Goal: Task Accomplishment & Management: Manage account settings

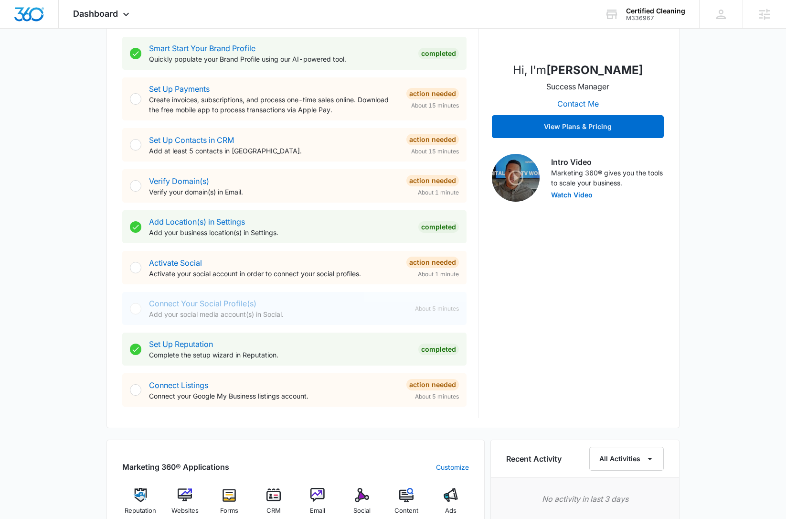
scroll to position [208, 0]
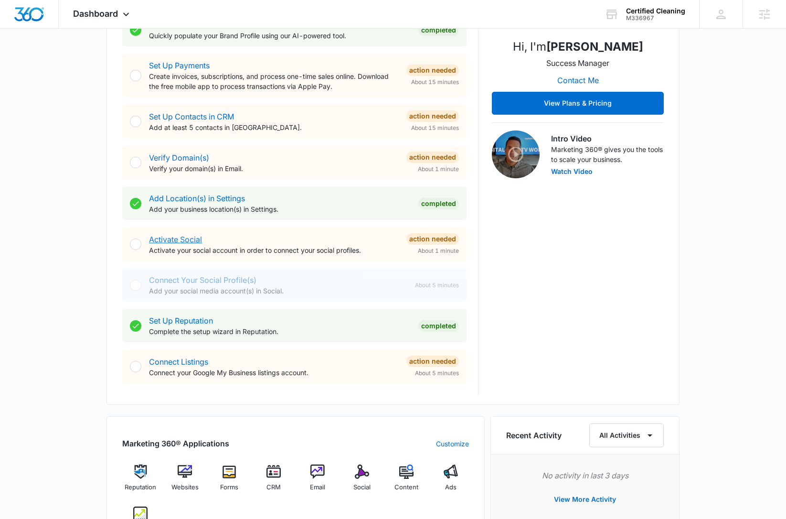
click at [197, 239] on link "Activate Social" at bounding box center [175, 239] width 53 height 10
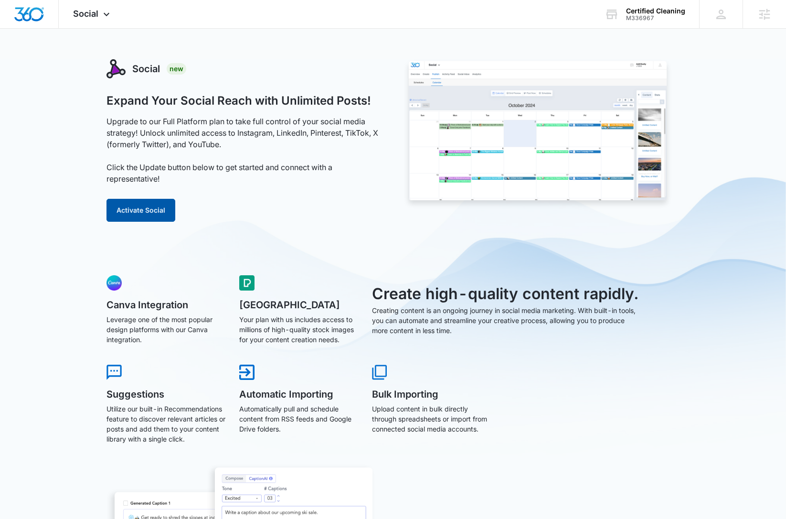
click at [136, 204] on button "Activate Social" at bounding box center [141, 210] width 69 height 23
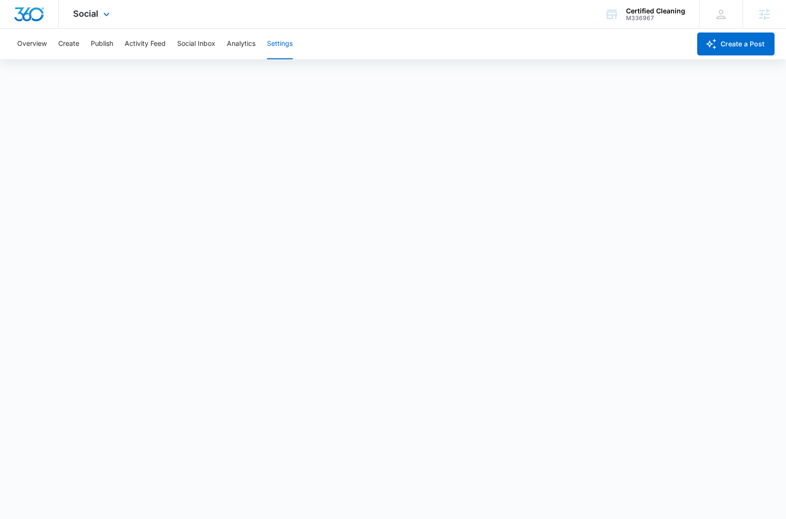
click at [32, 24] on div at bounding box center [29, 14] width 59 height 28
click at [32, 22] on div at bounding box center [29, 14] width 59 height 28
click at [26, 14] on img "Dashboard" at bounding box center [29, 14] width 31 height 14
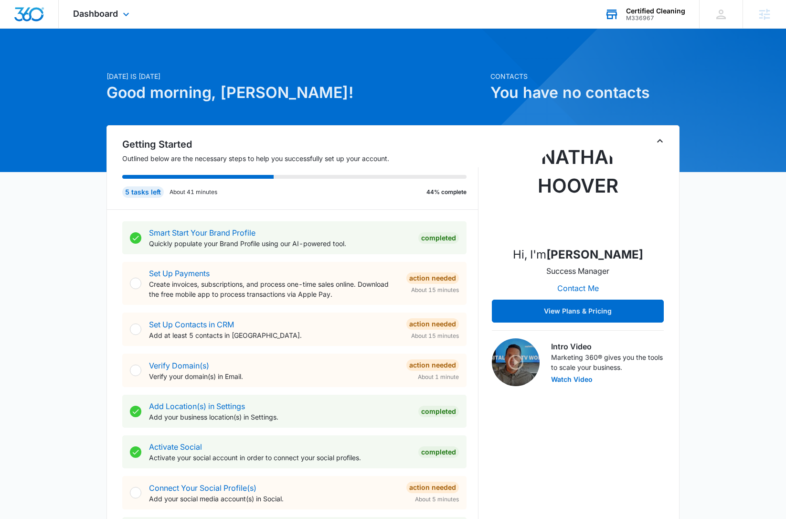
click at [672, 8] on div "Certified Cleaning" at bounding box center [655, 11] width 59 height 8
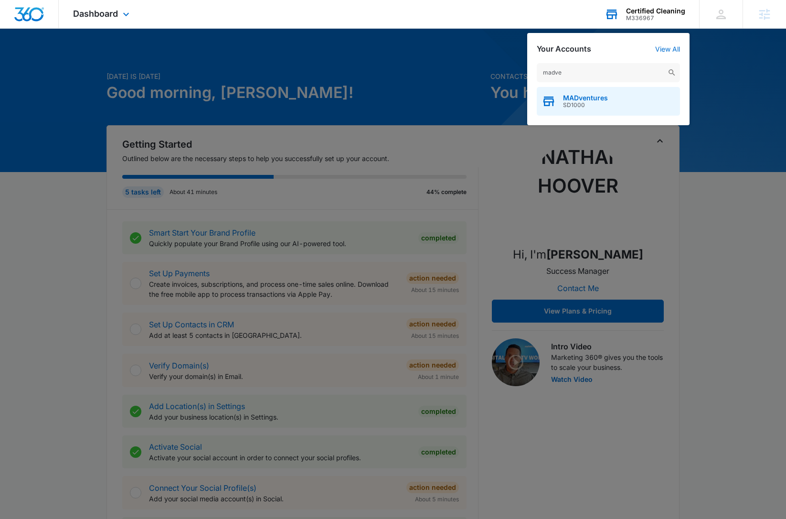
type input "madve"
click at [598, 95] on span "MADventures" at bounding box center [585, 98] width 45 height 8
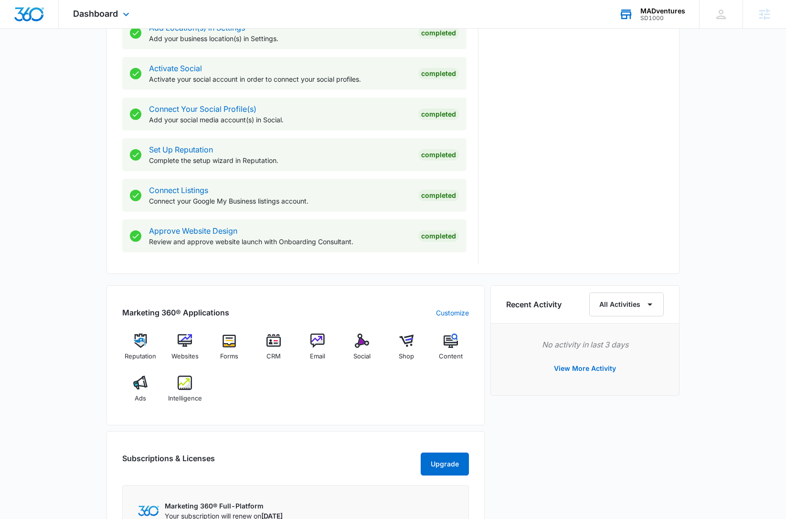
scroll to position [411, 0]
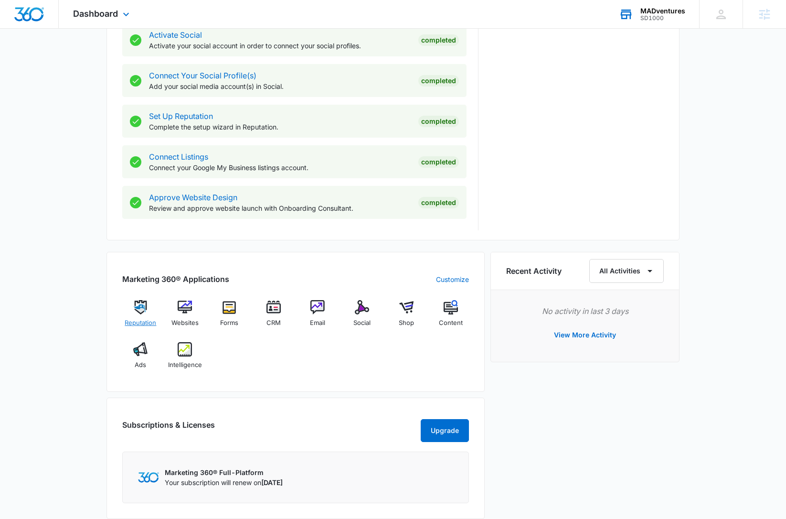
click at [144, 313] on img at bounding box center [140, 307] width 14 height 14
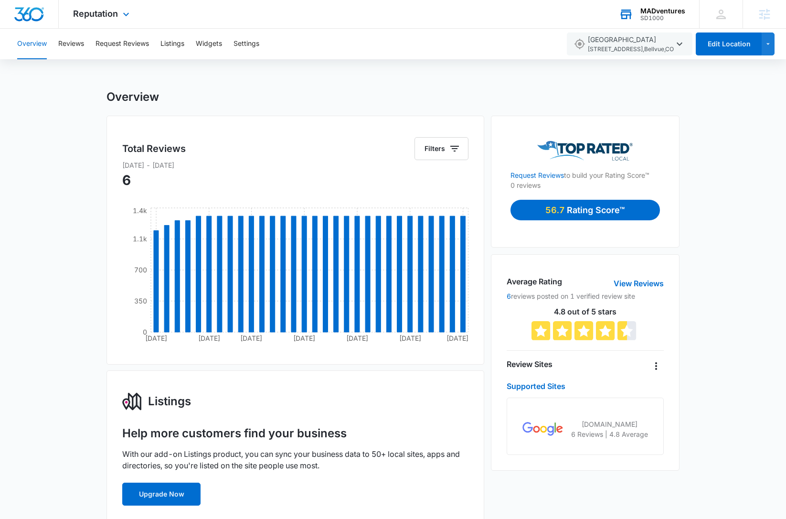
click at [84, 15] on span "Reputation" at bounding box center [95, 14] width 45 height 10
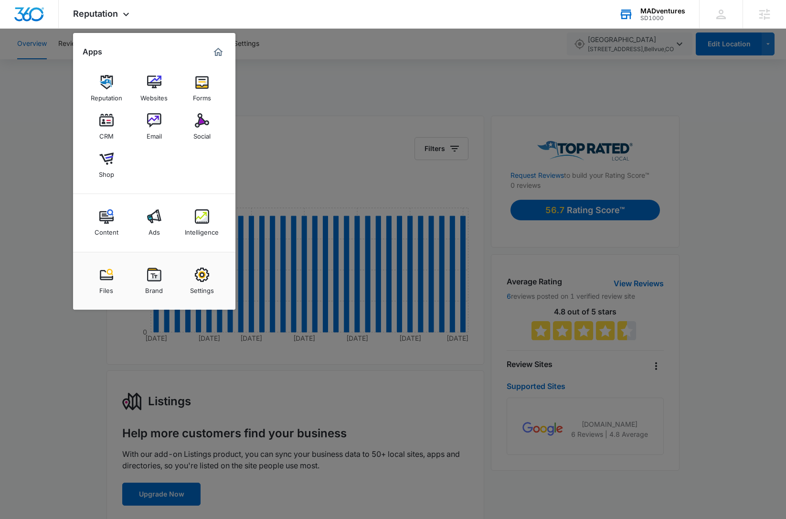
click at [399, 114] on div at bounding box center [393, 259] width 786 height 519
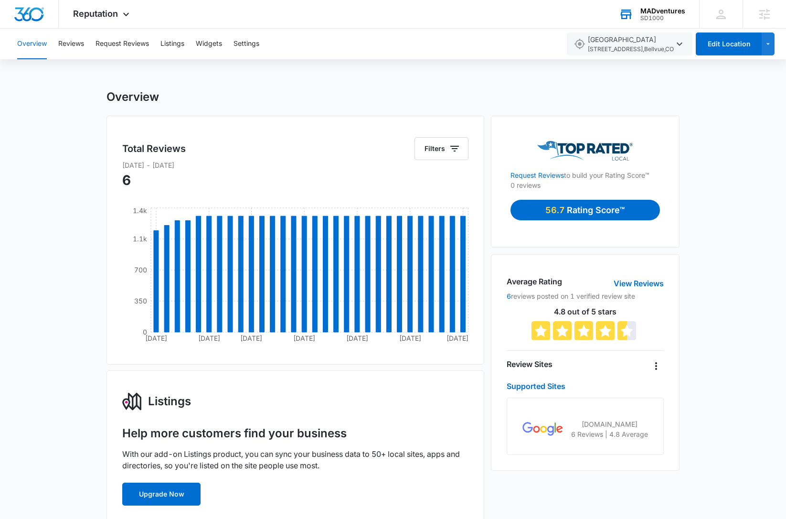
drag, startPoint x: 588, startPoint y: 149, endPoint x: 543, endPoint y: 140, distance: 46.2
click at [543, 141] on div at bounding box center [585, 151] width 149 height 20
click at [238, 49] on button "Settings" at bounding box center [247, 44] width 26 height 31
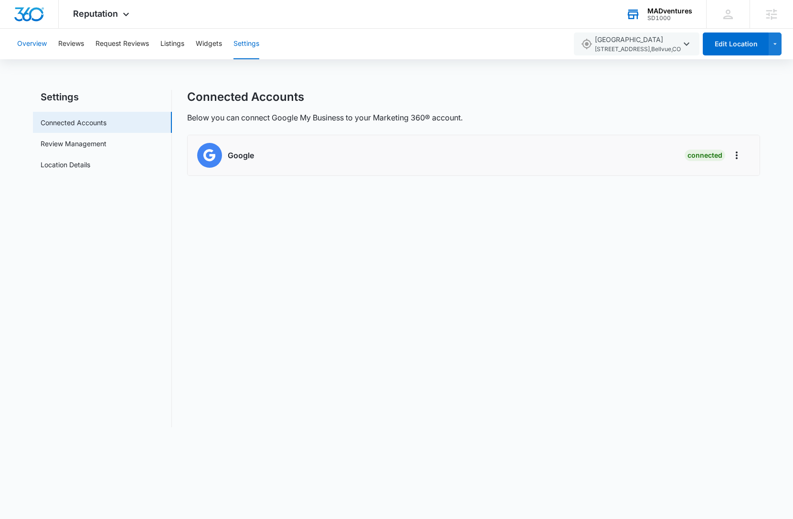
click at [46, 46] on button "Overview" at bounding box center [32, 44] width 30 height 31
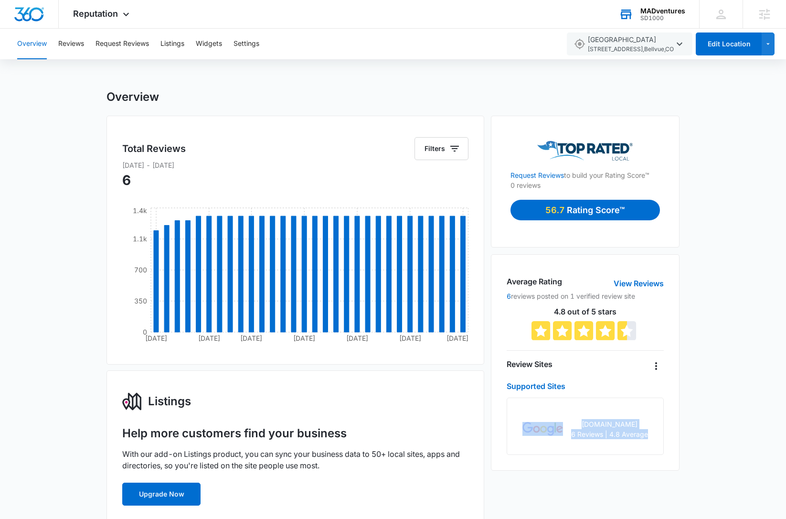
drag, startPoint x: 652, startPoint y: 433, endPoint x: 511, endPoint y: 396, distance: 145.5
click at [510, 395] on div "Average Rating View Reviews 6 reviews posted on 1 verified review site 4.8 out …" at bounding box center [585, 362] width 189 height 216
click at [570, 434] on div "google.com 6 Reviews | 4.8 Average" at bounding box center [585, 429] width 126 height 20
click at [100, 40] on button "Request Reviews" at bounding box center [122, 44] width 53 height 31
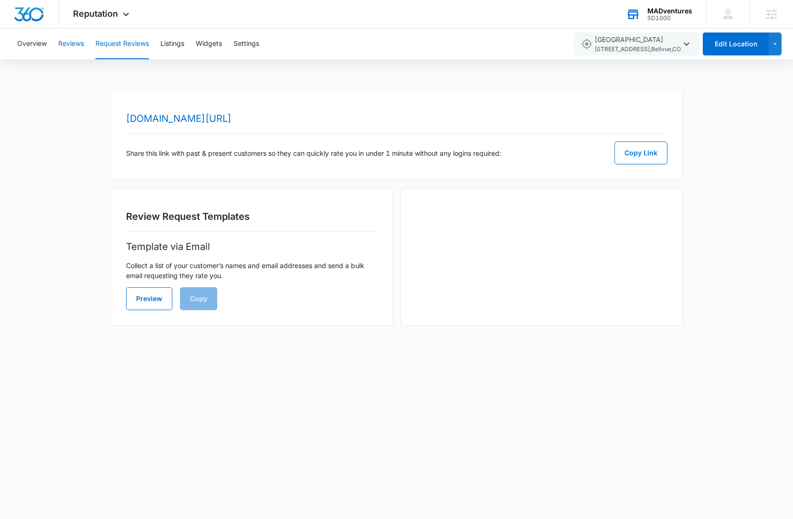
click at [80, 43] on button "Reviews" at bounding box center [71, 44] width 26 height 31
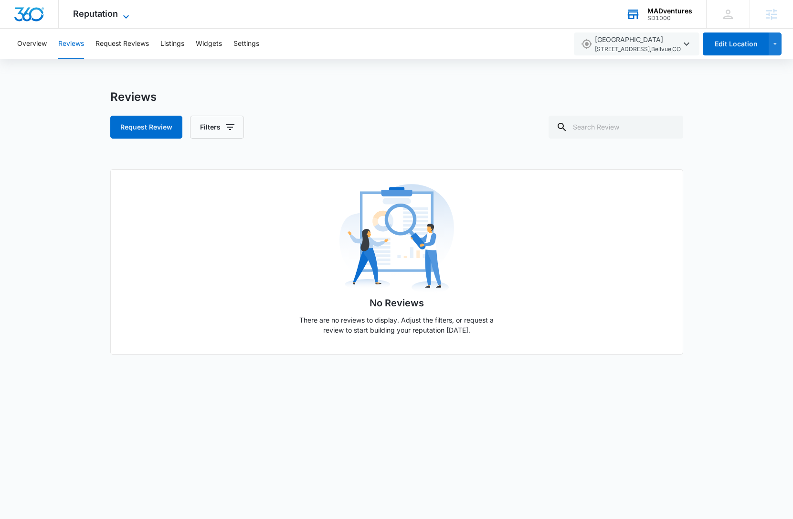
click at [104, 17] on span "Reputation" at bounding box center [95, 14] width 45 height 10
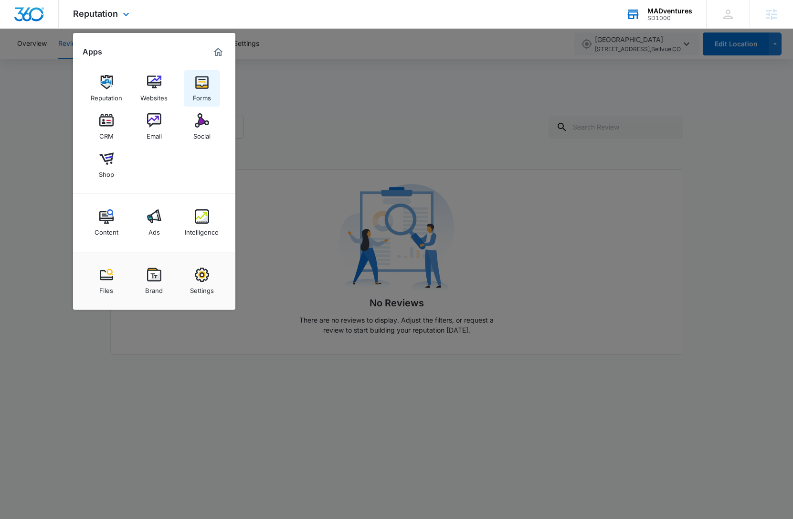
click at [196, 82] on img at bounding box center [202, 82] width 14 height 14
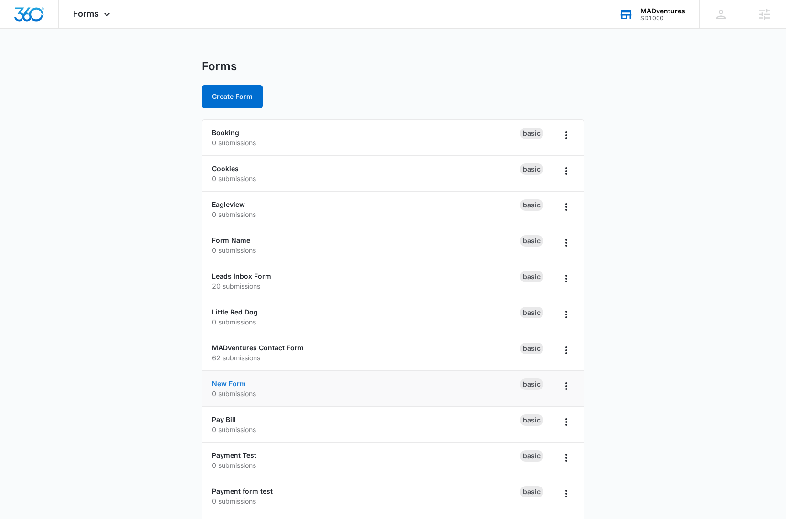
click at [227, 381] on link "New Form" at bounding box center [229, 383] width 34 height 8
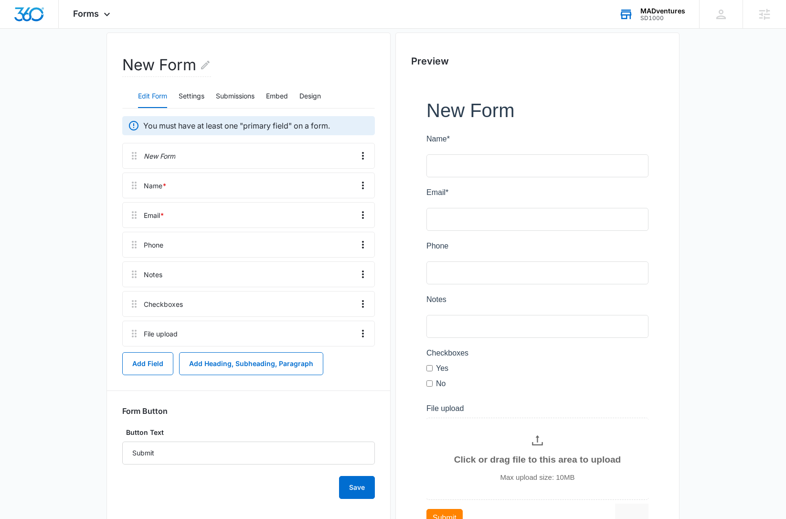
scroll to position [78, 0]
click at [37, 345] on main "Edit Form New Form Edit Form Settings Submissions Embed Design You must have at…" at bounding box center [393, 285] width 786 height 608
click at [97, 18] on span "Forms" at bounding box center [86, 14] width 26 height 10
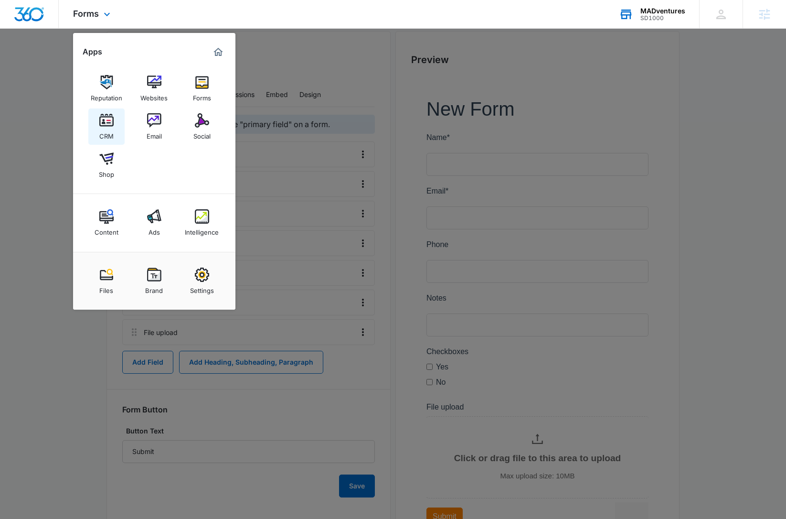
click at [107, 130] on div "CRM" at bounding box center [106, 134] width 14 height 12
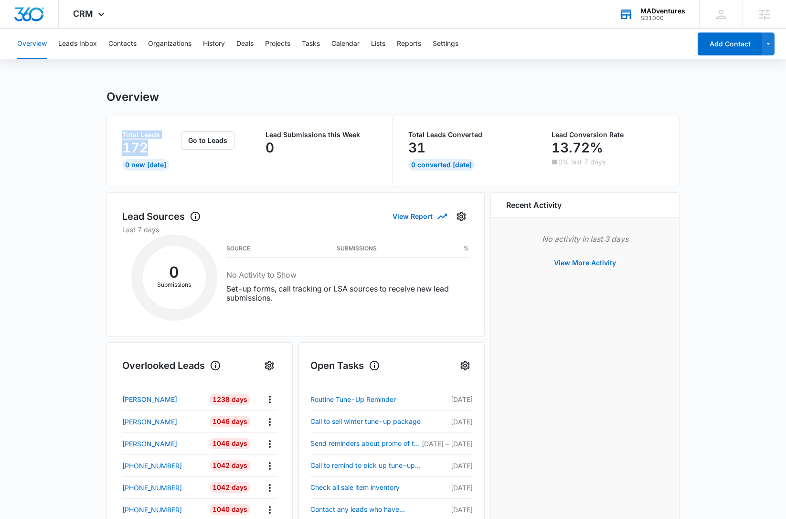
drag, startPoint x: 168, startPoint y: 148, endPoint x: 103, endPoint y: 130, distance: 67.2
click at [103, 130] on main "Overview Total Leads 172 0 New Today Go to Leads Lead Submissions this Week 0 T…" at bounding box center [393, 448] width 786 height 716
drag, startPoint x: 302, startPoint y: 150, endPoint x: 265, endPoint y: 126, distance: 43.8
click at [265, 126] on div "Lead Submissions this Week 0" at bounding box center [321, 151] width 143 height 70
drag, startPoint x: 440, startPoint y: 149, endPoint x: 387, endPoint y: 134, distance: 54.5
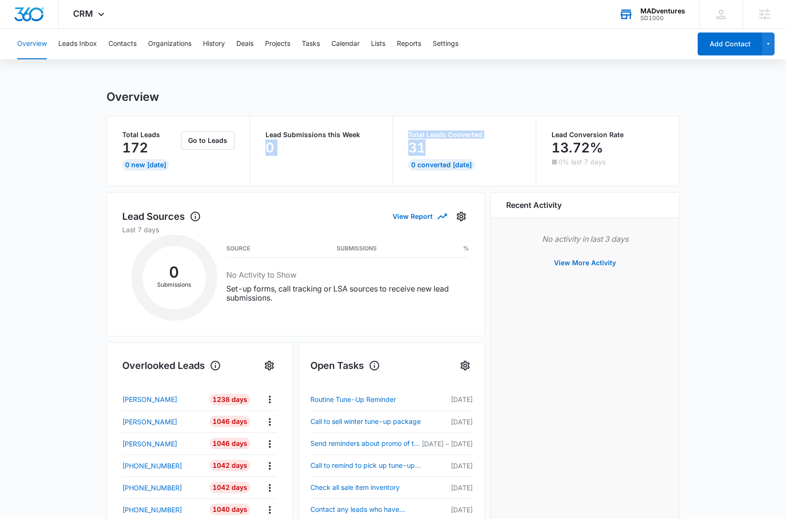
click at [387, 134] on div "Total Leads 172 0 New Today Go to Leads Lead Submissions this Week 0 Total Lead…" at bounding box center [393, 151] width 572 height 70
drag, startPoint x: 547, startPoint y: 134, endPoint x: 593, endPoint y: 153, distance: 49.4
click at [593, 153] on div "Lead Conversion Rate 13.72% 0% last 7 days" at bounding box center [607, 151] width 143 height 70
click at [84, 41] on button "Leads Inbox" at bounding box center [77, 44] width 39 height 31
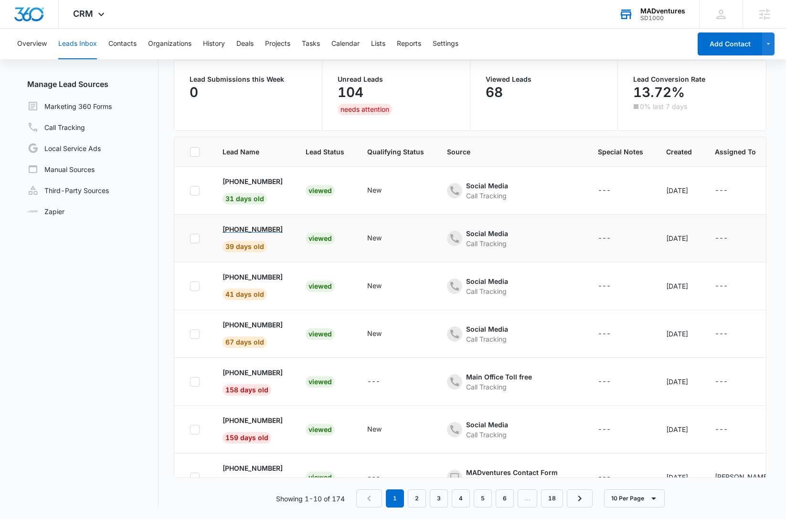
click at [263, 230] on p "+1 (501) 287-4459" at bounding box center [253, 229] width 60 height 10
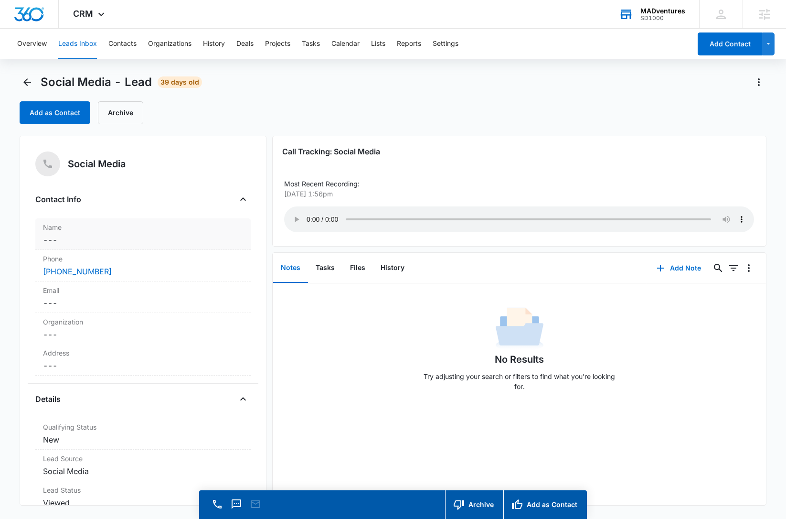
click at [106, 236] on dd "Cancel Save Changes ---" at bounding box center [143, 239] width 200 height 11
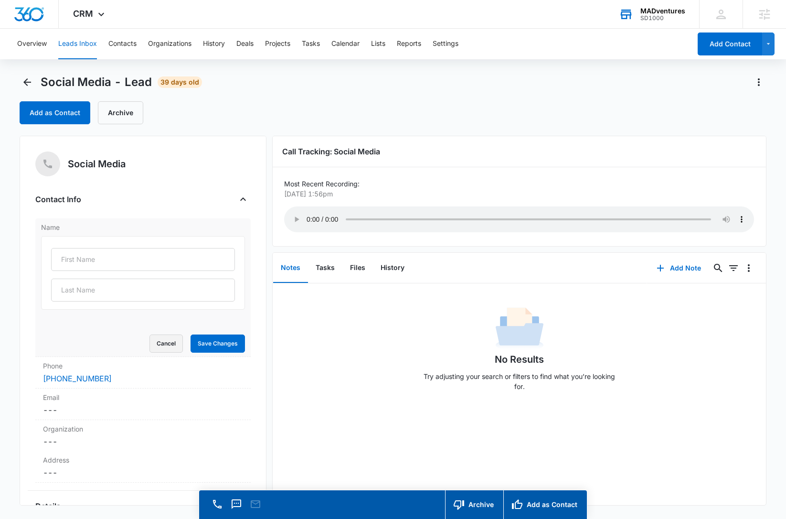
click at [161, 347] on button "Cancel" at bounding box center [165, 343] width 33 height 18
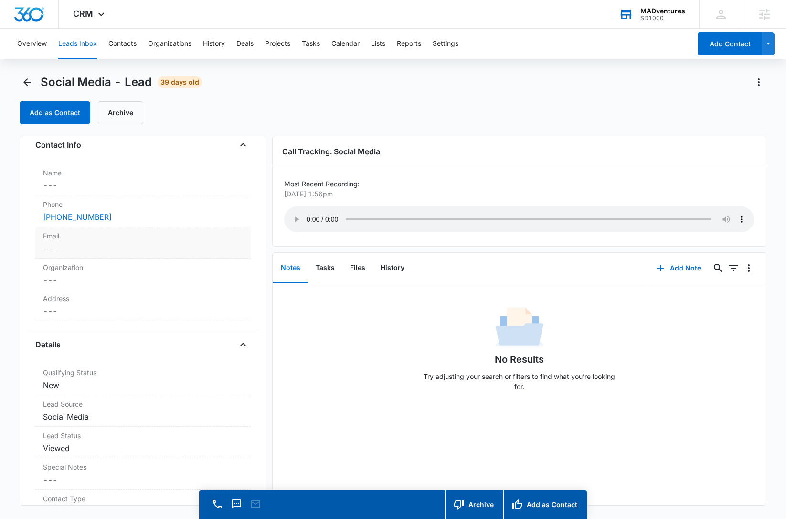
scroll to position [16, 0]
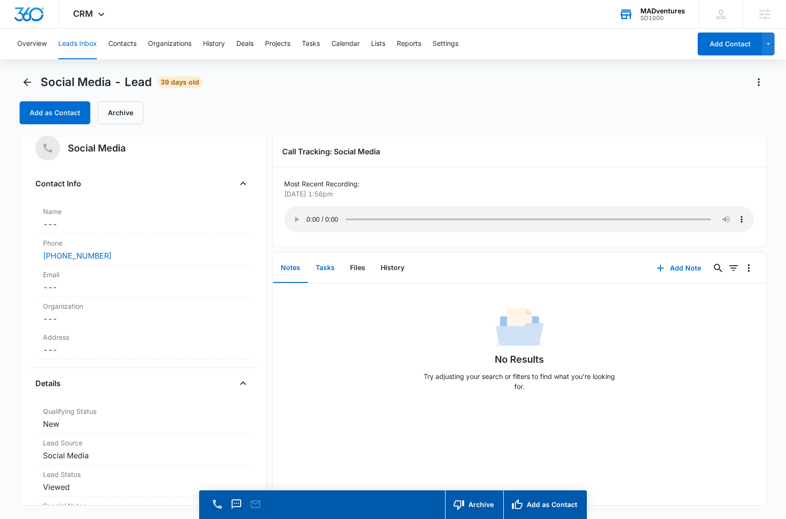
click at [331, 267] on button "Tasks" at bounding box center [325, 268] width 34 height 30
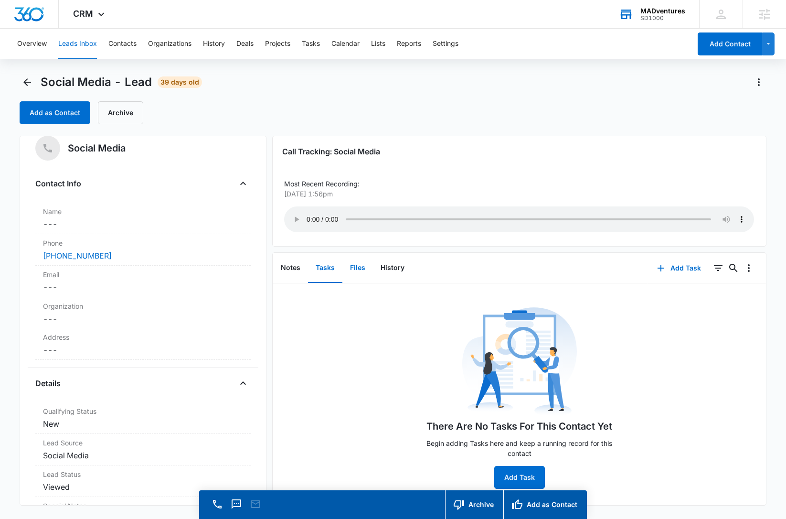
click at [353, 268] on button "Files" at bounding box center [357, 268] width 31 height 30
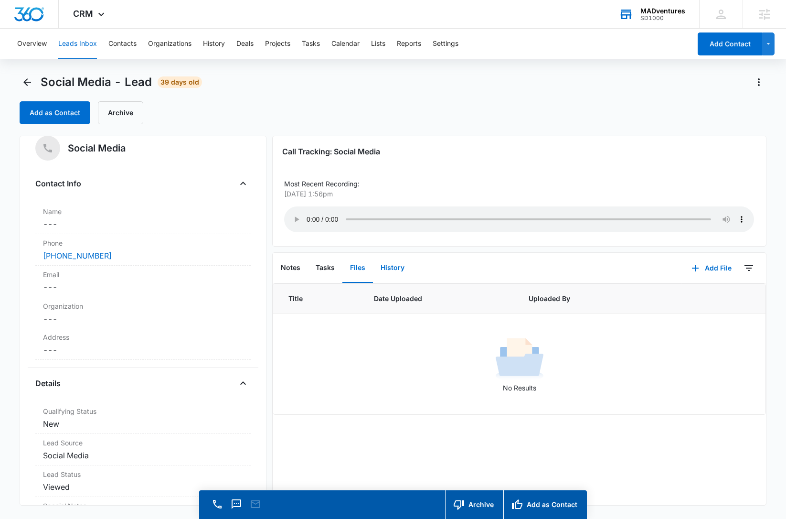
click at [405, 269] on button "History" at bounding box center [392, 268] width 39 height 30
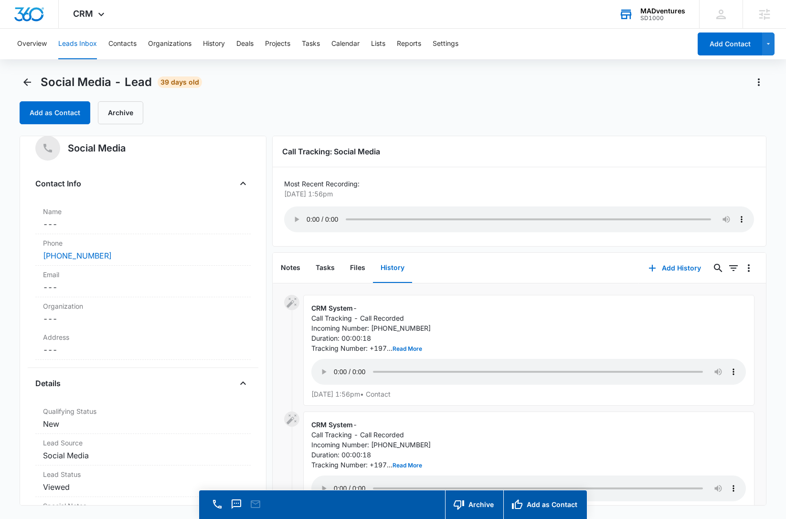
click at [248, 108] on div "Add as Contact Archive" at bounding box center [393, 112] width 747 height 23
click at [117, 47] on button "Contacts" at bounding box center [122, 44] width 28 height 31
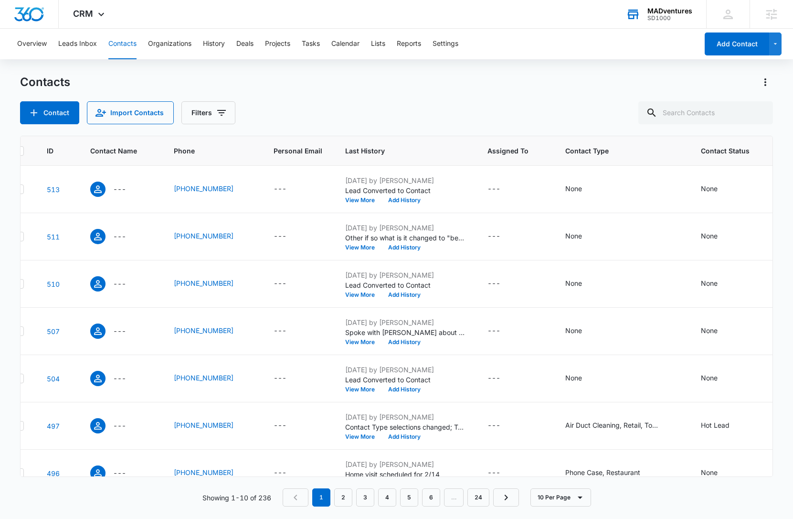
scroll to position [0, 22]
click at [548, 96] on div "Contacts Contact Import Contacts Filters" at bounding box center [397, 100] width 754 height 50
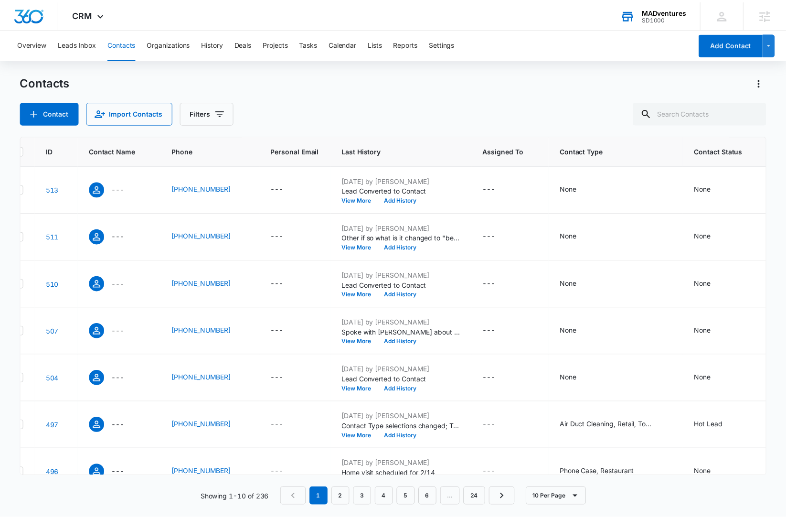
scroll to position [0, 0]
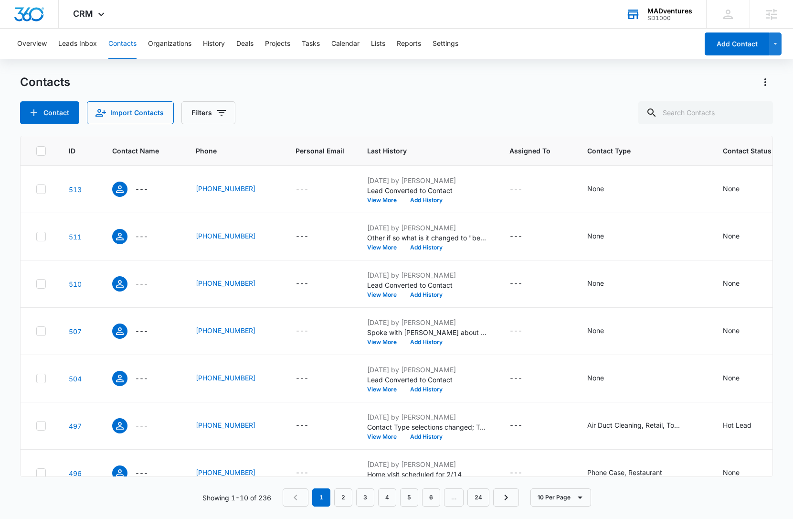
click at [308, 108] on div "Contact Import Contacts Filters" at bounding box center [397, 112] width 754 height 23
click at [154, 41] on button "Organizations" at bounding box center [169, 44] width 43 height 31
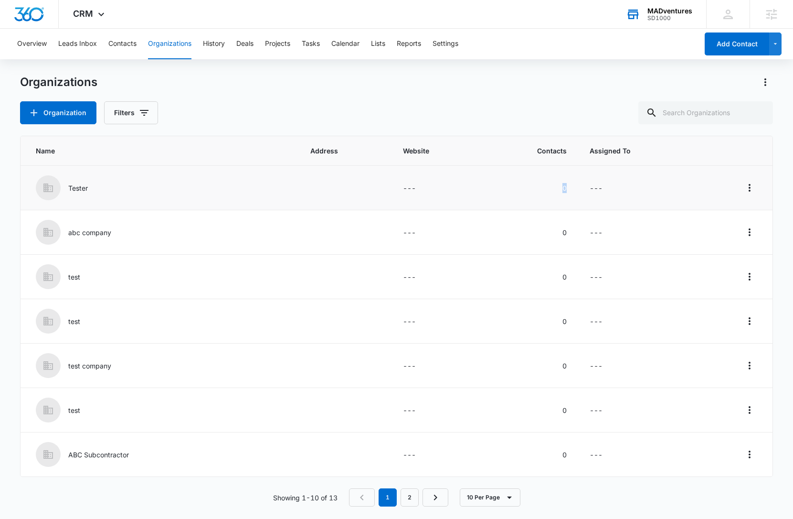
drag, startPoint x: 539, startPoint y: 189, endPoint x: 555, endPoint y: 189, distance: 16.2
click at [555, 189] on td "0" at bounding box center [530, 188] width 96 height 44
click at [84, 187] on p "Tester" at bounding box center [78, 188] width 20 height 10
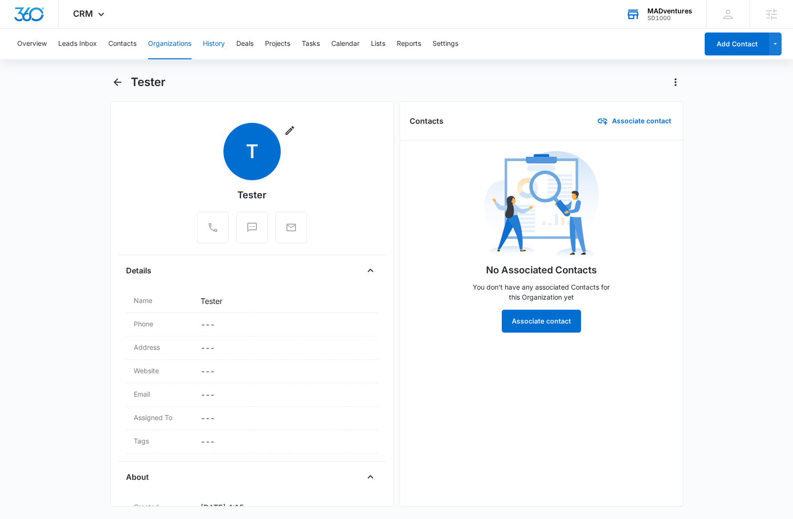
click at [217, 47] on button "History" at bounding box center [214, 44] width 22 height 31
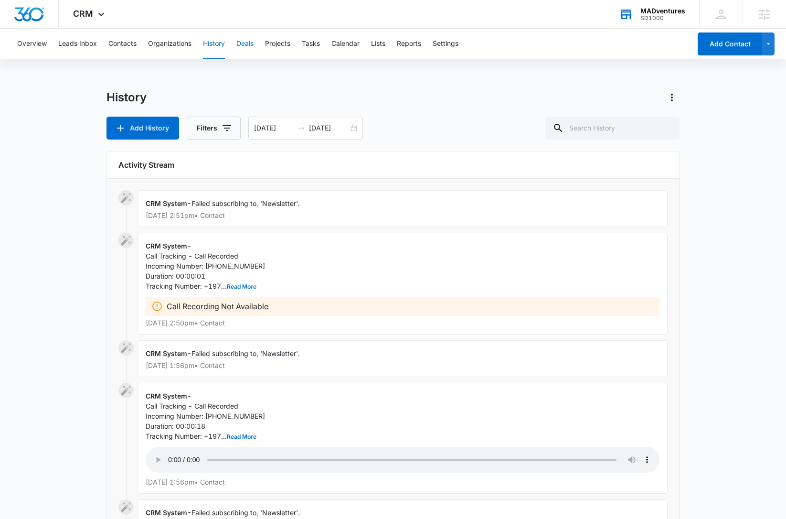
click at [246, 51] on button "Deals" at bounding box center [244, 44] width 17 height 31
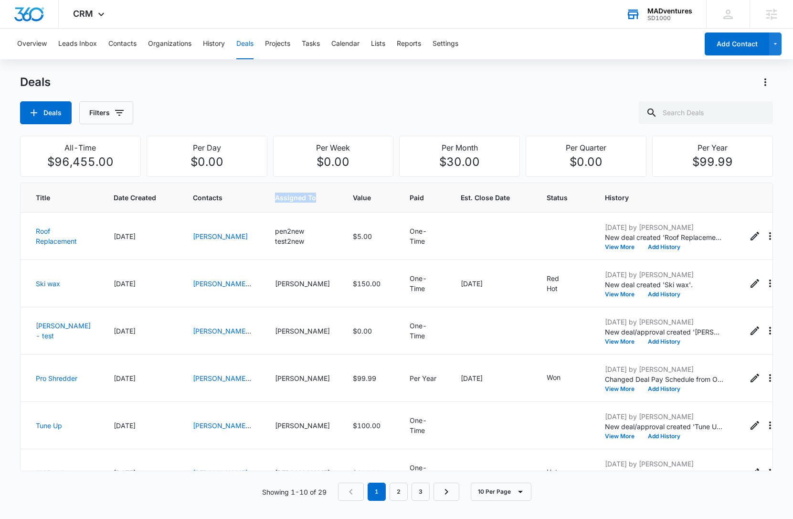
drag, startPoint x: 296, startPoint y: 198, endPoint x: 250, endPoint y: 198, distance: 46.3
click at [264, 198] on th "Assigned To" at bounding box center [303, 198] width 78 height 30
click at [264, 197] on th "Assigned To" at bounding box center [303, 198] width 78 height 30
click at [274, 46] on button "Projects" at bounding box center [277, 44] width 25 height 31
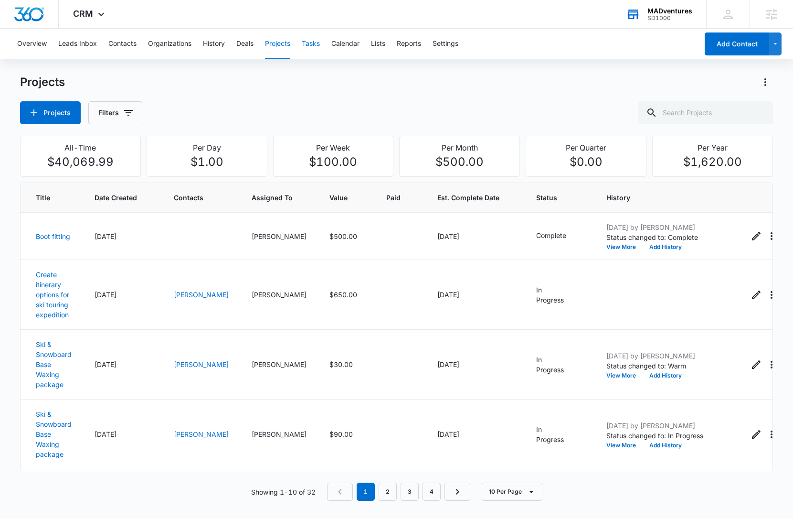
click at [315, 45] on button "Tasks" at bounding box center [311, 44] width 18 height 31
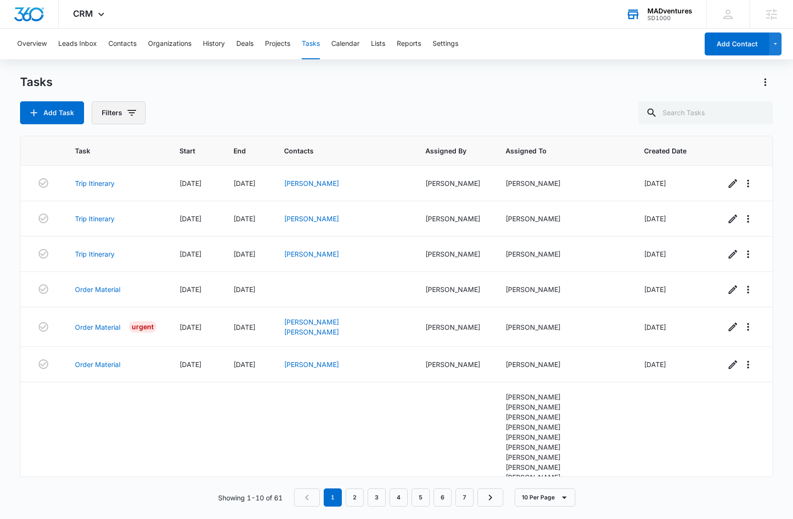
click at [117, 113] on button "Filters" at bounding box center [119, 112] width 54 height 23
click at [396, 108] on div "Add Task Filters" at bounding box center [397, 112] width 754 height 23
click at [379, 47] on button "Lists" at bounding box center [378, 44] width 14 height 31
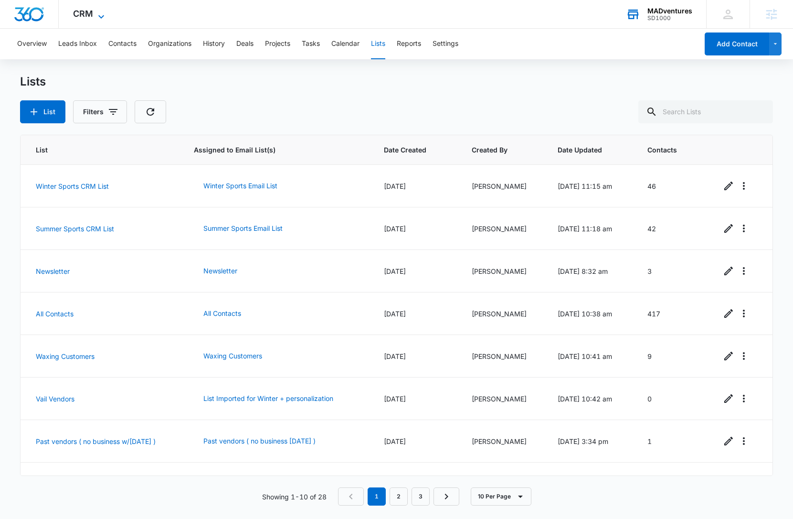
click at [85, 13] on span "CRM" at bounding box center [83, 14] width 20 height 10
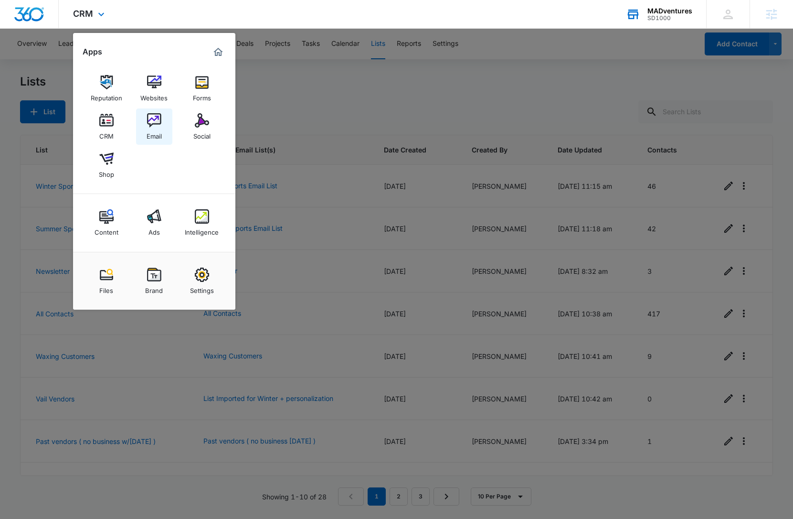
click at [159, 125] on img at bounding box center [154, 120] width 14 height 14
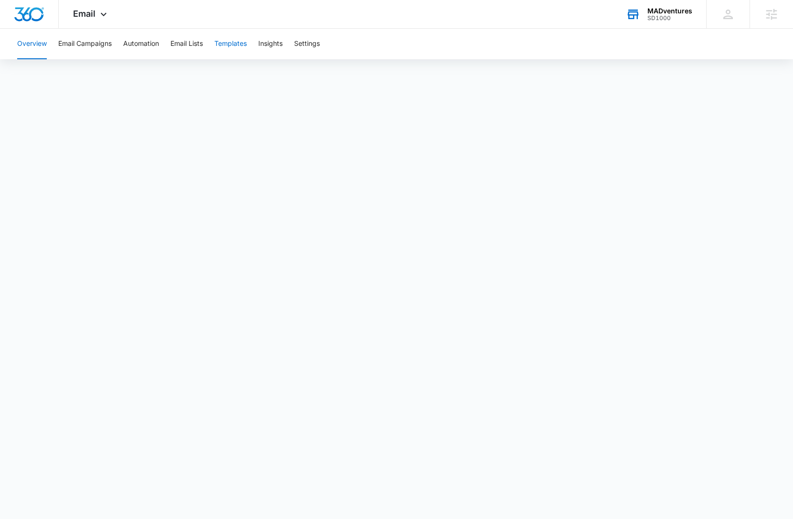
click at [243, 50] on button "Templates" at bounding box center [230, 44] width 32 height 31
click at [84, 46] on button "Email Campaigns" at bounding box center [84, 44] width 53 height 31
click at [141, 39] on button "Automation" at bounding box center [141, 44] width 36 height 31
click at [100, 14] on icon at bounding box center [103, 16] width 11 height 11
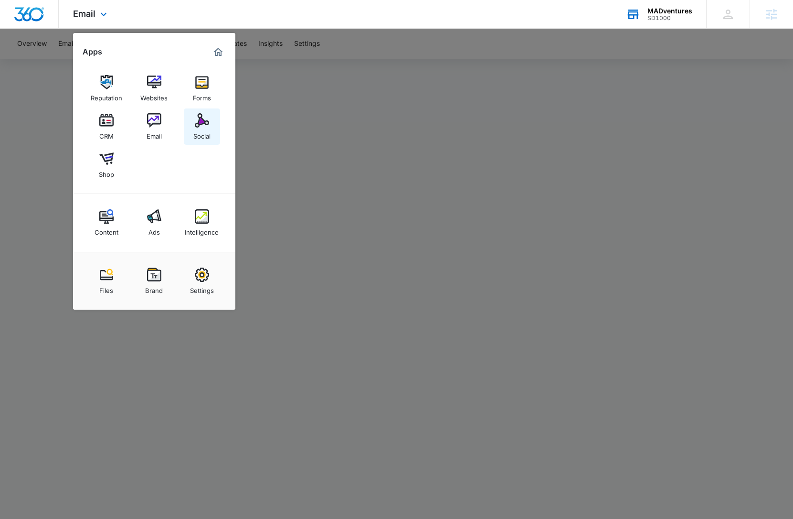
click at [209, 130] on div "Social" at bounding box center [201, 134] width 17 height 12
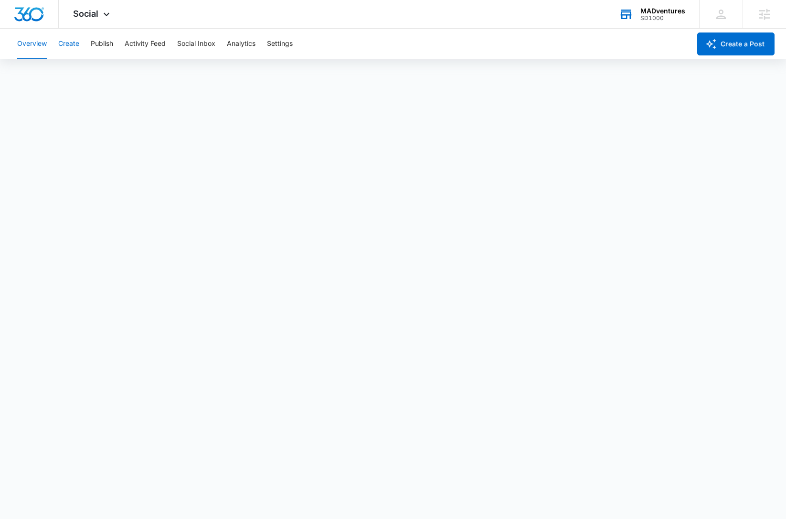
click at [64, 42] on button "Create" at bounding box center [68, 44] width 21 height 31
click at [96, 41] on button "Publish" at bounding box center [102, 44] width 22 height 31
click at [153, 47] on button "Activity Feed" at bounding box center [145, 44] width 41 height 31
click at [81, 70] on button "Direct Messages" at bounding box center [96, 73] width 53 height 27
click at [203, 41] on button "Social Inbox" at bounding box center [196, 44] width 38 height 31
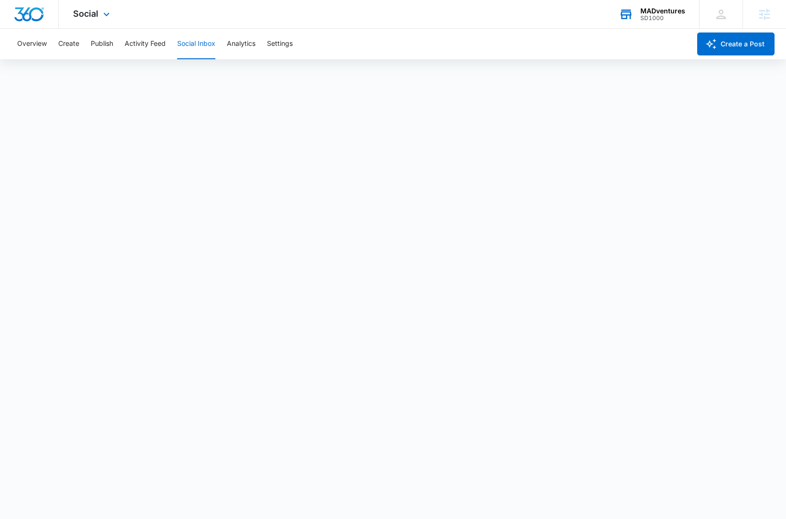
click at [78, 6] on div "Social Apps Reputation Websites Forms CRM Email Social Shop Content Ads Intelli…" at bounding box center [93, 14] width 68 height 28
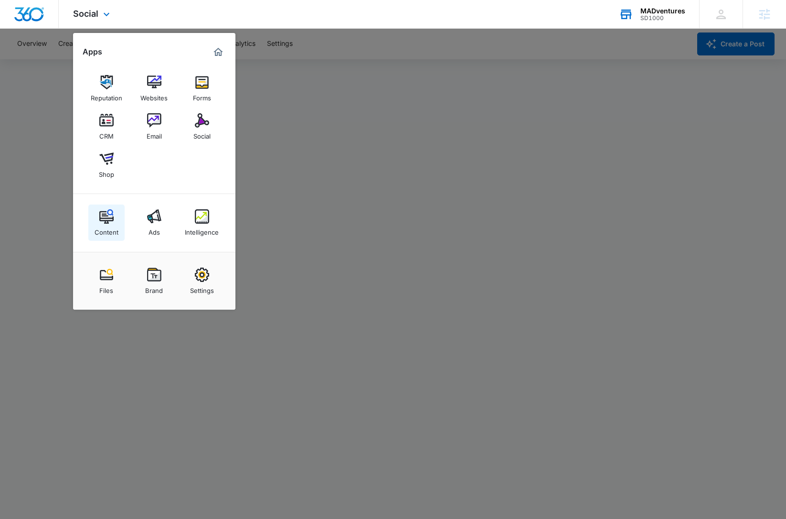
click at [106, 226] on div "Content" at bounding box center [107, 230] width 24 height 12
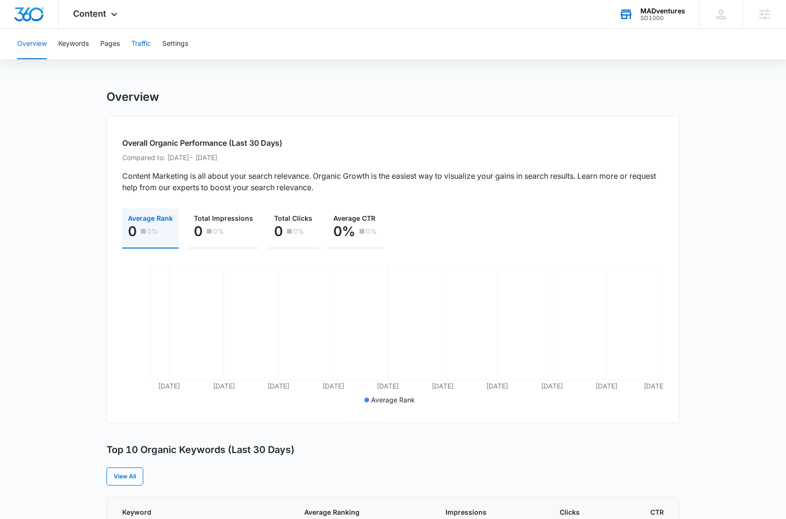
click at [152, 38] on div "Overview Keywords Pages Traffic Settings" at bounding box center [392, 44] width 763 height 31
click at [149, 48] on button "Traffic" at bounding box center [141, 44] width 20 height 31
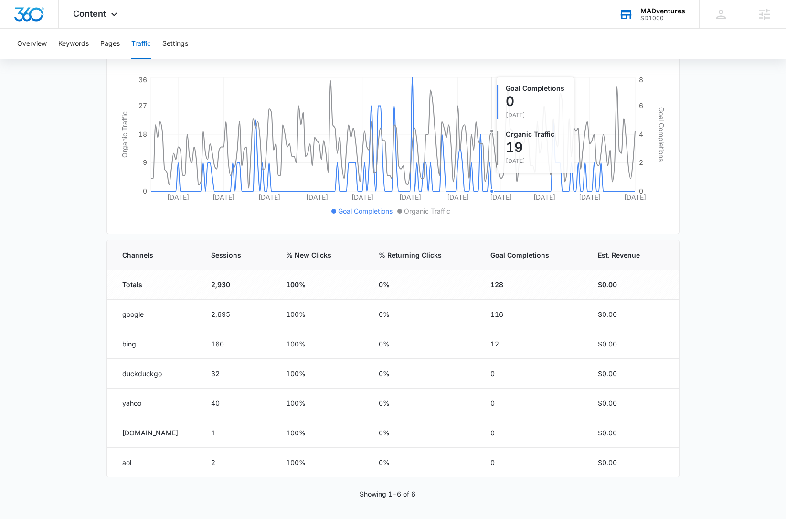
scroll to position [151, 0]
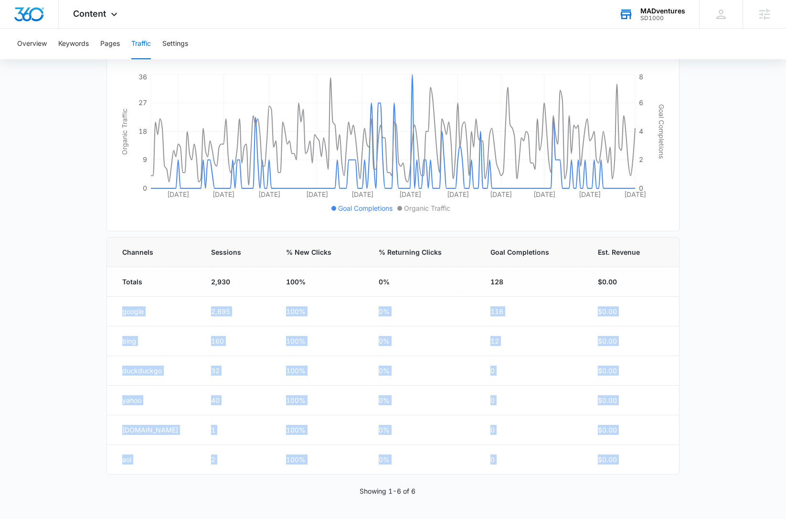
drag, startPoint x: 118, startPoint y: 314, endPoint x: 355, endPoint y: 489, distance: 294.0
click at [355, 489] on div "Channels Sessions % New Clicks % Returning Clicks Goal Completions Est. Revenue…" at bounding box center [393, 366] width 573 height 259
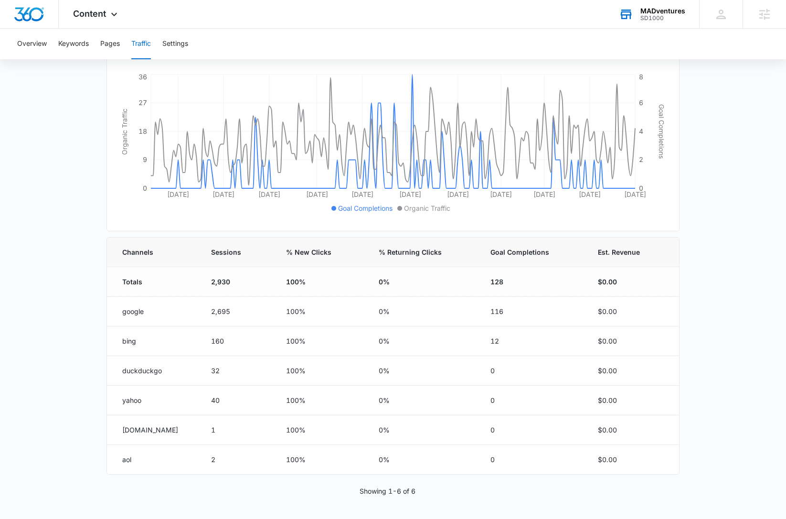
click at [43, 395] on main "Traffic Traffic information data helps you understand how many people visit you…" at bounding box center [393, 229] width 786 height 580
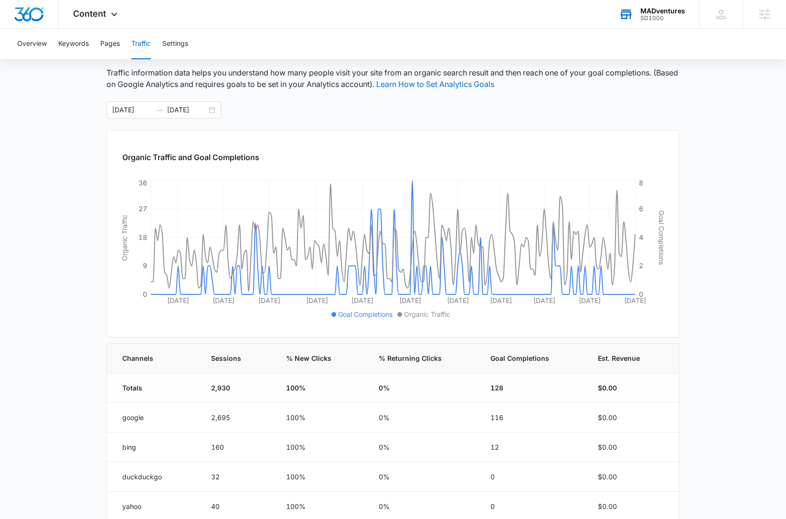
scroll to position [0, 0]
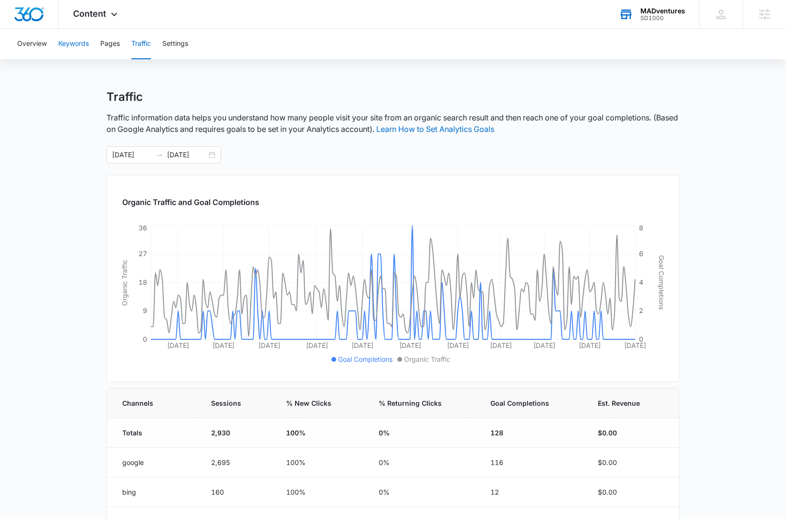
click at [63, 42] on button "Keywords" at bounding box center [73, 44] width 31 height 31
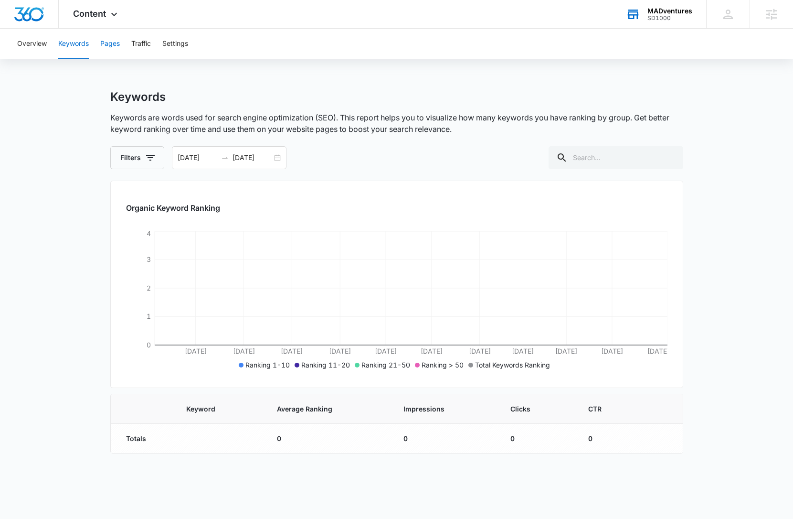
click at [112, 45] on button "Pages" at bounding box center [110, 44] width 20 height 31
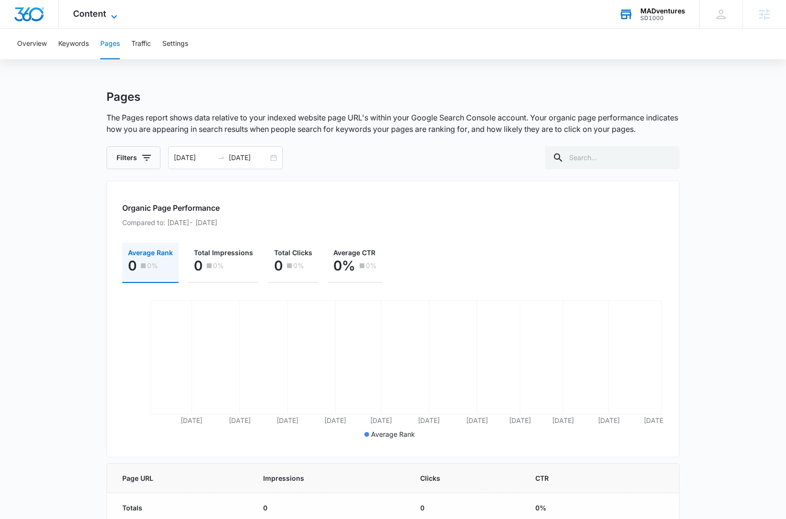
click at [103, 15] on span "Content" at bounding box center [89, 14] width 33 height 10
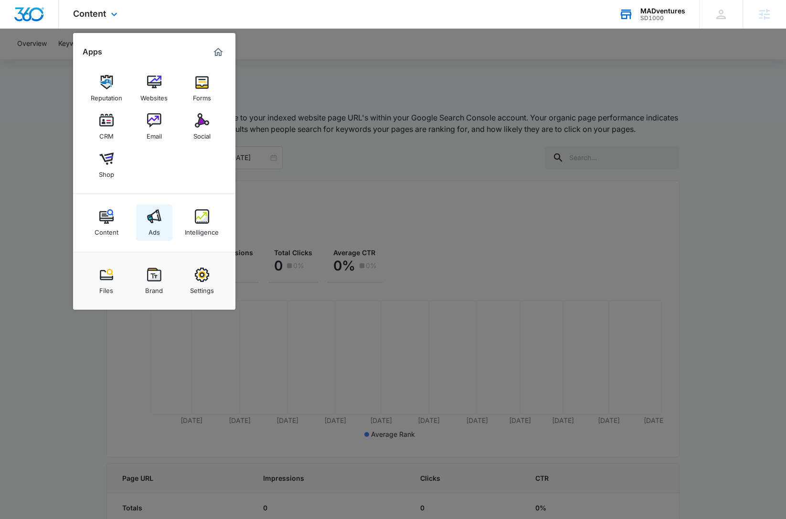
click at [155, 224] on div "Ads" at bounding box center [154, 230] width 11 height 12
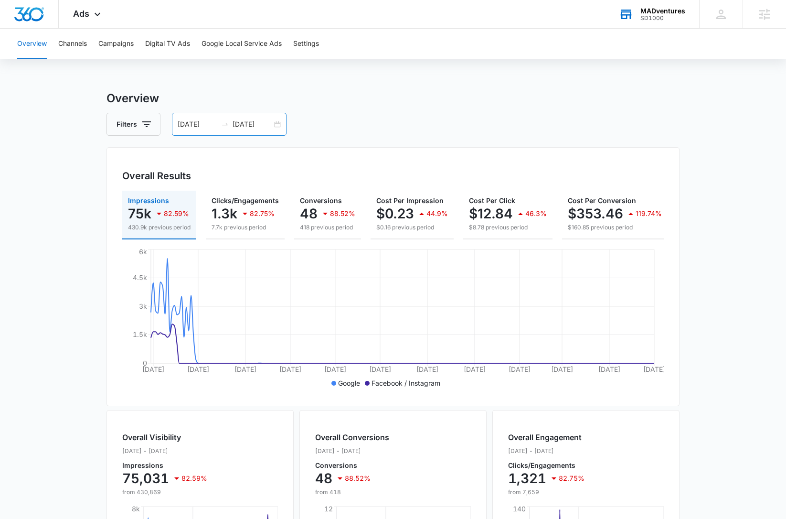
click at [238, 119] on input "09/02/2025" at bounding box center [253, 124] width 40 height 11
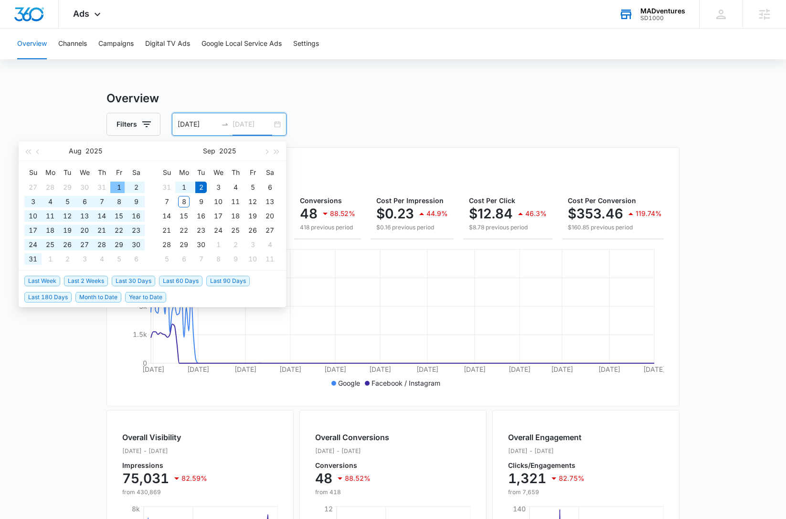
type input "09/02/2025"
click at [368, 81] on div "Overview Channels Campaigns Digital TV Ads Google Local Service Ads Settings Ov…" at bounding box center [393, 402] width 786 height 747
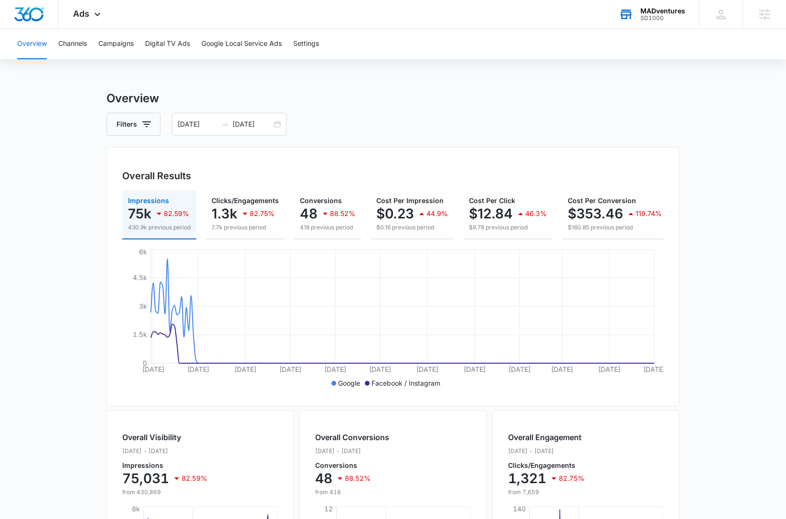
click at [31, 264] on main "Overview Filters 02/01/2025 09/02/2025 Overall Results Impressions 75k 82.59% 4…" at bounding box center [393, 433] width 786 height 686
click at [699, 204] on main "Overview Filters 02/01/2025 09/02/2025 Overall Results Impressions 75k 82.59% 4…" at bounding box center [393, 433] width 786 height 686
click at [243, 225] on p "7.7k previous period" at bounding box center [245, 227] width 67 height 9
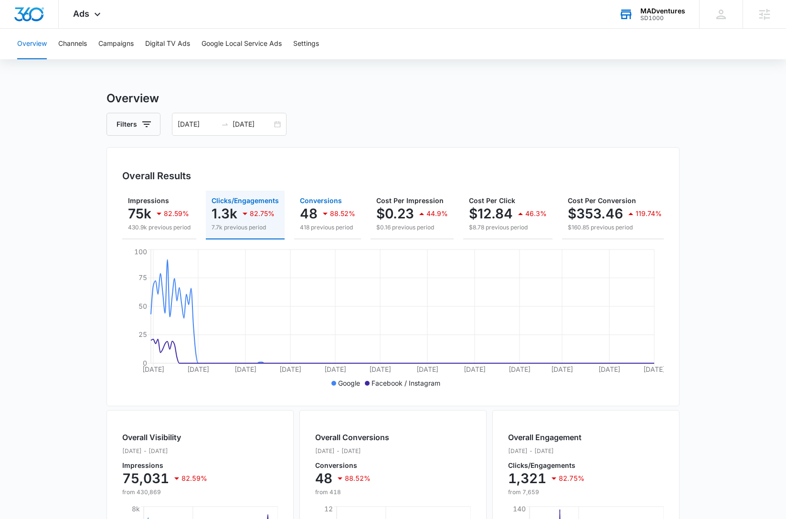
click at [324, 214] on icon "button" at bounding box center [325, 213] width 11 height 11
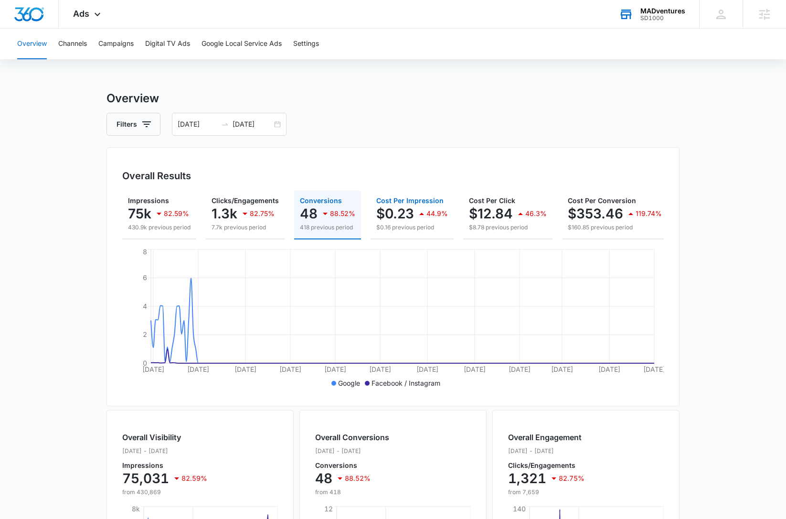
click at [400, 211] on p "$0.23" at bounding box center [395, 213] width 38 height 15
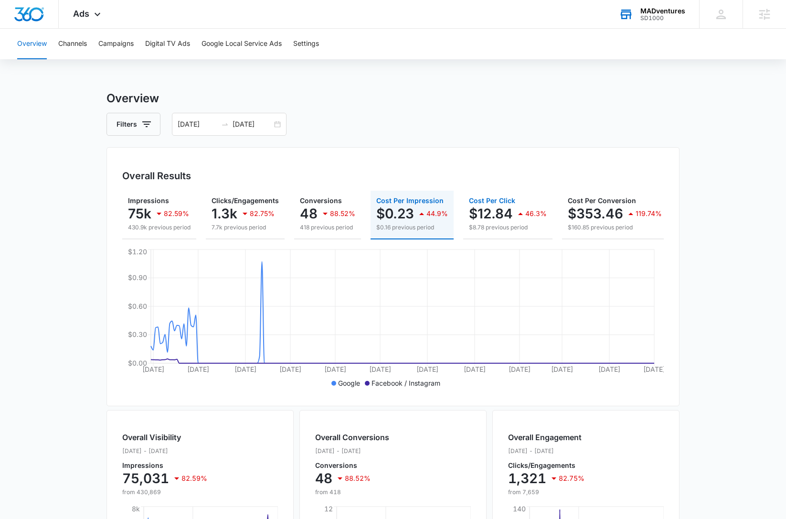
click at [503, 217] on p "$12.84" at bounding box center [491, 213] width 44 height 15
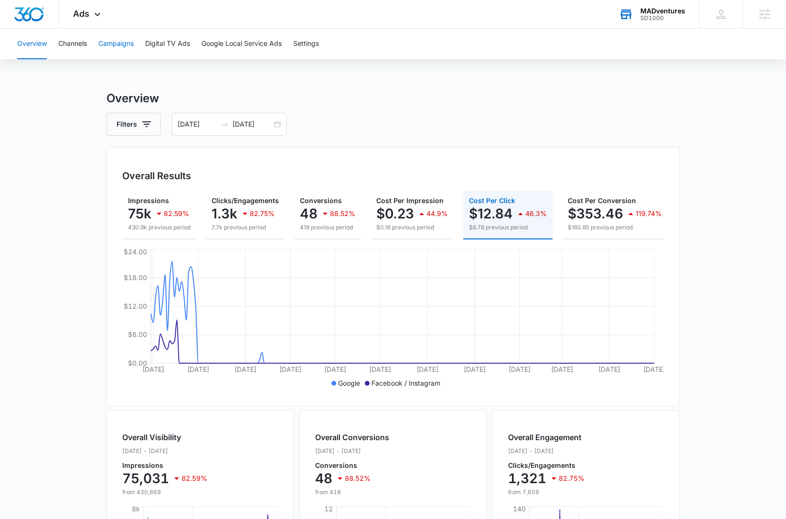
click at [124, 48] on button "Campaigns" at bounding box center [115, 44] width 35 height 31
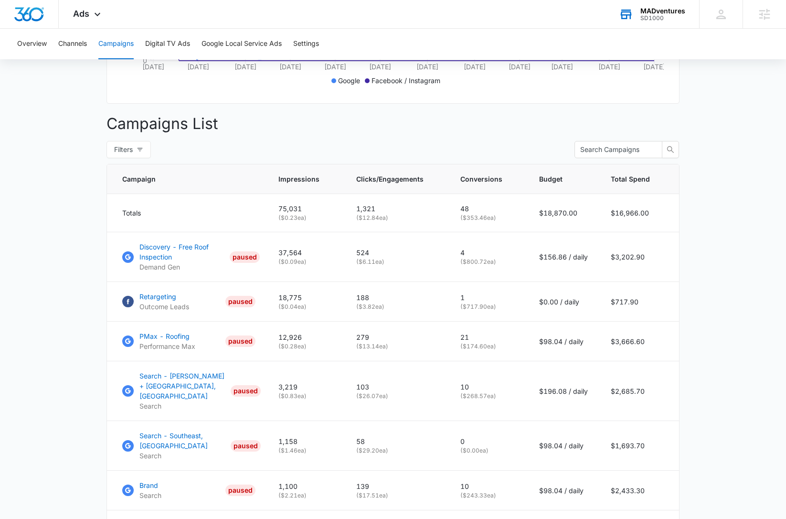
scroll to position [303, 0]
click at [164, 300] on p "Retargeting" at bounding box center [164, 295] width 50 height 10
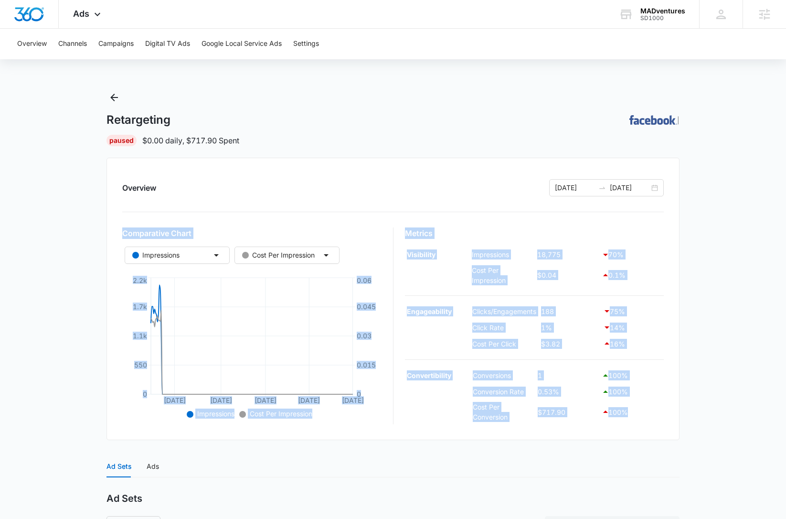
drag, startPoint x: 401, startPoint y: 245, endPoint x: 664, endPoint y: 420, distance: 315.9
click at [661, 420] on div "Comparative Chart Impressions Cost Per Impression [DATE] Apr [DATE] [DATE] [DAT…" at bounding box center [393, 325] width 542 height 197
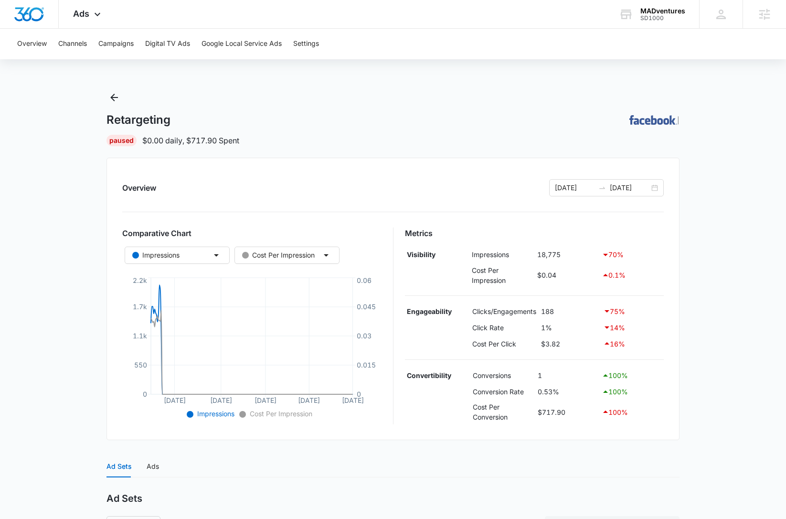
click at [667, 419] on div "Overview [DATE] [DATE] Comparative Chart Impressions Cost Per Impression [DATE]…" at bounding box center [393, 299] width 573 height 282
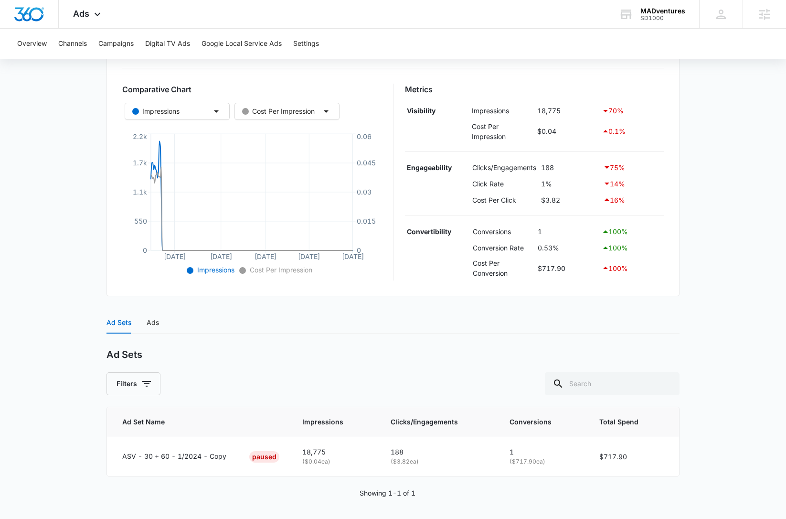
scroll to position [146, 0]
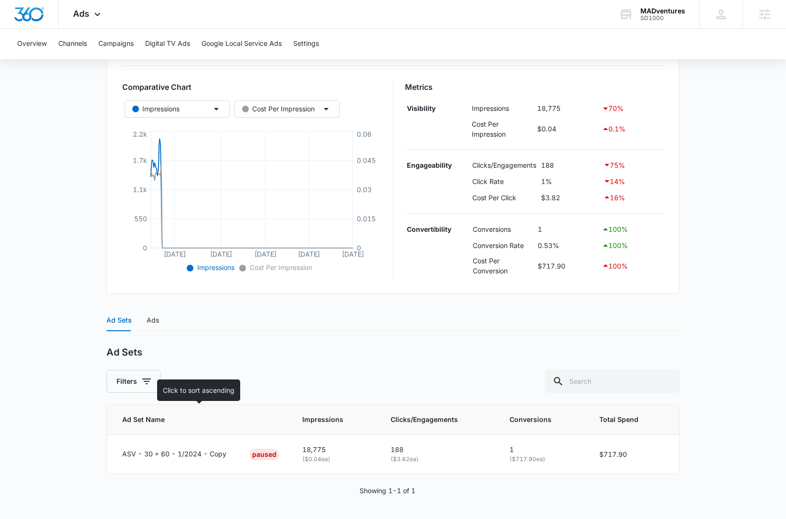
click at [121, 422] on th "Ad Set Name" at bounding box center [199, 420] width 184 height 30
click at [149, 312] on div "Ads" at bounding box center [153, 320] width 12 height 22
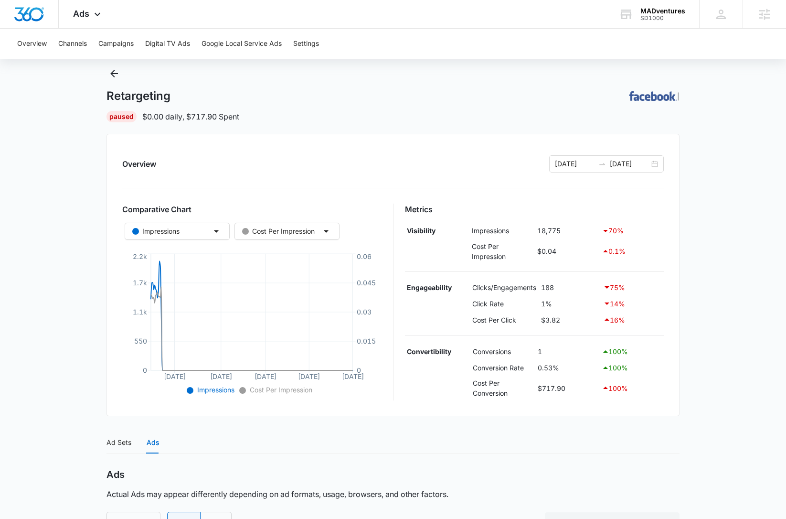
scroll to position [0, 0]
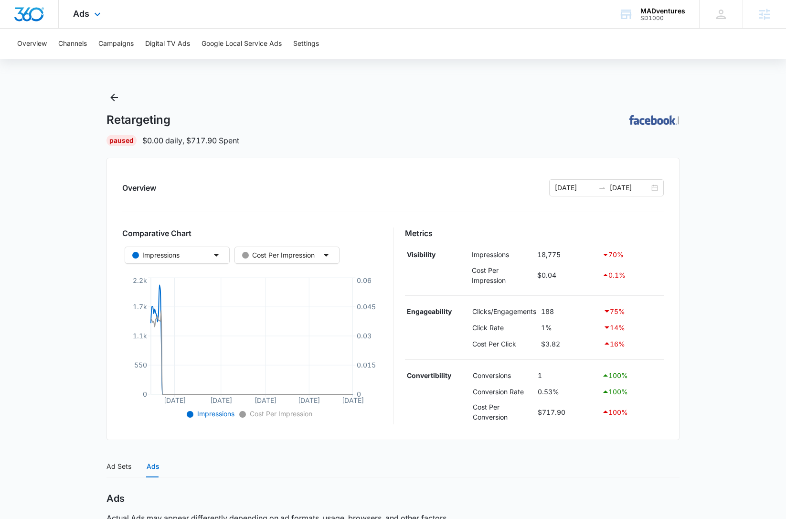
click at [77, 6] on div "Ads Apps Reputation Websites Forms CRM Email Social Shop Content Ads Intelligen…" at bounding box center [88, 14] width 59 height 28
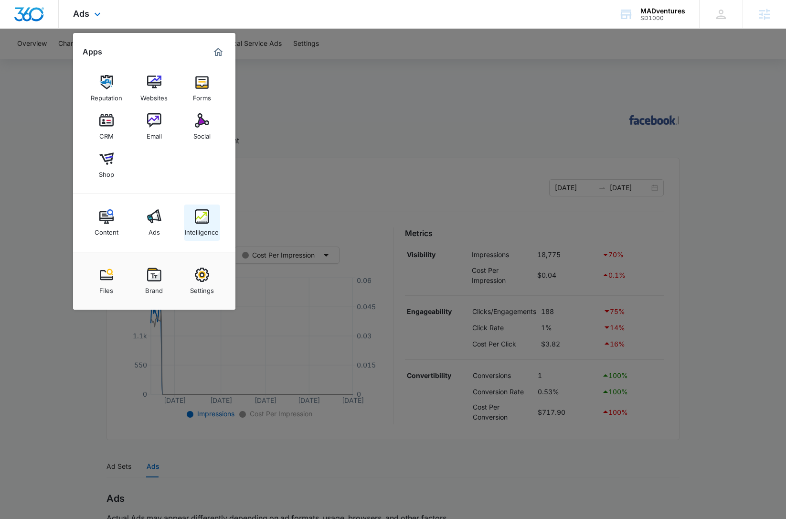
click at [201, 222] on img at bounding box center [202, 216] width 14 height 14
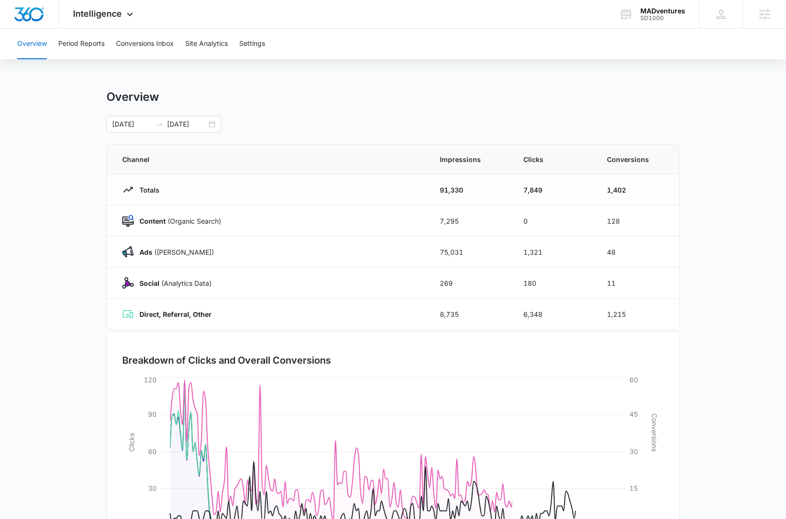
click at [82, 199] on main "Overview 02/01/2025 09/02/2025 Channel Impressions Clicks Conversions Totals 91…" at bounding box center [393, 340] width 786 height 501
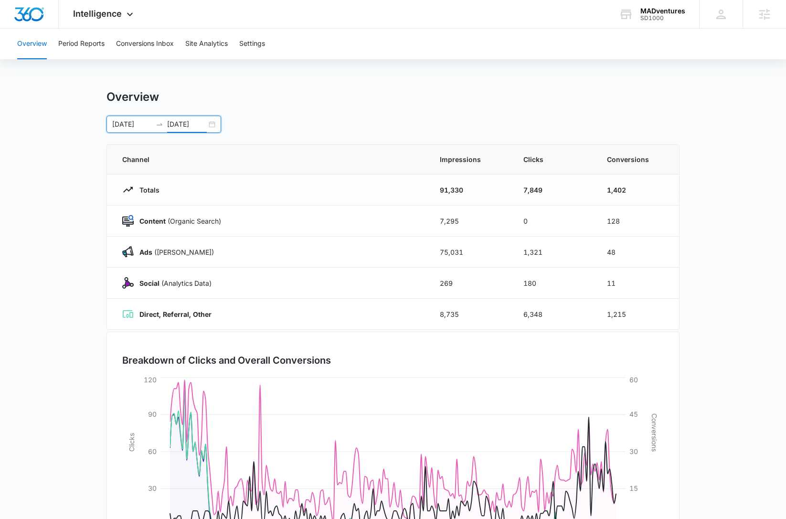
click at [206, 122] on input "09/02/2025" at bounding box center [187, 124] width 40 height 11
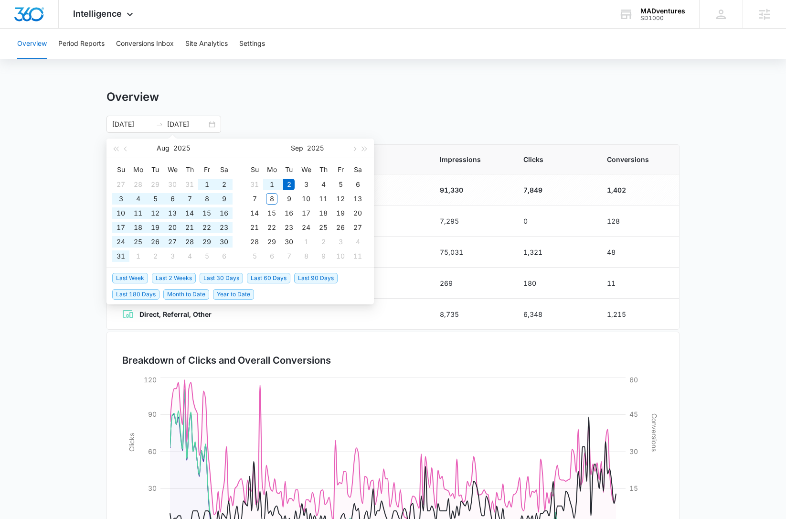
click at [296, 93] on div "Overview" at bounding box center [393, 97] width 573 height 14
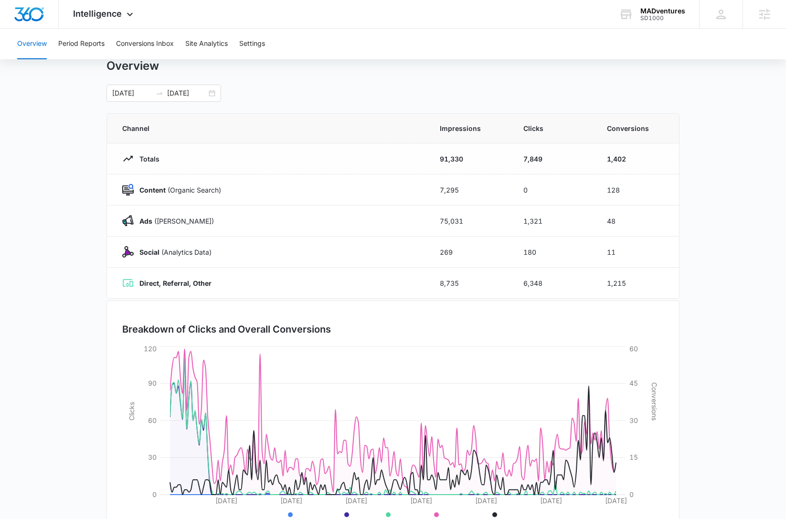
scroll to position [73, 0]
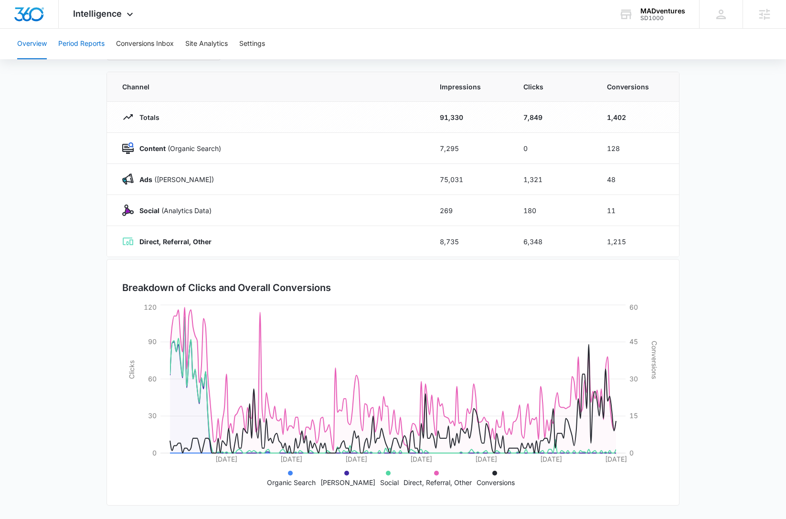
click at [68, 58] on button "Period Reports" at bounding box center [81, 44] width 46 height 31
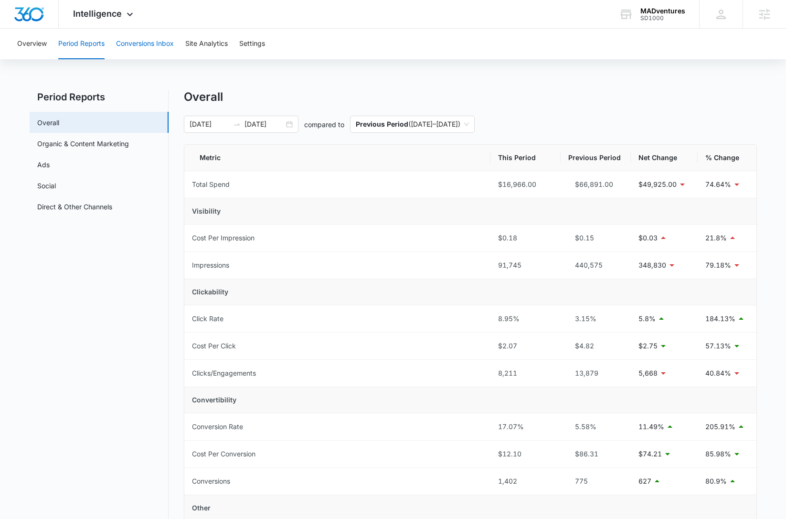
click at [168, 49] on button "Conversions Inbox" at bounding box center [145, 44] width 58 height 31
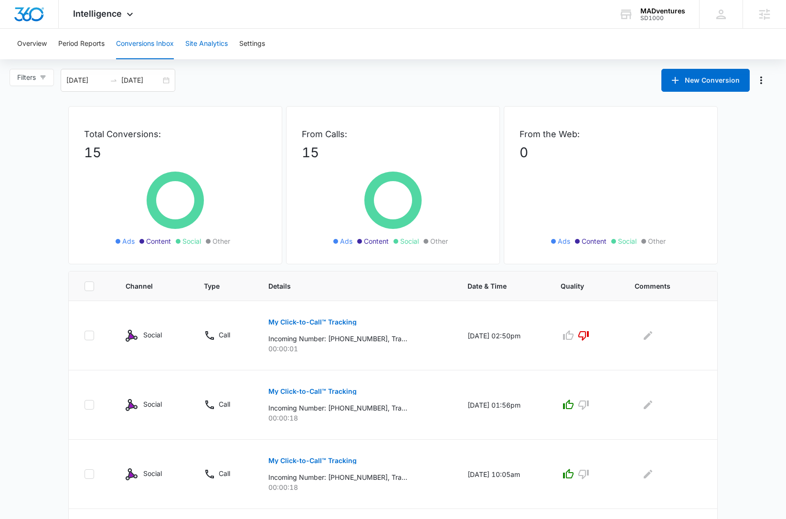
click at [214, 43] on button "Site Analytics" at bounding box center [206, 44] width 43 height 31
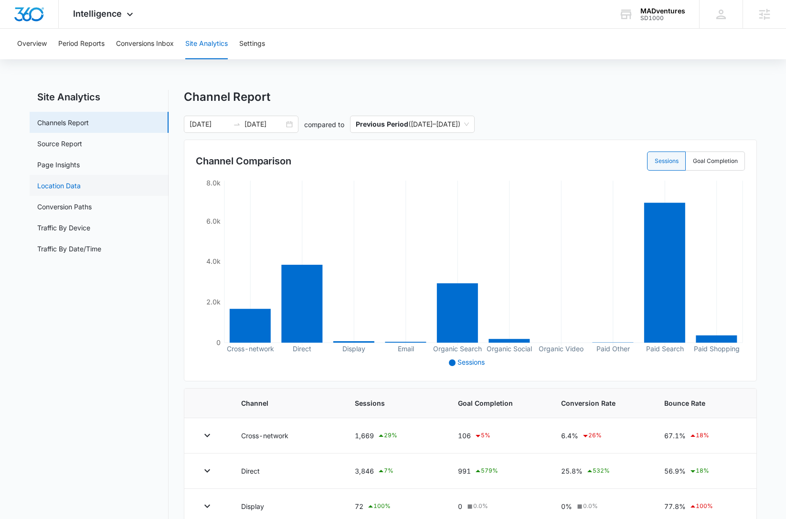
click at [81, 189] on link "Location Data" at bounding box center [58, 186] width 43 height 10
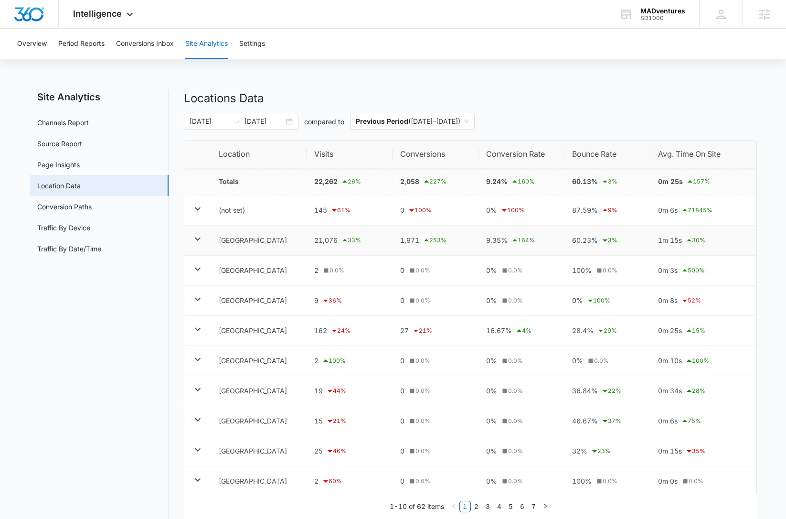
click at [199, 239] on icon at bounding box center [197, 238] width 11 height 11
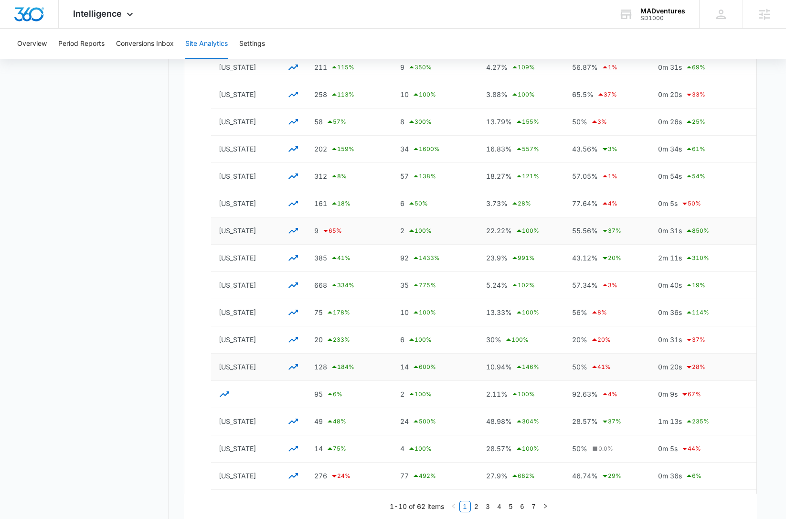
scroll to position [477, 0]
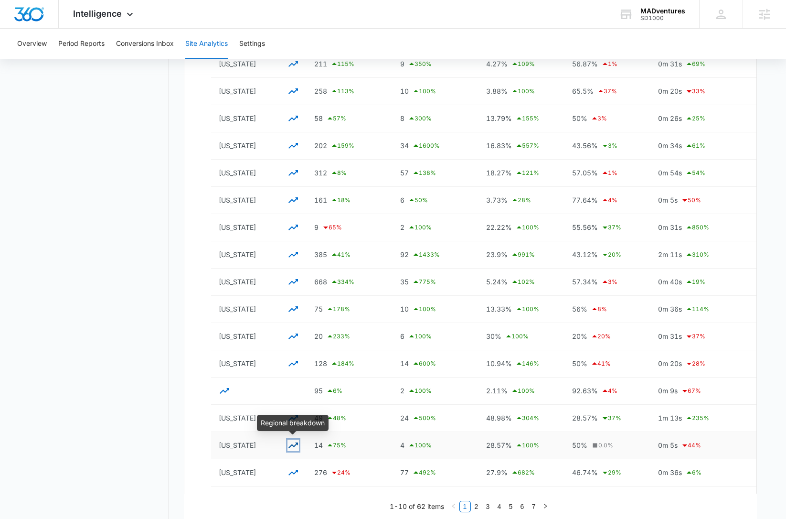
click at [294, 446] on icon "button" at bounding box center [293, 444] width 11 height 11
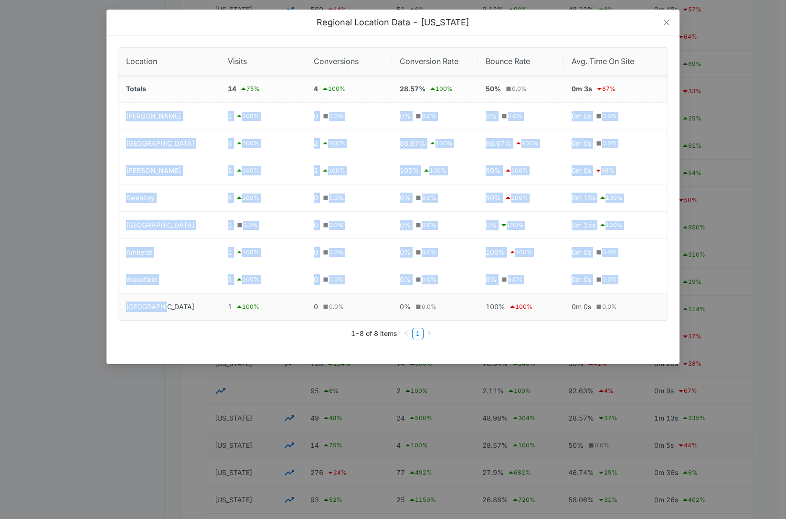
drag, startPoint x: 120, startPoint y: 117, endPoint x: 183, endPoint y: 313, distance: 205.1
click at [183, 313] on tbody "Totals 14 75 % 4 100 % 28.57% 100 % 50% 0.0 % 0m 3s 67 % Gorham 1 100 % 0 0.0 %…" at bounding box center [392, 197] width 549 height 245
click at [186, 318] on td "New London" at bounding box center [169, 306] width 102 height 27
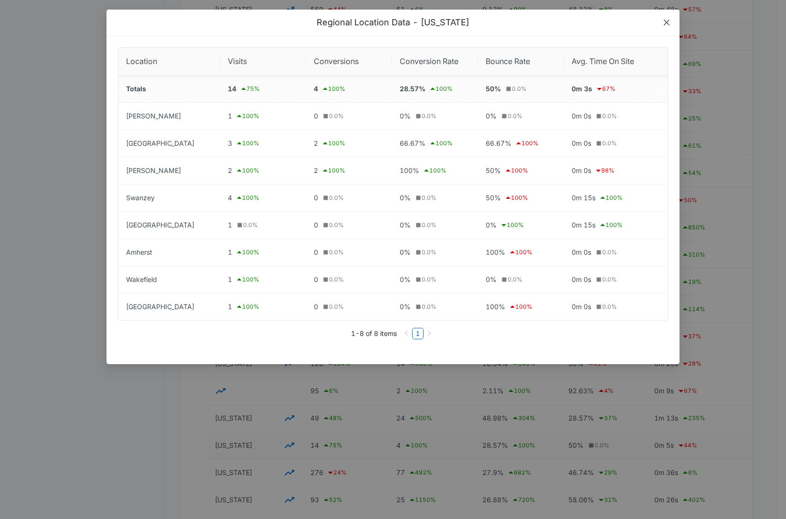
click at [669, 22] on icon "close" at bounding box center [667, 23] width 8 height 8
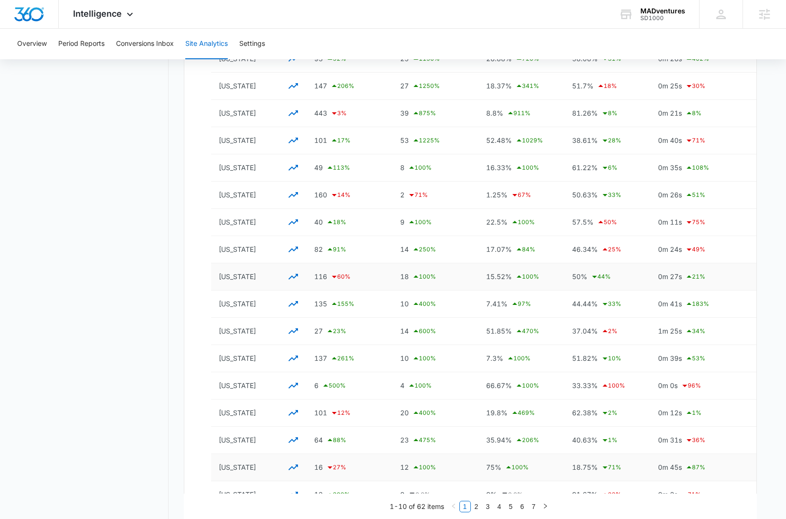
scroll to position [918, 0]
click at [289, 439] on icon "button" at bounding box center [293, 439] width 11 height 11
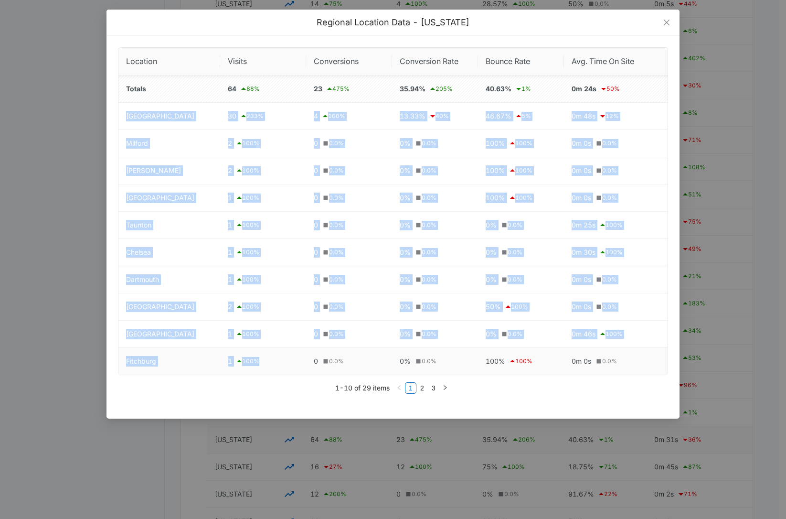
drag, startPoint x: 123, startPoint y: 110, endPoint x: 235, endPoint y: 371, distance: 283.3
click at [235, 371] on tbody "Totals 64 88 % 23 475 % 35.94% 205 % 40.63% 1 % 0m 24s 50 % Boston 30 233 % 4 1…" at bounding box center [392, 224] width 549 height 299
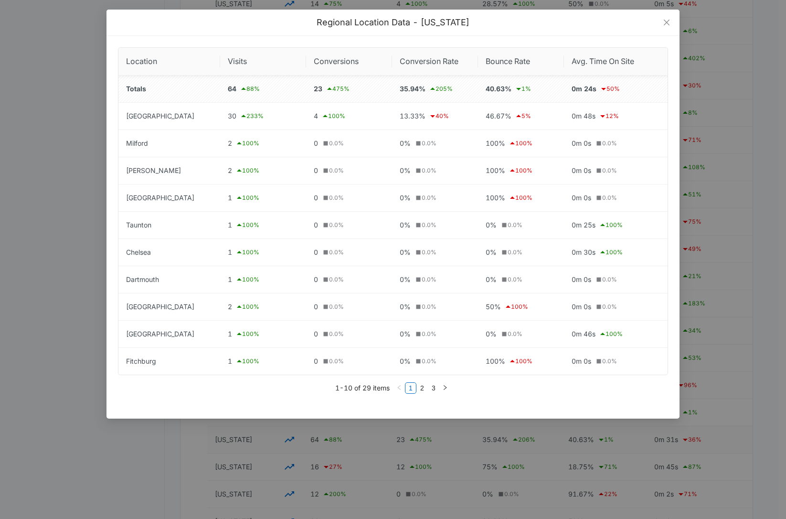
click at [254, 397] on div "1-10 of 29 items 1 2 3" at bounding box center [393, 387] width 550 height 25
click at [666, 27] on span "Close" at bounding box center [667, 23] width 26 height 26
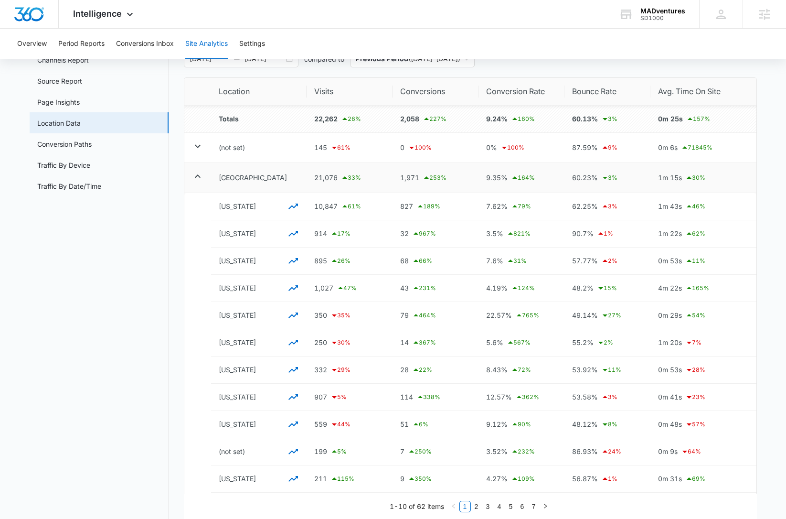
scroll to position [0, 0]
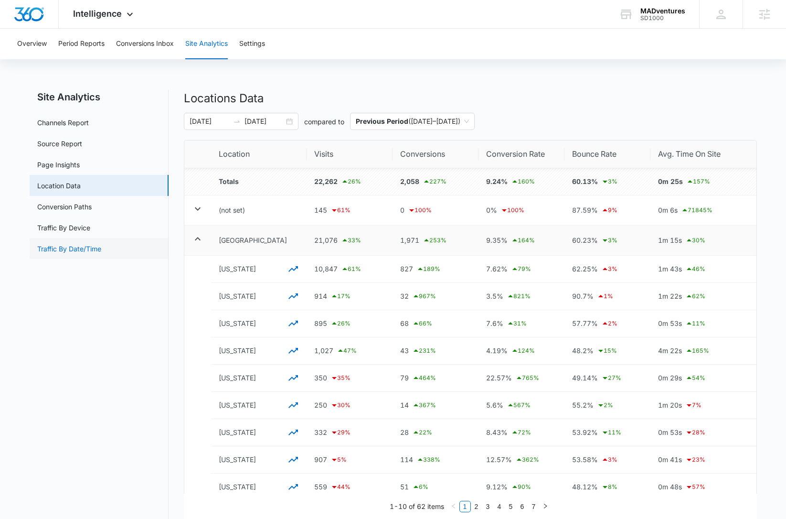
click at [101, 247] on link "Traffic By Date/Time" at bounding box center [69, 249] width 64 height 10
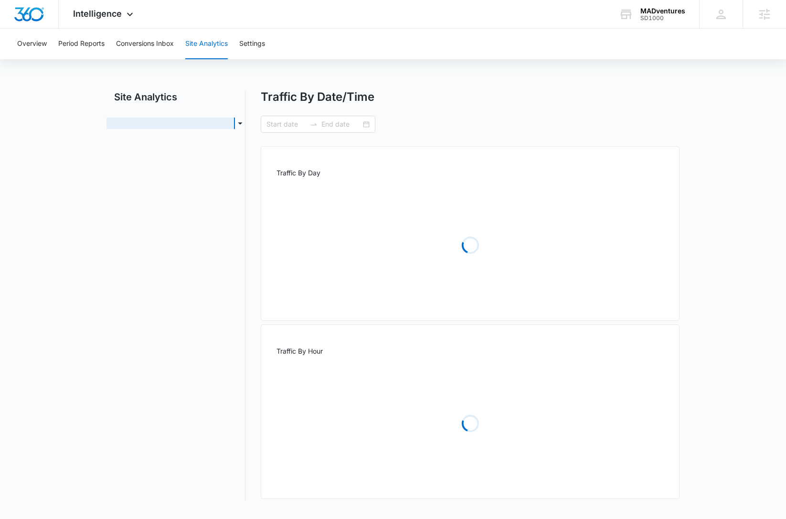
type input "02/01/2025"
type input "09/02/2025"
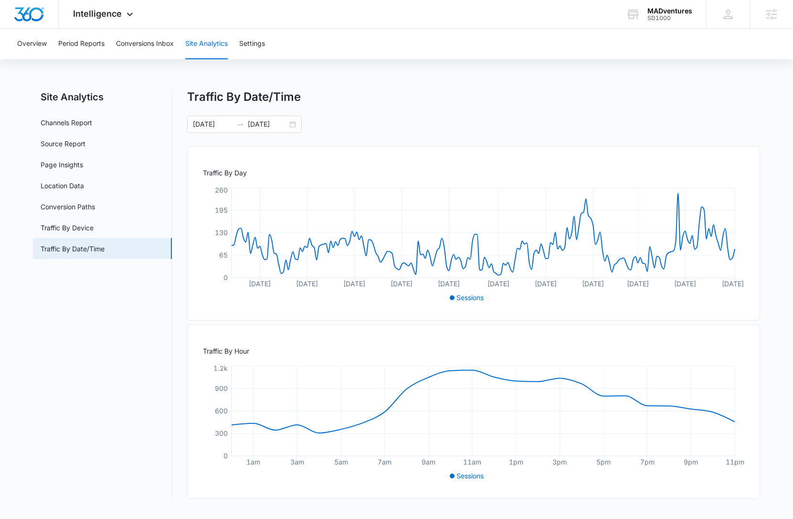
click at [582, 75] on div "Overview Period Reports Conversions Inbox Site Analytics Settings Site Analytic…" at bounding box center [396, 270] width 793 height 483
click at [36, 11] on img "Dashboard" at bounding box center [29, 14] width 31 height 14
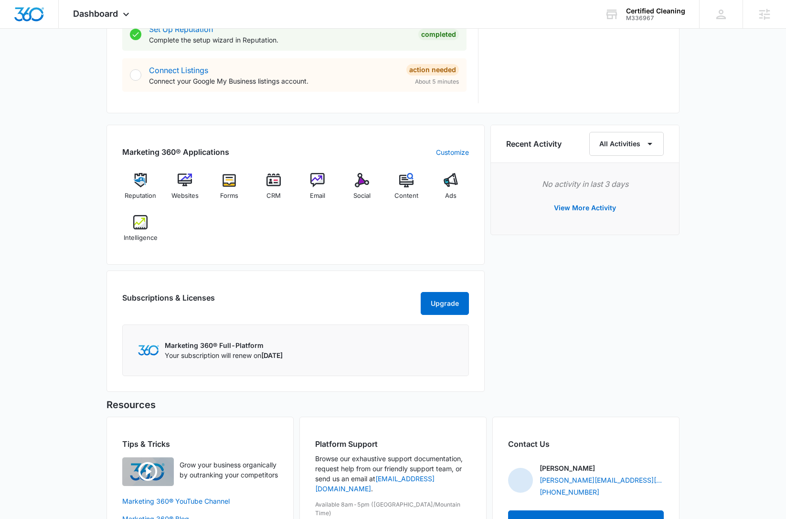
scroll to position [498, 0]
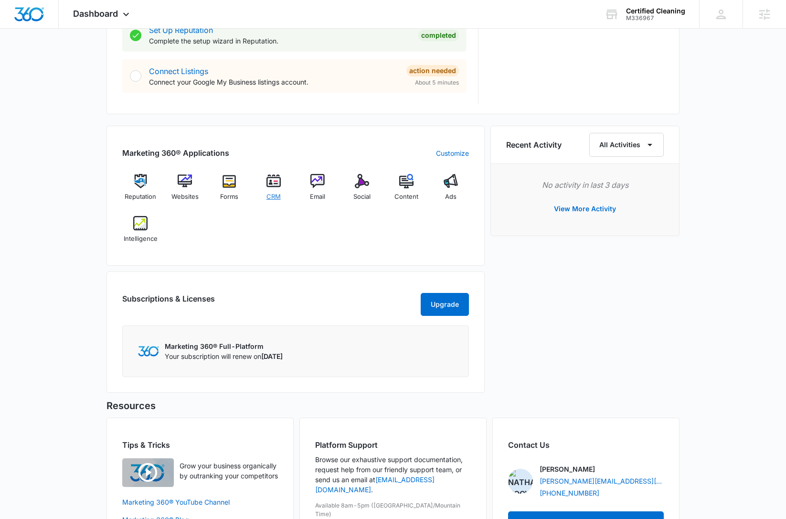
click at [273, 183] on img at bounding box center [273, 181] width 14 height 14
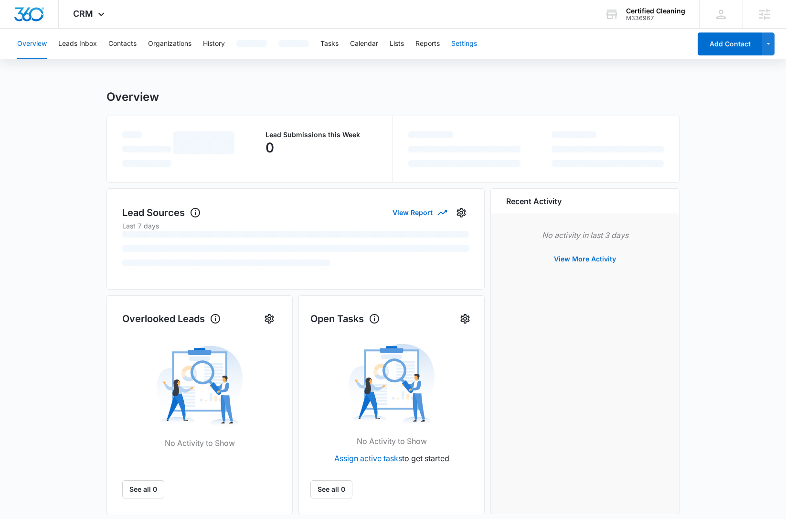
click at [467, 52] on button "Settings" at bounding box center [464, 44] width 26 height 31
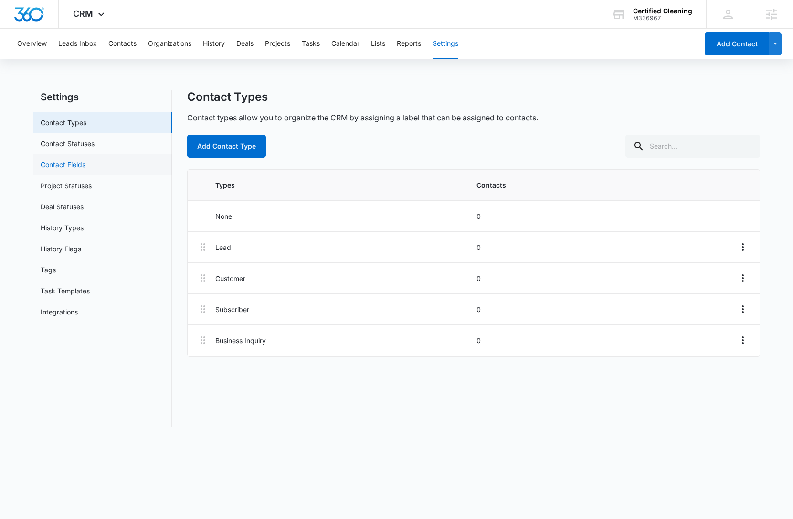
click at [85, 166] on link "Contact Fields" at bounding box center [63, 165] width 45 height 10
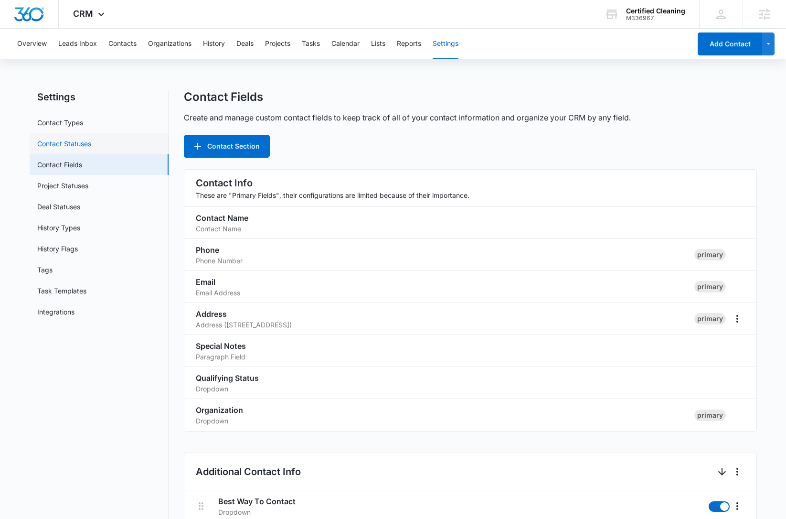
click at [91, 143] on link "Contact Statuses" at bounding box center [64, 143] width 54 height 10
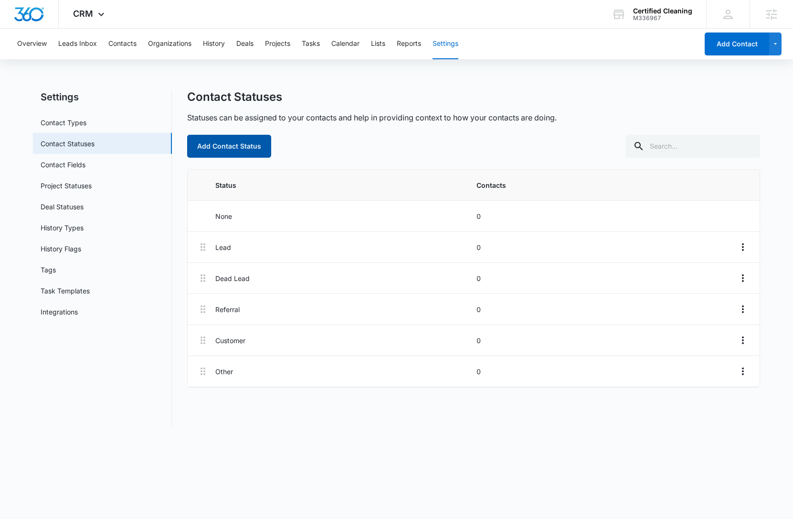
click at [235, 144] on button "Add Contact Status" at bounding box center [229, 146] width 84 height 23
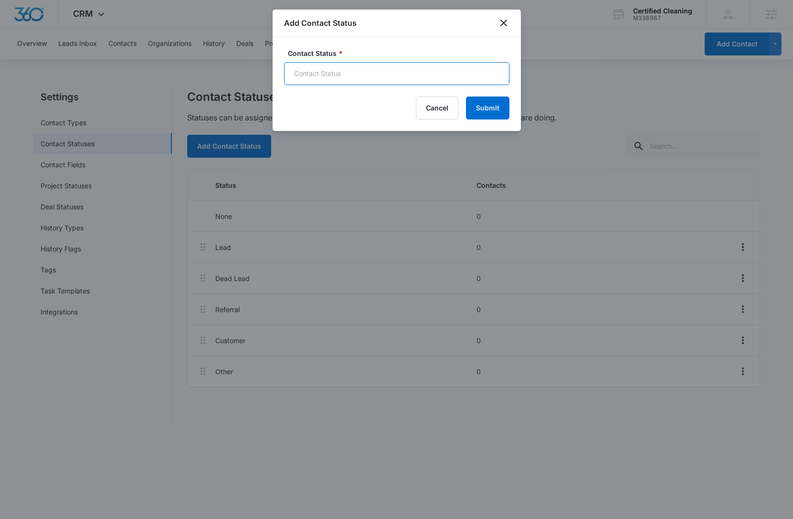
click at [362, 70] on input "Contact Status *" at bounding box center [396, 73] width 225 height 23
paste input "Frequency"
type input "Frequency"
click at [485, 104] on button "Submit" at bounding box center [487, 107] width 43 height 23
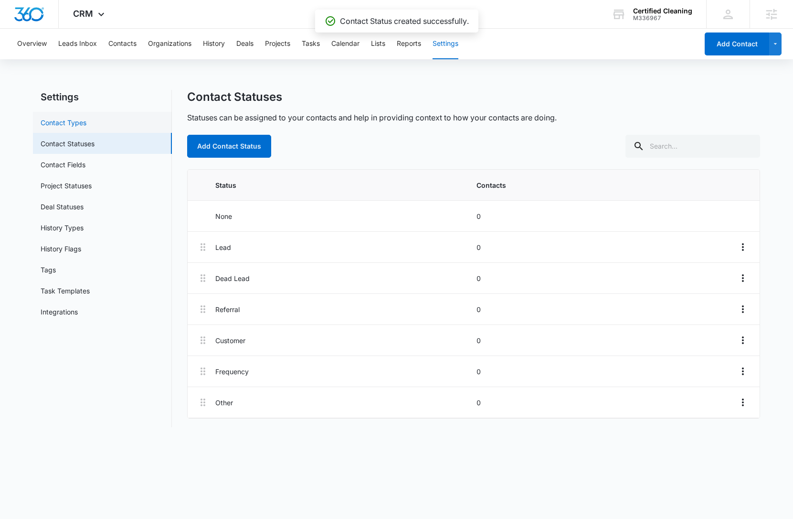
click at [86, 122] on link "Contact Types" at bounding box center [64, 122] width 46 height 10
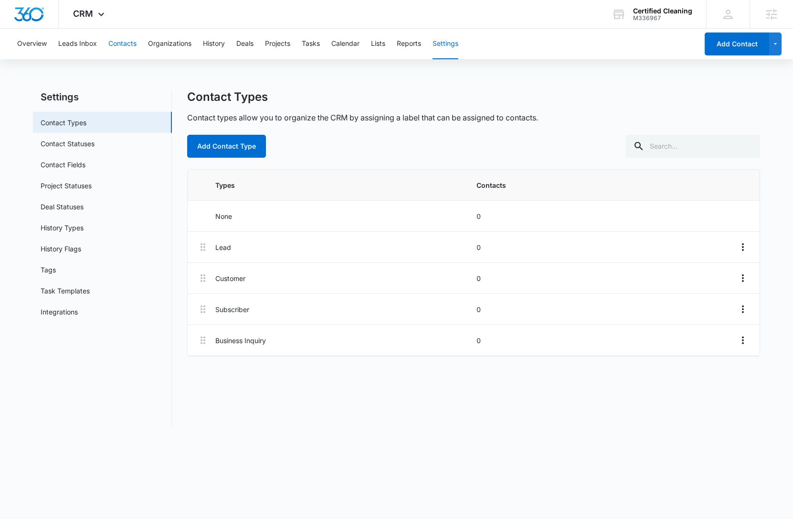
click at [126, 47] on button "Contacts" at bounding box center [122, 44] width 28 height 31
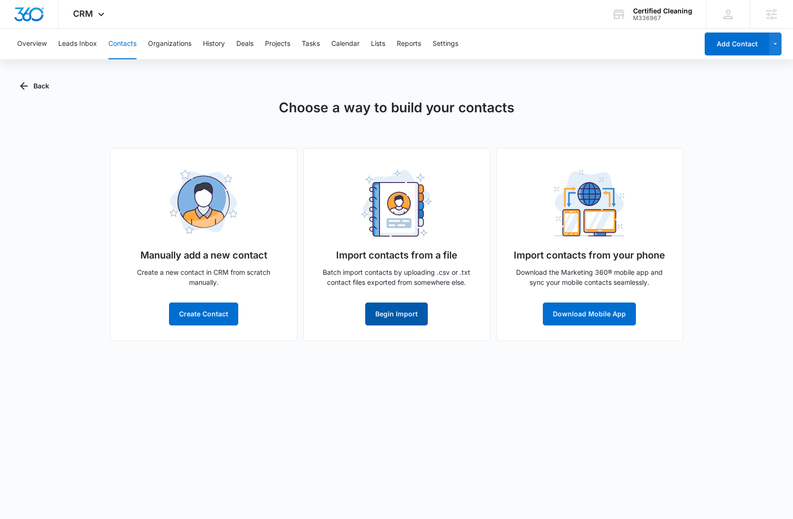
click at [382, 317] on button "Begin Import" at bounding box center [396, 313] width 63 height 23
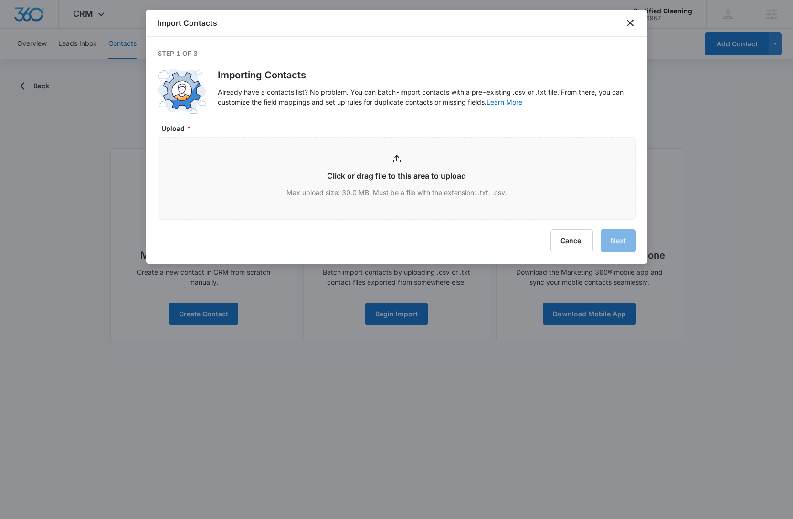
type input "C:\fakepath\Client List_090425.xlsx - Sheet1.csv"
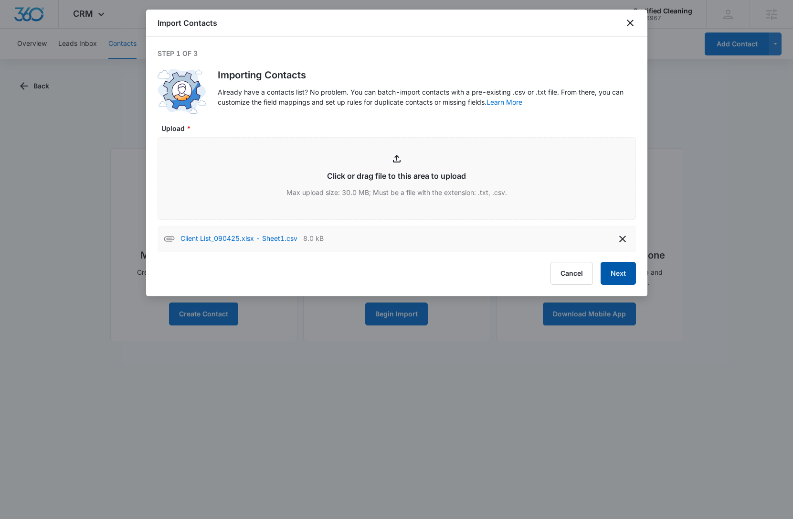
click at [618, 277] on button "Next" at bounding box center [618, 273] width 35 height 23
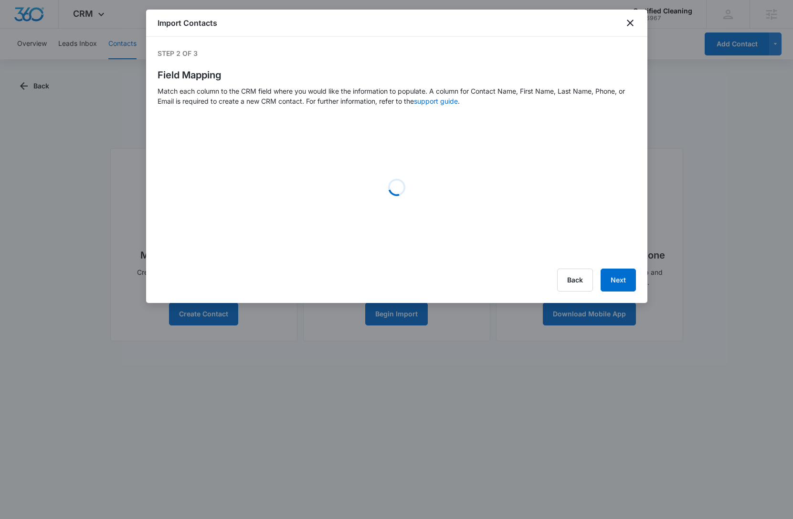
select select "name"
select select "185"
select select "ipAddress"
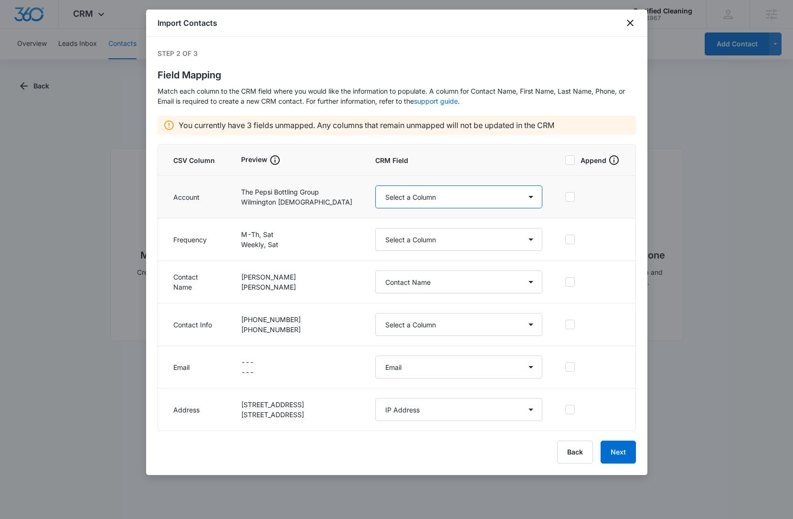
click at [442, 203] on select "Select a Column Address/City Address/Country Address/State Address/Street Addre…" at bounding box center [458, 196] width 167 height 23
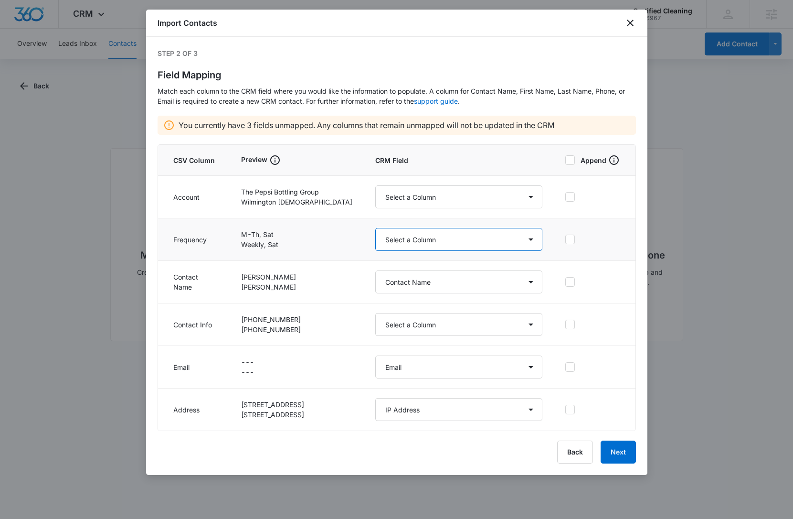
click at [428, 247] on select "Select a Column Address/City Address/Country Address/State Address/Street Addre…" at bounding box center [458, 239] width 167 height 23
click at [582, 455] on button "Back" at bounding box center [575, 451] width 36 height 23
click at [575, 453] on body "CRM Apps Reputation Websites Forms CRM Email Social Content Ads Intelligence Fi…" at bounding box center [396, 259] width 793 height 519
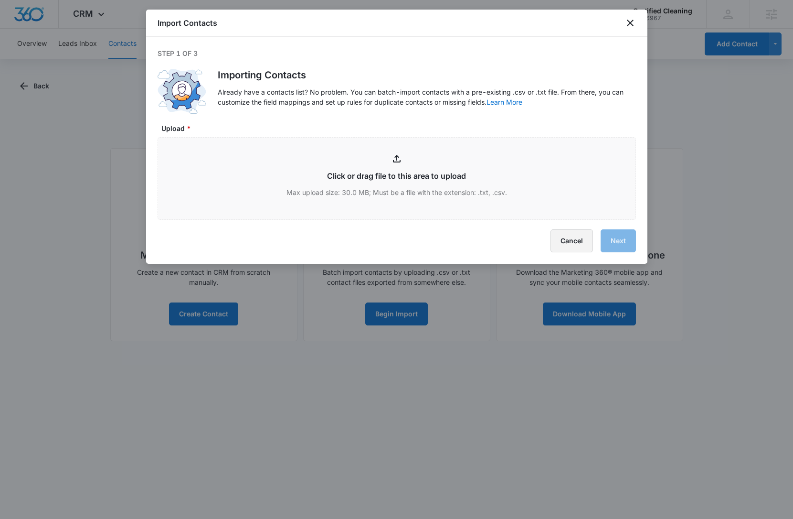
click at [573, 243] on button "Cancel" at bounding box center [572, 240] width 43 height 23
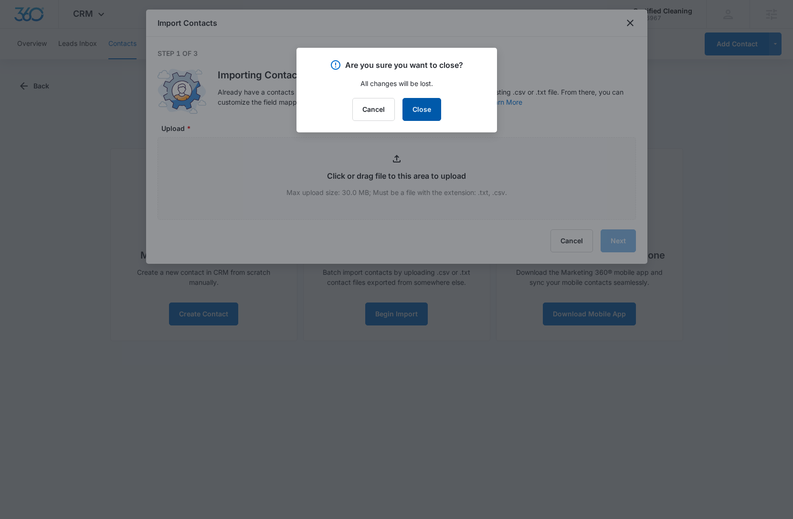
click at [412, 105] on button "Close" at bounding box center [422, 109] width 39 height 23
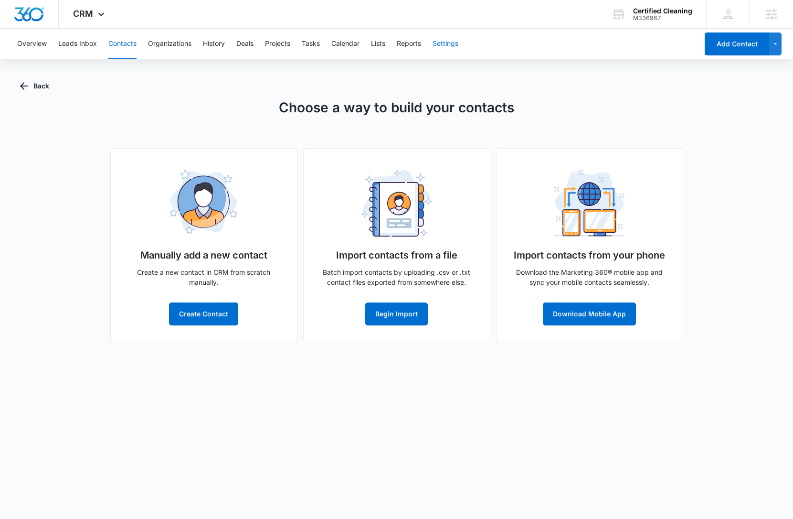
click at [447, 49] on button "Settings" at bounding box center [446, 44] width 26 height 31
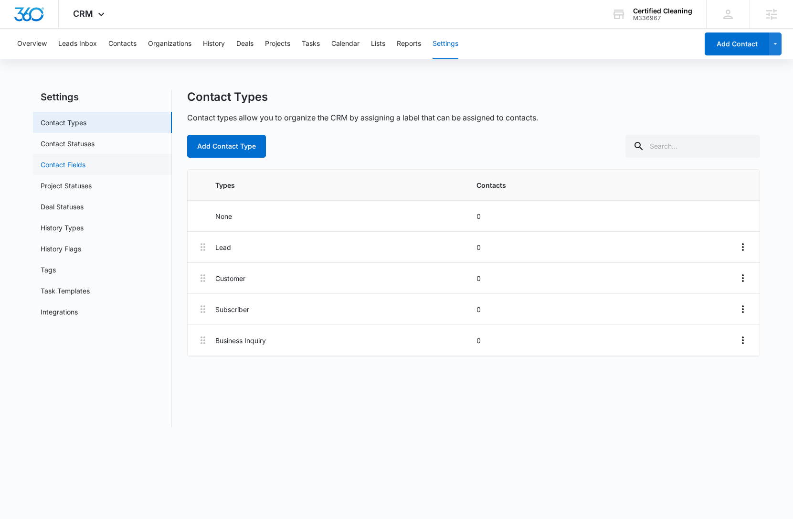
click at [77, 164] on link "Contact Fields" at bounding box center [63, 165] width 45 height 10
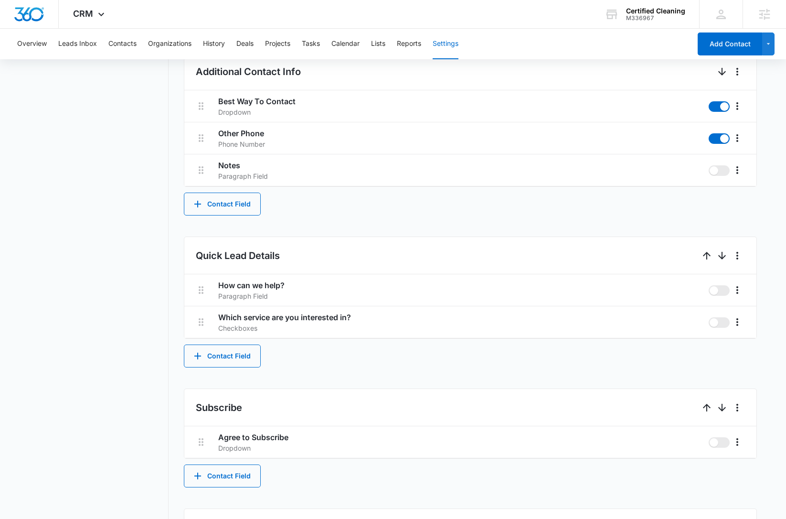
scroll to position [404, 0]
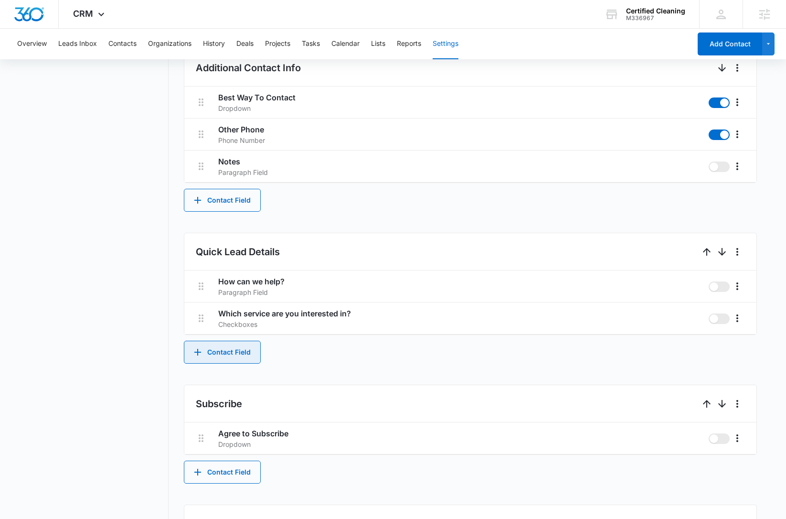
click at [233, 358] on button "Contact Field" at bounding box center [222, 352] width 77 height 23
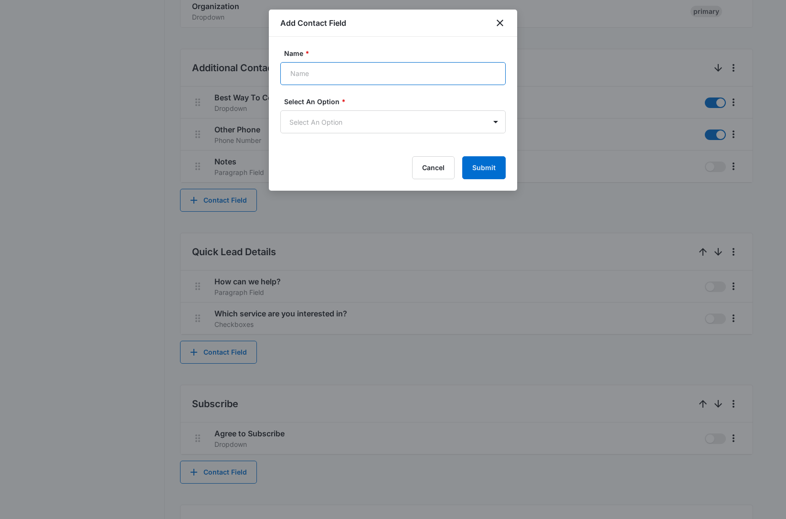
click at [331, 75] on input "Name *" at bounding box center [392, 73] width 225 height 23
paste input "Frequency"
type input "Frequency"
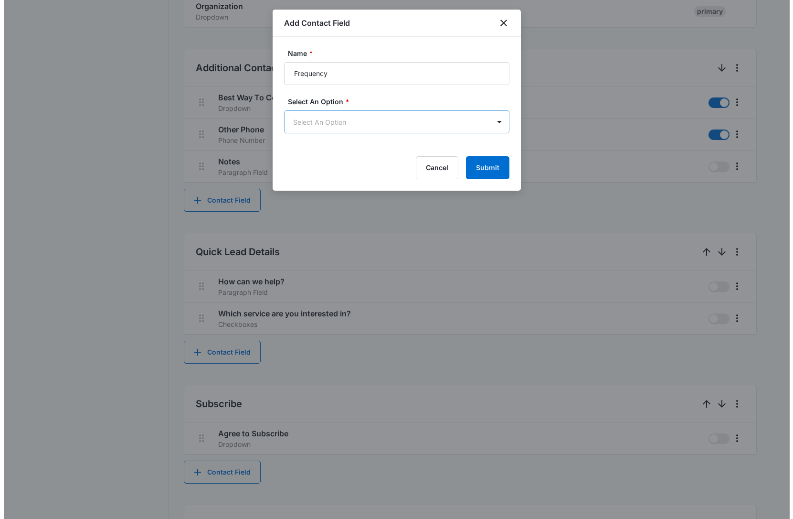
scroll to position [0, 0]
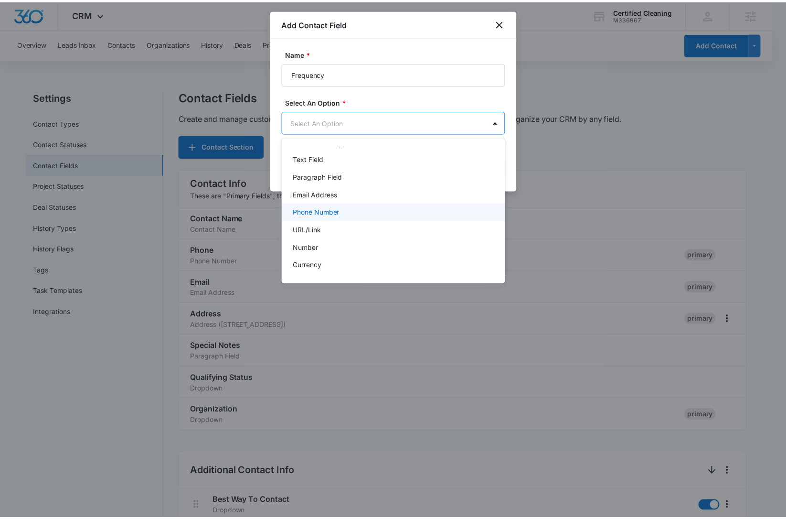
scroll to position [120, 0]
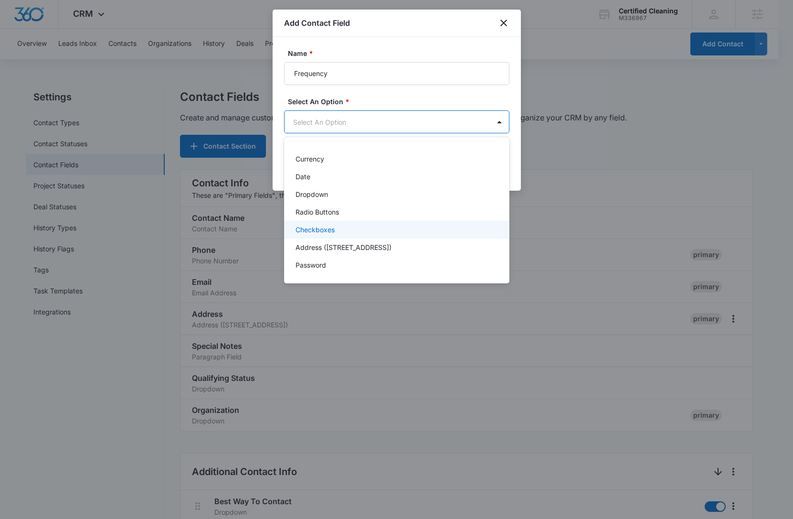
click at [358, 227] on div "Checkboxes" at bounding box center [396, 229] width 201 height 10
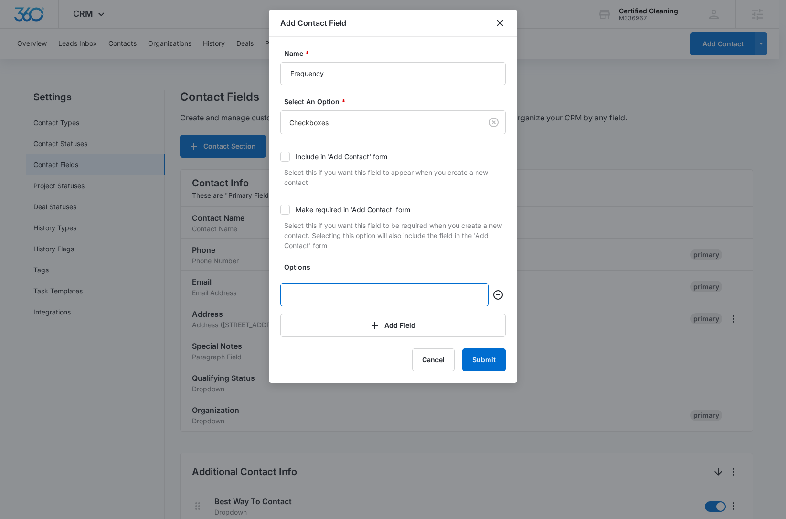
click at [368, 284] on input "text" at bounding box center [384, 294] width 208 height 23
type input "Daily"
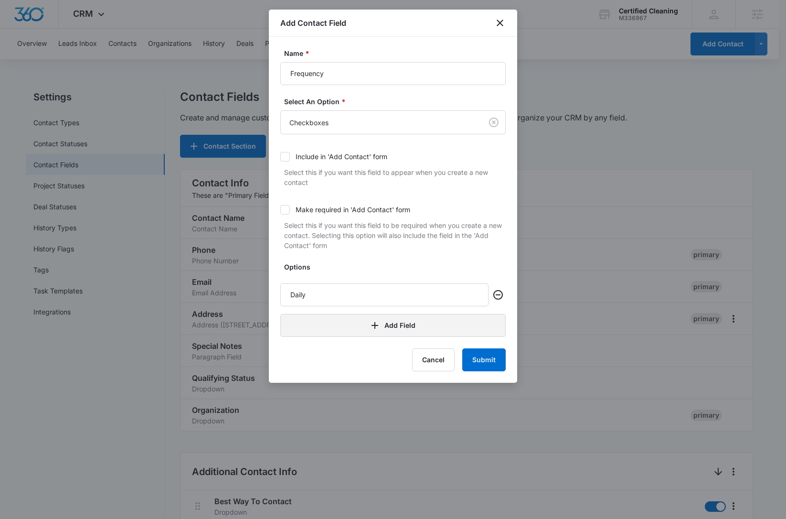
click at [363, 320] on button "Add Field" at bounding box center [392, 325] width 225 height 23
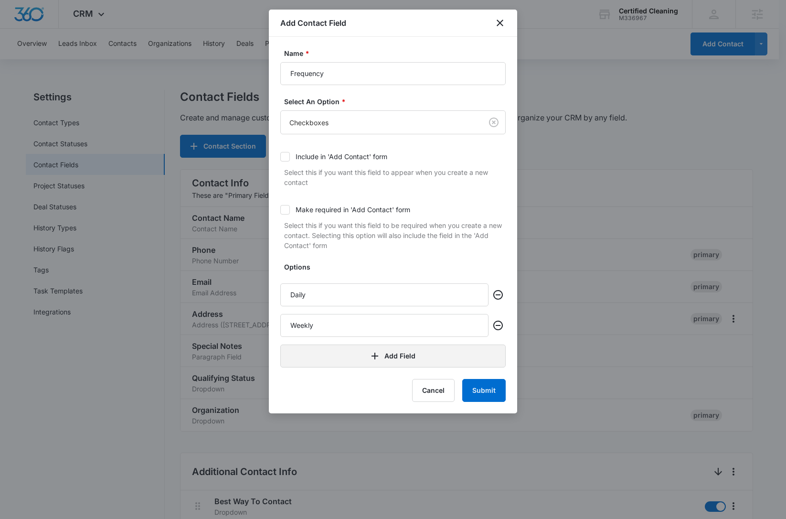
type input "Weekly"
click at [356, 360] on button "Add Field" at bounding box center [392, 355] width 225 height 23
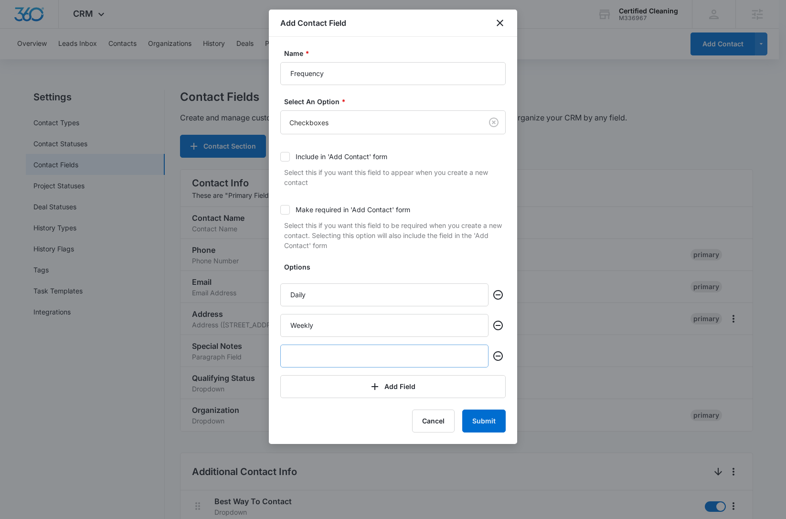
click at [357, 359] on input "text" at bounding box center [384, 355] width 208 height 23
type input "Monthly"
click at [490, 416] on button "Submit" at bounding box center [483, 420] width 43 height 23
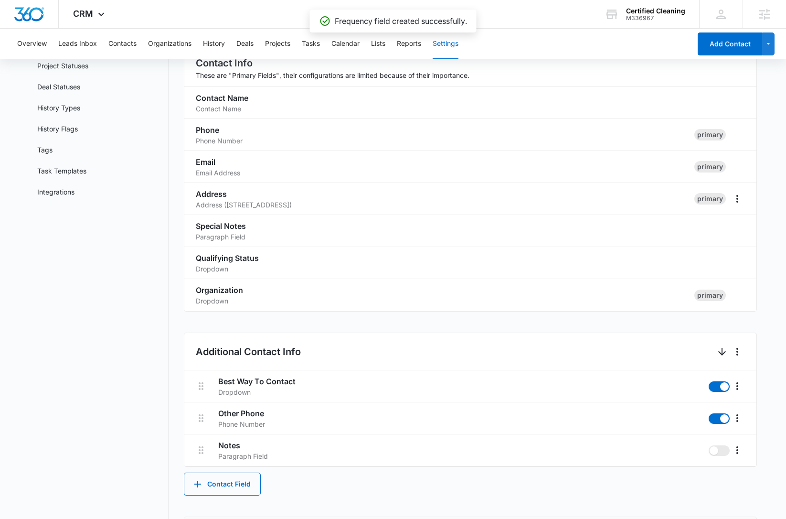
scroll to position [86, 0]
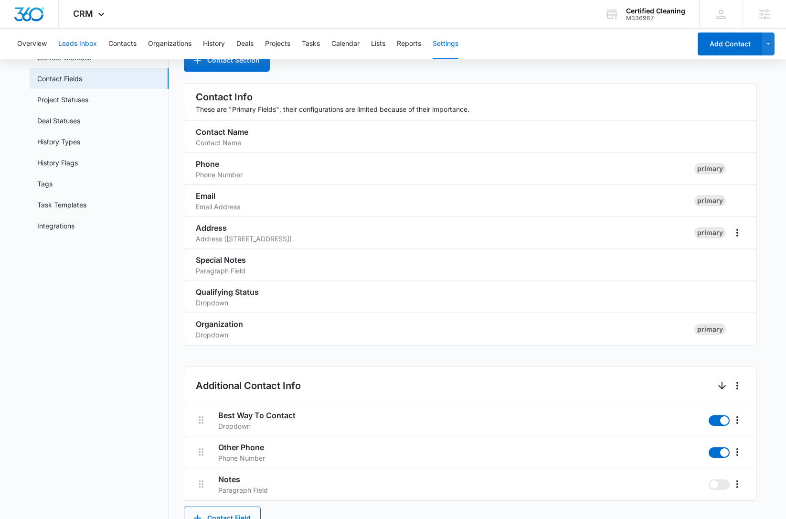
click at [86, 43] on button "Leads Inbox" at bounding box center [77, 44] width 39 height 31
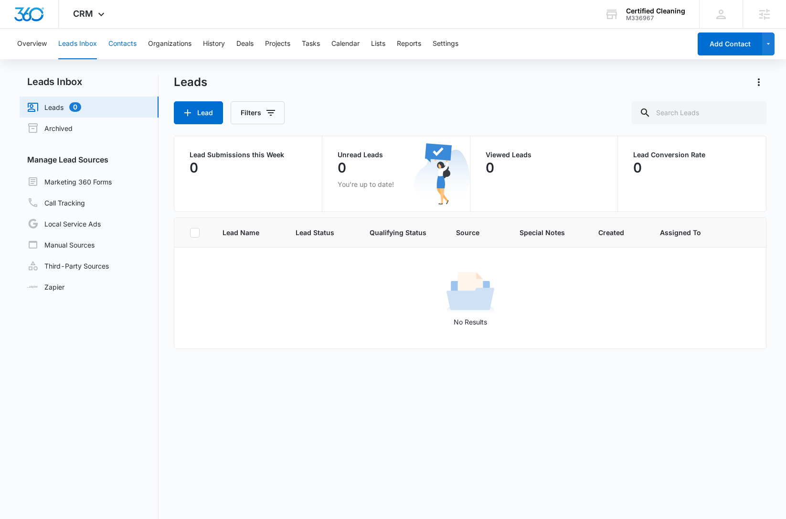
click at [108, 46] on button "Contacts" at bounding box center [122, 44] width 28 height 31
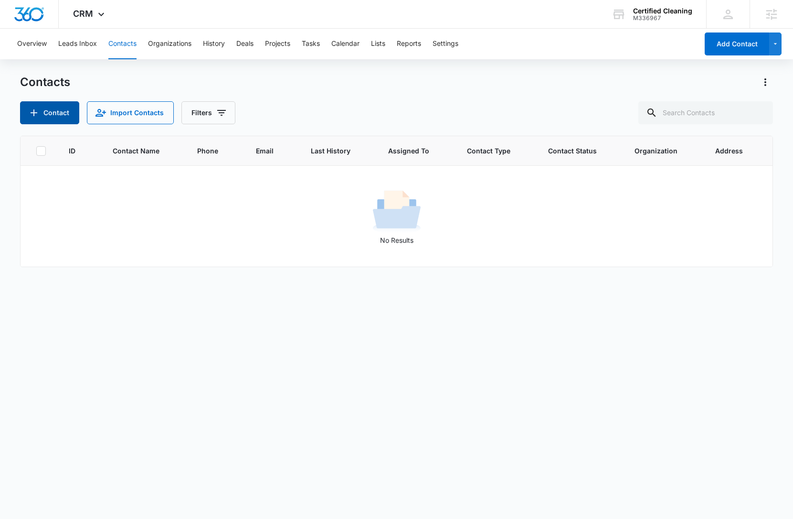
click at [58, 116] on button "Contact" at bounding box center [49, 112] width 59 height 23
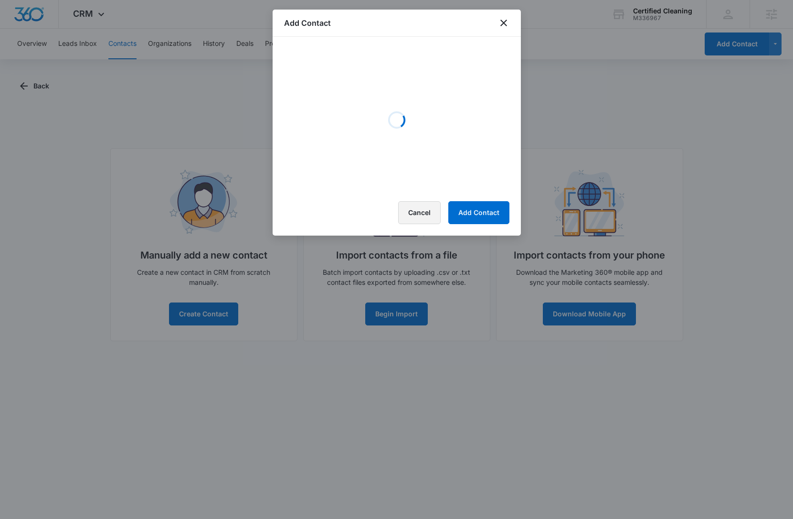
click at [428, 214] on button "Cancel" at bounding box center [419, 212] width 43 height 23
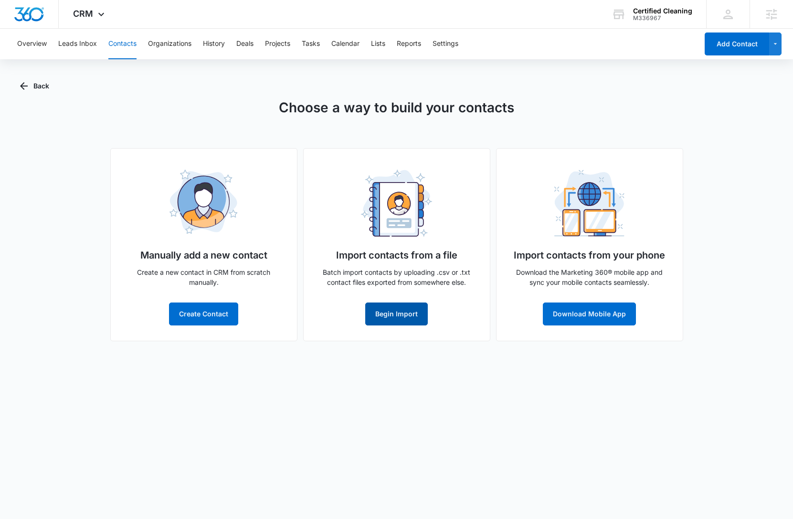
click at [394, 316] on button "Begin Import" at bounding box center [396, 313] width 63 height 23
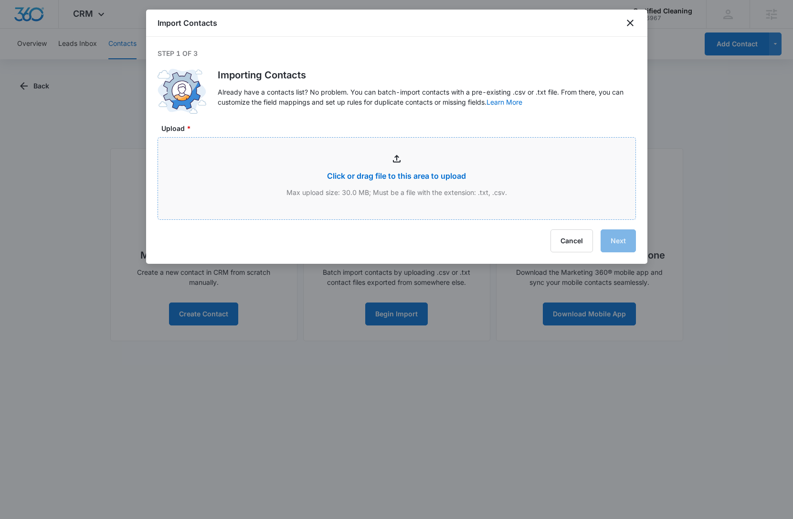
type input "C:\fakepath\Client List_090425.xlsx - Sheet1.csv"
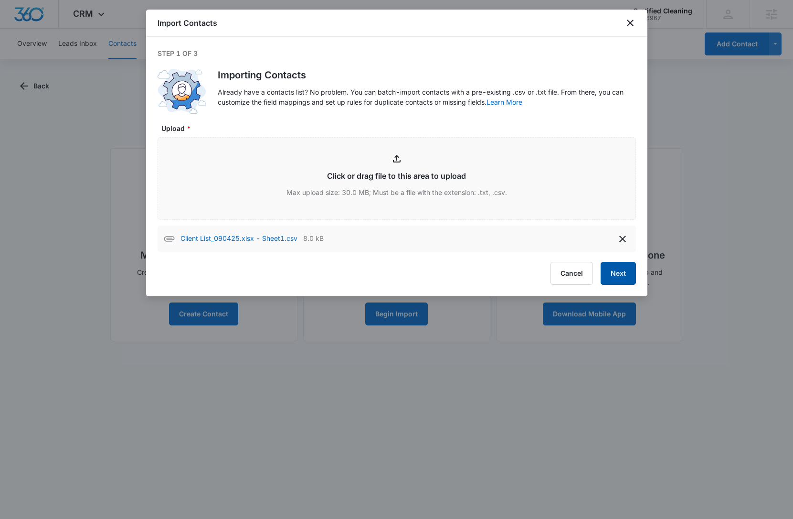
click at [627, 274] on button "Next" at bounding box center [618, 273] width 35 height 23
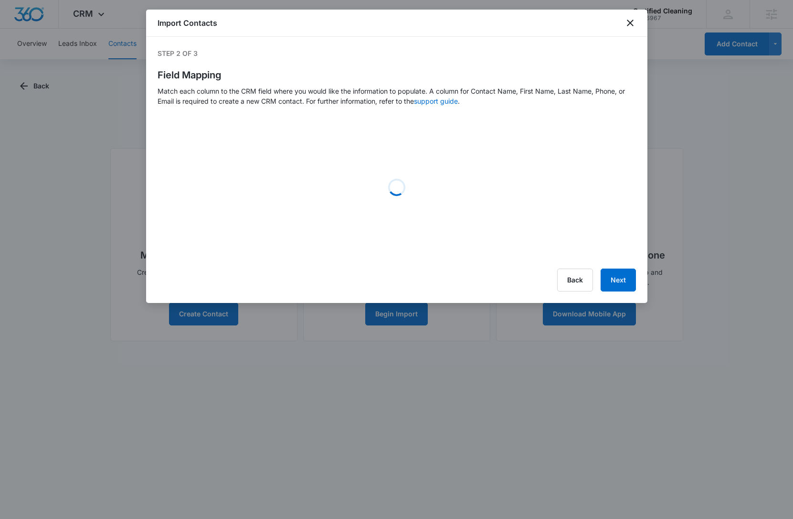
select select "363"
select select "name"
select select "185"
select select "ipAddress"
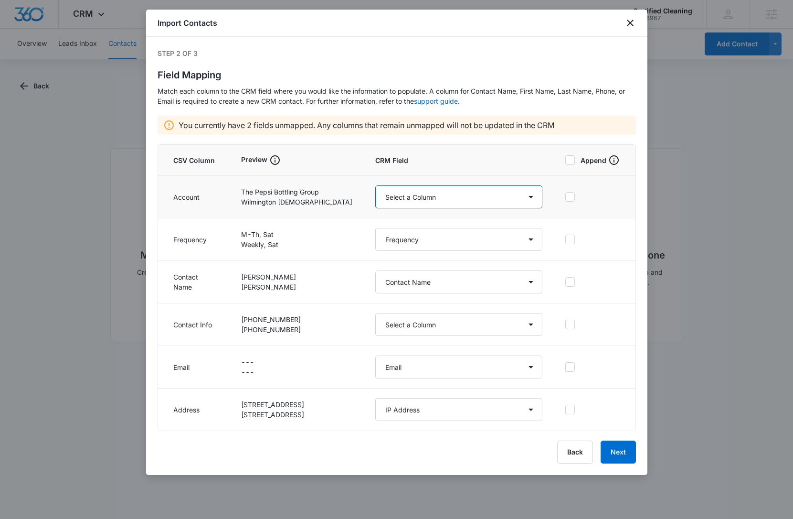
click at [410, 201] on select "Select a Column Address/City Address/Country Address/State Address/Street Addre…" at bounding box center [458, 196] width 167 height 23
click at [428, 198] on select "Select a Column Address/City Address/Country Address/State Address/Street Addre…" at bounding box center [458, 196] width 167 height 23
click at [624, 456] on button "Next" at bounding box center [618, 451] width 35 height 23
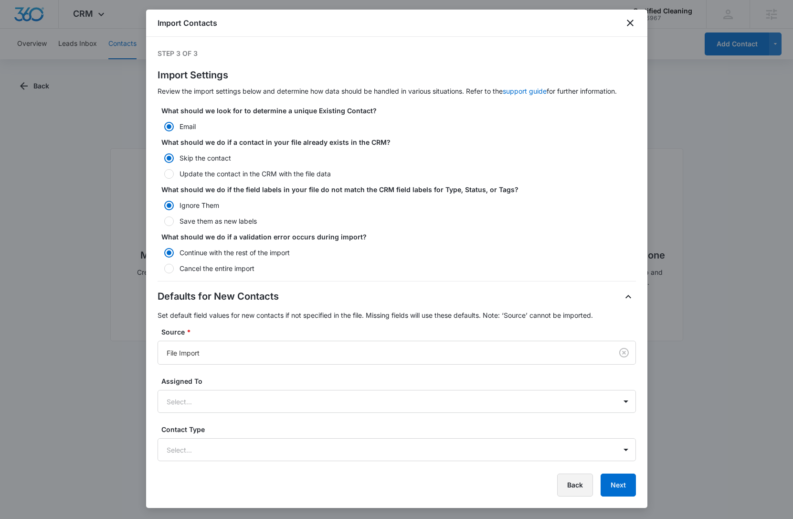
click at [568, 483] on button "Back" at bounding box center [575, 484] width 36 height 23
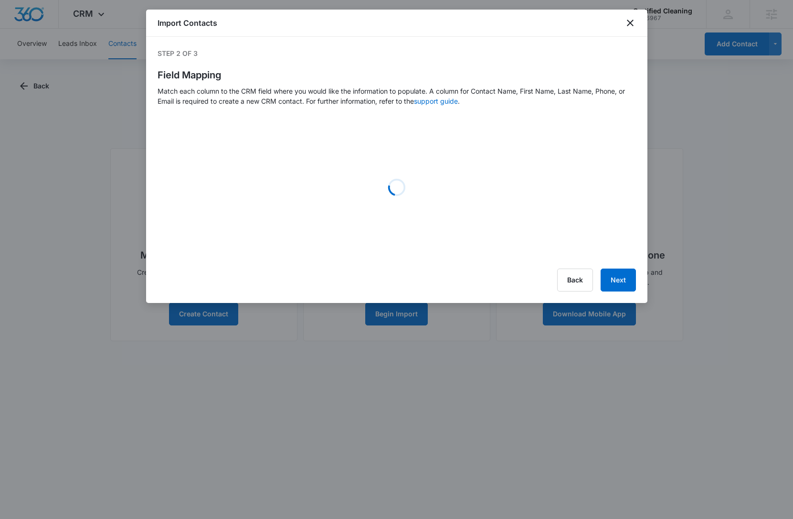
select select "363"
select select "name"
select select "185"
select select "ipAddress"
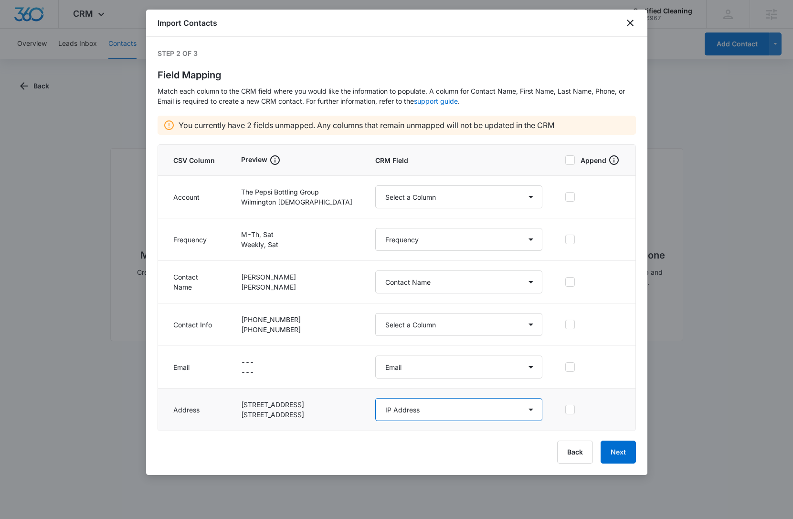
click at [445, 420] on select "Select a Column Address/City Address/Country Address/State Address/Street Addre…" at bounding box center [458, 409] width 167 height 23
click at [562, 455] on button "Back" at bounding box center [575, 451] width 36 height 23
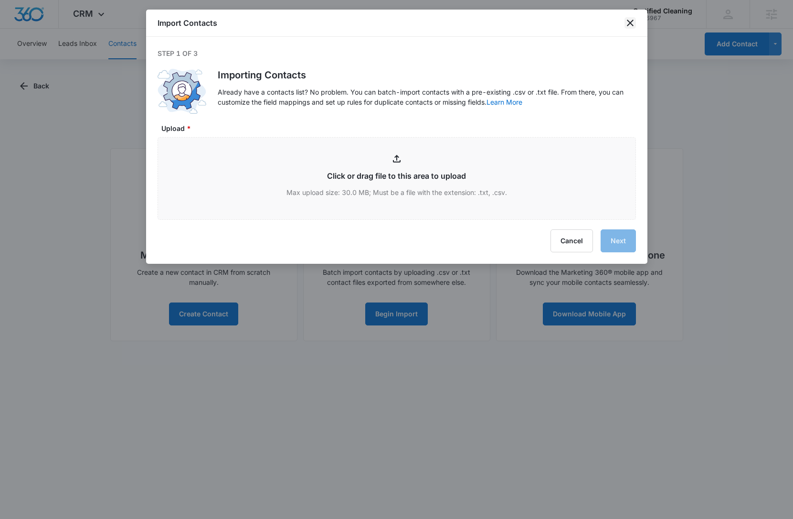
click at [627, 25] on icon "close" at bounding box center [630, 23] width 7 height 7
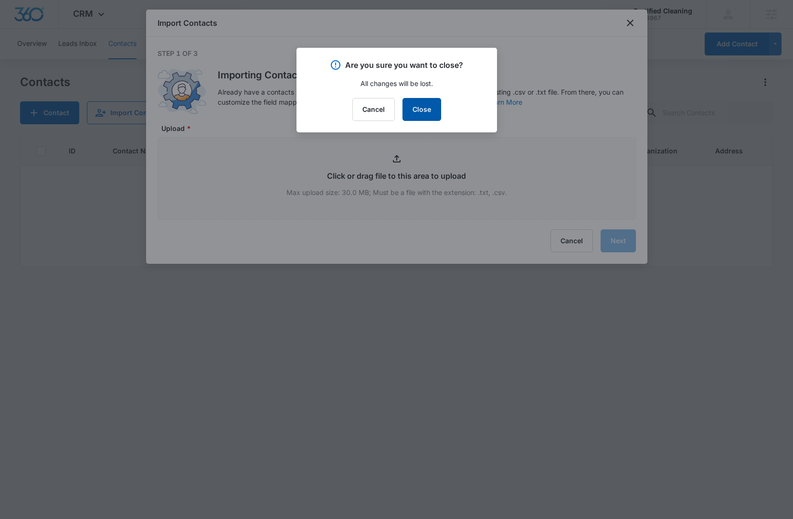
click at [424, 111] on button "Close" at bounding box center [422, 109] width 39 height 23
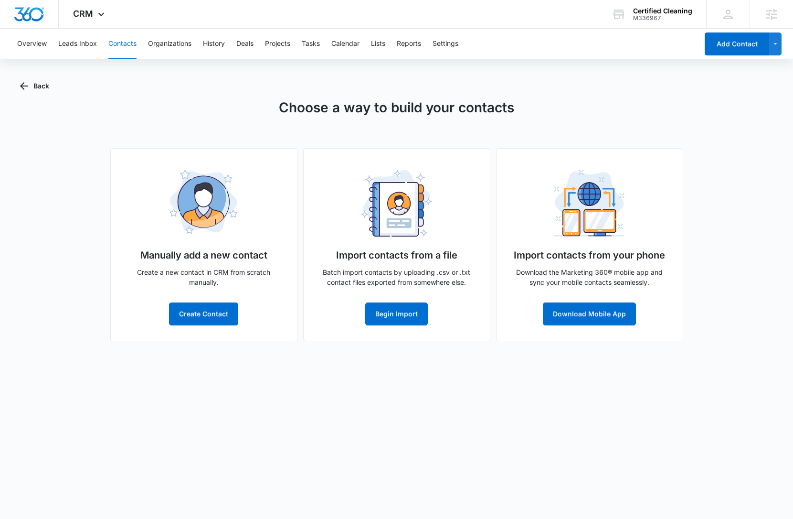
click at [461, 43] on div "Overview Leads Inbox Contacts Organizations History Deals Projects Tasks Calend…" at bounding box center [354, 44] width 687 height 31
click at [443, 43] on button "Settings" at bounding box center [446, 44] width 26 height 31
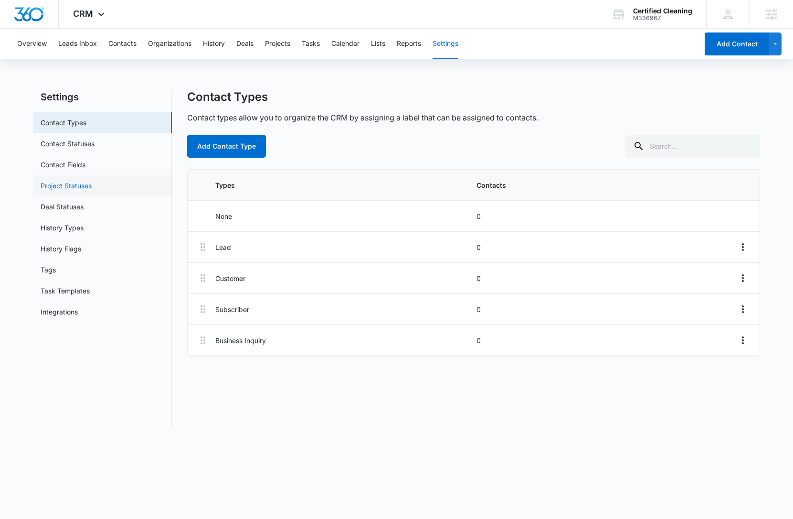
click at [92, 185] on link "Project Statuses" at bounding box center [66, 186] width 51 height 10
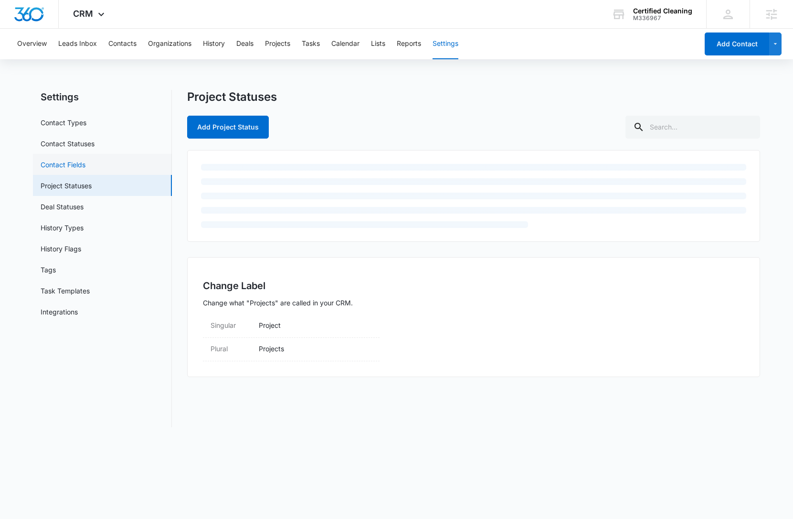
click at [85, 163] on link "Contact Fields" at bounding box center [63, 165] width 45 height 10
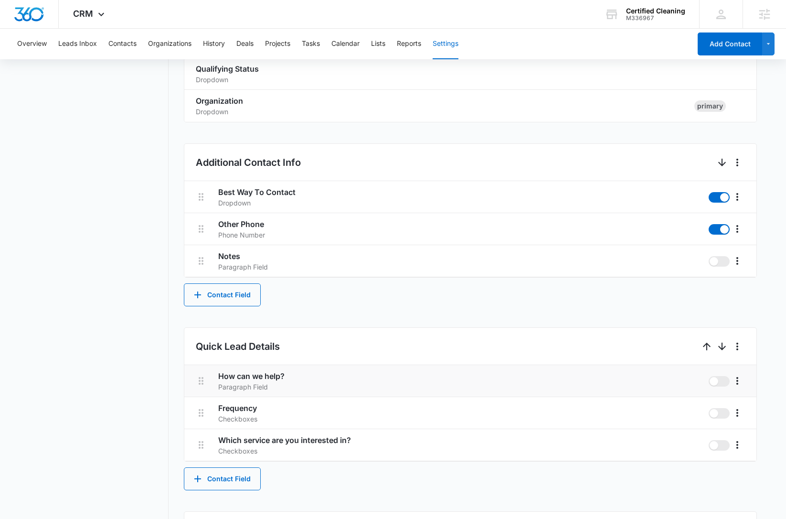
scroll to position [326, 0]
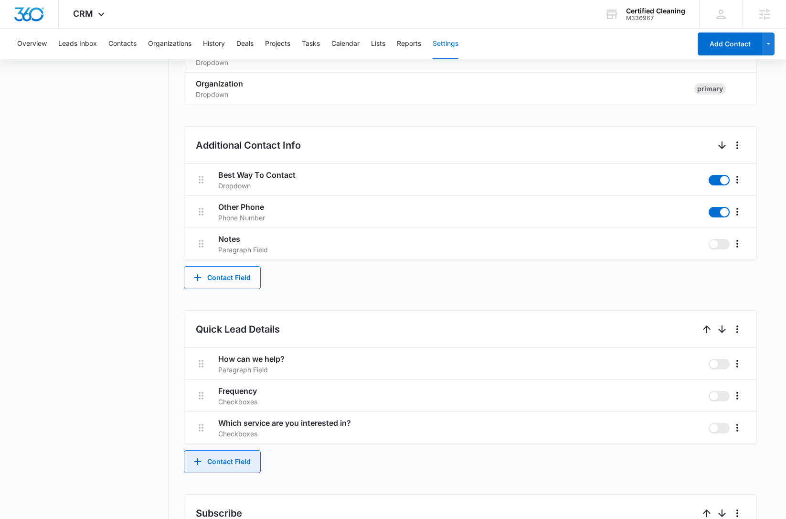
click at [248, 458] on button "Contact Field" at bounding box center [222, 461] width 77 height 23
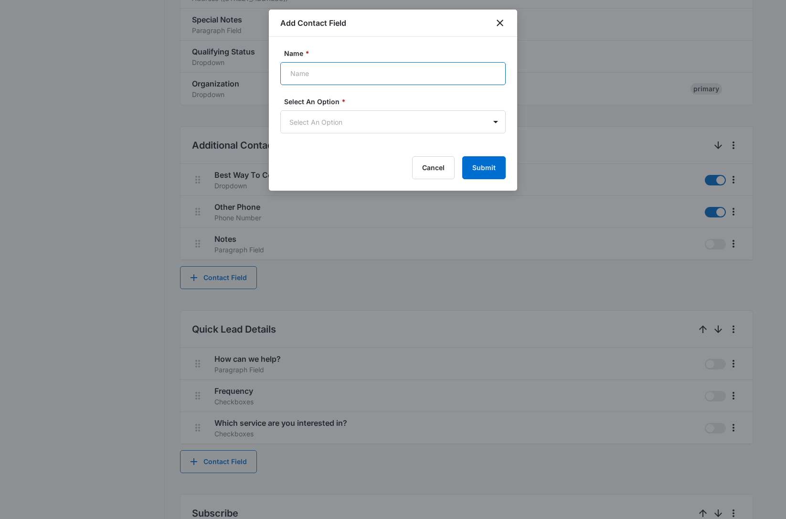
click at [325, 69] on input "Name *" at bounding box center [392, 73] width 225 height 23
paste input "Account"
type input "Account"
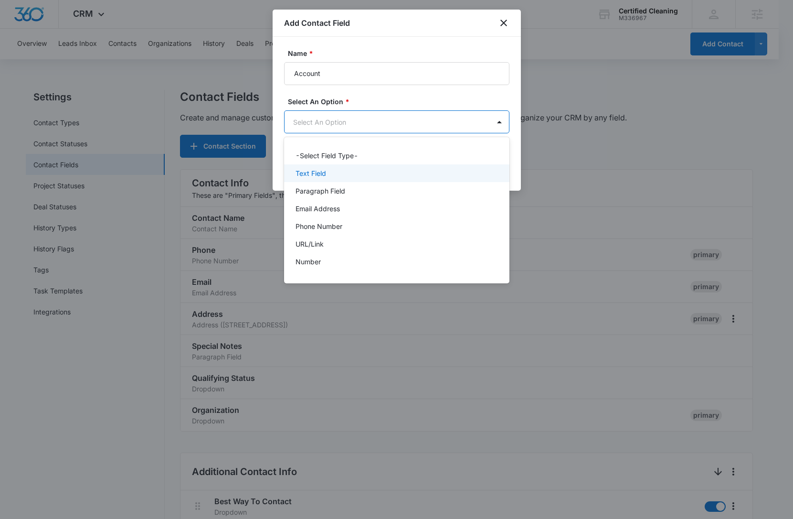
click at [370, 178] on div "Text Field" at bounding box center [396, 173] width 225 height 18
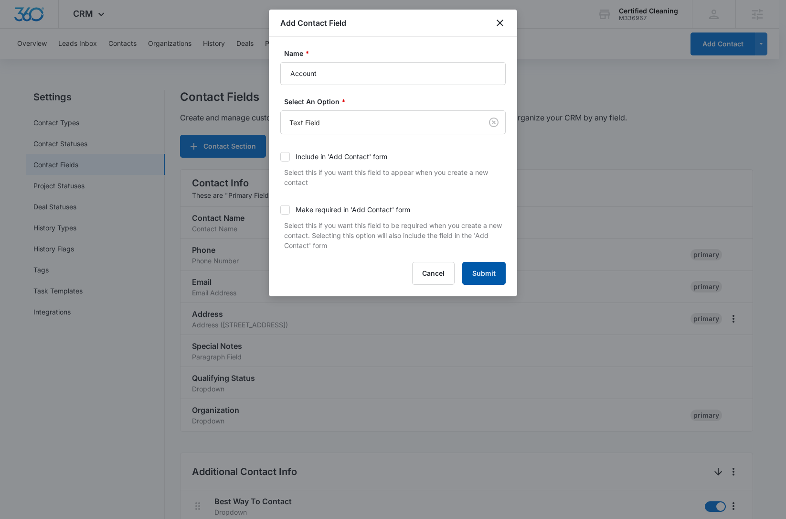
click at [495, 275] on button "Submit" at bounding box center [483, 273] width 43 height 23
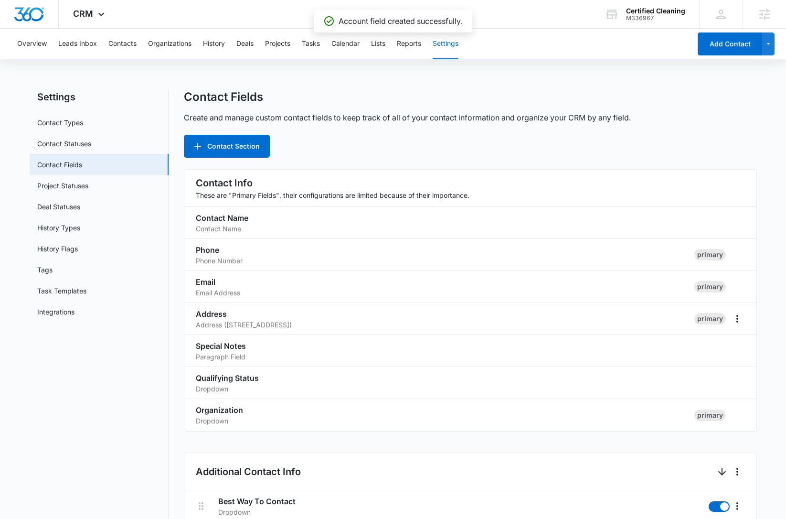
scroll to position [560, 0]
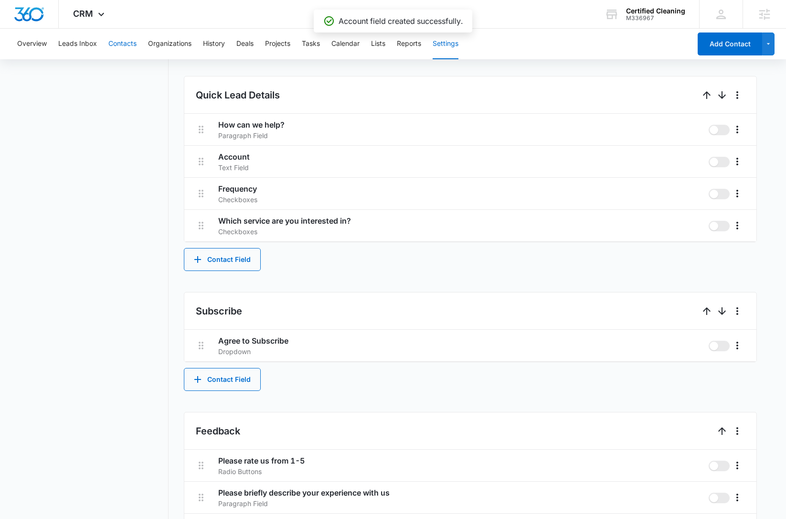
click at [127, 42] on button "Contacts" at bounding box center [122, 44] width 28 height 31
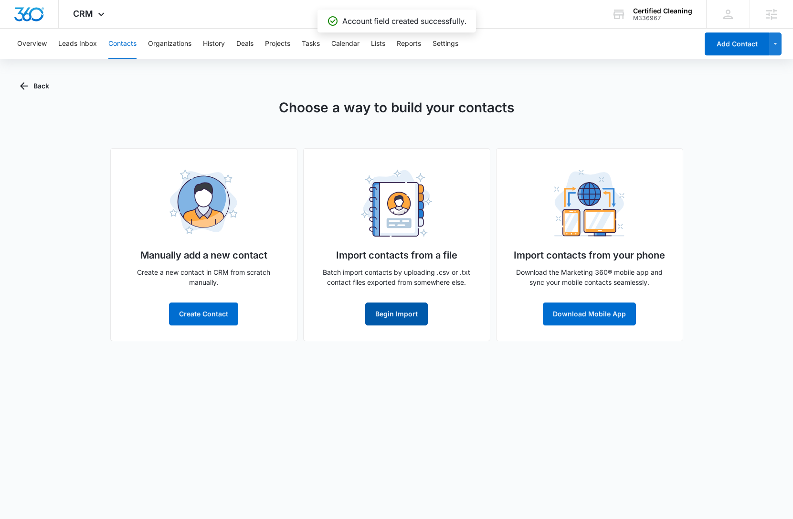
click at [410, 313] on button "Begin Import" at bounding box center [396, 313] width 63 height 23
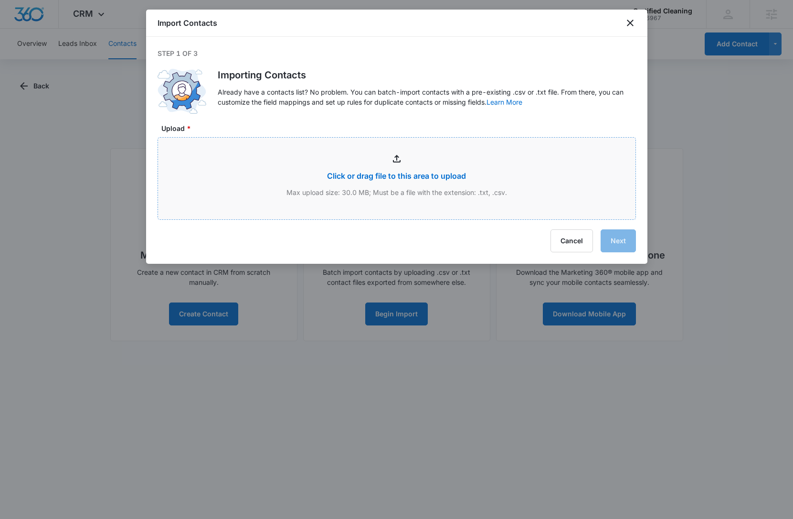
type input "C:\fakepath\Client List_090425.xlsx - Sheet1.csv"
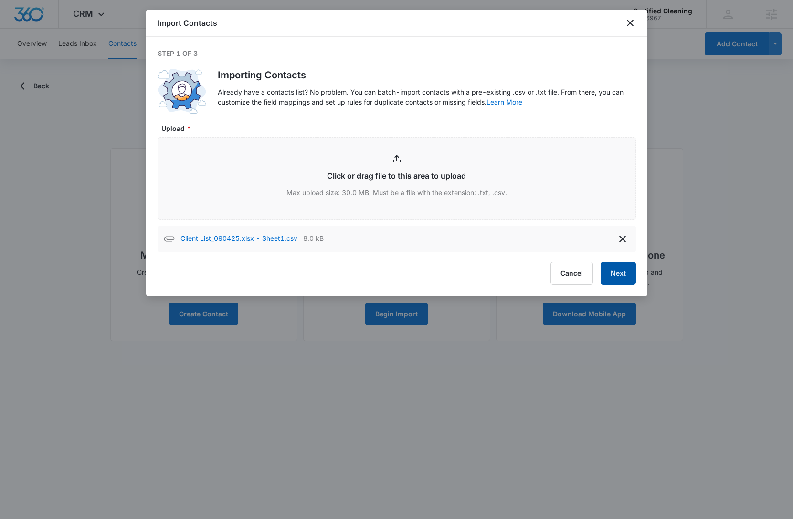
click at [618, 274] on button "Next" at bounding box center [618, 273] width 35 height 23
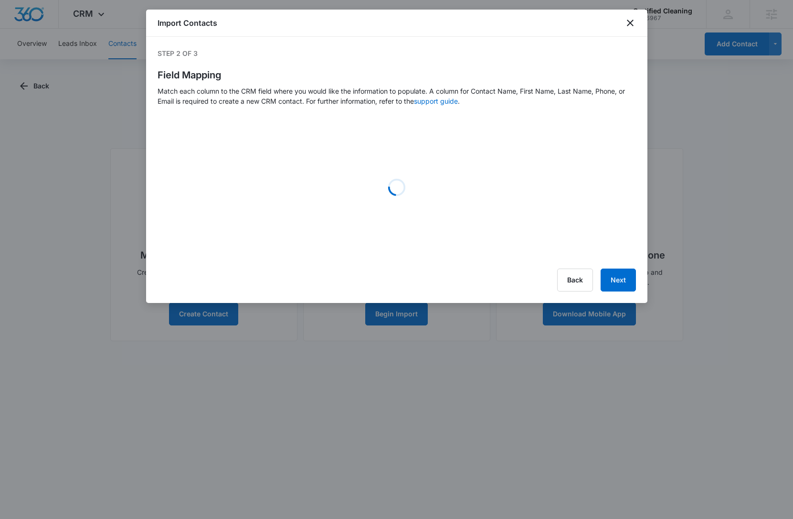
select select "367"
select select "363"
select select "name"
select select "185"
select select "ipAddress"
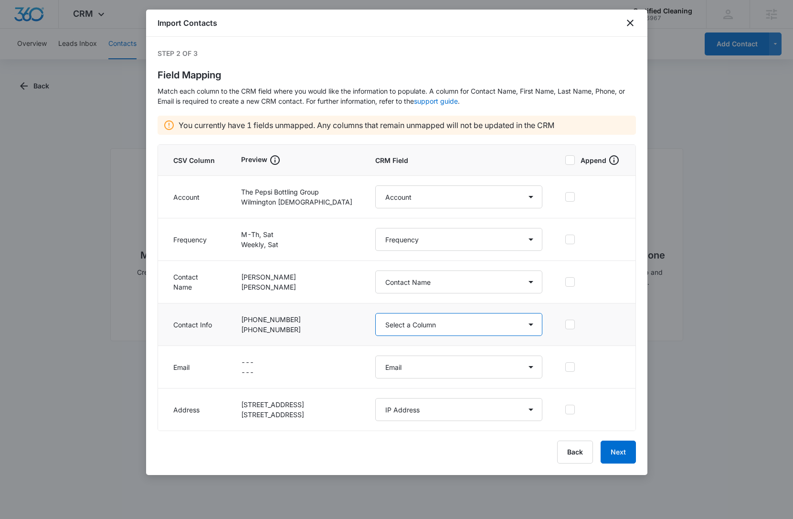
click at [414, 328] on select "Select a Column Account Address/City Address/Country Address/State Address/Stre…" at bounding box center [458, 324] width 167 height 23
select select "184"
click at [375, 313] on select "Select a Column Account Address/City Address/Country Address/State Address/Stre…" at bounding box center [458, 324] width 167 height 23
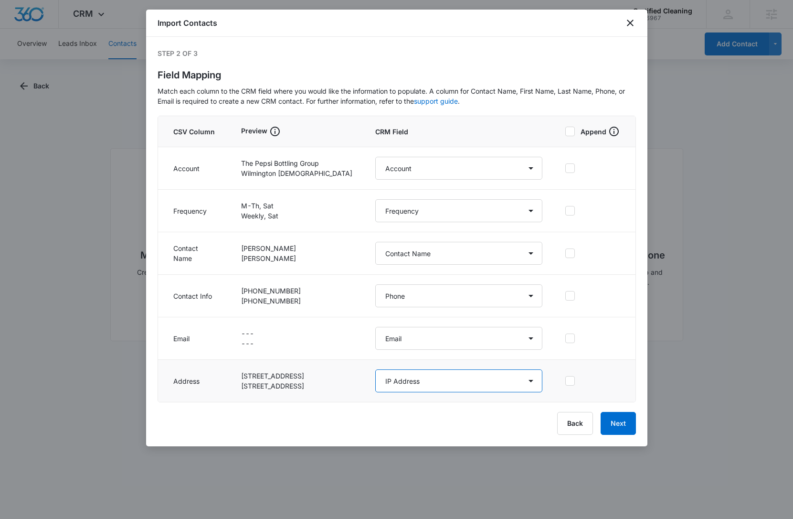
click at [441, 384] on select "Select a Column Account Address/City Address/Country Address/State Address/Stre…" at bounding box center [458, 380] width 167 height 23
select select "187"
click at [375, 369] on select "Select a Column Account Address/City Address/Country Address/State Address/Stre…" at bounding box center [458, 380] width 167 height 23
click at [634, 426] on button "Next" at bounding box center [618, 423] width 35 height 23
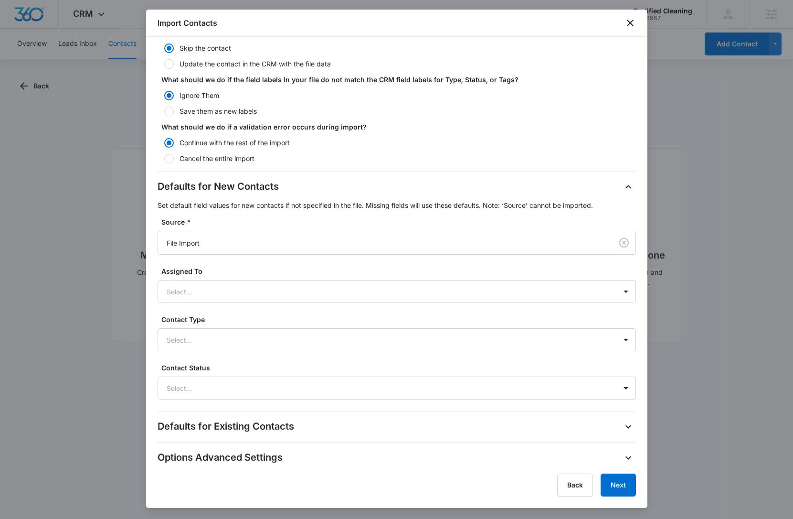
scroll to position [111, 0]
click at [625, 488] on button "Next" at bounding box center [618, 484] width 35 height 23
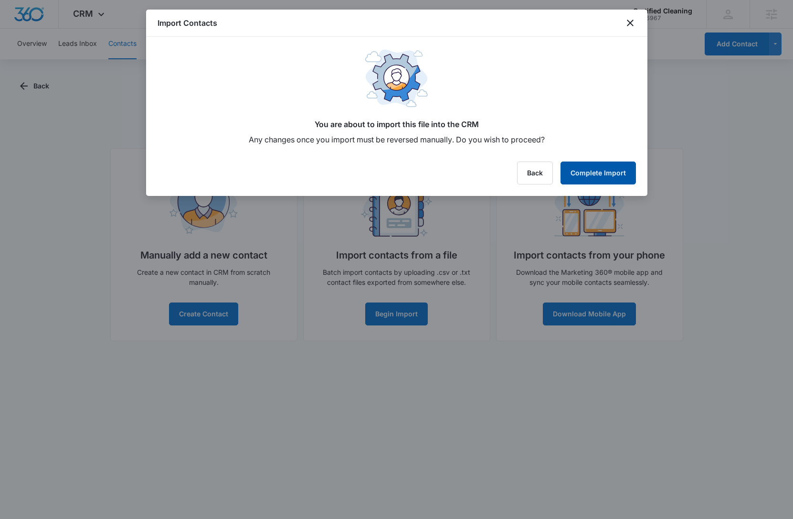
click at [603, 168] on button "Complete Import" at bounding box center [598, 172] width 75 height 23
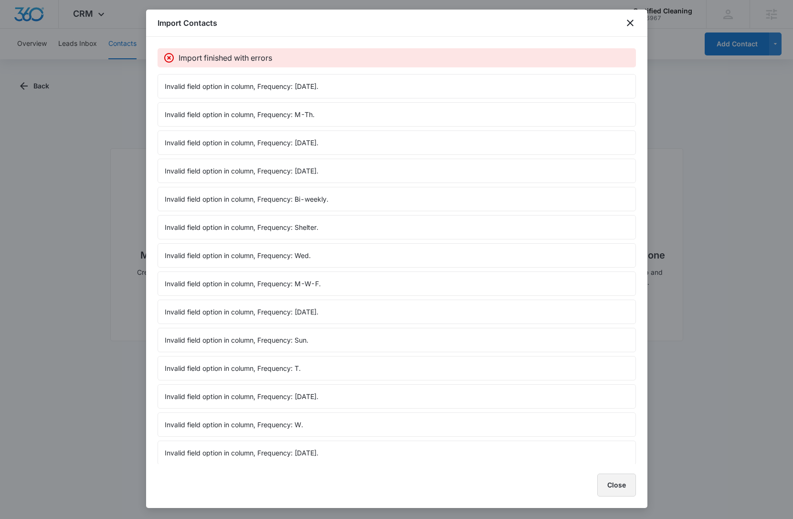
click at [627, 484] on button "Close" at bounding box center [616, 484] width 39 height 23
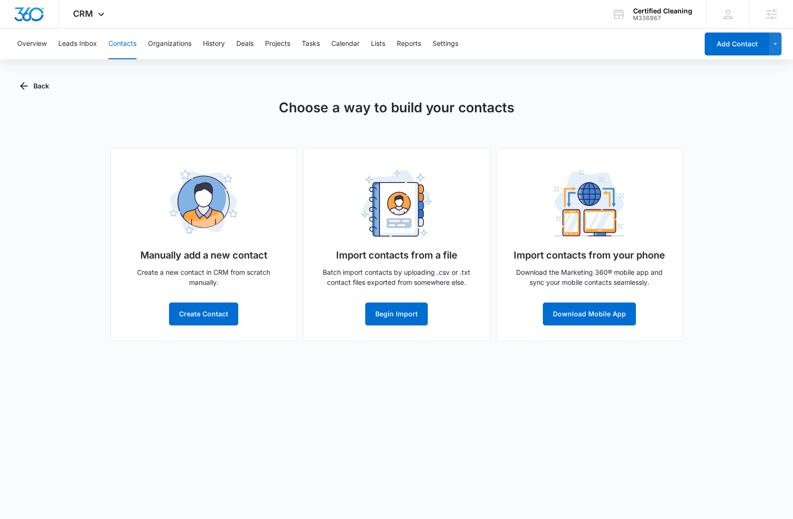
click at [115, 41] on button "Contacts" at bounding box center [122, 44] width 28 height 31
click at [47, 89] on button "Back" at bounding box center [34, 86] width 29 height 23
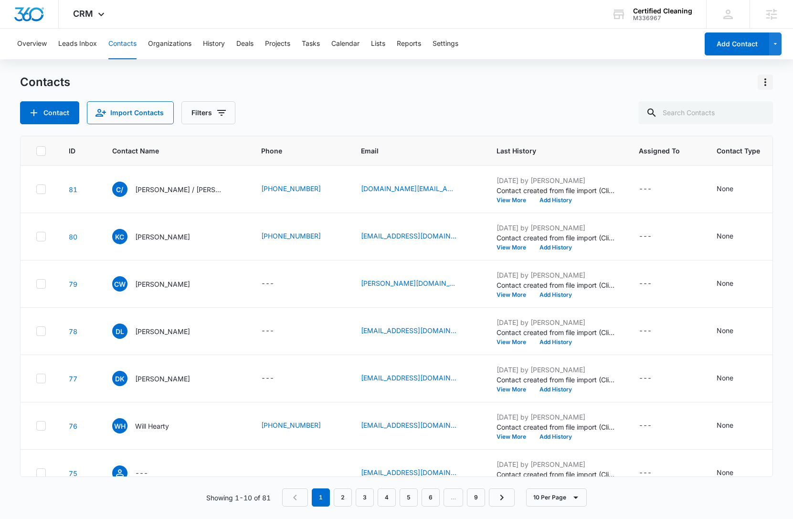
click at [767, 87] on icon "Actions" at bounding box center [765, 81] width 11 height 11
click at [734, 110] on div "Choose Columns" at bounding box center [718, 109] width 63 height 7
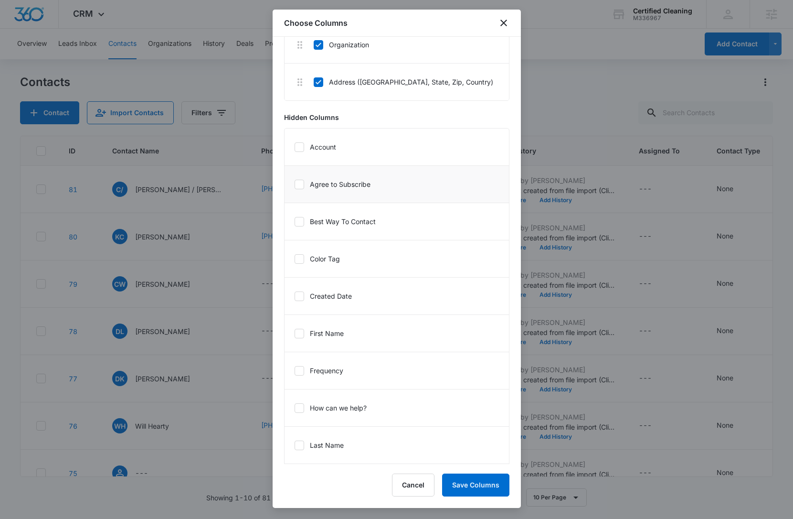
scroll to position [261, 0]
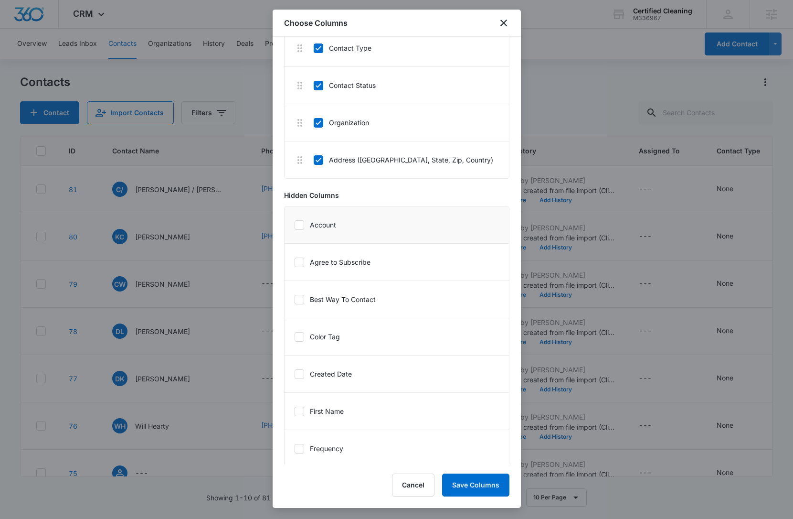
click at [302, 225] on icon at bounding box center [299, 225] width 9 height 9
click at [295, 225] on input "Account" at bounding box center [294, 224] width 0 height 0
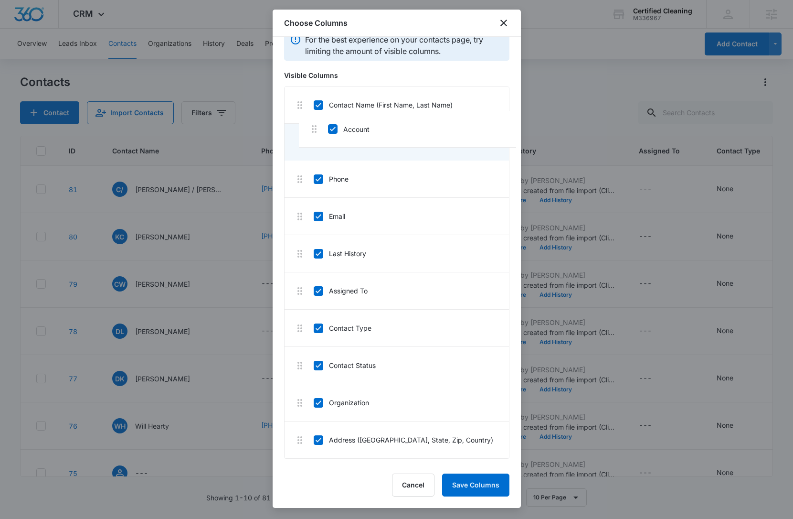
scroll to position [11, 0]
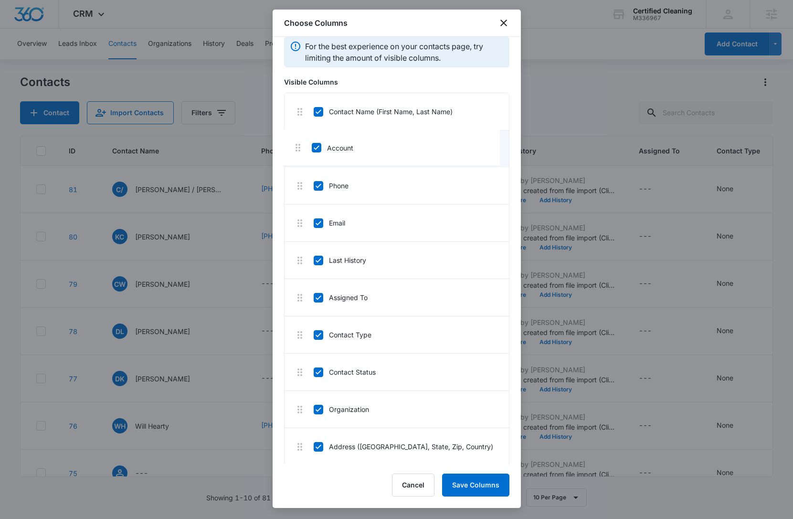
drag, startPoint x: 304, startPoint y: 397, endPoint x: 301, endPoint y: 146, distance: 250.7
click at [486, 482] on button "Save Columns" at bounding box center [475, 484] width 67 height 23
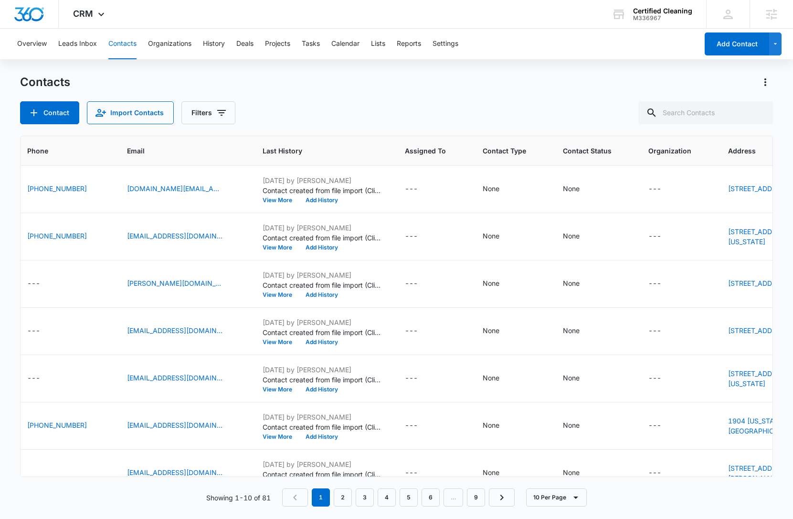
scroll to position [0, 0]
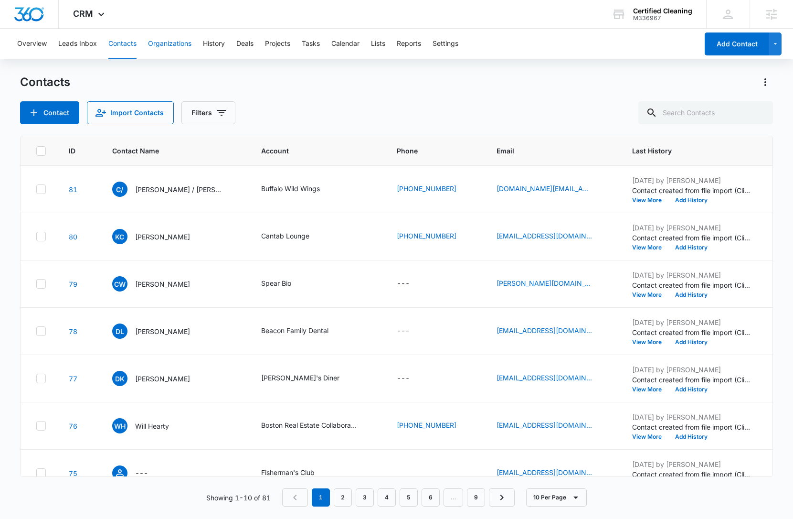
click at [155, 43] on button "Organizations" at bounding box center [169, 44] width 43 height 31
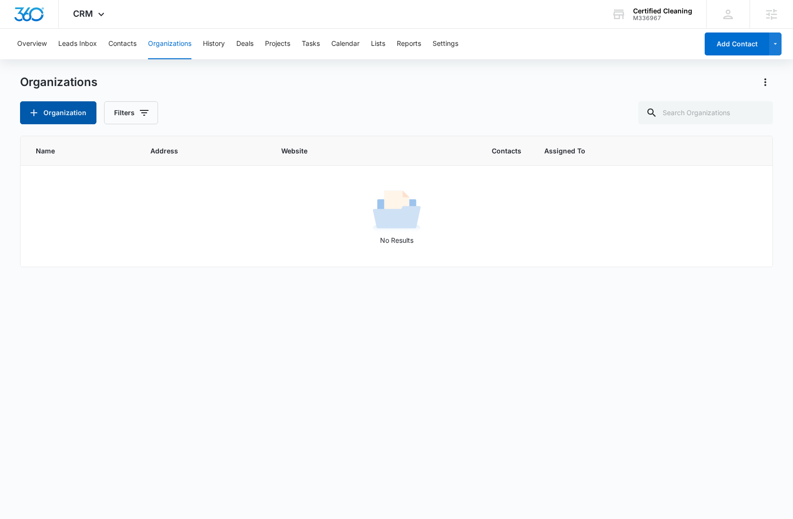
click at [53, 114] on button "Organization" at bounding box center [58, 112] width 76 height 23
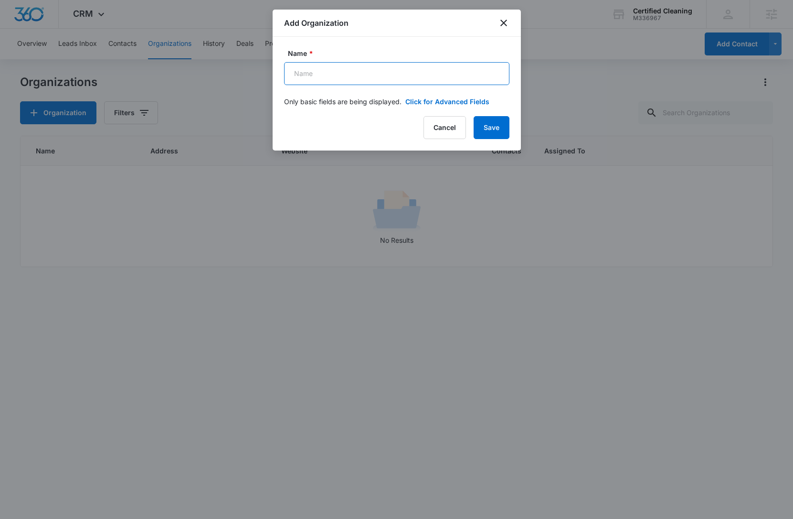
click at [417, 78] on input "Name *" at bounding box center [396, 73] width 225 height 23
click at [449, 130] on button "Cancel" at bounding box center [445, 127] width 43 height 23
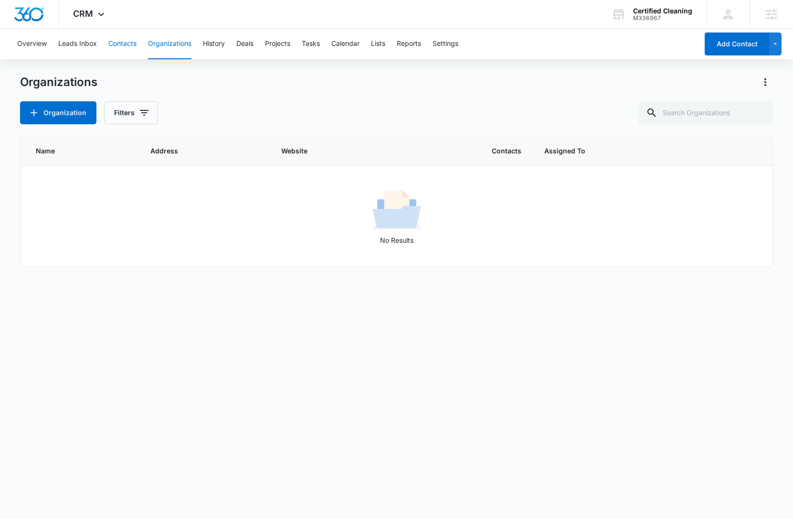
click at [124, 43] on button "Contacts" at bounding box center [122, 44] width 28 height 31
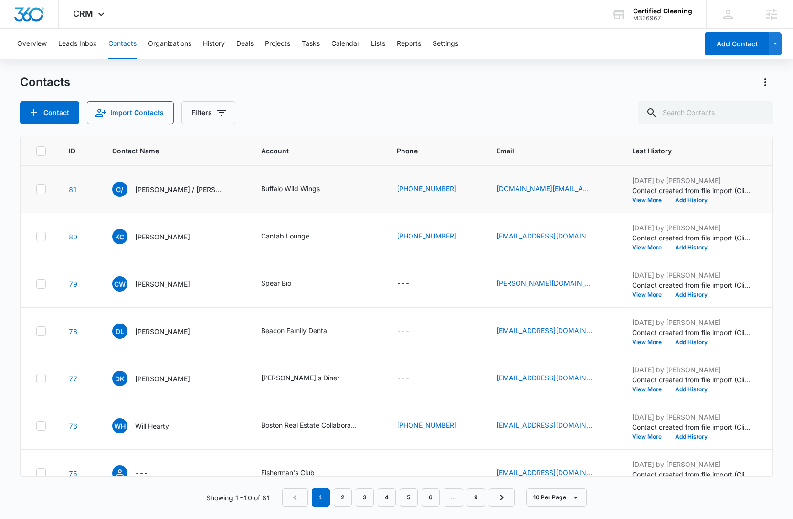
click at [69, 191] on link "81" at bounding box center [73, 189] width 9 height 8
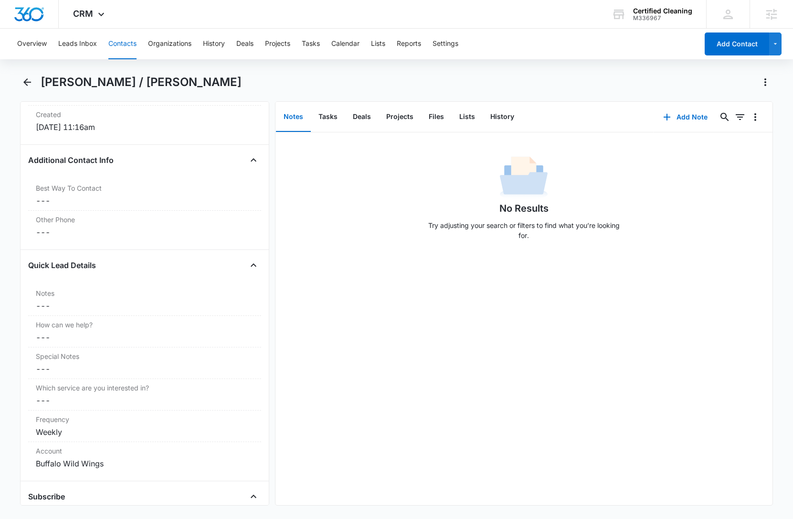
scroll to position [441, 0]
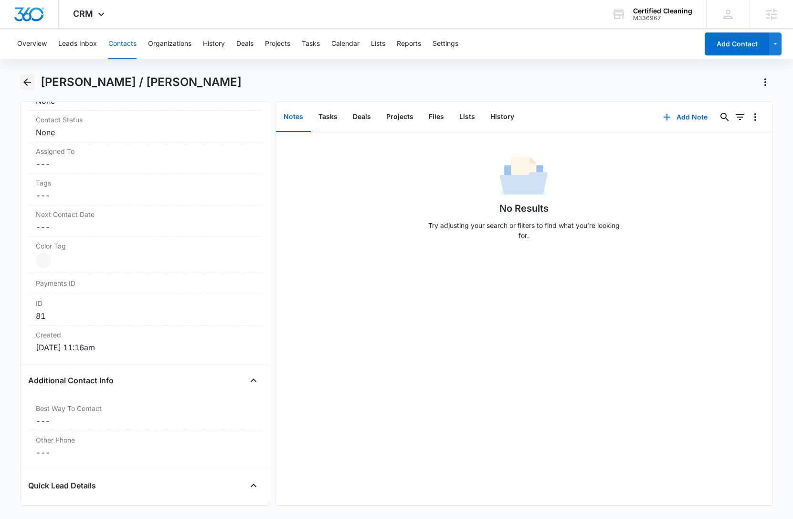
click at [22, 80] on icon "Back" at bounding box center [26, 81] width 11 height 11
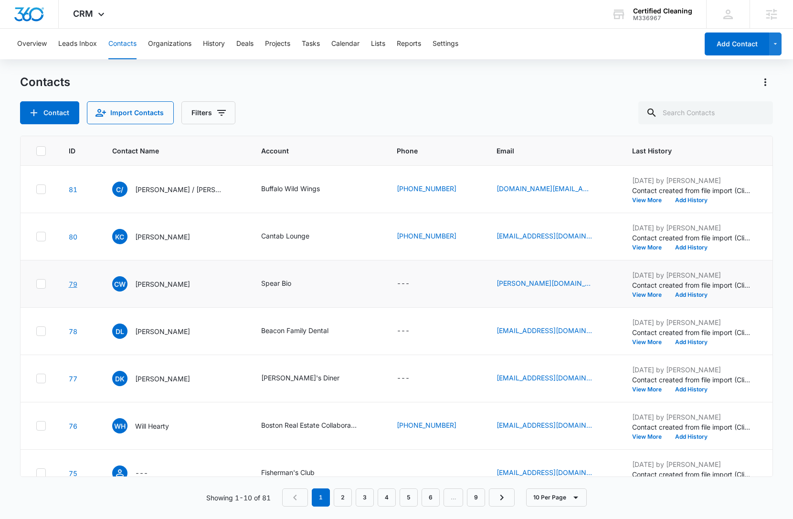
click at [72, 288] on link "79" at bounding box center [73, 284] width 9 height 8
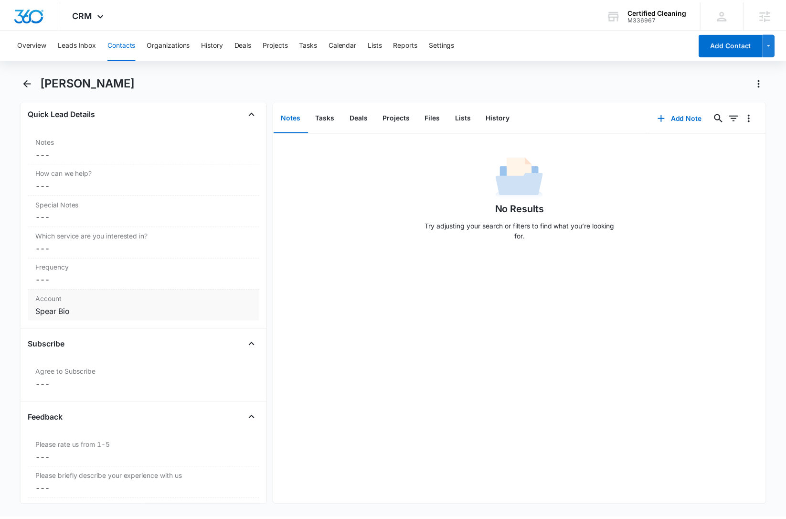
scroll to position [809, 0]
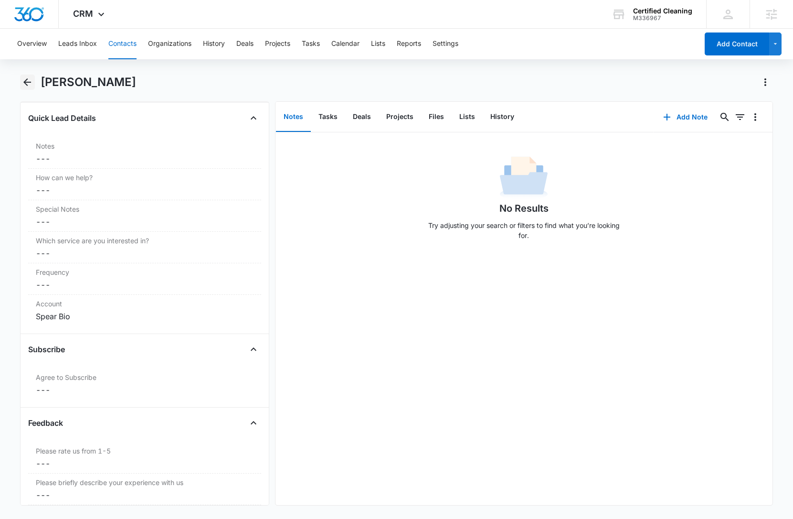
click at [30, 80] on icon "Back" at bounding box center [26, 81] width 11 height 11
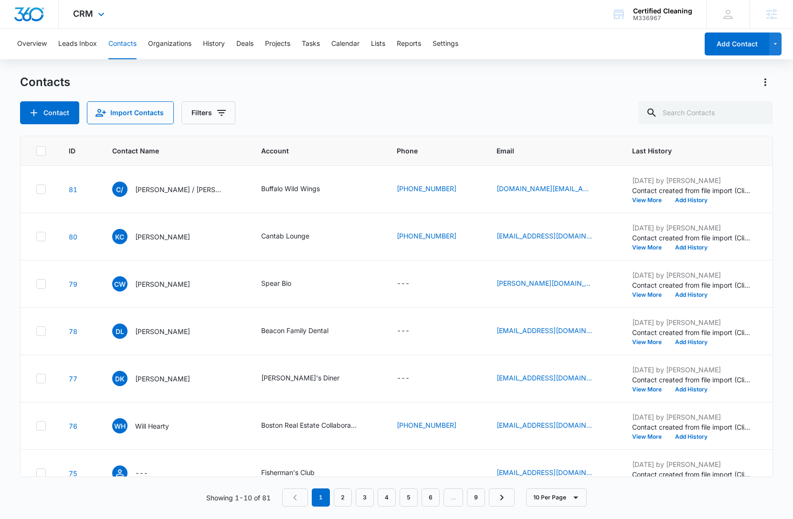
click at [33, 16] on img "Dashboard" at bounding box center [29, 14] width 31 height 14
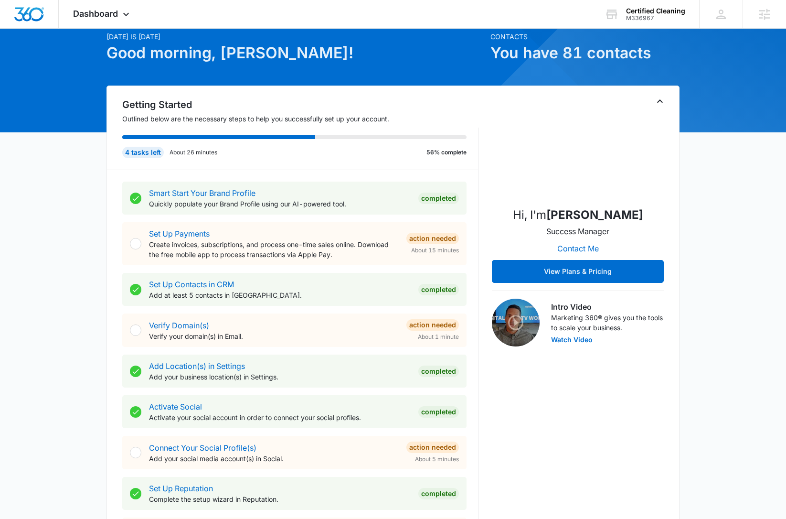
scroll to position [554, 0]
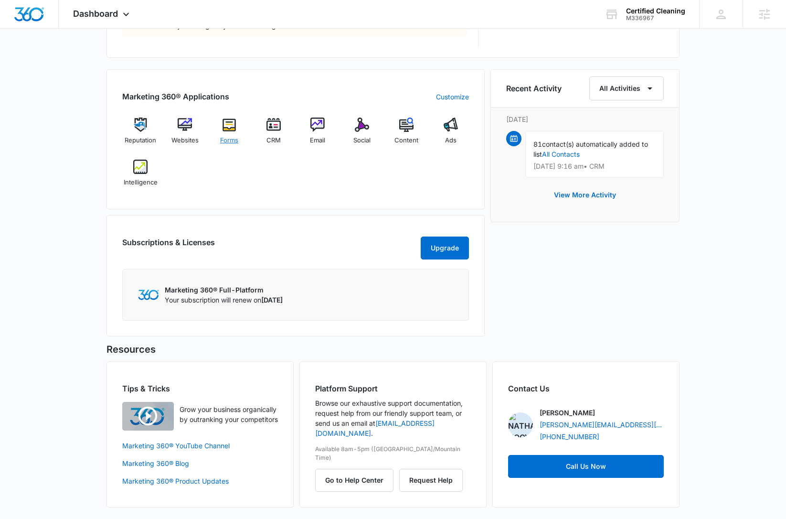
click at [230, 130] on img at bounding box center [229, 124] width 14 height 14
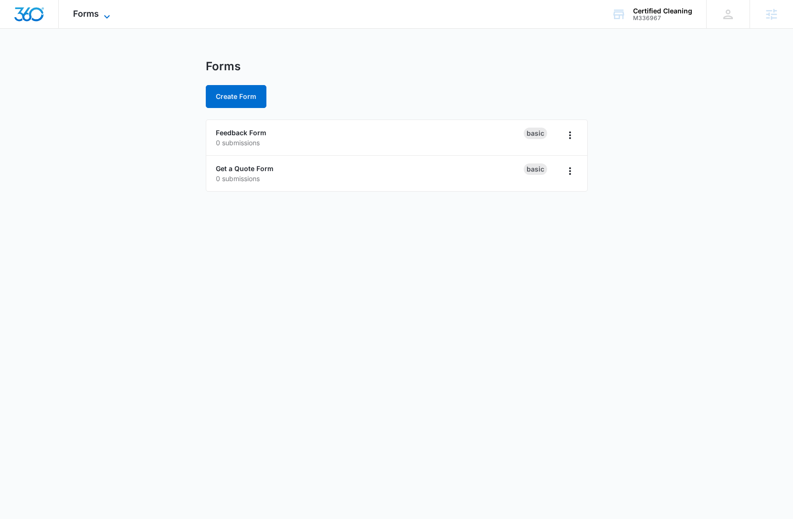
click at [85, 13] on span "Forms" at bounding box center [86, 14] width 26 height 10
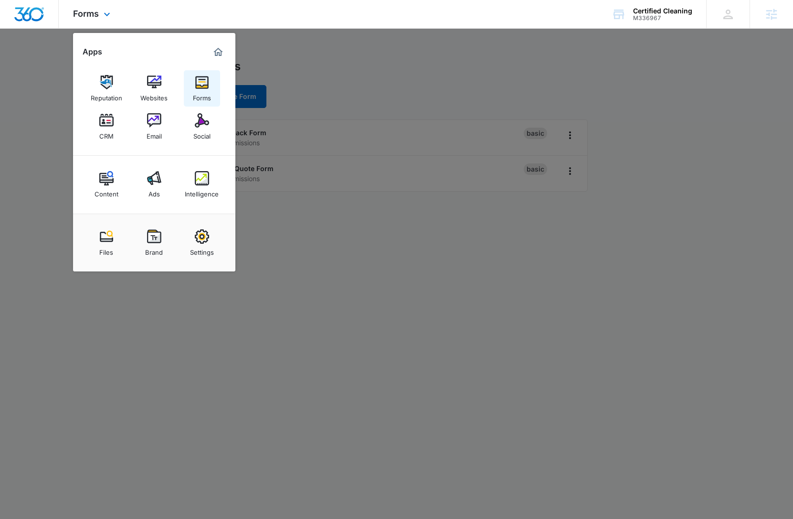
click at [201, 91] on div "Forms" at bounding box center [202, 95] width 18 height 12
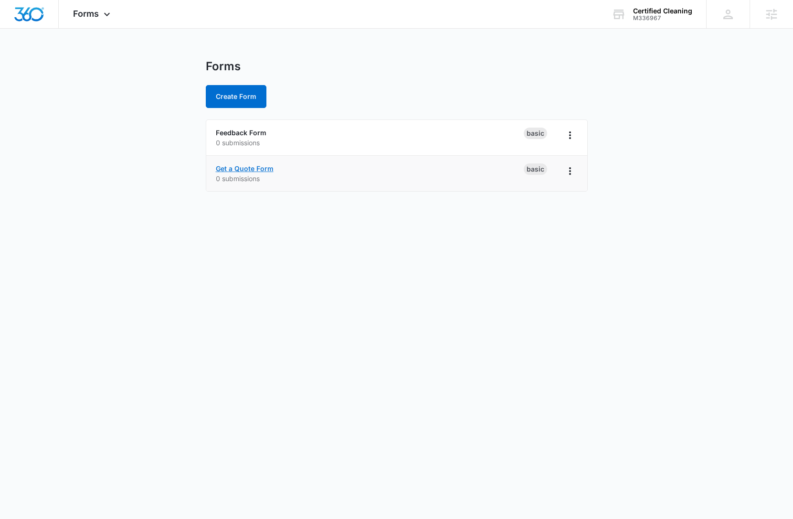
click at [260, 171] on link "Get a Quote Form" at bounding box center [245, 168] width 58 height 8
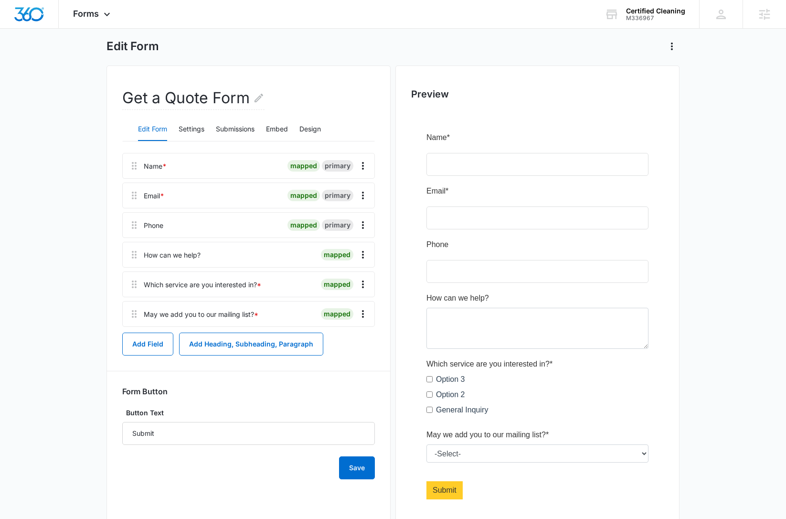
scroll to position [88, 0]
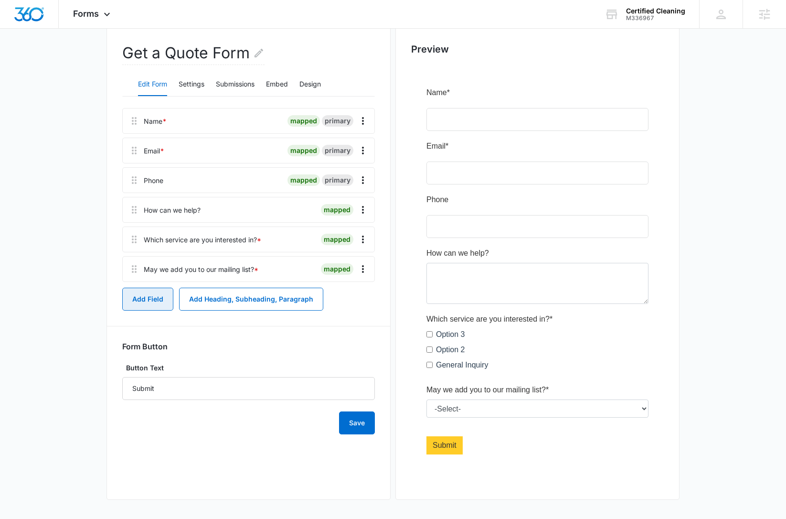
click at [160, 302] on button "Add Field" at bounding box center [147, 299] width 51 height 23
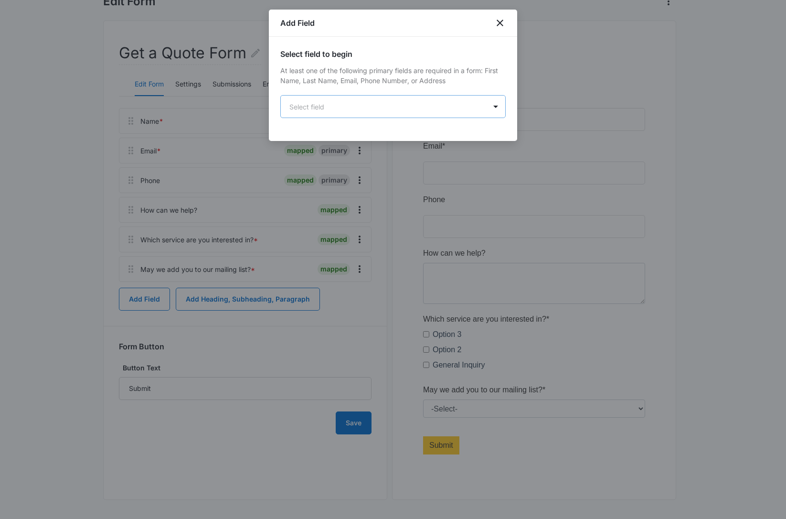
click at [353, 112] on body "Forms Apps Reputation Websites Forms CRM Email Social Content Ads Intelligence …" at bounding box center [393, 215] width 786 height 607
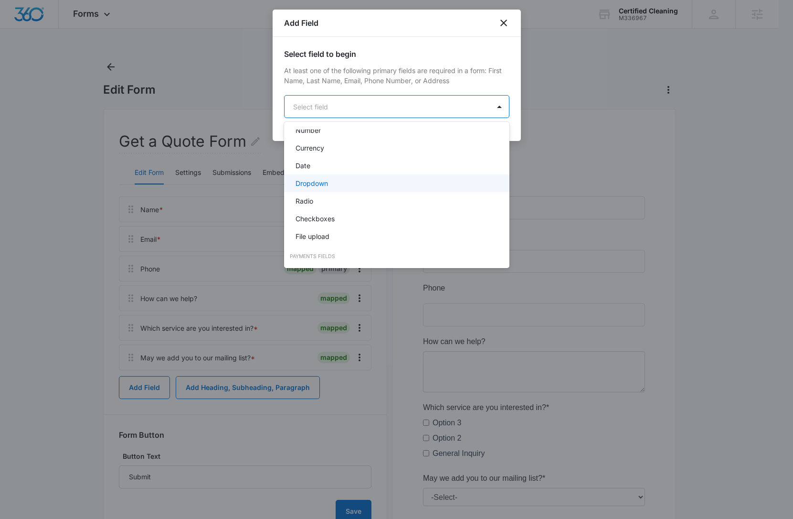
scroll to position [178, 0]
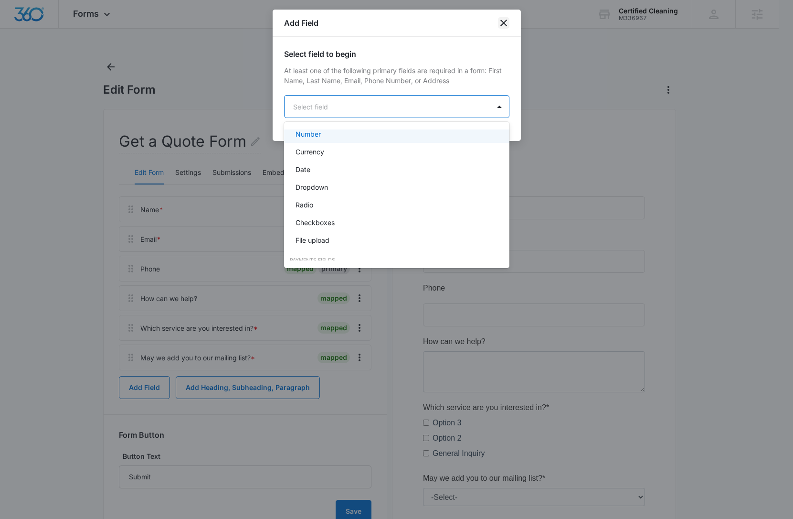
click at [502, 21] on div at bounding box center [396, 259] width 793 height 519
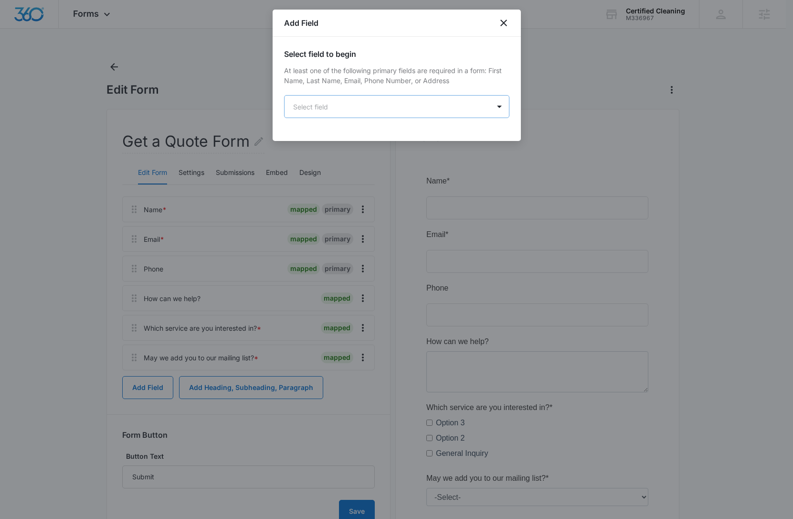
click at [360, 109] on body "Forms Apps Reputation Websites Forms CRM Email Social Content Ads Intelligence …" at bounding box center [396, 303] width 793 height 607
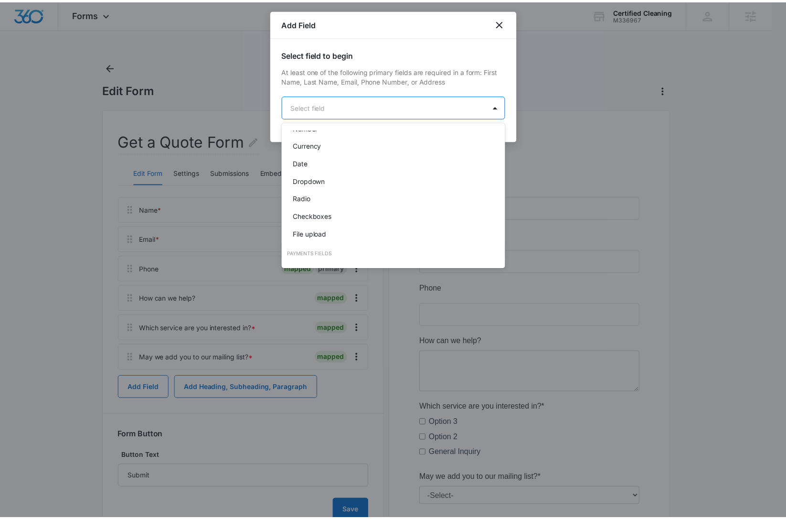
scroll to position [163, 0]
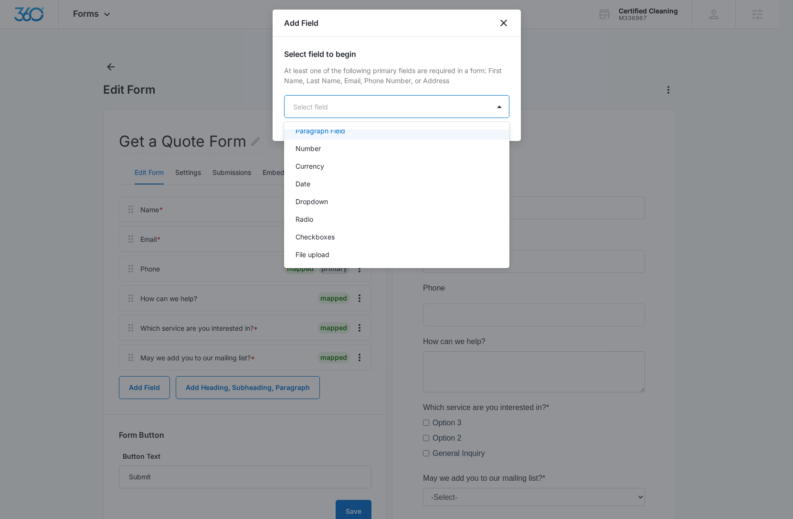
click at [503, 22] on div at bounding box center [396, 259] width 793 height 519
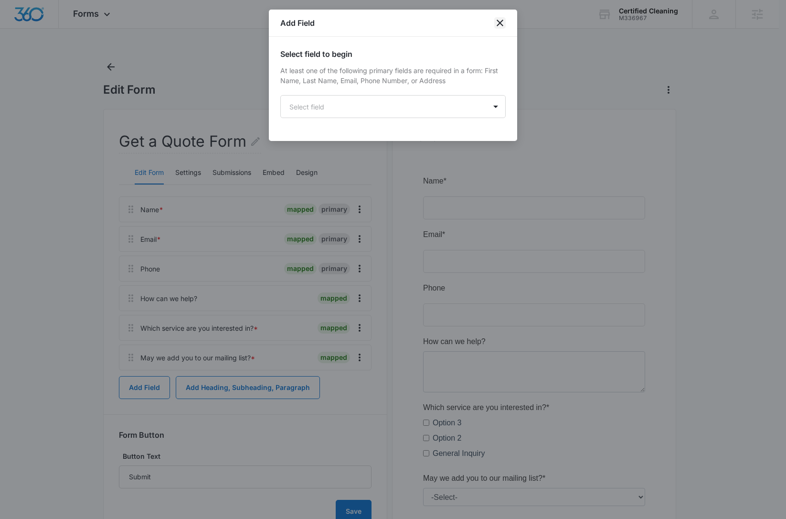
click at [499, 21] on icon "close" at bounding box center [499, 22] width 11 height 11
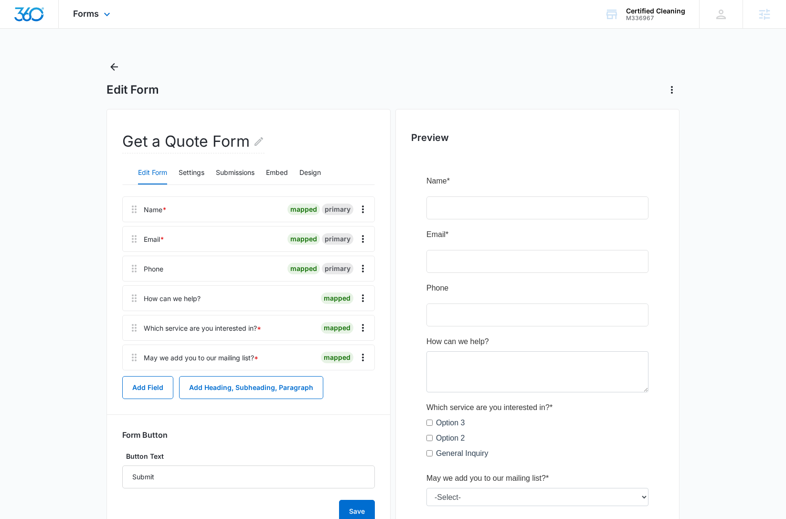
click at [101, 22] on div "Forms Apps Reputation Websites Forms CRM Email Social Content Ads Intelligence …" at bounding box center [93, 14] width 68 height 28
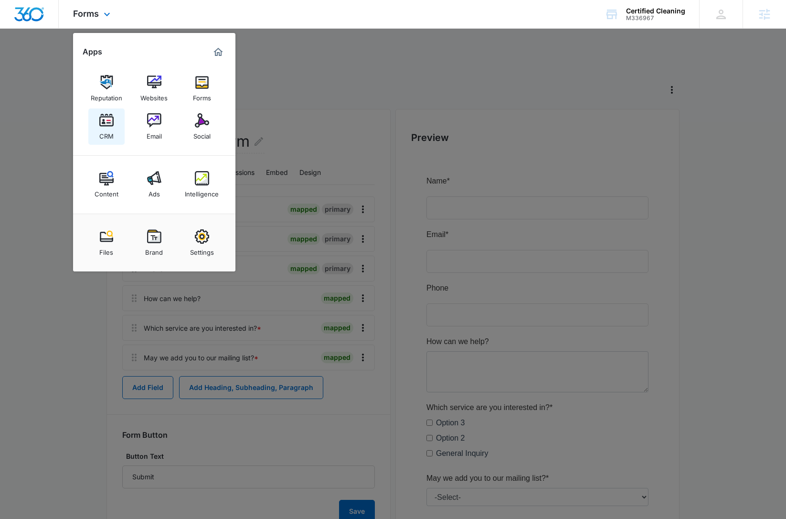
click at [101, 122] on img at bounding box center [106, 120] width 14 height 14
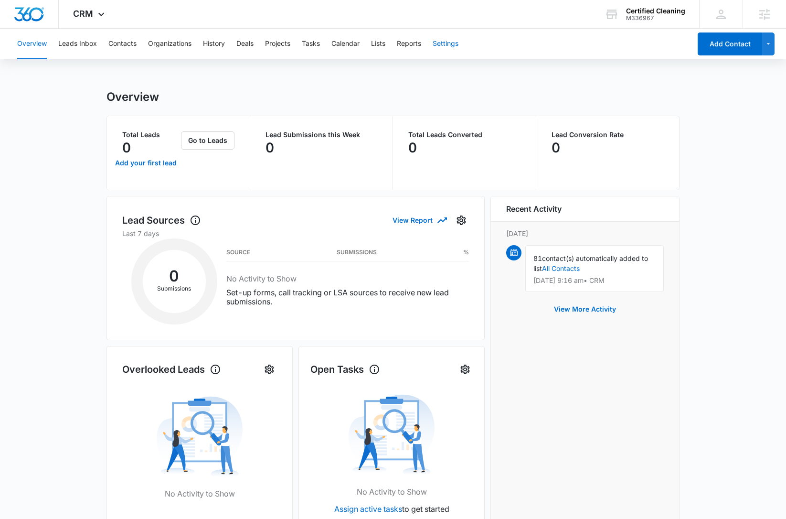
click at [439, 44] on button "Settings" at bounding box center [446, 44] width 26 height 31
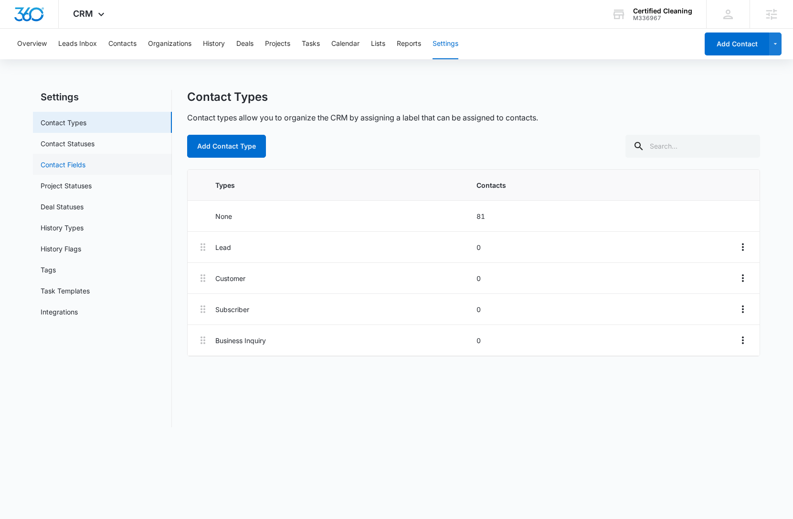
click at [85, 160] on link "Contact Fields" at bounding box center [63, 165] width 45 height 10
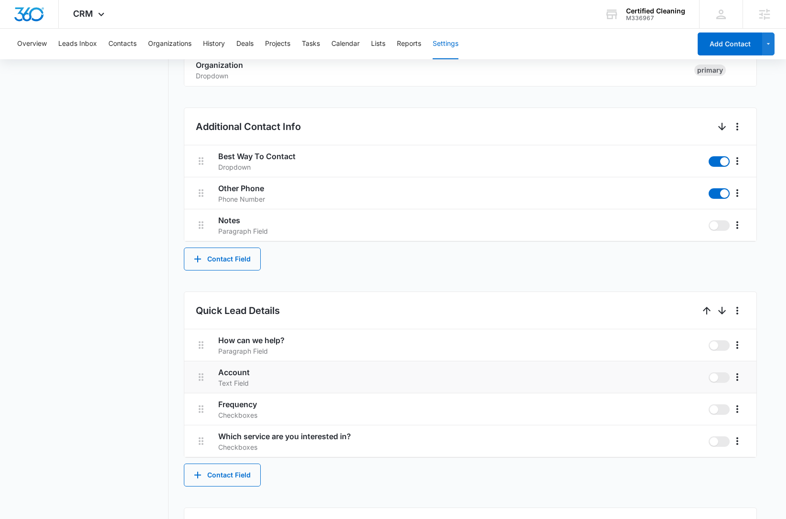
scroll to position [437, 0]
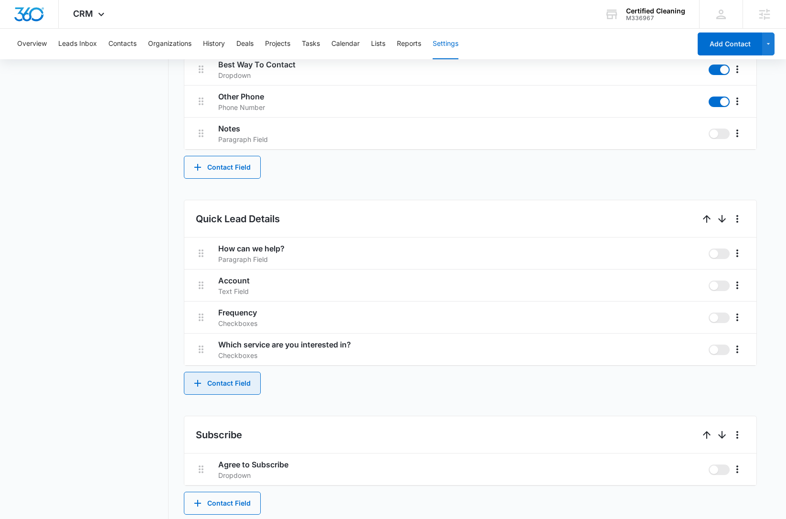
click at [232, 381] on button "Contact Field" at bounding box center [222, 383] width 77 height 23
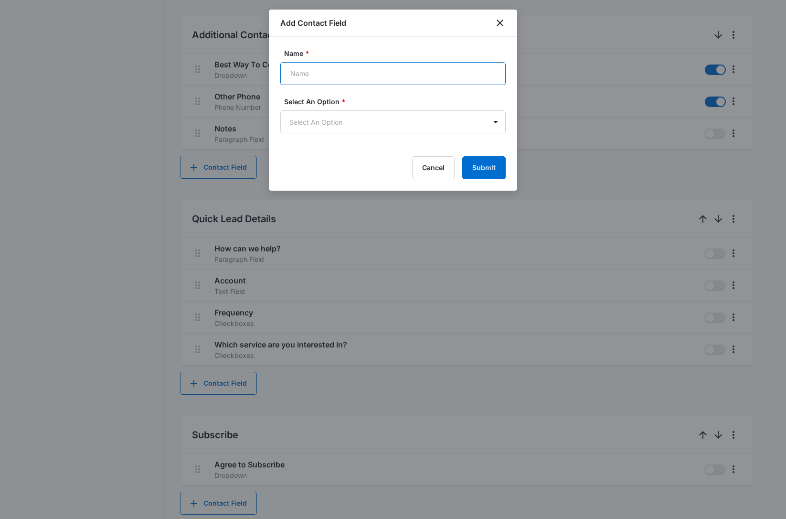
click at [331, 76] on input "Name *" at bounding box center [392, 73] width 225 height 23
type input "Recurring?"
click at [325, 122] on body "CRM Apps Reputation Websites Forms CRM Email Social Content Ads Intelligence Fi…" at bounding box center [393, 136] width 786 height 1146
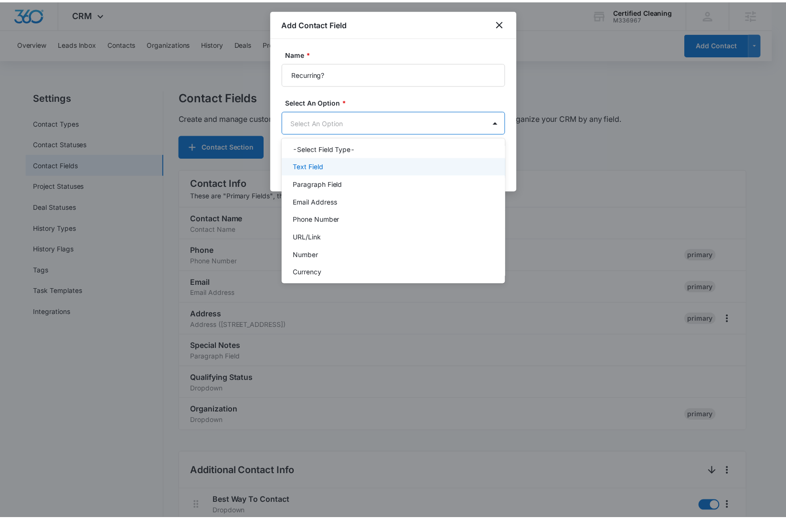
scroll to position [120, 0]
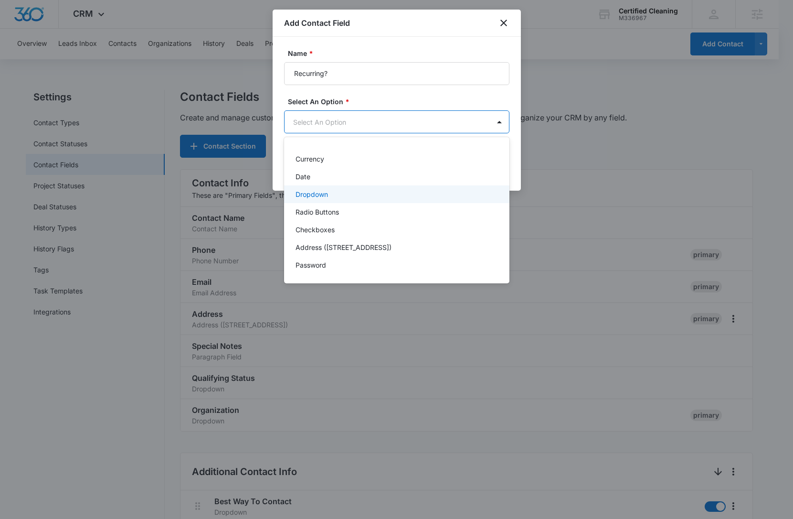
click at [341, 197] on div "Dropdown" at bounding box center [396, 194] width 201 height 10
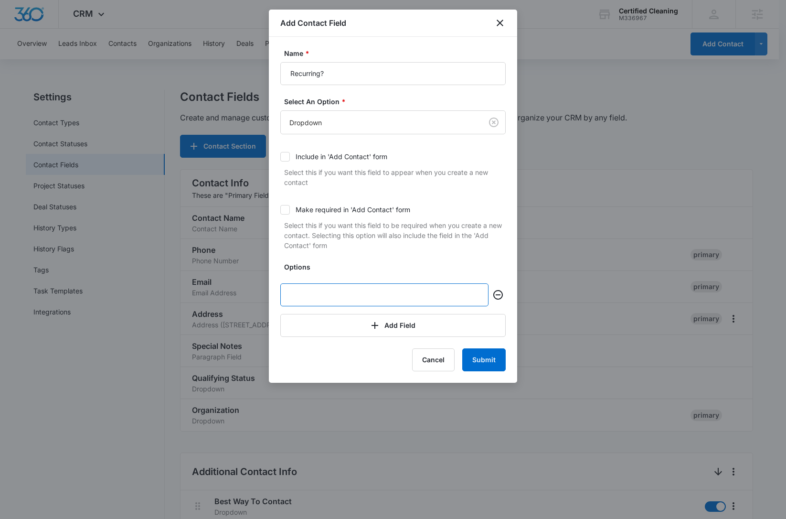
click at [359, 298] on input "text" at bounding box center [384, 294] width 208 height 23
type input "1 Time"
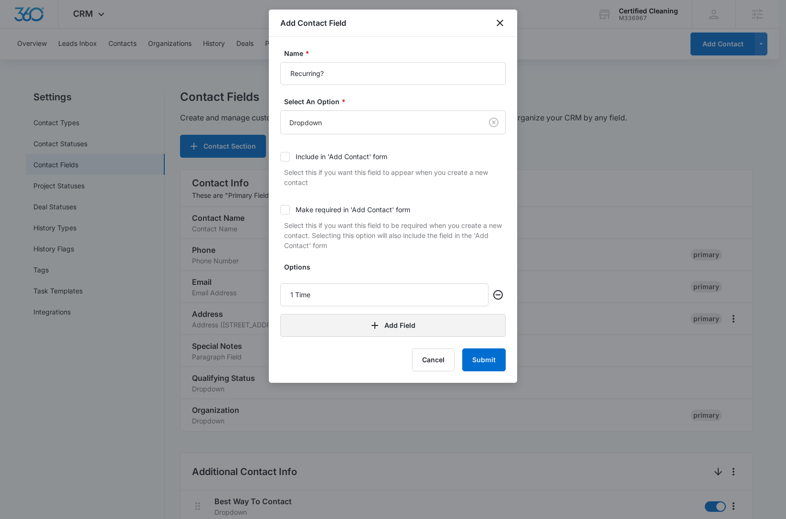
click at [433, 329] on button "Add Field" at bounding box center [392, 325] width 225 height 23
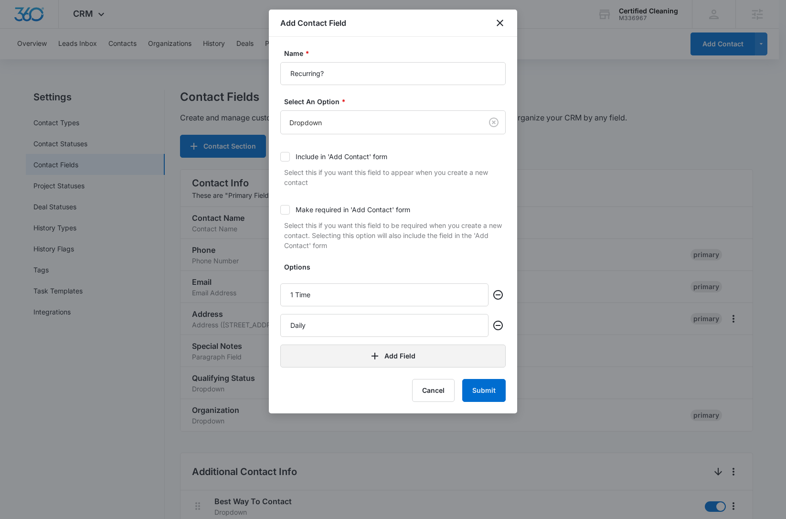
type input "Daily"
click at [407, 352] on button "Add Field" at bounding box center [392, 355] width 225 height 23
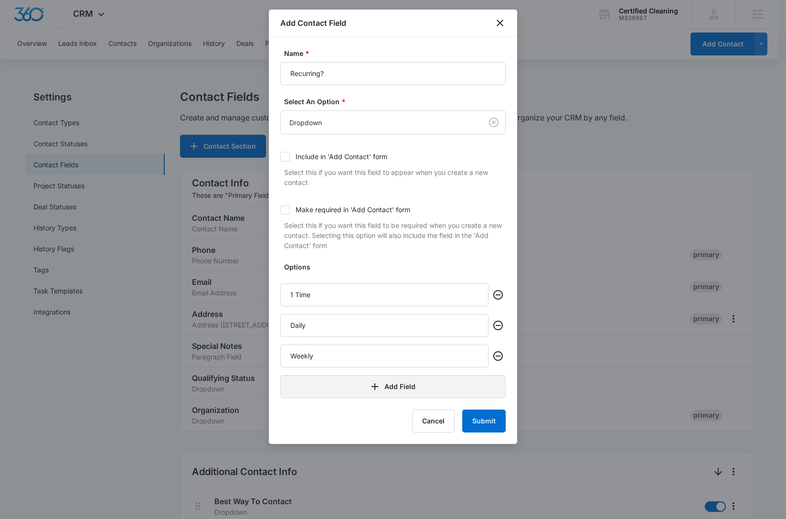
type input "Weekly"
click at [413, 385] on button "Add Field" at bounding box center [392, 386] width 225 height 23
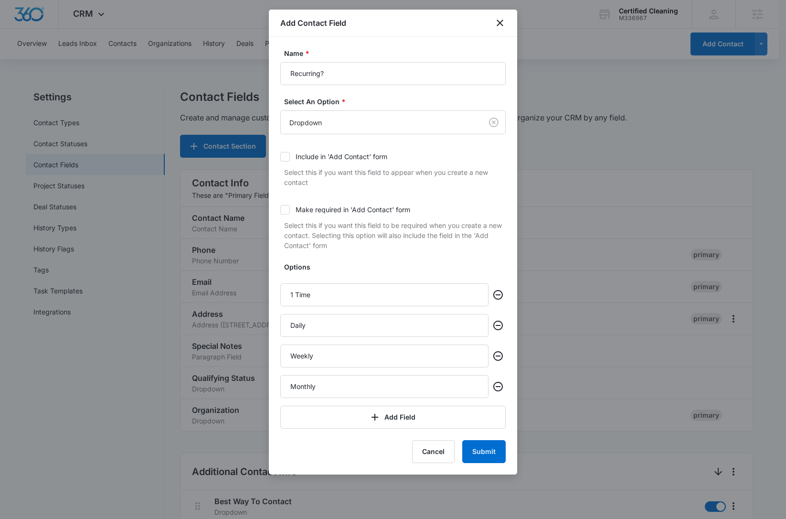
type input "Monthly"
click at [324, 446] on div "Cancel Submit" at bounding box center [392, 451] width 225 height 23
click at [322, 74] on input "Recurring?" at bounding box center [392, 73] width 225 height 23
drag, startPoint x: 322, startPoint y: 74, endPoint x: 271, endPoint y: 72, distance: 51.2
click at [271, 72] on div "Name * Recurring? Select An Option * Dropdown Include in 'Add Contact' form Sel…" at bounding box center [393, 255] width 248 height 437
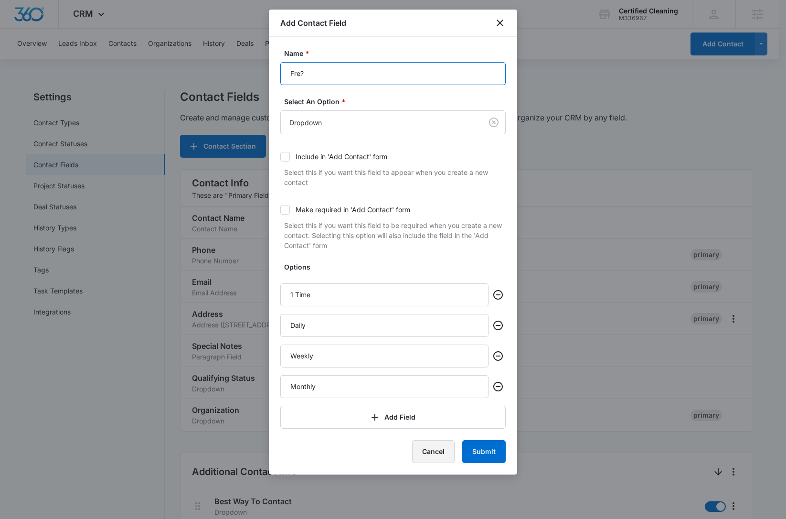
type input "Fre?"
click at [435, 451] on button "Cancel" at bounding box center [433, 451] width 43 height 23
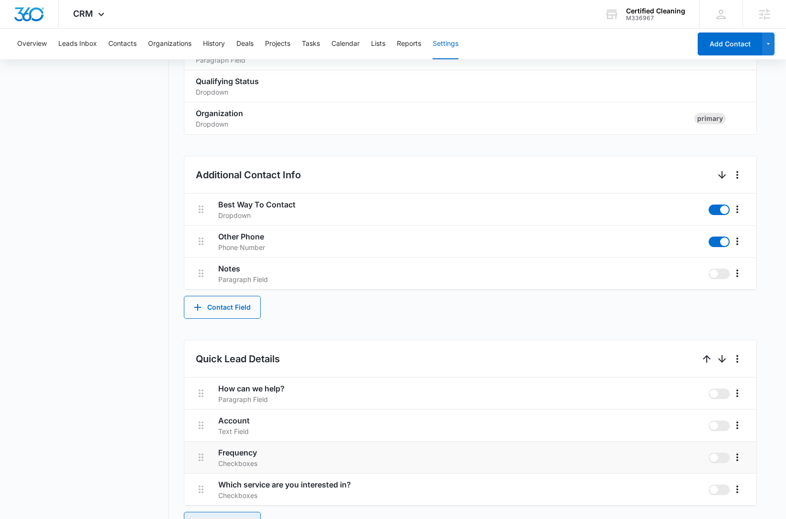
scroll to position [305, 0]
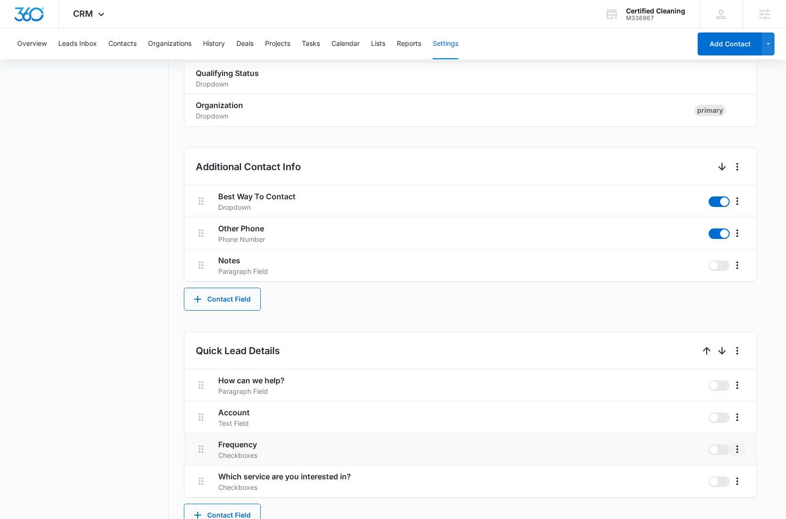
click at [742, 449] on icon "More" at bounding box center [737, 448] width 11 height 11
click at [756, 476] on div "Edit" at bounding box center [752, 475] width 20 height 7
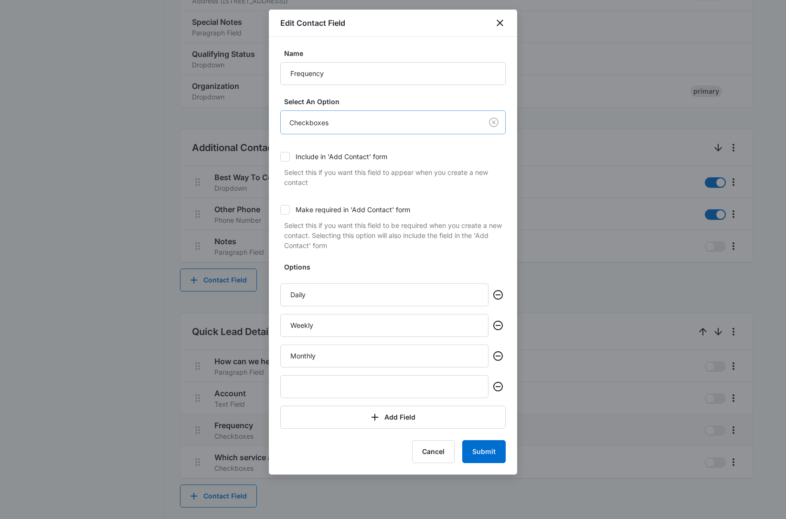
scroll to position [0, 0]
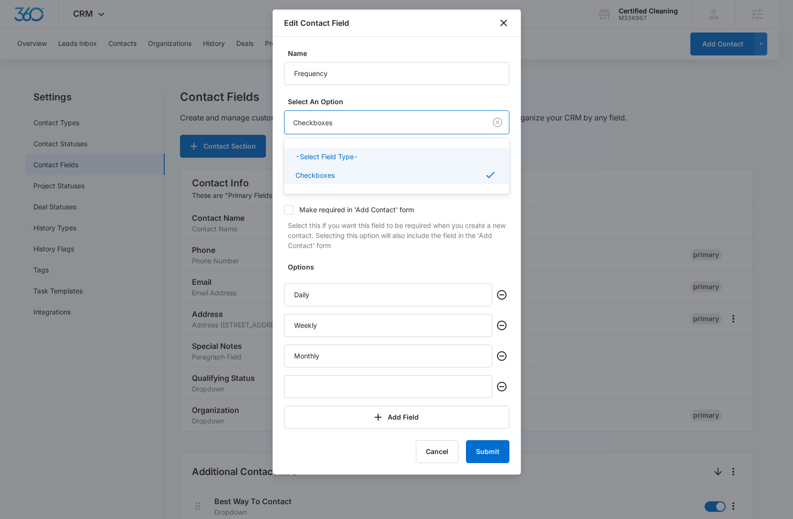
click at [342, 158] on p "-Select Field Type-" at bounding box center [327, 156] width 63 height 10
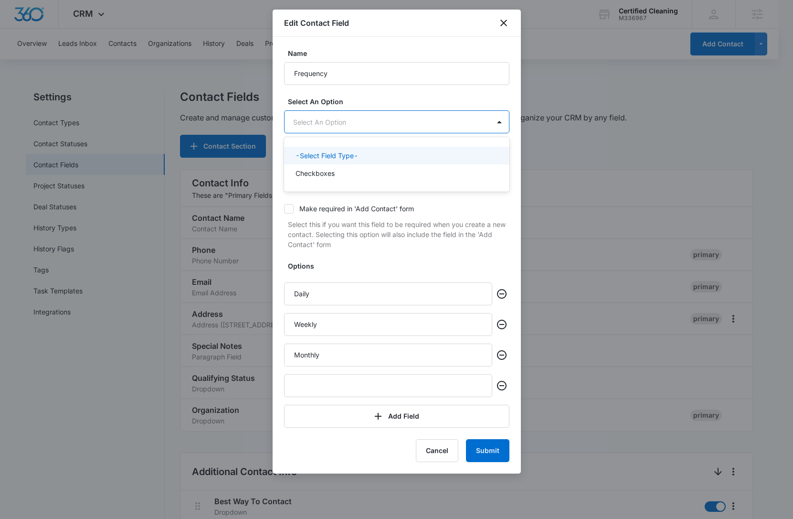
click at [348, 121] on div at bounding box center [396, 259] width 793 height 519
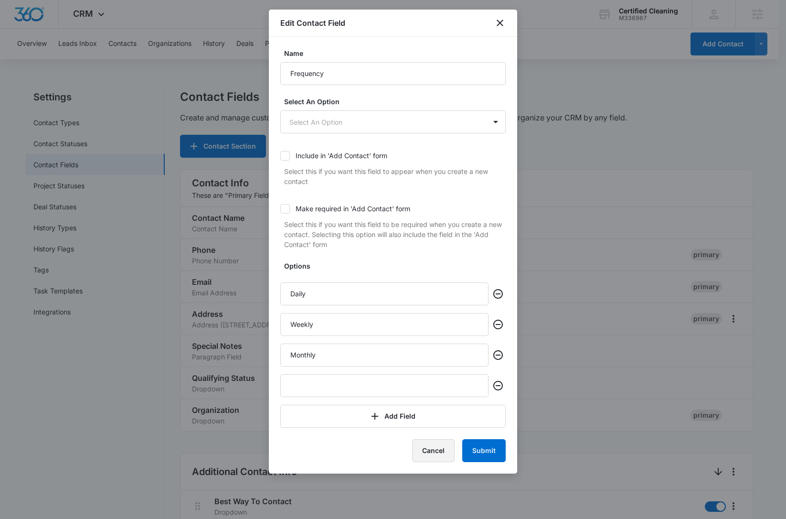
click at [443, 457] on button "Cancel" at bounding box center [433, 450] width 43 height 23
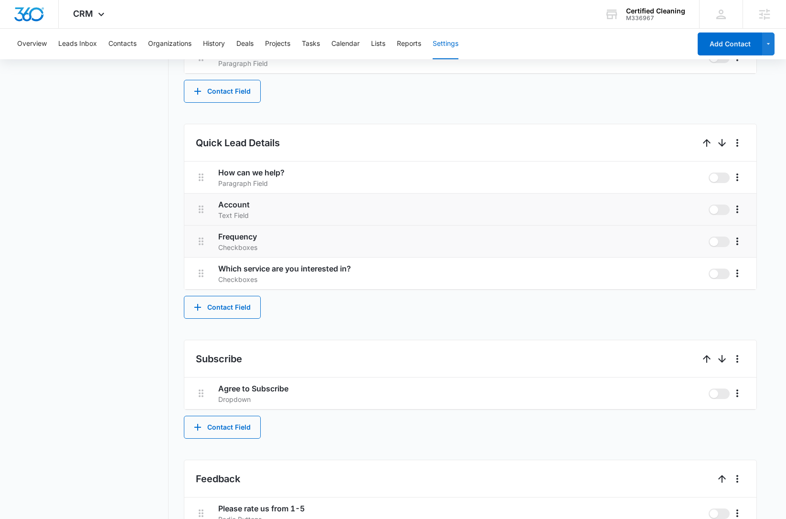
scroll to position [488, 0]
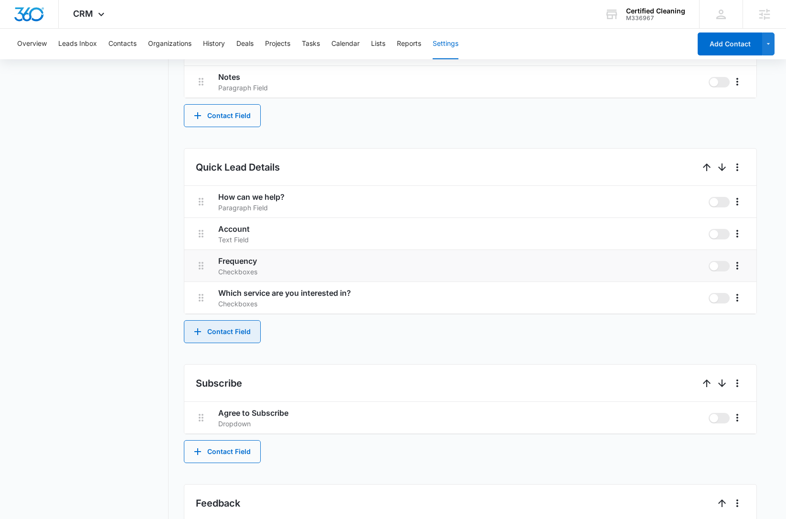
click at [227, 333] on button "Contact Field" at bounding box center [222, 331] width 77 height 23
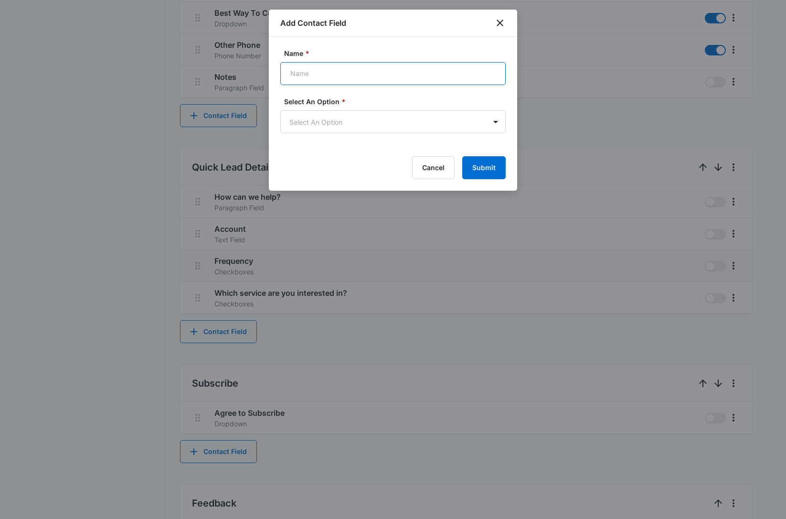
click at [365, 72] on input "Name *" at bounding box center [392, 73] width 225 height 23
drag, startPoint x: 357, startPoint y: 74, endPoint x: 279, endPoint y: 73, distance: 77.9
click at [279, 73] on div "Name * Recurring Cleaning? Select An Option * Select An Option Cancel Submit" at bounding box center [393, 114] width 248 height 154
click at [426, 78] on input "Recurring Cleaning?" at bounding box center [392, 73] width 225 height 23
click at [394, 77] on input "Recurring Cleaning?" at bounding box center [392, 73] width 225 height 23
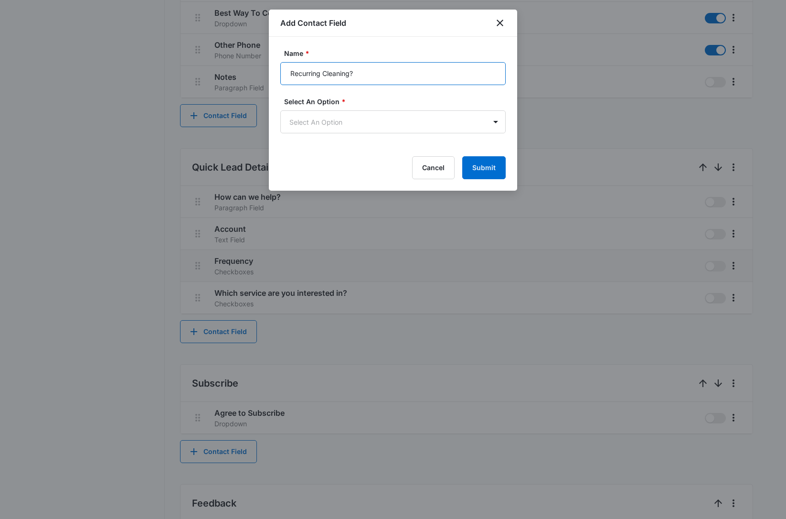
click at [394, 77] on input "Recurring Cleaning?" at bounding box center [392, 73] width 225 height 23
type input "Frequency of cleaning?"
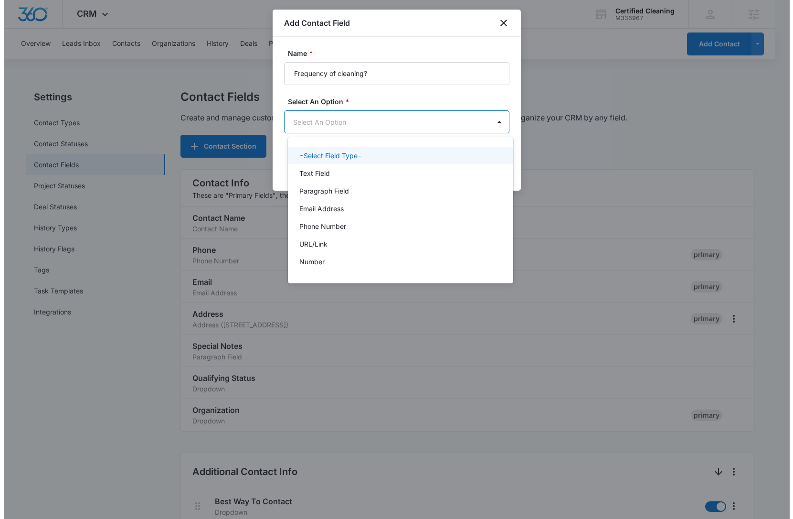
scroll to position [0, 0]
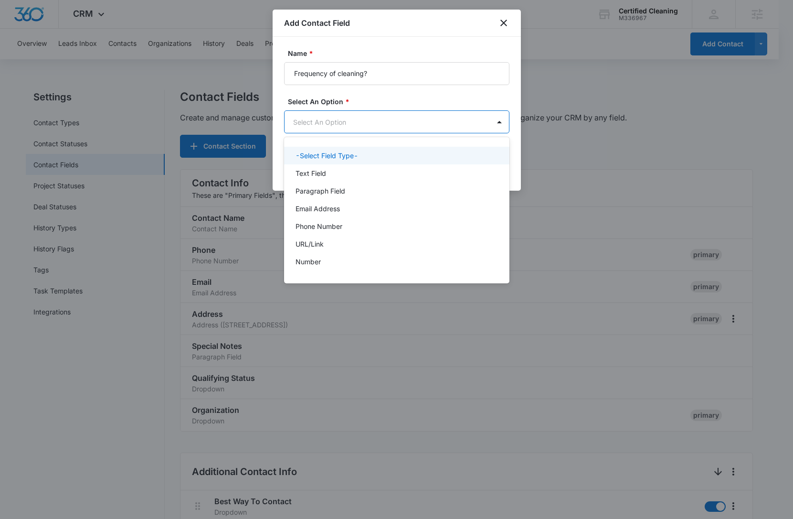
click at [373, 122] on body "CRM Apps Reputation Websites Forms CRM Email Social Content Ads Intelligence Fi…" at bounding box center [396, 259] width 793 height 519
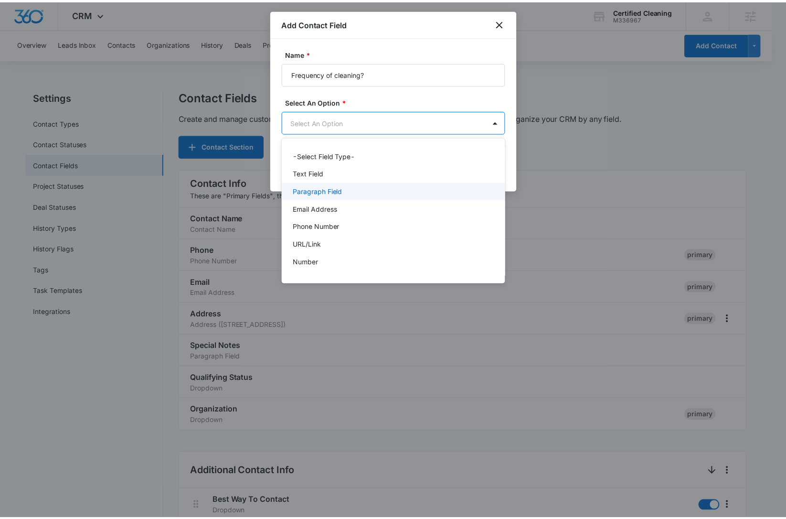
scroll to position [120, 0]
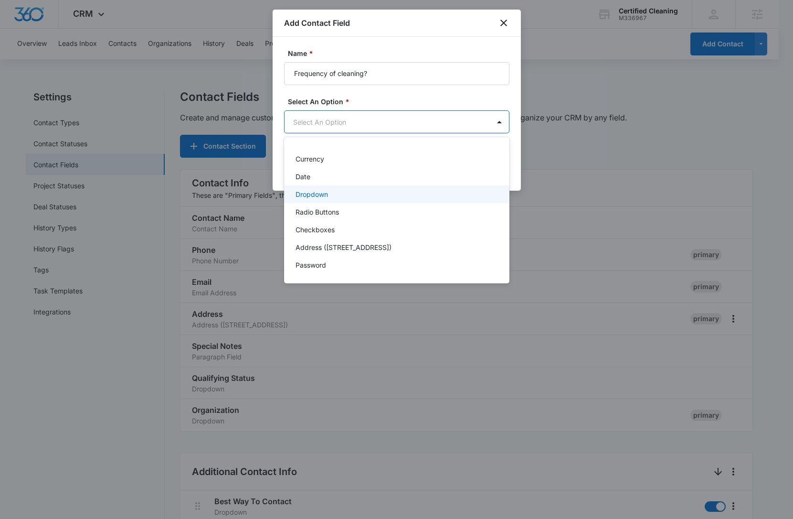
click at [353, 195] on div "Dropdown" at bounding box center [396, 194] width 201 height 10
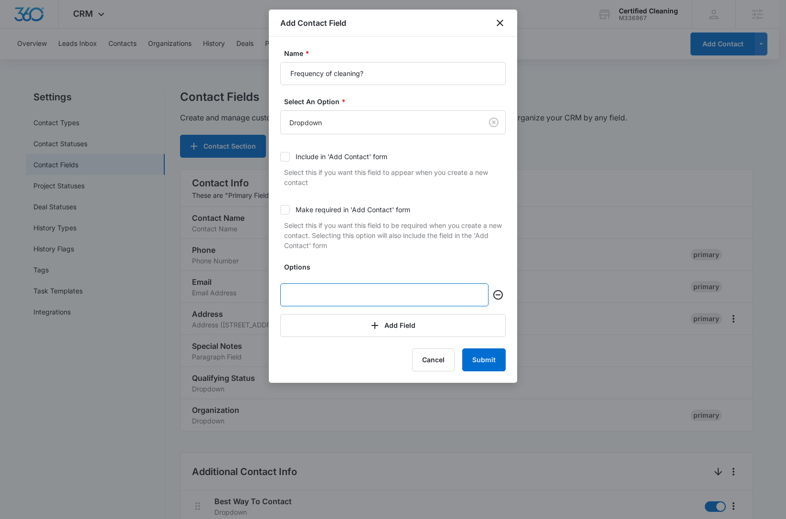
click at [349, 296] on input "text" at bounding box center [384, 294] width 208 height 23
type input "1 Time"
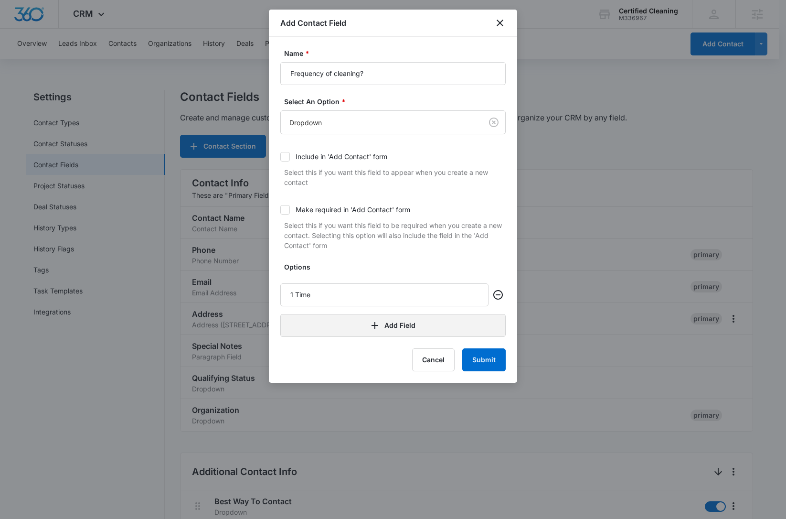
click at [356, 319] on button "Add Field" at bounding box center [392, 325] width 225 height 23
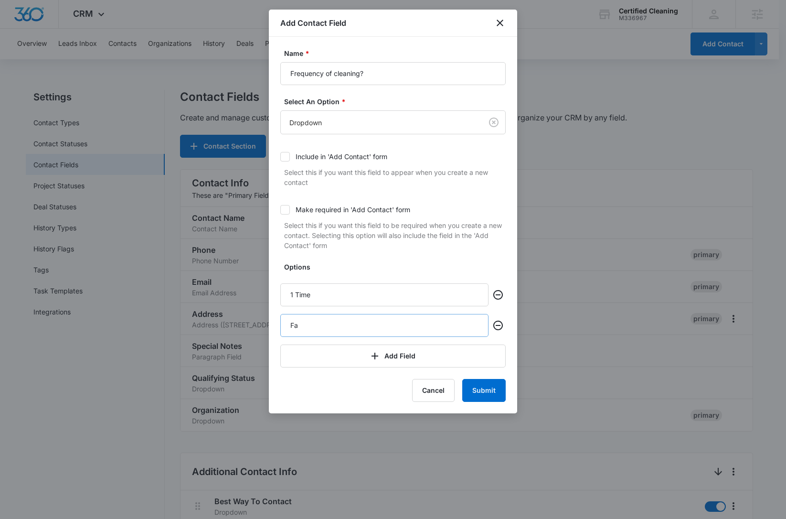
type input "F"
type input "Daily"
click at [366, 352] on button "Add Field" at bounding box center [392, 355] width 225 height 23
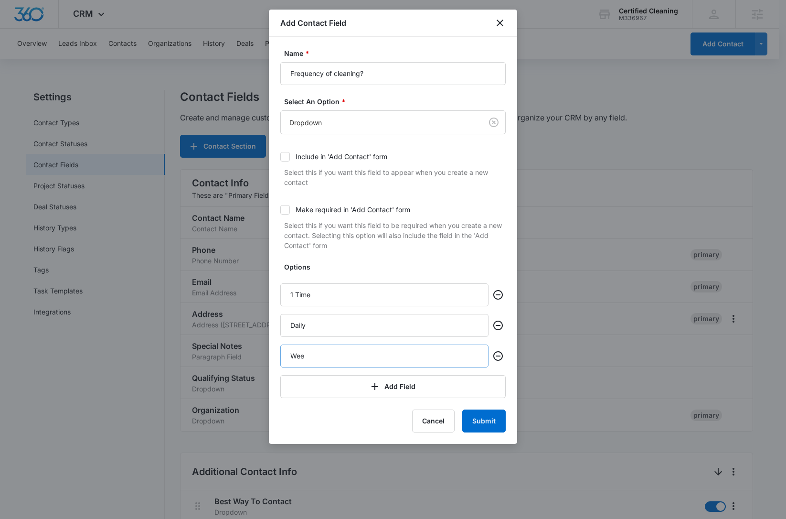
type input "Weekly"
click at [394, 384] on button "Add Field" at bounding box center [392, 386] width 225 height 23
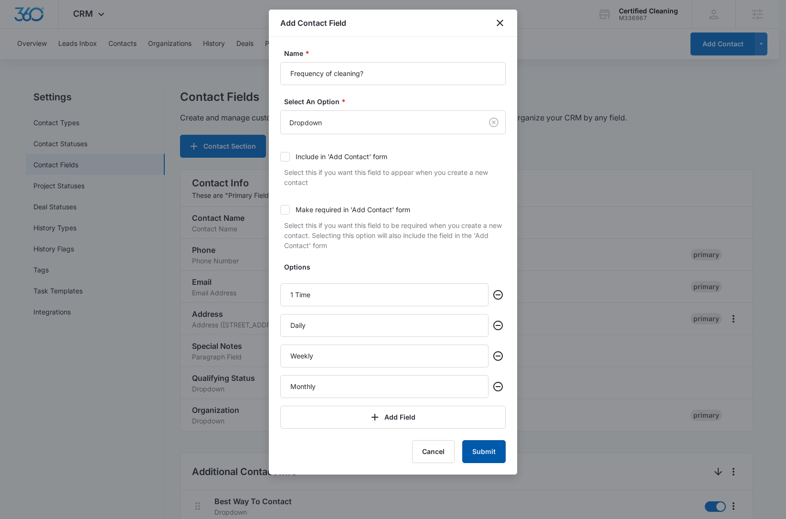
type input "Monthly"
click at [493, 452] on button "Submit" at bounding box center [483, 451] width 43 height 23
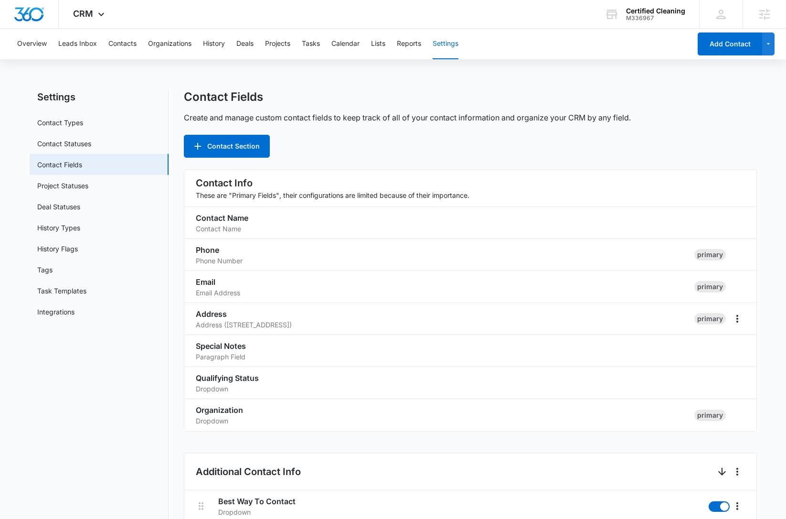
scroll to position [592, 0]
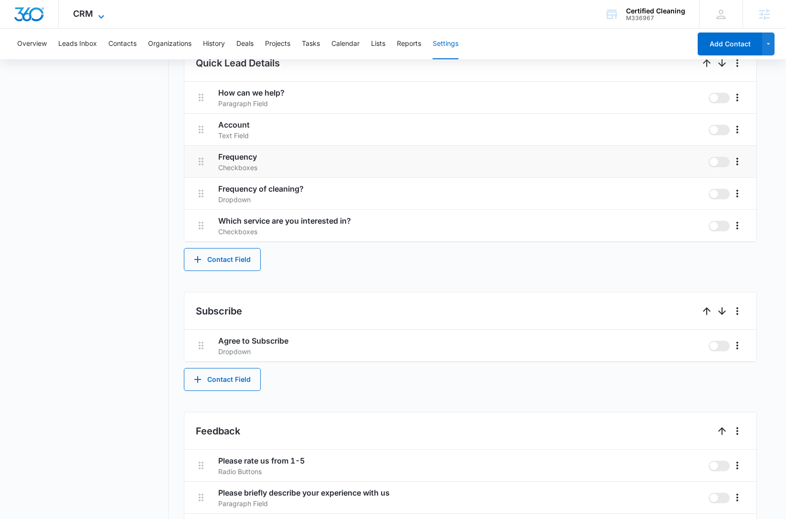
click at [80, 11] on span "CRM" at bounding box center [83, 14] width 20 height 10
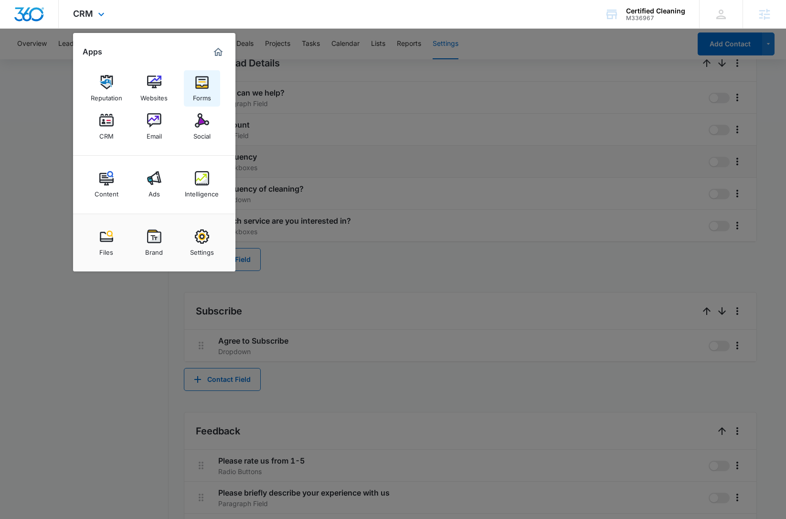
click at [202, 91] on div "Forms" at bounding box center [202, 95] width 18 height 12
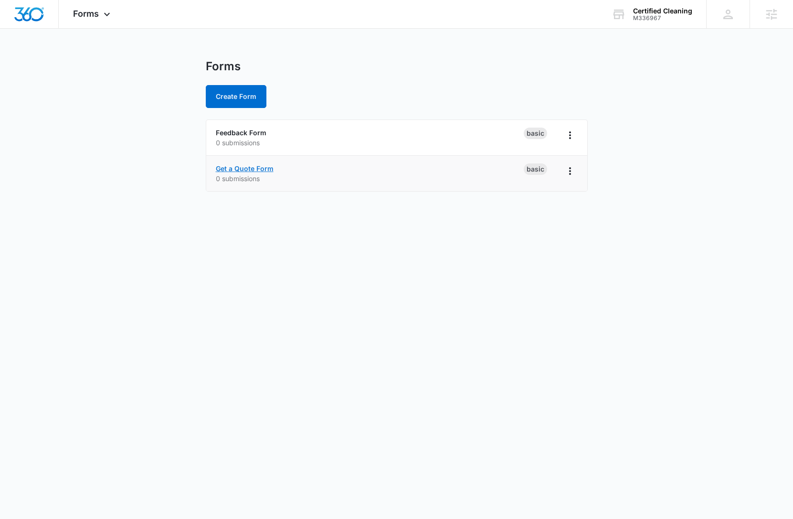
click at [258, 169] on link "Get a Quote Form" at bounding box center [245, 168] width 58 height 8
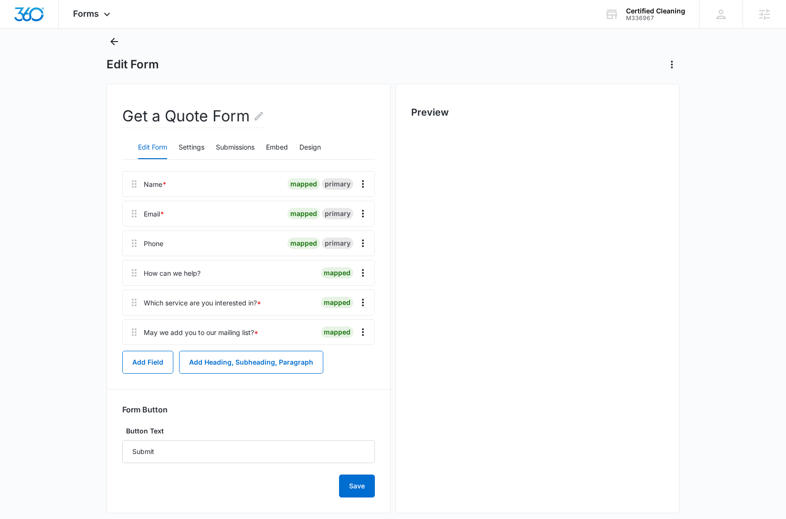
scroll to position [39, 0]
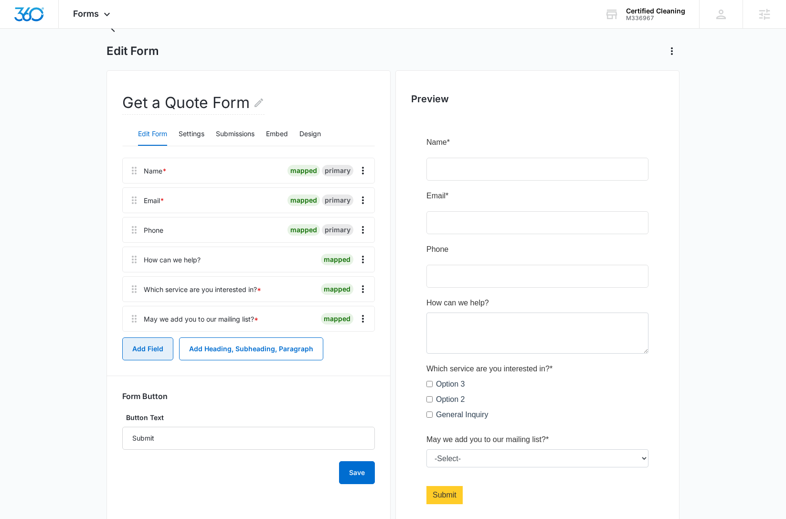
click at [151, 349] on button "Add Field" at bounding box center [147, 348] width 51 height 23
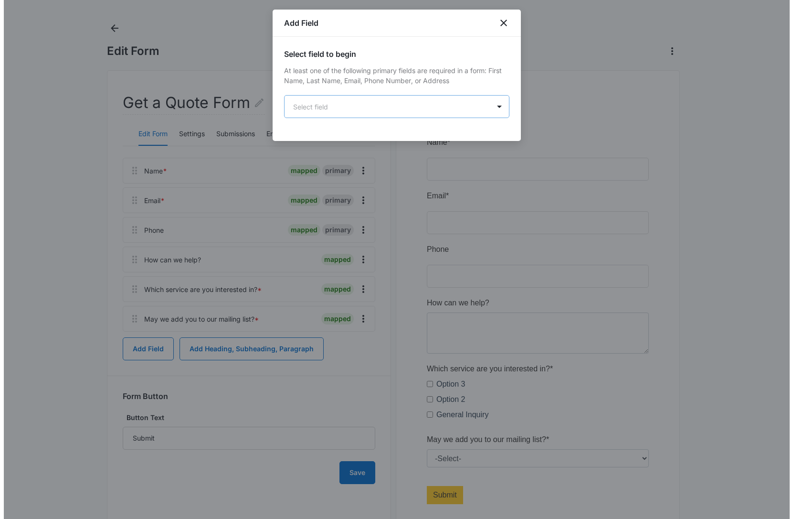
scroll to position [0, 0]
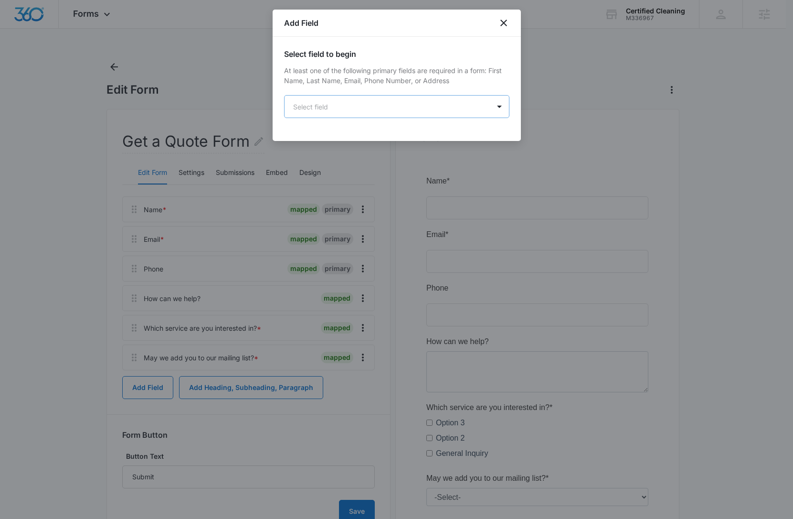
click at [320, 117] on body "Forms Apps Reputation Websites Forms CRM Email Social Content Ads Intelligence …" at bounding box center [396, 303] width 793 height 607
drag, startPoint x: 497, startPoint y: 24, endPoint x: 235, endPoint y: 26, distance: 262.2
click at [497, 24] on icon "close" at bounding box center [499, 22] width 11 height 11
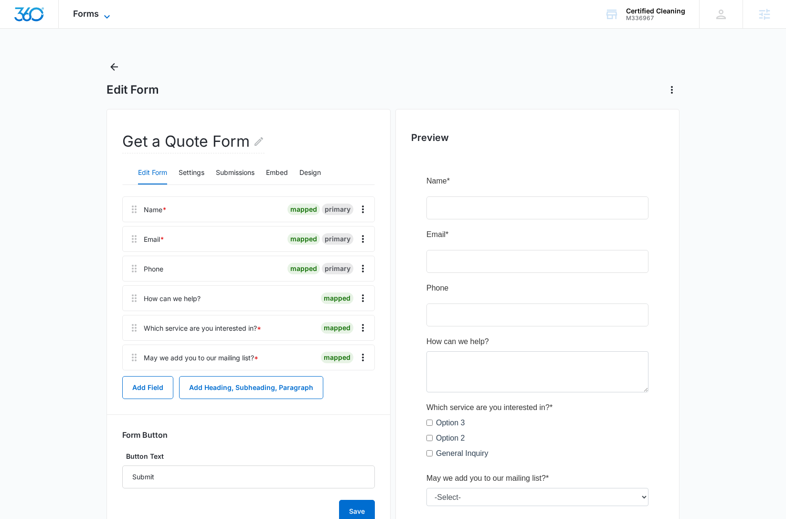
click at [97, 13] on span "Forms" at bounding box center [86, 14] width 26 height 10
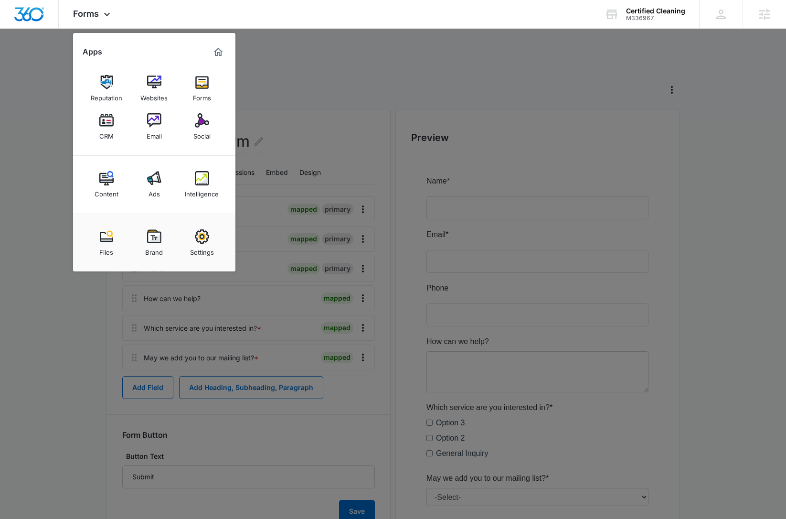
click at [327, 174] on div at bounding box center [393, 259] width 786 height 519
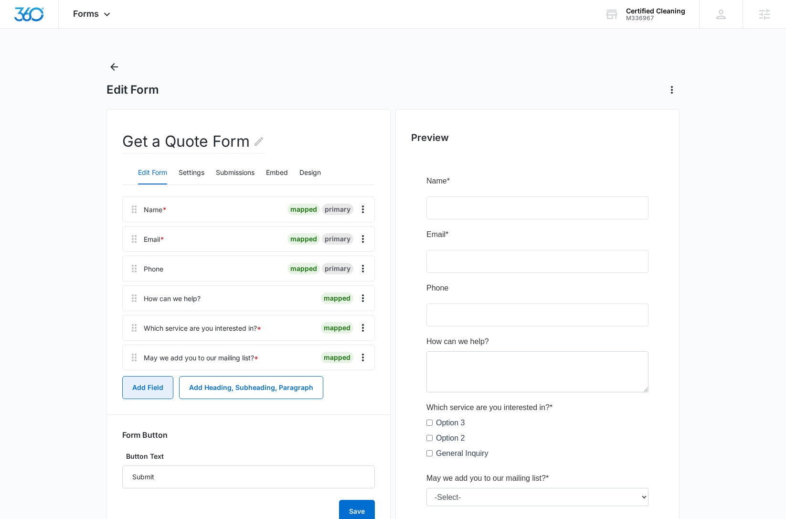
click at [152, 389] on button "Add Field" at bounding box center [147, 387] width 51 height 23
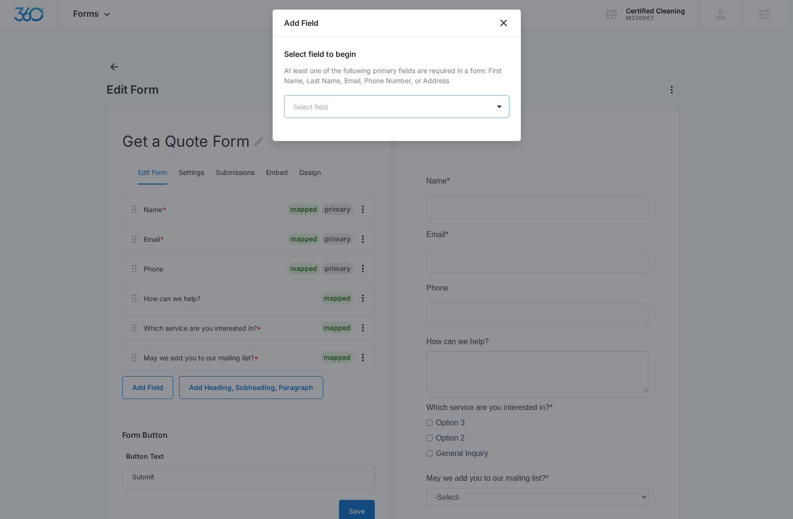
click at [374, 105] on body "Forms Apps Reputation Websites Forms CRM Email Social Content Ads Intelligence …" at bounding box center [396, 303] width 793 height 607
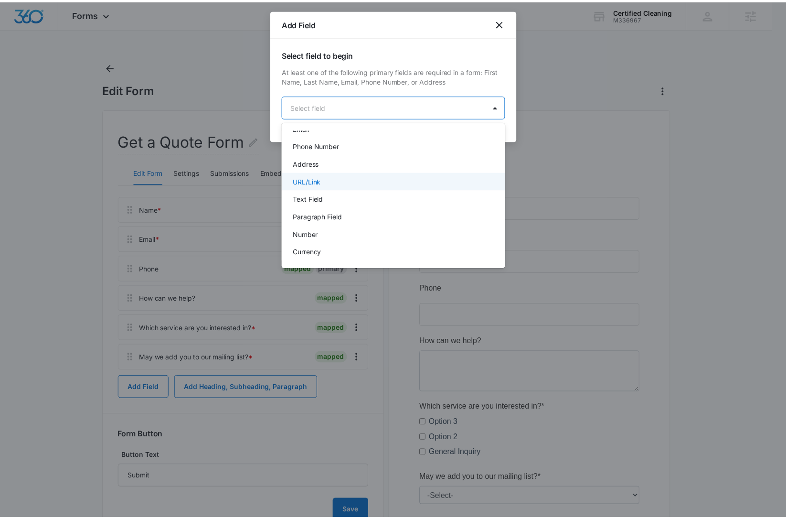
scroll to position [191, 0]
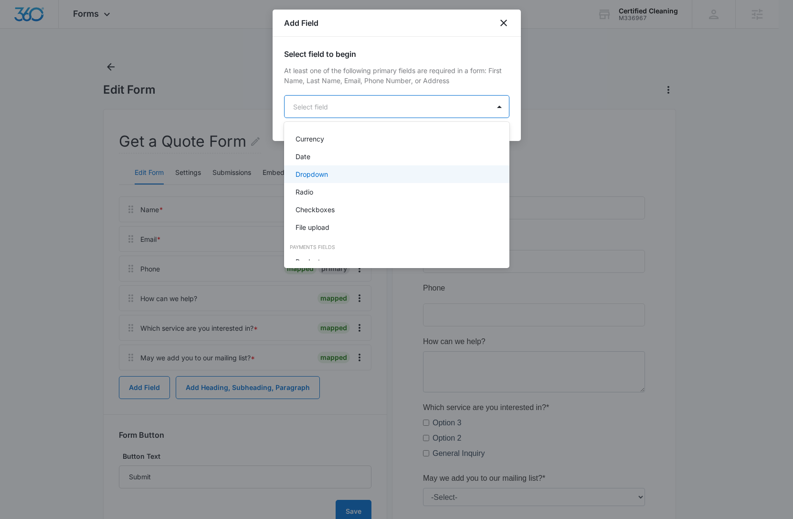
click at [343, 170] on div "Dropdown" at bounding box center [396, 174] width 201 height 10
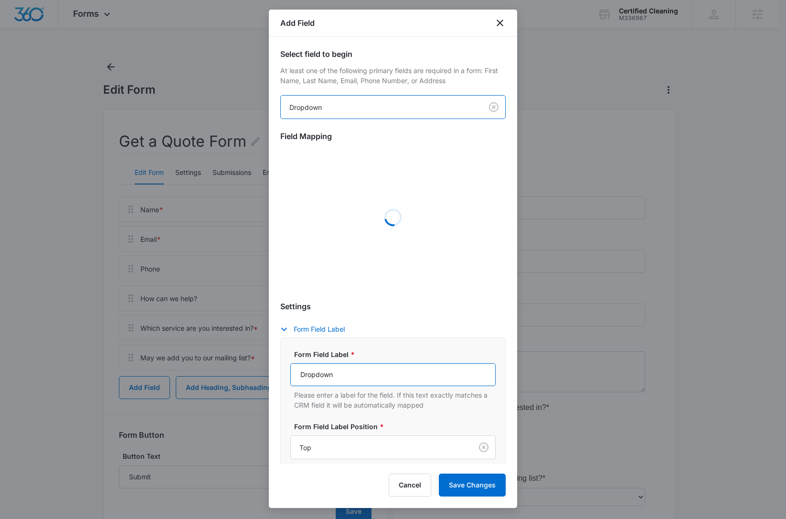
click at [356, 373] on input "Dropdown" at bounding box center [392, 374] width 205 height 23
click at [355, 372] on input "Dropdown" at bounding box center [392, 374] width 205 height 23
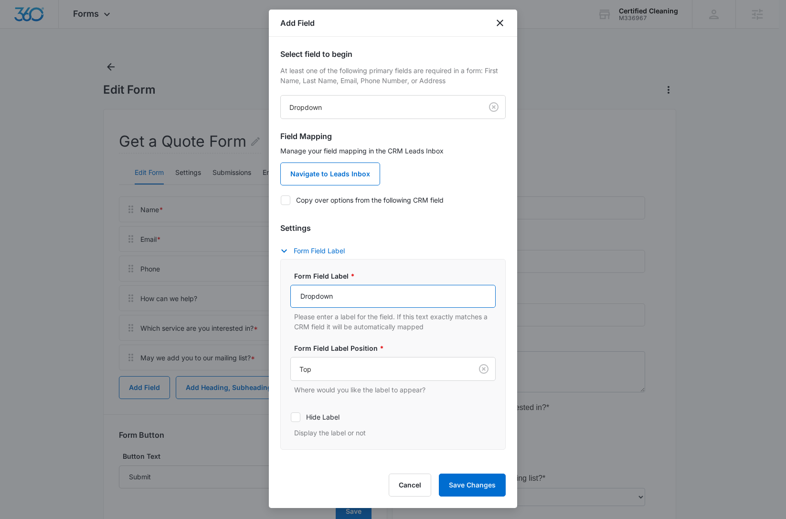
paste input "Frequency of cleaning?"
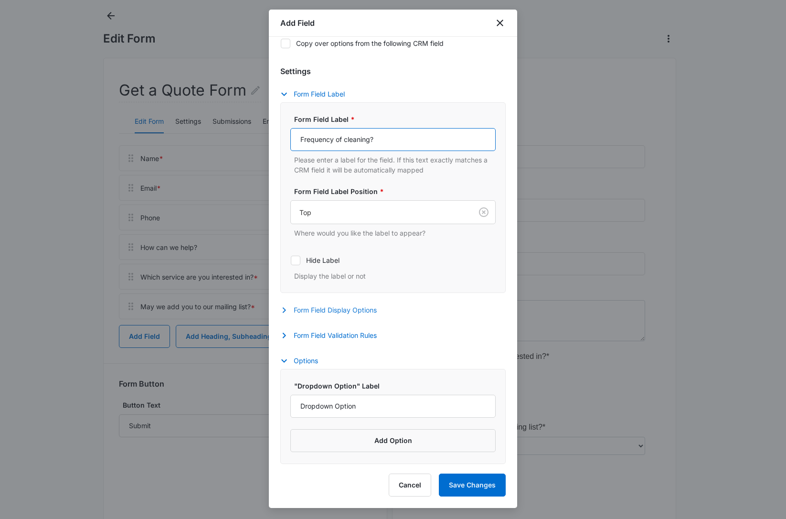
scroll to position [53, 0]
type input "Frequency of cleaning?"
click at [342, 309] on button "Form Field Display Options" at bounding box center [333, 309] width 106 height 11
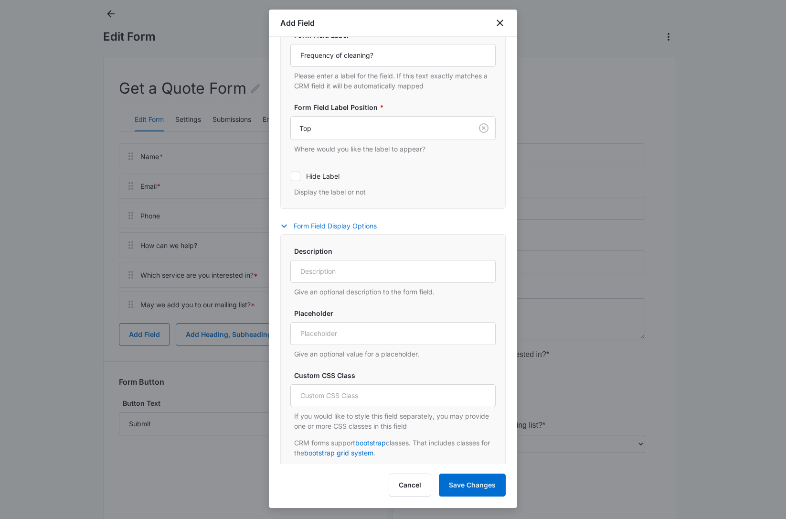
scroll to position [392, 0]
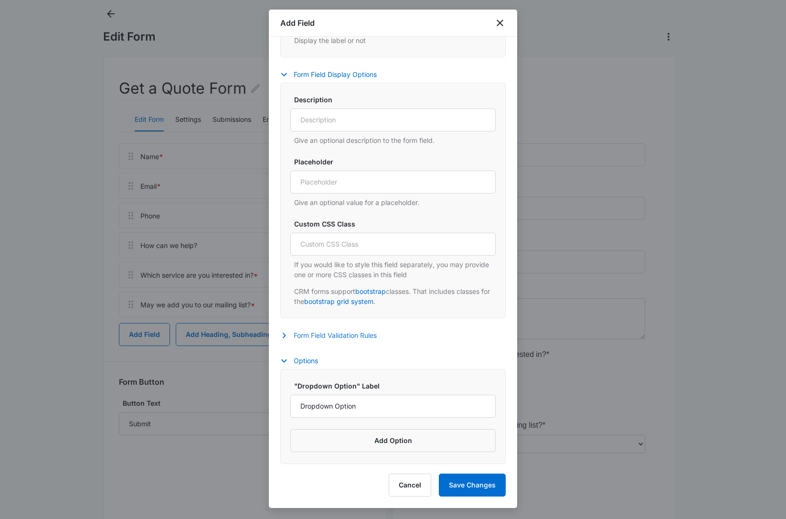
click at [319, 331] on button "Form Field Validation Rules" at bounding box center [333, 335] width 106 height 11
click at [298, 364] on icon at bounding box center [295, 366] width 9 height 9
click at [291, 366] on input "Required" at bounding box center [290, 366] width 0 height 0
checkbox input "true"
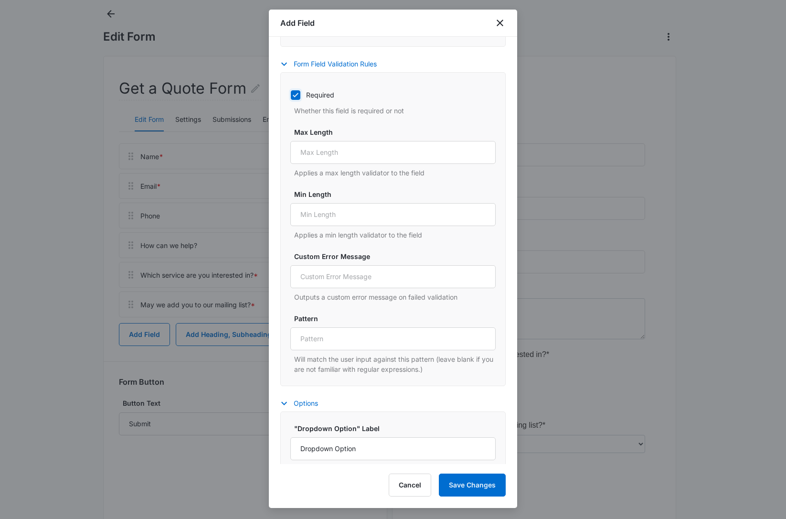
scroll to position [706, 0]
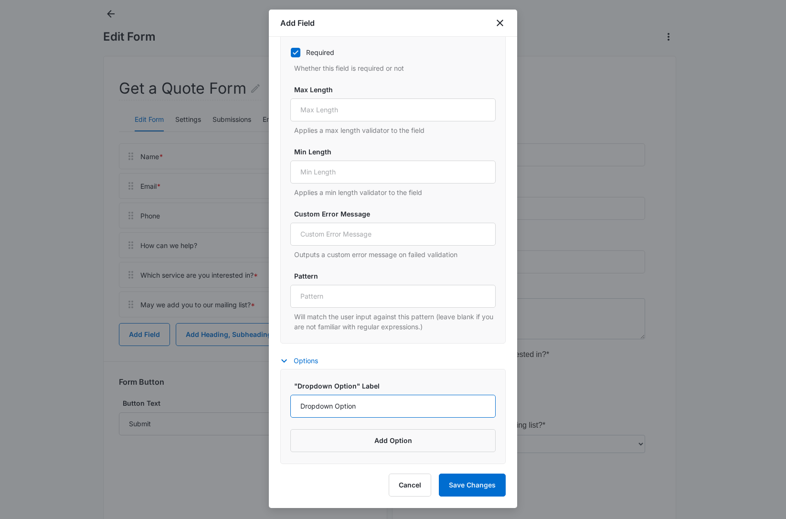
click at [369, 399] on input "Dropdown Option" at bounding box center [392, 405] width 205 height 23
type input "1 Time"
click at [400, 434] on button "Add Option" at bounding box center [392, 440] width 205 height 23
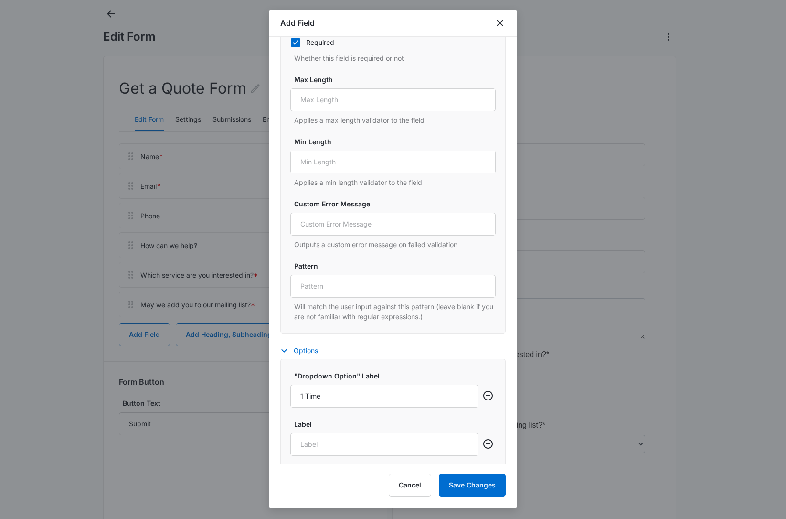
scroll to position [754, 0]
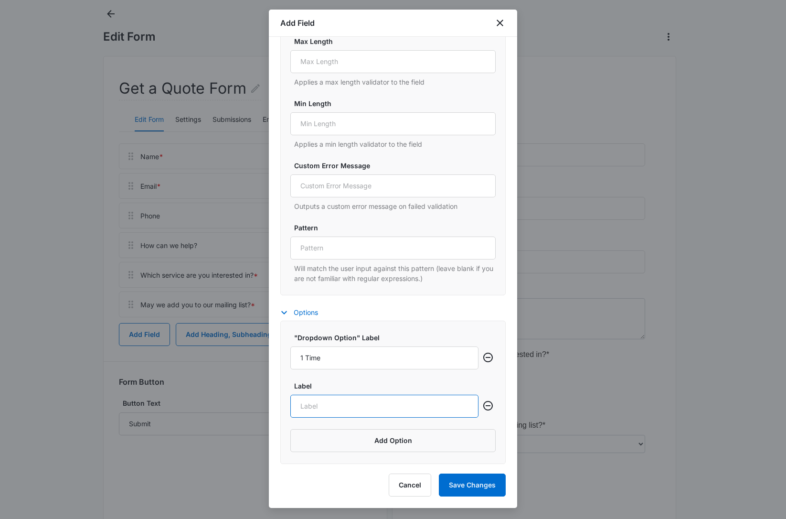
click at [382, 406] on input "Label" at bounding box center [384, 405] width 188 height 23
type input "F"
type input "Daily"
click at [385, 447] on button "Add Option" at bounding box center [392, 440] width 205 height 23
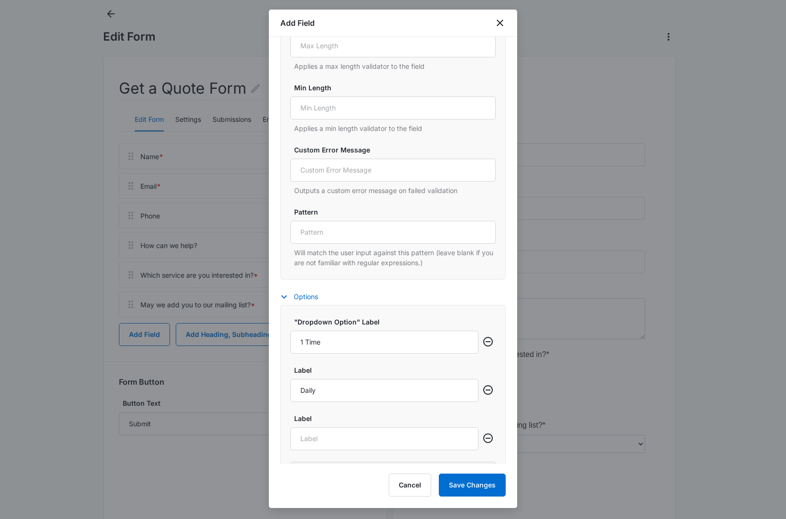
scroll to position [802, 0]
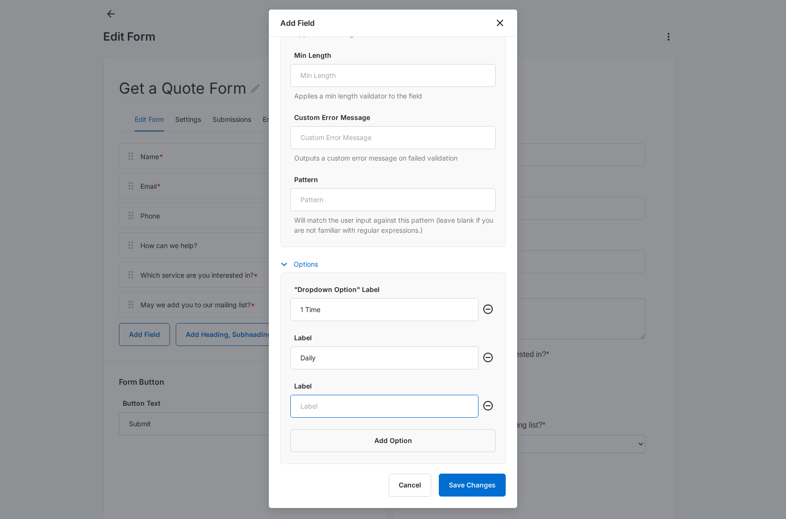
click at [362, 409] on input "Label" at bounding box center [384, 405] width 188 height 23
type input "Weekly"
click at [368, 438] on button "Add Option" at bounding box center [392, 440] width 205 height 23
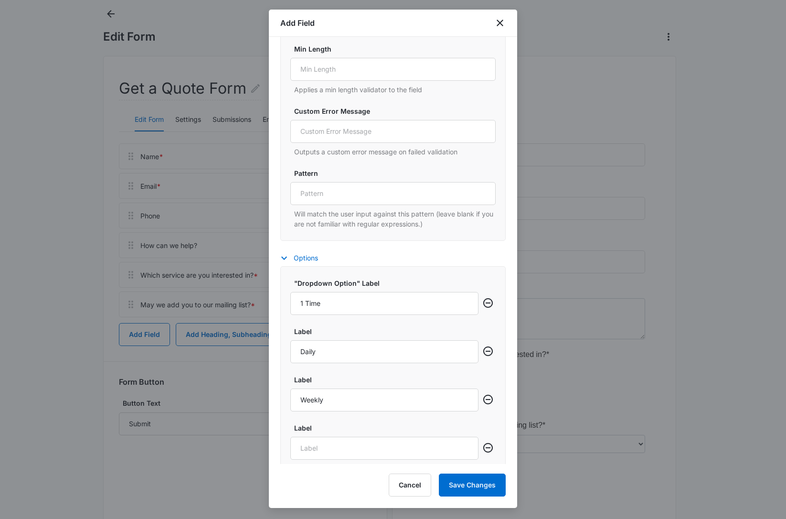
scroll to position [851, 0]
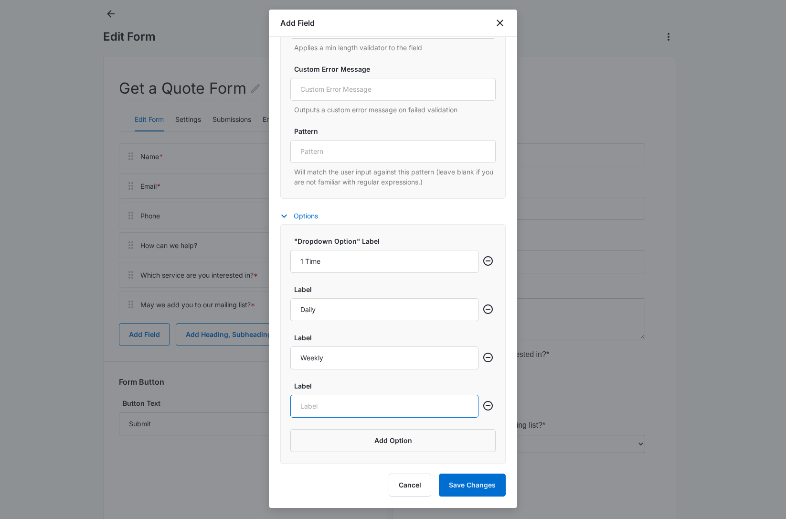
click at [366, 412] on input "Label" at bounding box center [384, 405] width 188 height 23
type input "Monthly"
click at [486, 490] on button "Save Changes" at bounding box center [472, 484] width 67 height 23
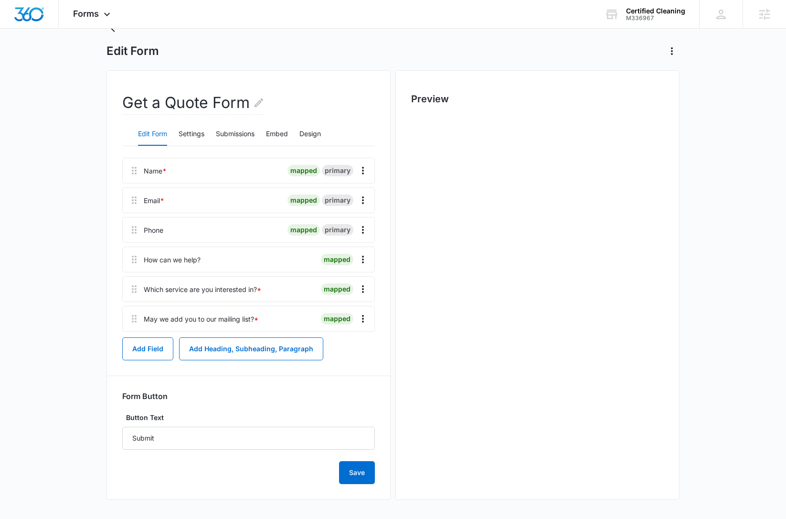
scroll to position [0, 0]
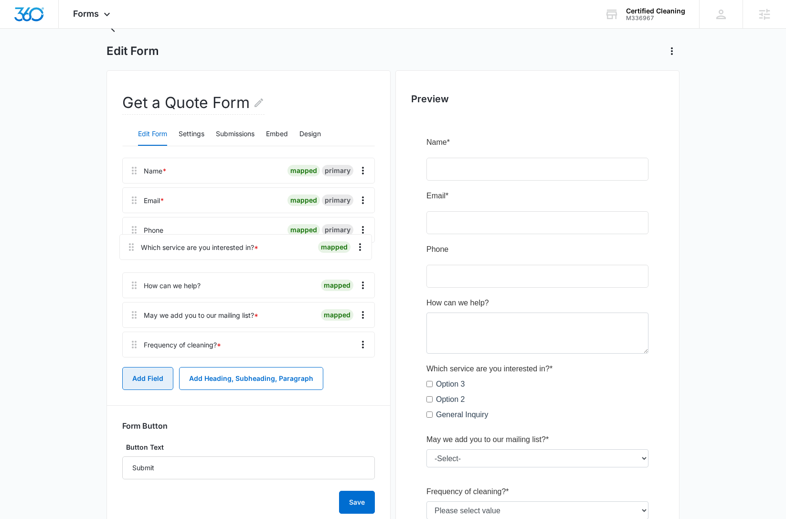
drag, startPoint x: 133, startPoint y: 289, endPoint x: 130, endPoint y: 240, distance: 48.8
click at [130, 240] on div "Name * mapped primary Email * mapped primary Phone mapped primary How can we he…" at bounding box center [248, 259] width 253 height 203
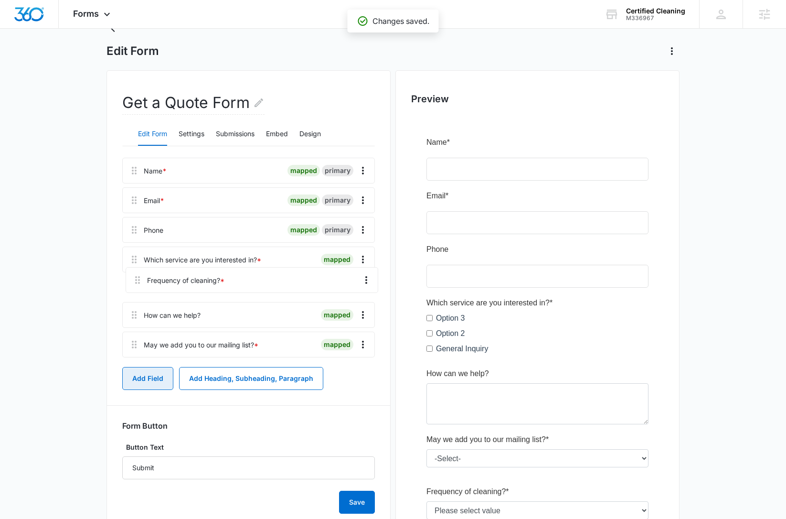
drag, startPoint x: 131, startPoint y: 348, endPoint x: 136, endPoint y: 273, distance: 74.6
click at [136, 273] on div "Name * mapped primary Email * mapped primary Phone mapped primary Which service…" at bounding box center [248, 259] width 253 height 203
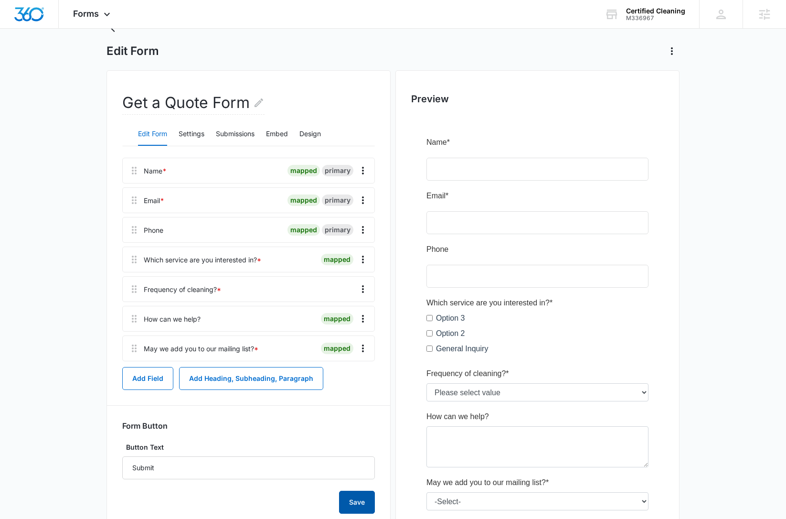
click at [364, 498] on button "Save" at bounding box center [357, 501] width 36 height 23
click at [33, 12] on img "Dashboard" at bounding box center [29, 14] width 31 height 14
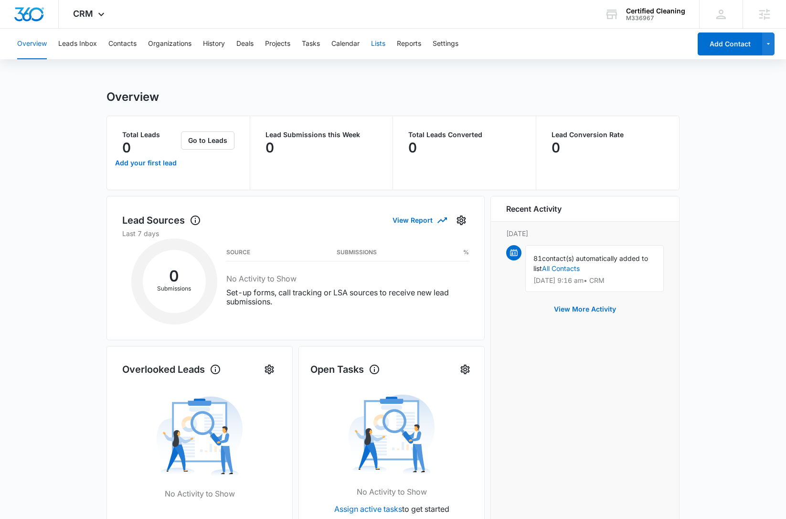
click at [377, 46] on button "Lists" at bounding box center [378, 44] width 14 height 31
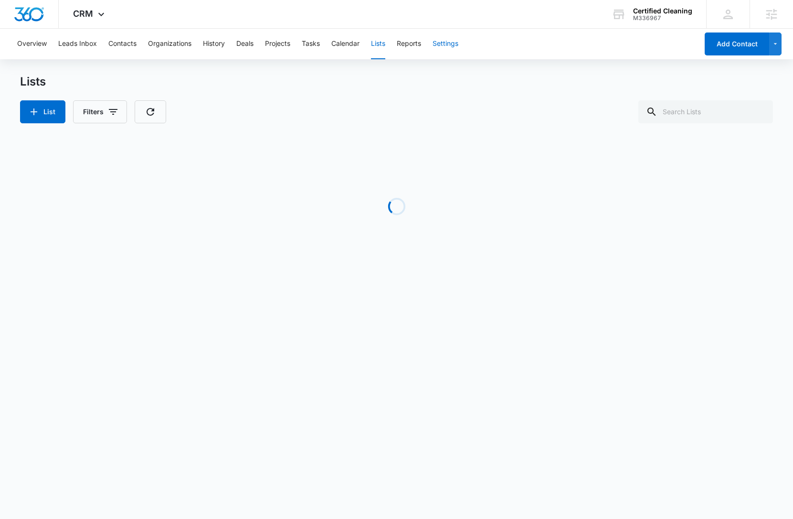
click at [443, 43] on button "Settings" at bounding box center [446, 44] width 26 height 31
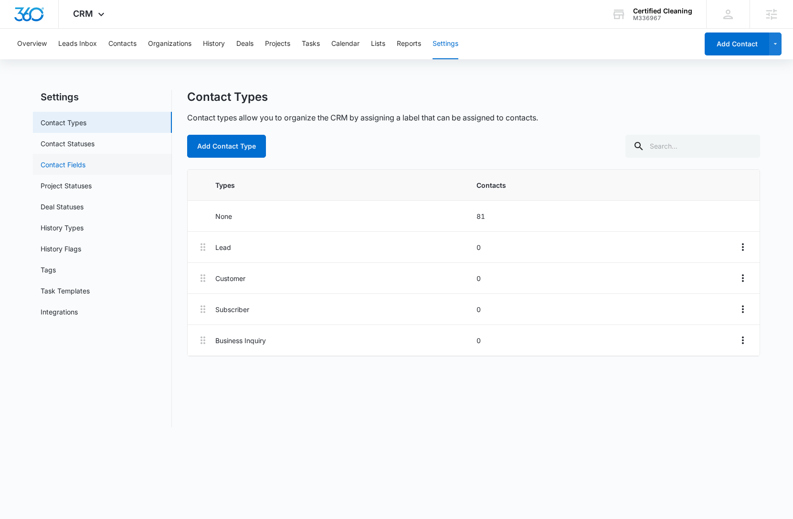
click at [85, 165] on link "Contact Fields" at bounding box center [63, 165] width 45 height 10
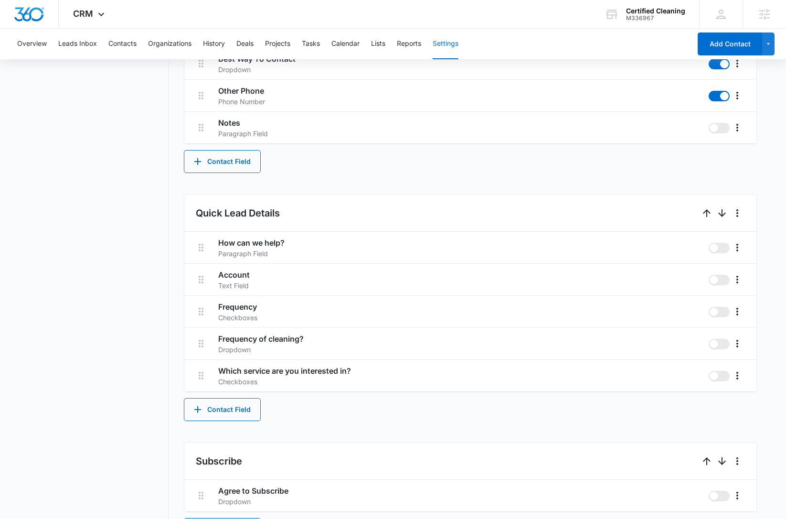
scroll to position [612, 0]
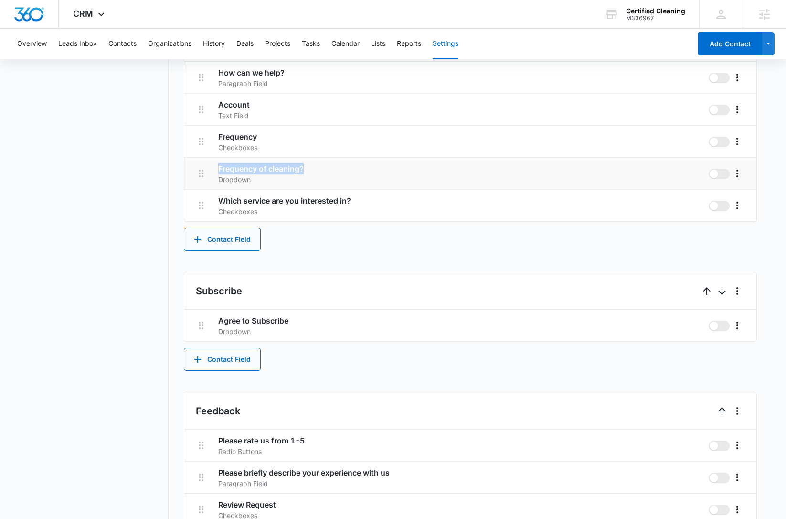
drag, startPoint x: 307, startPoint y: 169, endPoint x: 218, endPoint y: 171, distance: 88.4
click at [218, 171] on h3 "Frequency of cleaning?" at bounding box center [459, 168] width 483 height 11
copy h3 "Frequency of cleaning?"
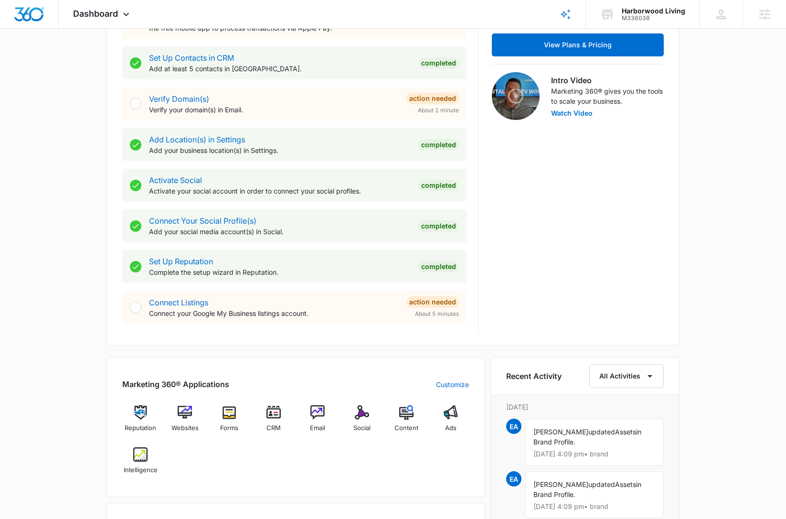
scroll to position [483, 0]
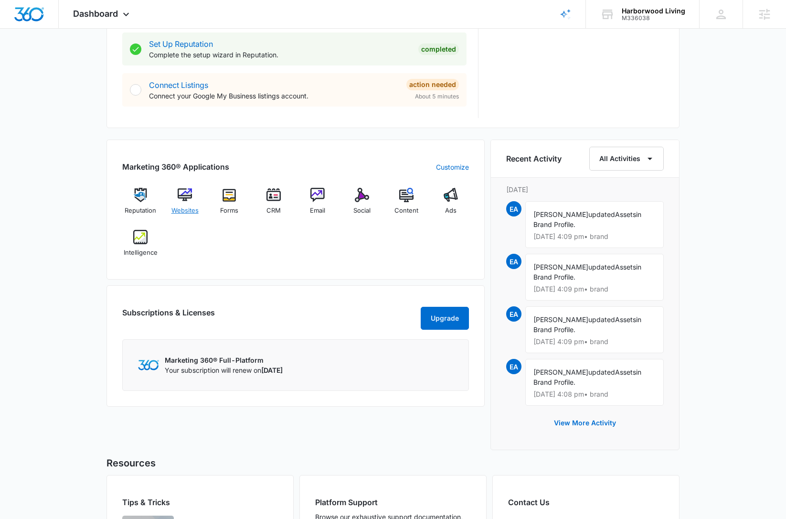
click at [188, 193] on img at bounding box center [185, 195] width 14 height 14
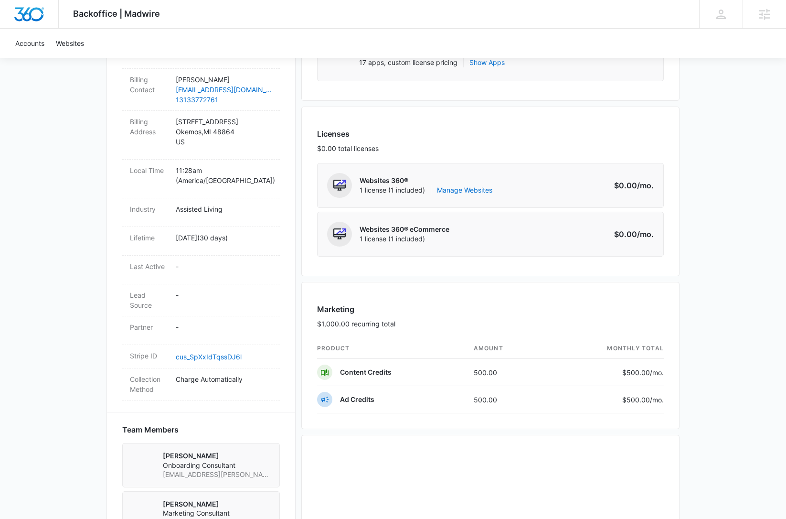
scroll to position [437, 0]
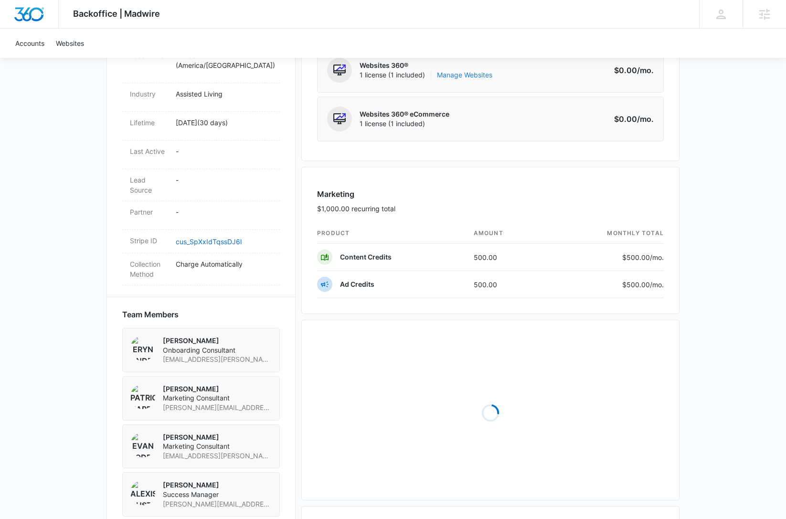
click at [480, 74] on link "Manage Websites" at bounding box center [464, 75] width 55 height 10
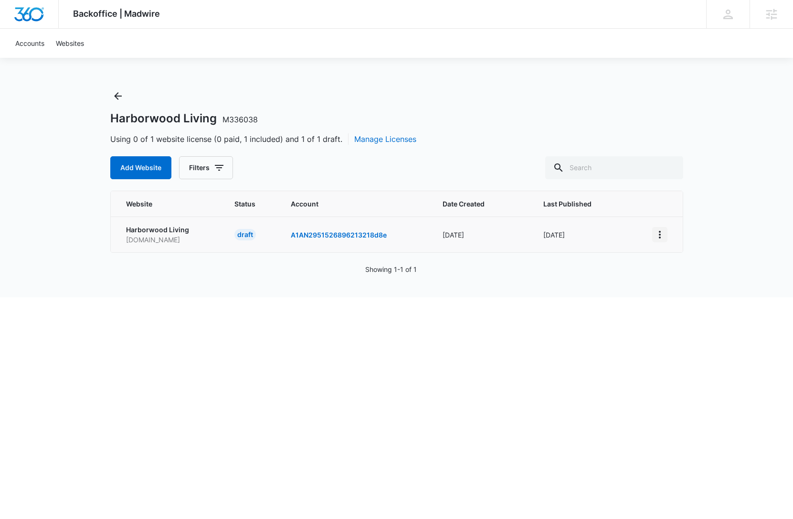
click at [661, 234] on icon "View More" at bounding box center [659, 234] width 11 height 11
click at [707, 303] on div "Activate Draft" at bounding box center [695, 304] width 63 height 7
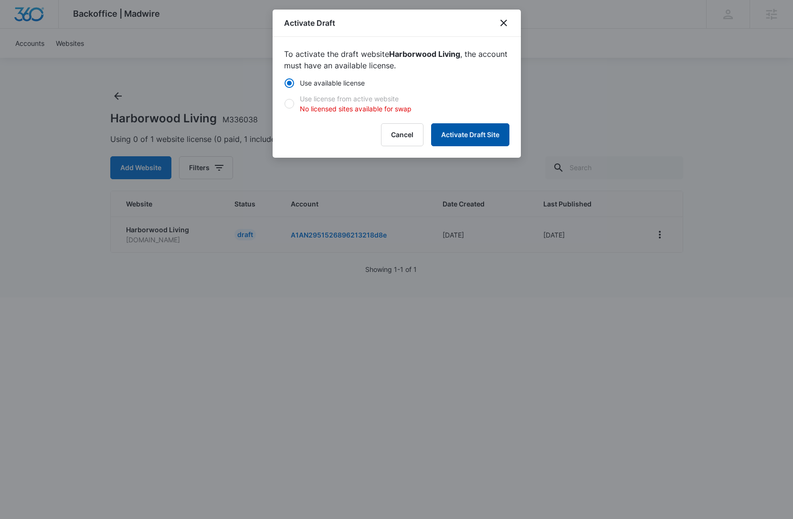
click at [466, 128] on button "Activate Draft Site" at bounding box center [470, 134] width 78 height 23
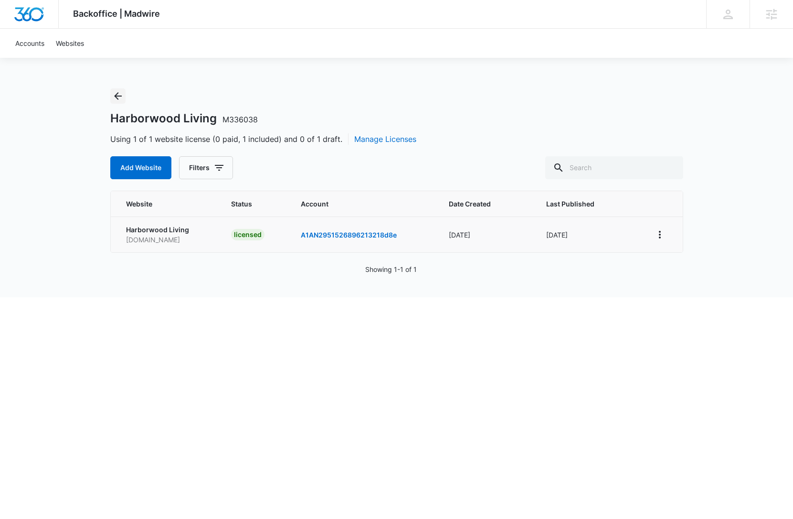
click at [120, 97] on icon "Back" at bounding box center [117, 95] width 11 height 11
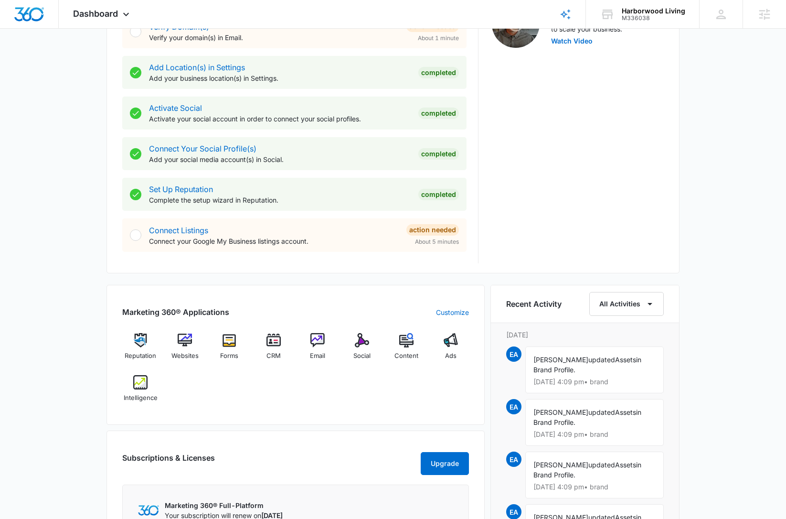
scroll to position [597, 0]
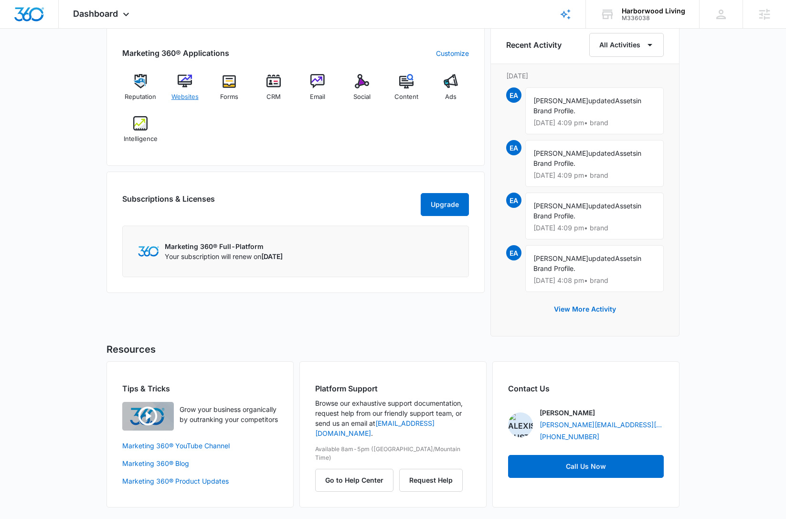
click at [189, 92] on span "Websites" at bounding box center [184, 97] width 27 height 10
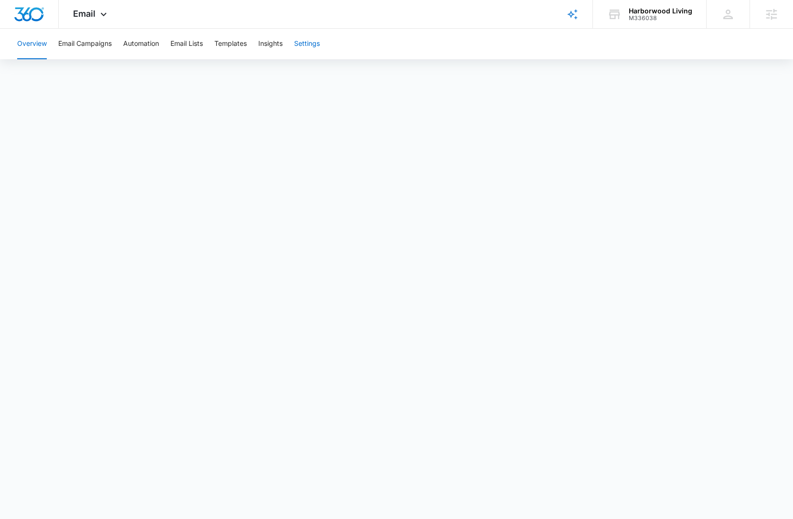
click at [300, 42] on button "Settings" at bounding box center [307, 44] width 26 height 31
click at [98, 12] on icon at bounding box center [103, 16] width 11 height 11
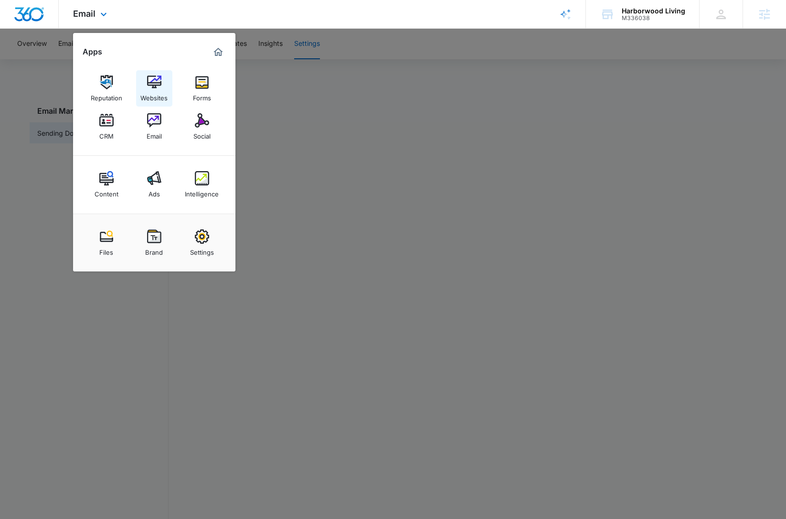
click at [148, 89] on img at bounding box center [154, 82] width 14 height 14
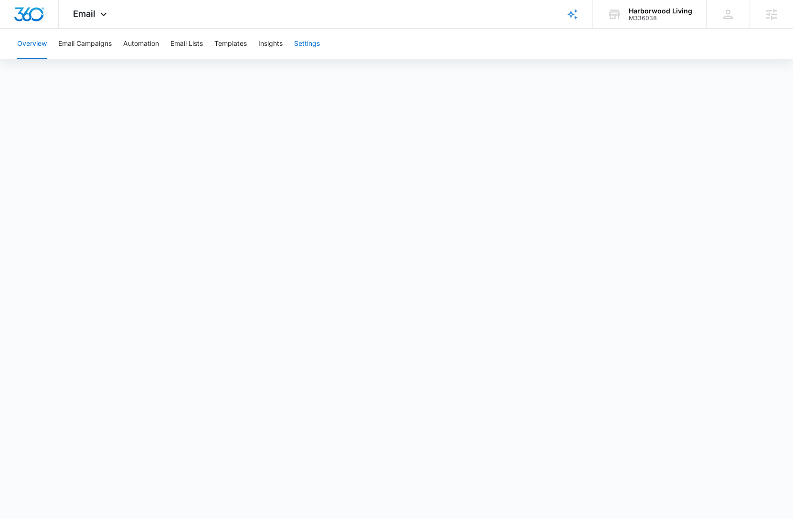
click at [306, 46] on button "Settings" at bounding box center [307, 44] width 26 height 31
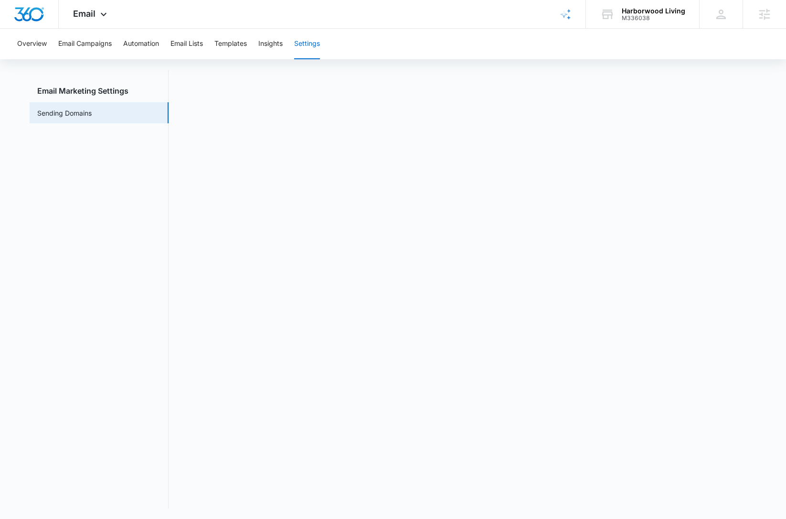
scroll to position [21, 0]
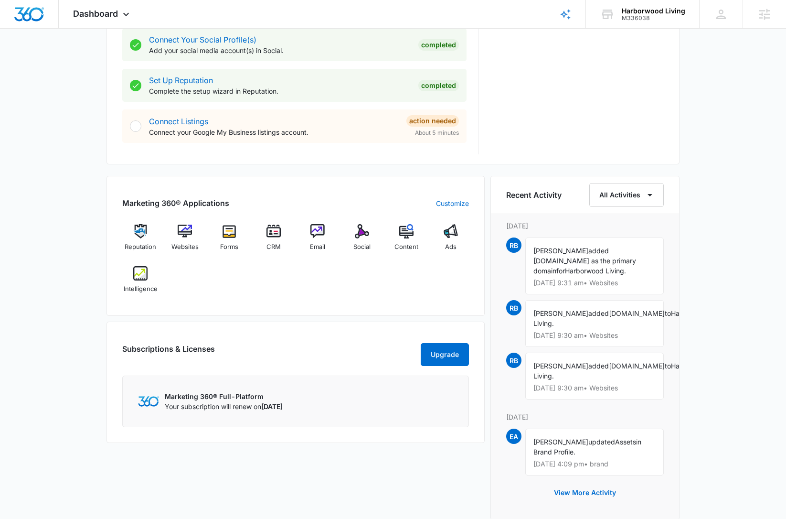
scroll to position [232, 0]
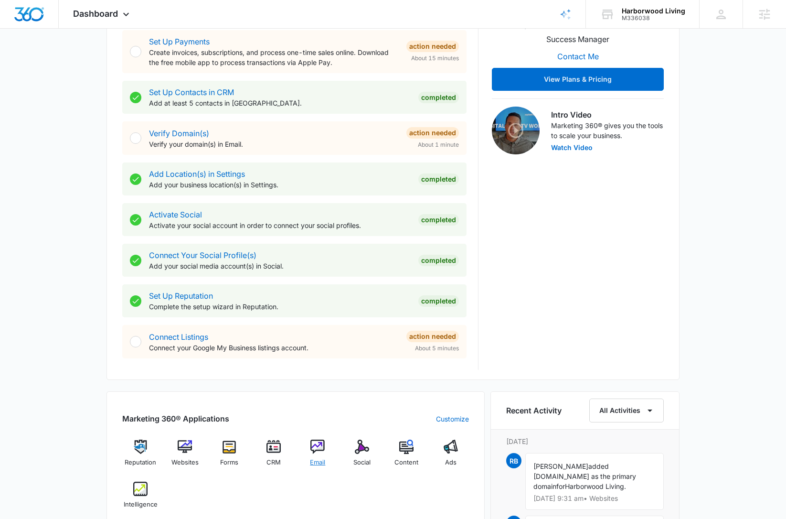
click at [324, 445] on img at bounding box center [317, 446] width 14 height 14
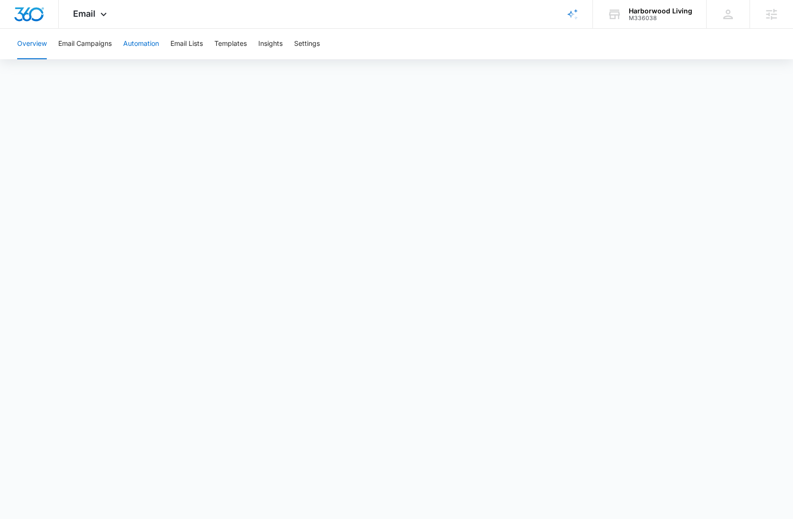
click at [156, 43] on button "Automation" at bounding box center [141, 44] width 36 height 31
click at [87, 19] on div "Email Apps Reputation Websites Forms CRM Email Social Content Ads Intelligence …" at bounding box center [91, 14] width 65 height 28
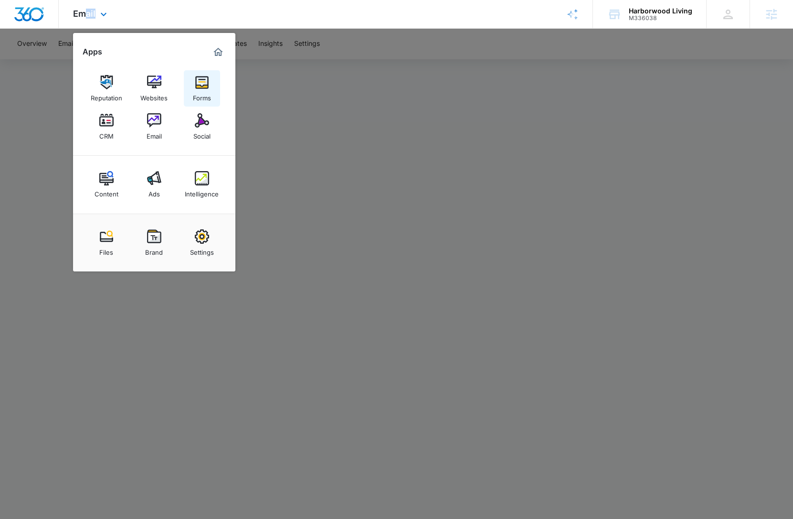
click at [209, 85] on link "Forms" at bounding box center [202, 88] width 36 height 36
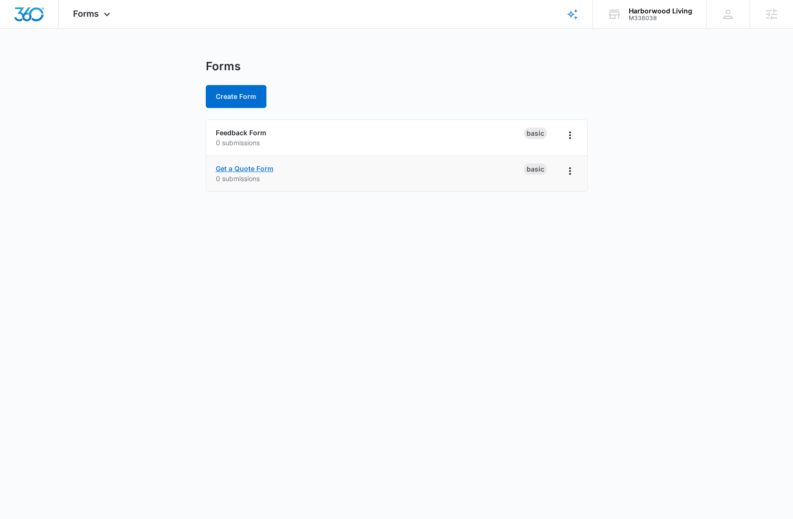
click at [254, 168] on link "Get a Quote Form" at bounding box center [245, 168] width 58 height 8
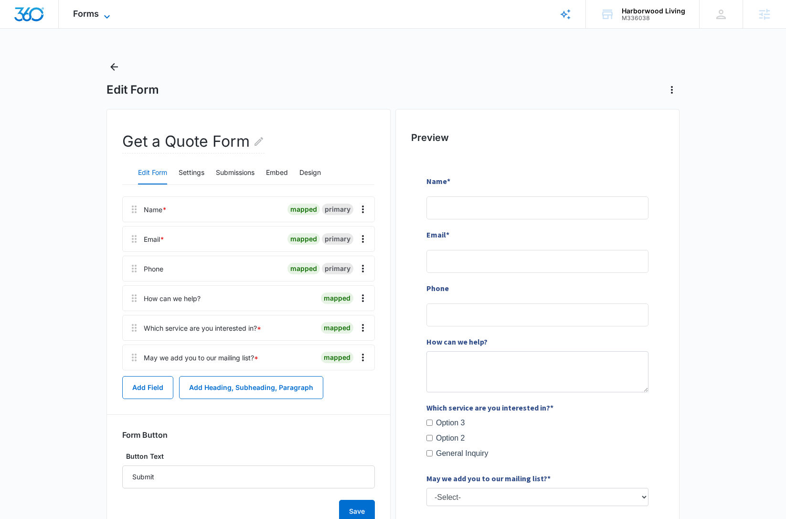
click at [93, 18] on span "Forms" at bounding box center [86, 14] width 26 height 10
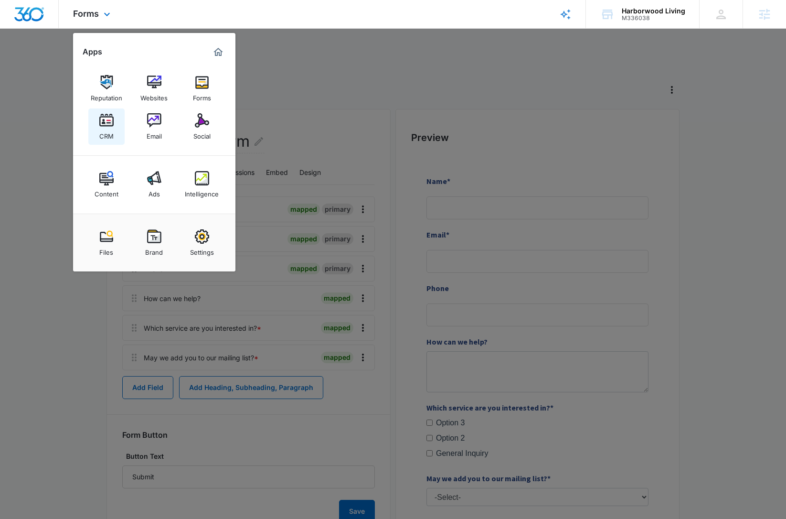
click at [99, 126] on img at bounding box center [106, 120] width 14 height 14
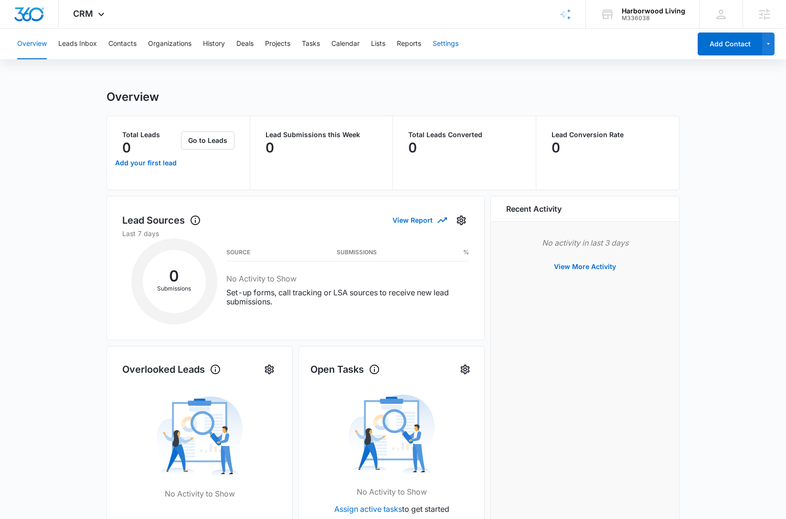
click at [448, 47] on button "Settings" at bounding box center [446, 44] width 26 height 31
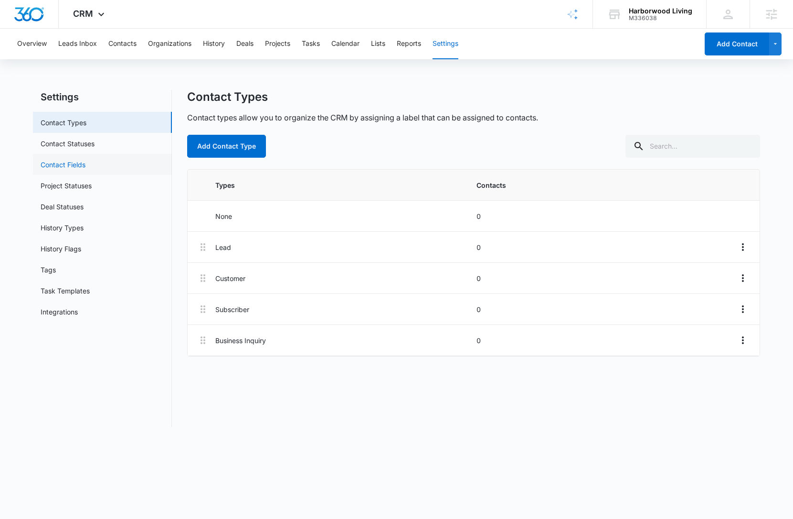
click at [85, 160] on link "Contact Fields" at bounding box center [63, 165] width 45 height 10
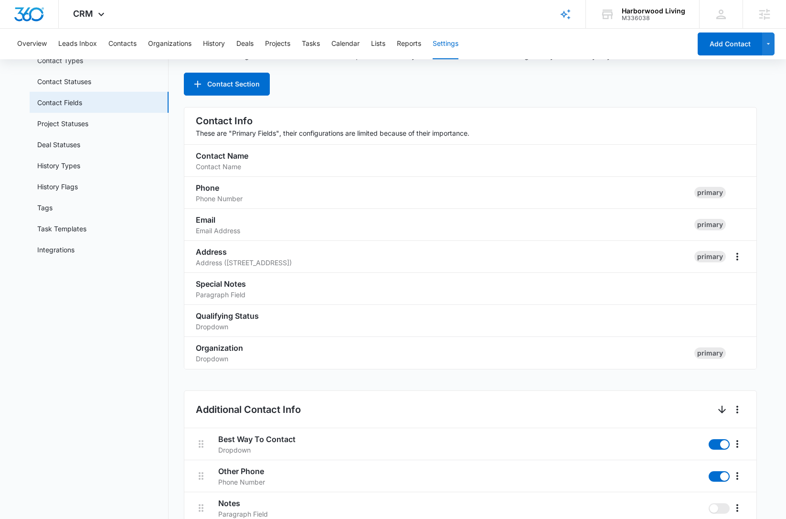
scroll to position [421, 0]
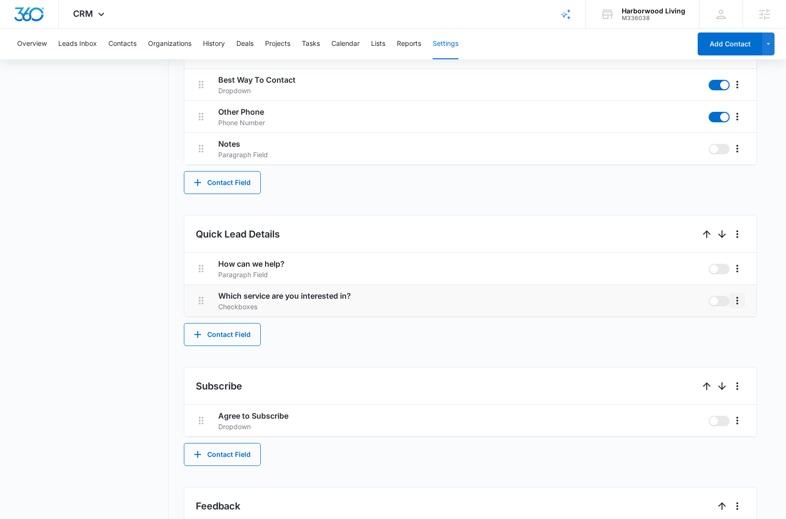
click at [738, 300] on icon "More" at bounding box center [737, 300] width 11 height 11
click at [760, 327] on div "Edit" at bounding box center [752, 327] width 20 height 7
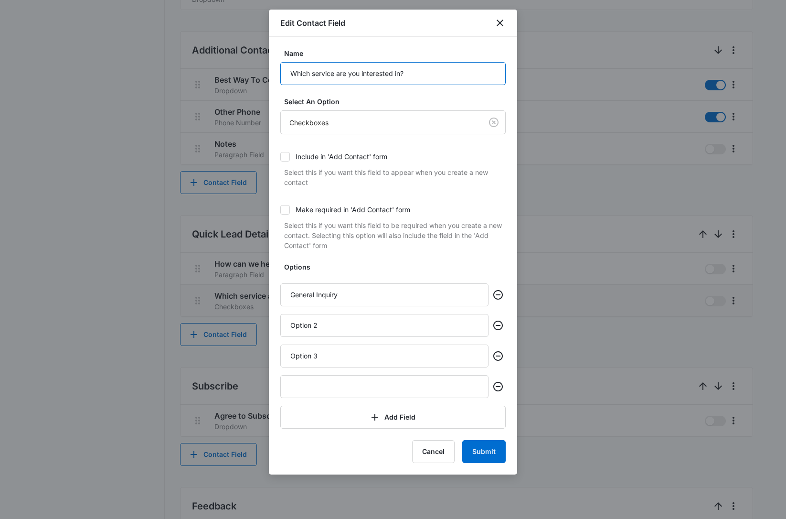
click at [321, 75] on input "Which service are you interested in?" at bounding box center [392, 73] width 225 height 23
click at [382, 326] on input "Option 2" at bounding box center [384, 325] width 208 height 23
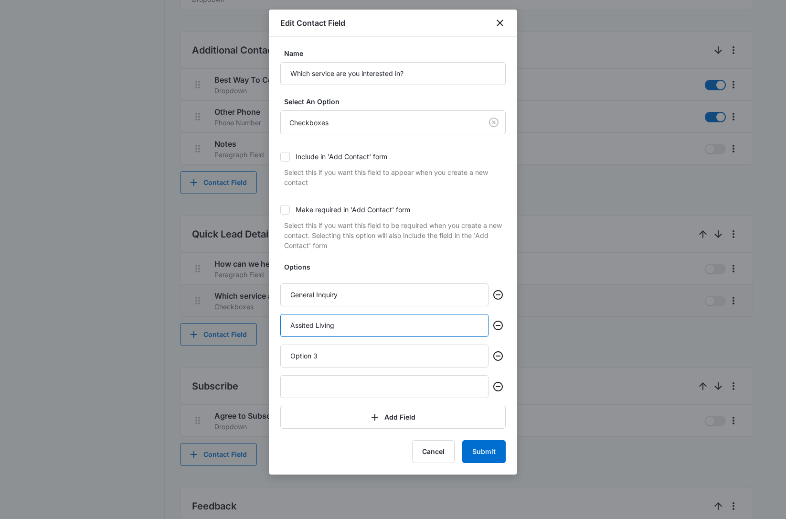
type input "Assited Living"
type input "Activites"
type input "Amenities"
click at [298, 325] on input "Assited Living" at bounding box center [384, 325] width 208 height 23
type input "Assisted Living"
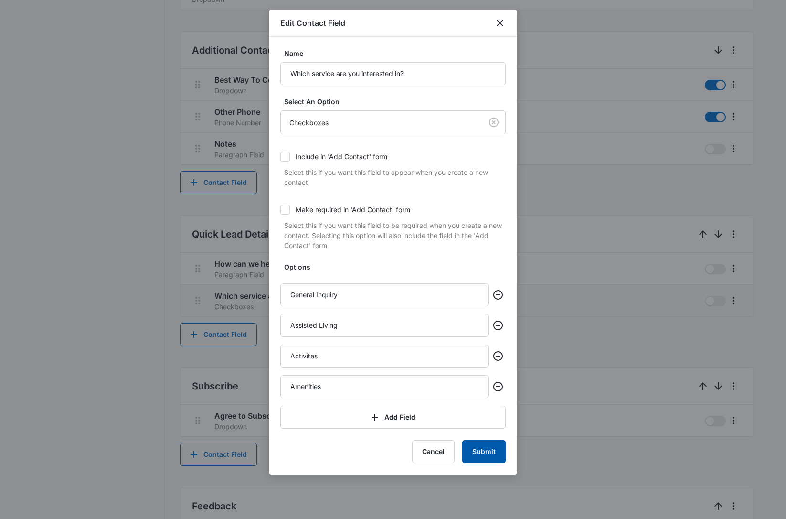
click at [483, 454] on button "Submit" at bounding box center [483, 451] width 43 height 23
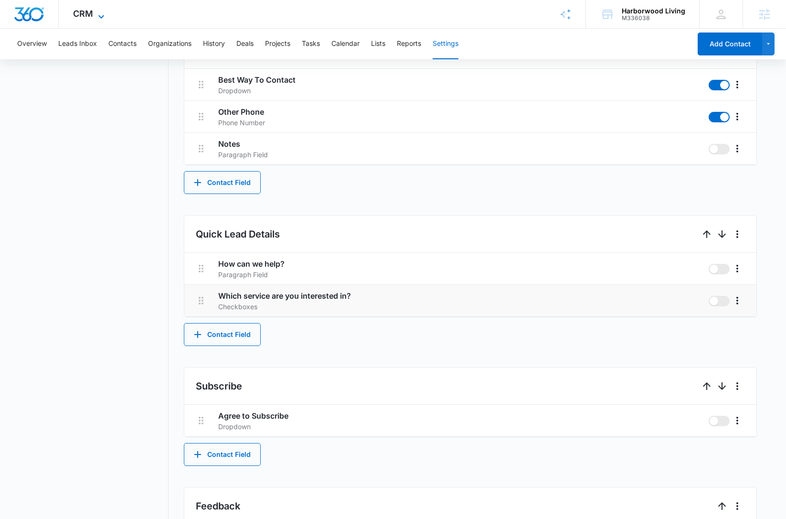
click at [89, 14] on span "CRM" at bounding box center [83, 14] width 20 height 10
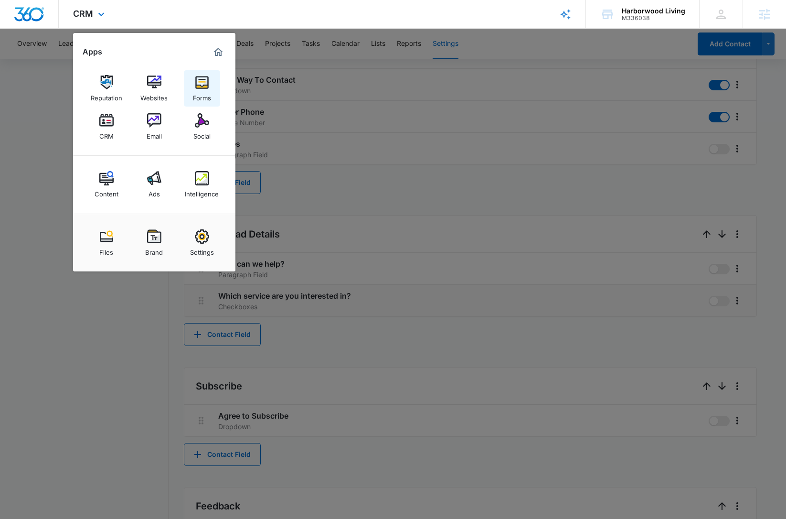
click at [205, 93] on div "Forms" at bounding box center [202, 95] width 18 height 12
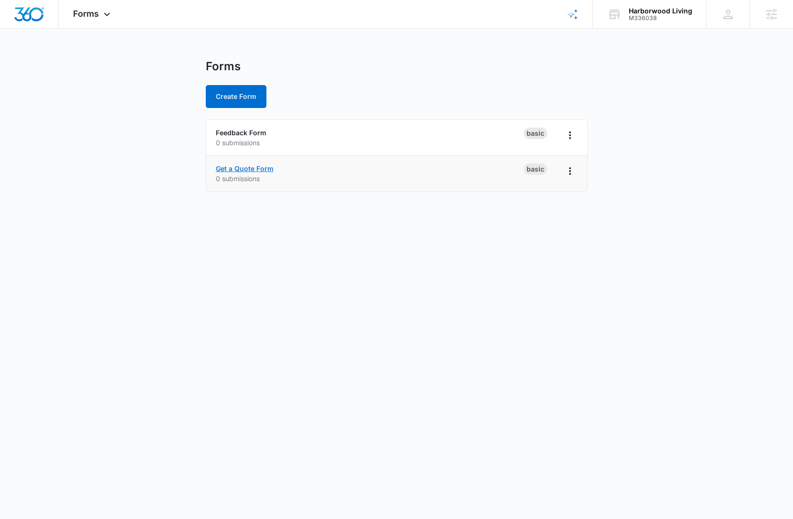
click at [262, 167] on link "Get a Quote Form" at bounding box center [245, 168] width 58 height 8
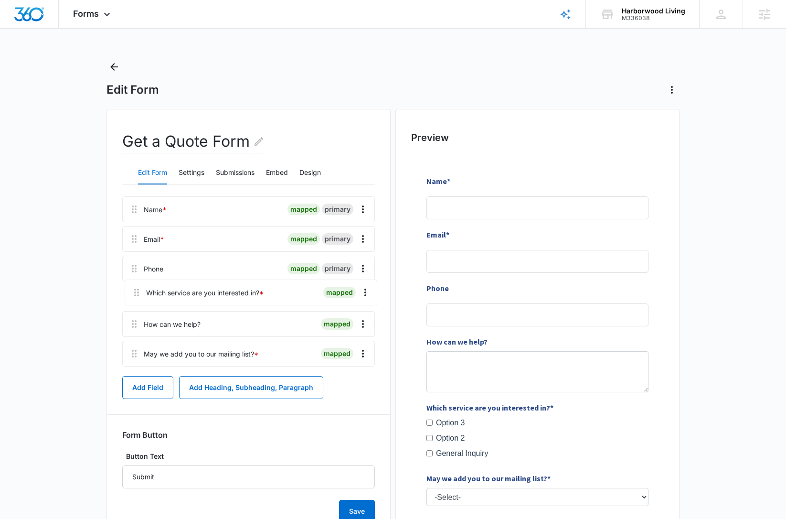
drag, startPoint x: 133, startPoint y: 327, endPoint x: 136, endPoint y: 286, distance: 41.2
click at [136, 286] on div "Name * mapped primary Email * mapped primary Phone mapped primary How can we he…" at bounding box center [248, 283] width 253 height 174
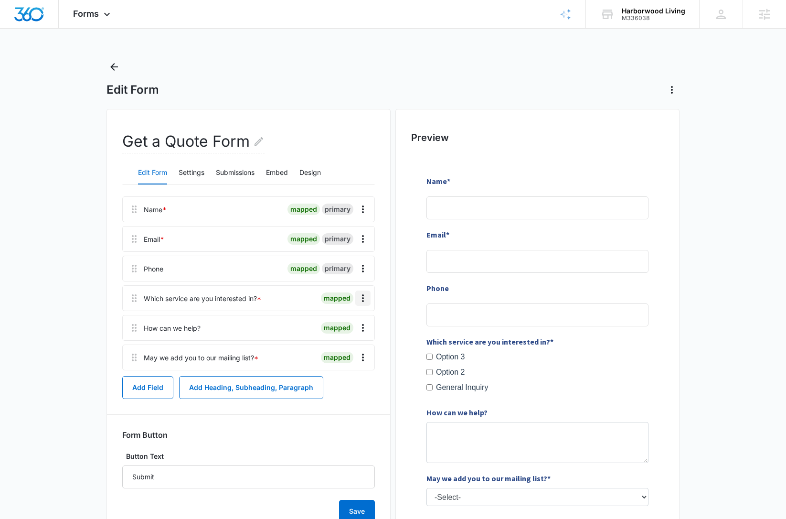
click at [362, 300] on icon "Overflow Menu" at bounding box center [363, 298] width 2 height 8
click at [344, 324] on div "Edit" at bounding box center [337, 324] width 20 height 7
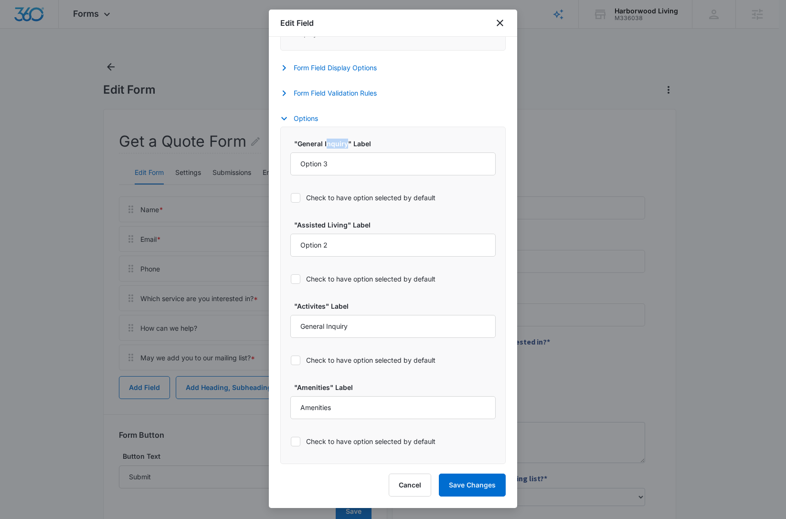
scroll to position [401, 0]
select select "350"
drag, startPoint x: 346, startPoint y: 146, endPoint x: 298, endPoint y: 146, distance: 47.3
click at [298, 146] on label ""General Inquiry" Label" at bounding box center [396, 143] width 205 height 10
copy label "General Inquiry"
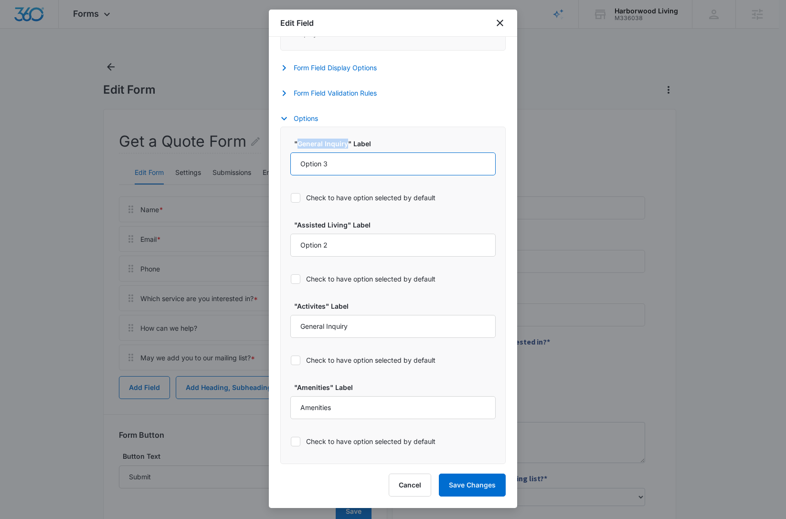
click at [317, 167] on input "Option 3" at bounding box center [392, 163] width 205 height 23
paste input "General Inquiry"
type input "General Inquiry"
drag, startPoint x: 347, startPoint y: 227, endPoint x: 300, endPoint y: 226, distance: 47.3
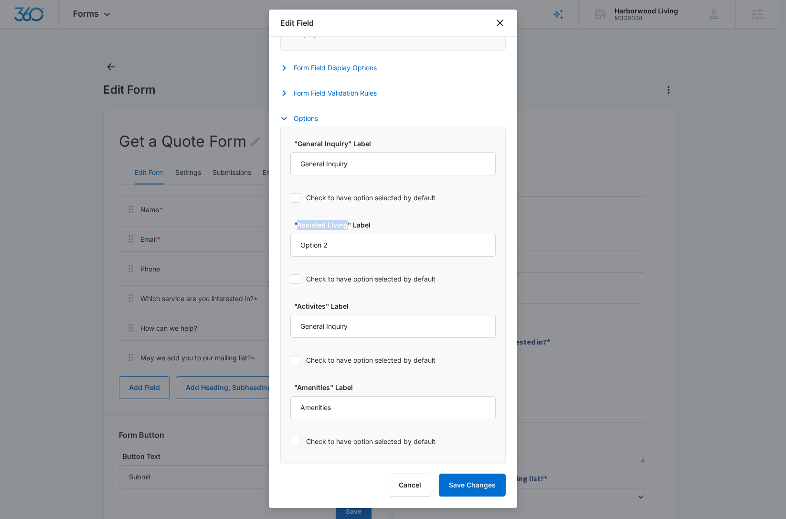
click at [298, 226] on label ""Assisted Living" Label" at bounding box center [396, 225] width 205 height 10
copy label "Assisted Living"
click at [310, 246] on input "Option 2" at bounding box center [392, 245] width 205 height 23
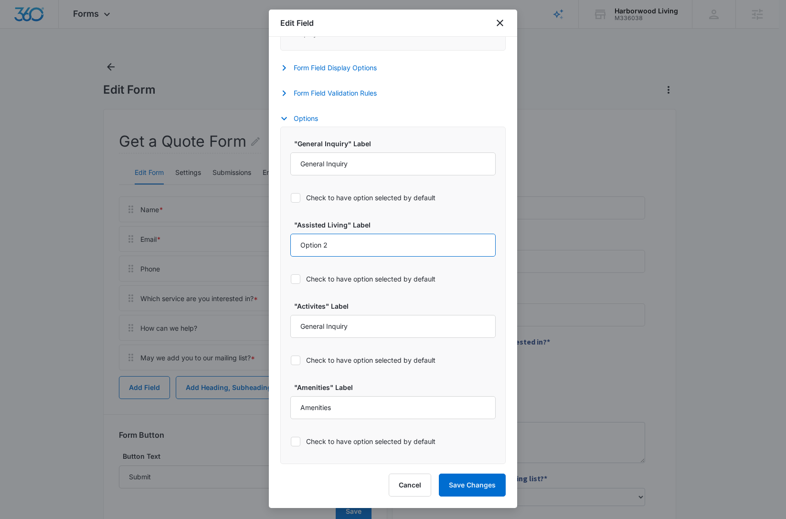
paste input "Assisted Living"
type input "Assisted Living"
drag, startPoint x: 326, startPoint y: 309, endPoint x: 297, endPoint y: 307, distance: 28.8
click at [297, 307] on label ""Activites" Label" at bounding box center [396, 306] width 205 height 10
copy label "Activites"
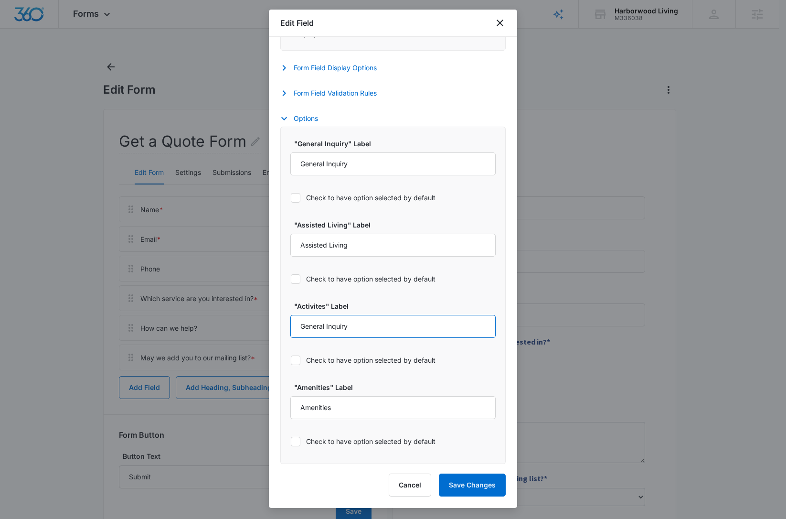
click at [348, 329] on input "General Inquiry" at bounding box center [392, 326] width 205 height 23
paste input "Activites"
type input "Activites"
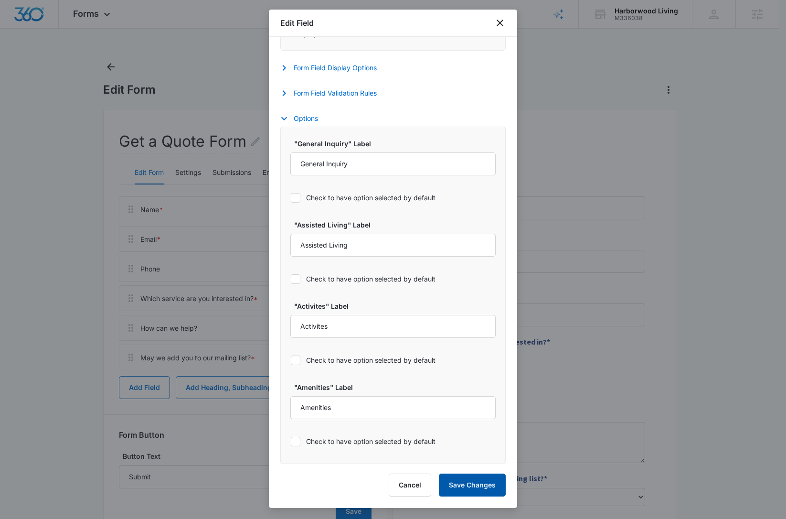
click at [475, 484] on button "Save Changes" at bounding box center [472, 484] width 67 height 23
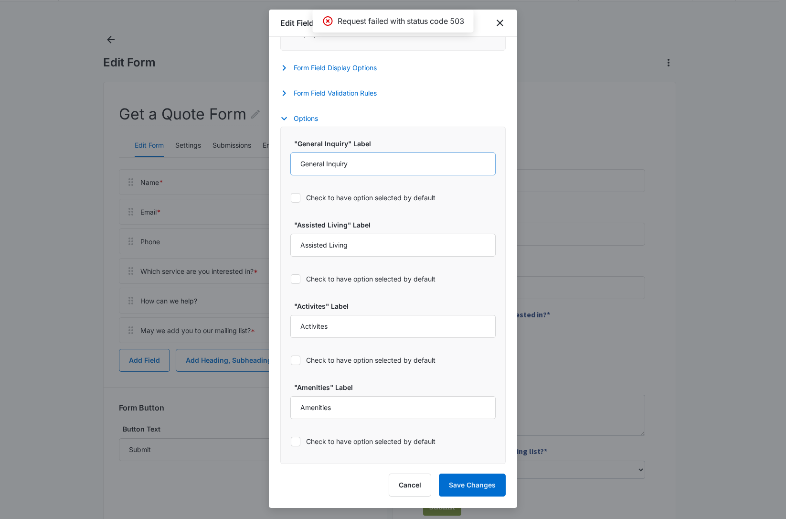
scroll to position [88, 0]
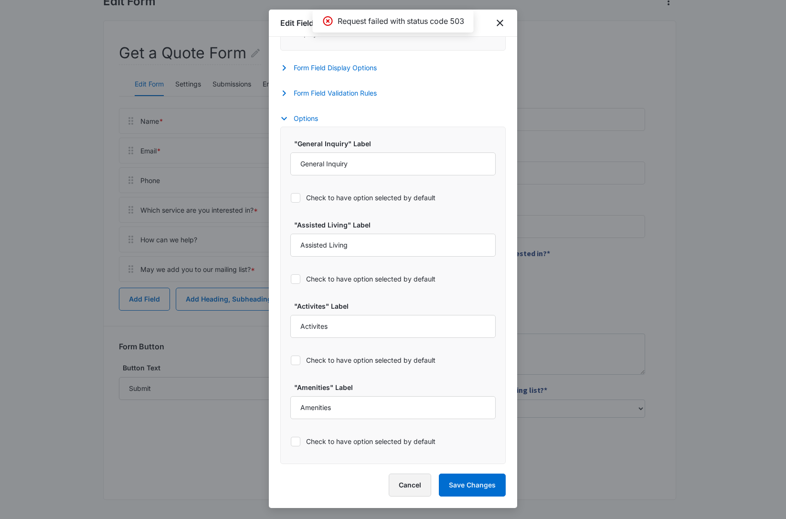
click at [413, 485] on button "Cancel" at bounding box center [410, 484] width 43 height 23
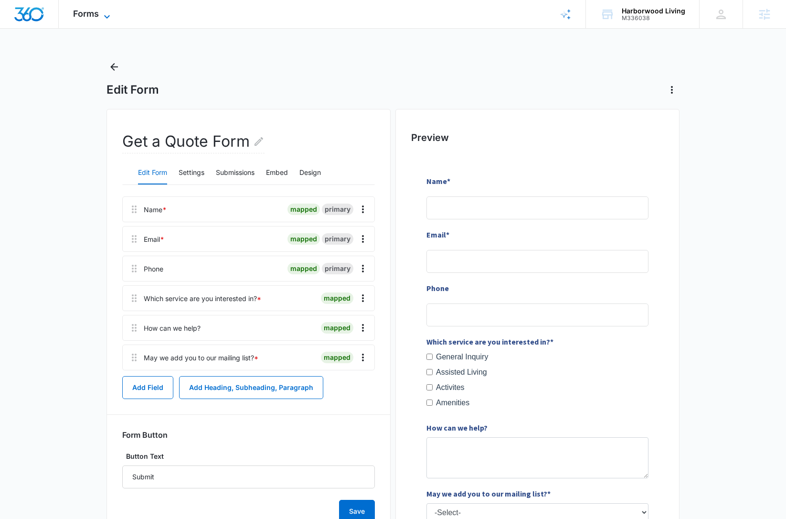
click at [96, 16] on span "Forms" at bounding box center [86, 14] width 26 height 10
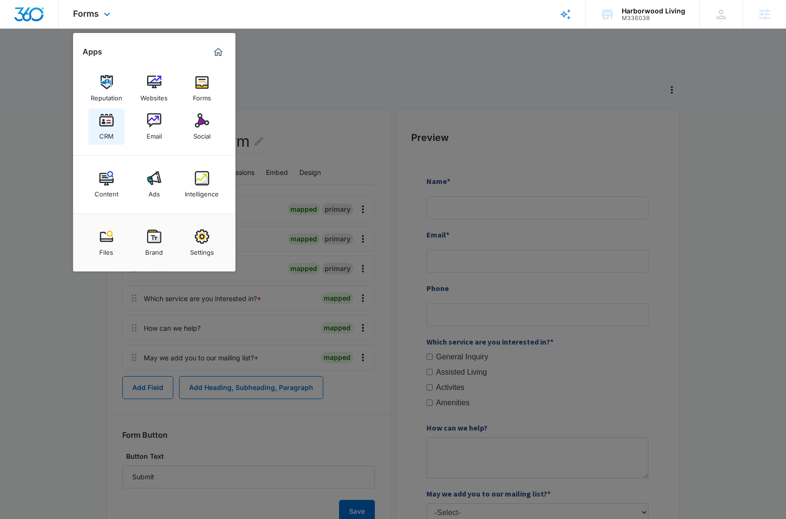
click at [102, 122] on img at bounding box center [106, 120] width 14 height 14
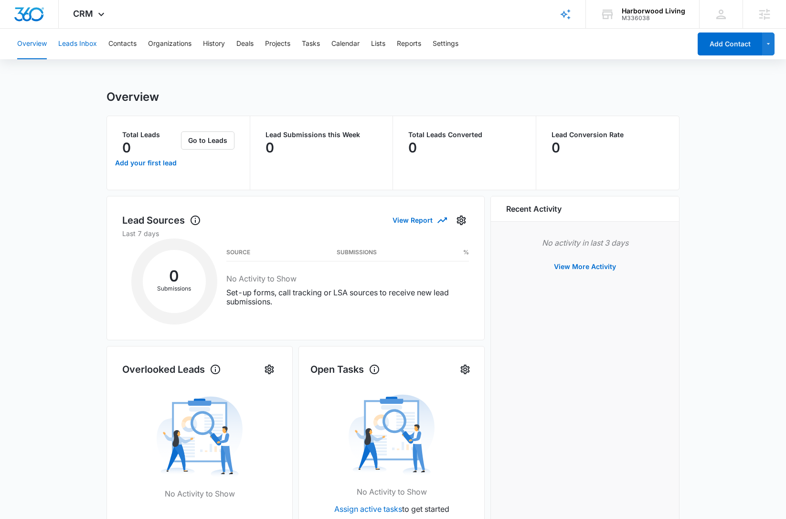
click at [78, 45] on button "Leads Inbox" at bounding box center [77, 44] width 39 height 31
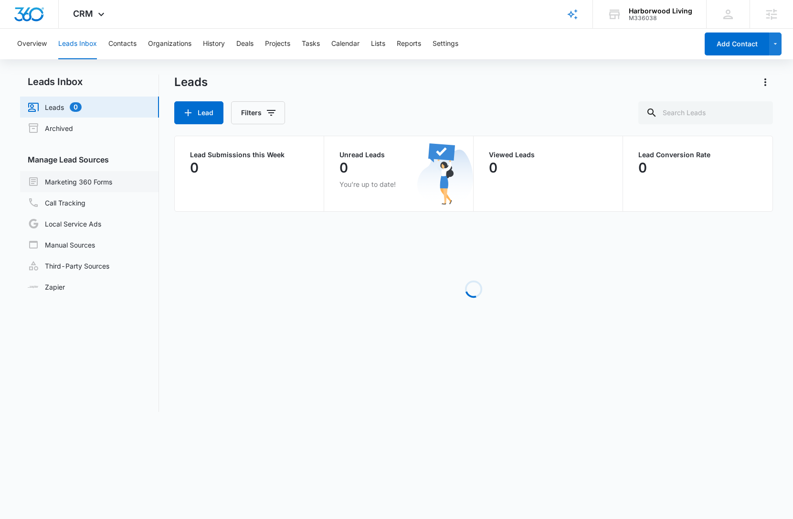
click at [112, 186] on link "Marketing 360 Forms" at bounding box center [70, 181] width 85 height 11
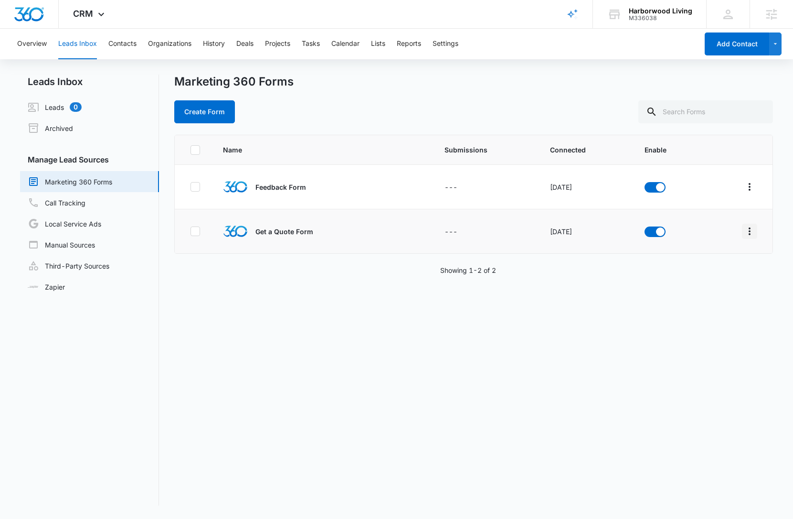
click at [749, 231] on icon "Overflow Menu" at bounding box center [750, 231] width 2 height 8
click at [726, 284] on div "Field Mapping" at bounding box center [700, 286] width 54 height 7
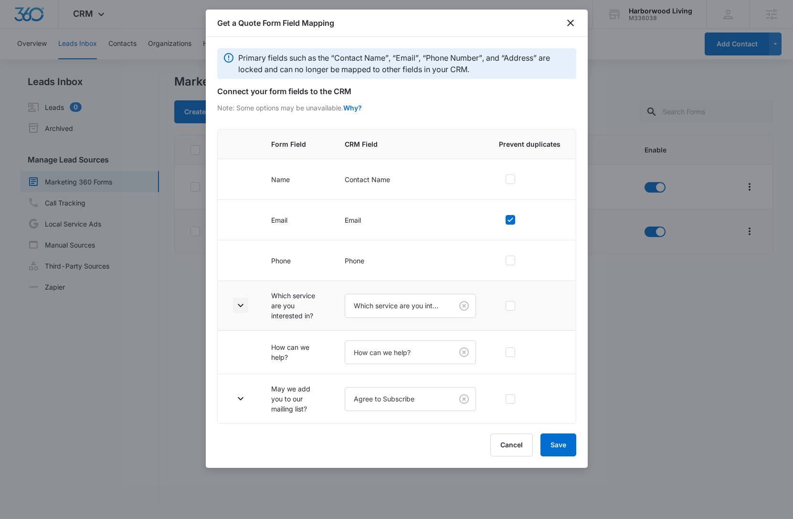
click at [244, 308] on icon "button" at bounding box center [240, 304] width 11 height 11
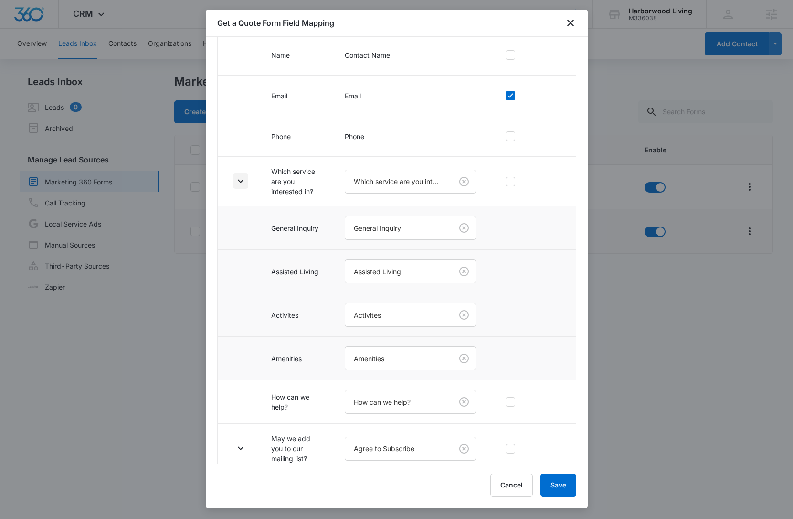
scroll to position [134, 0]
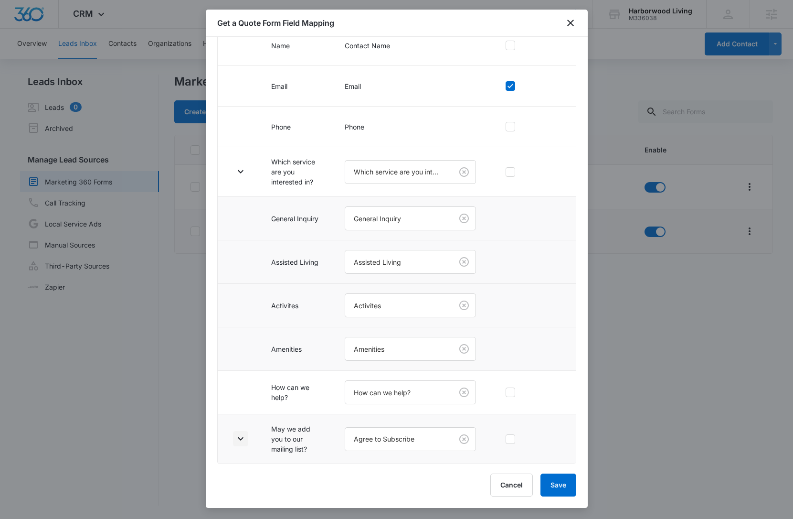
drag, startPoint x: 242, startPoint y: 437, endPoint x: 244, endPoint y: 429, distance: 7.4
click at [242, 437] on icon "button" at bounding box center [240, 438] width 11 height 11
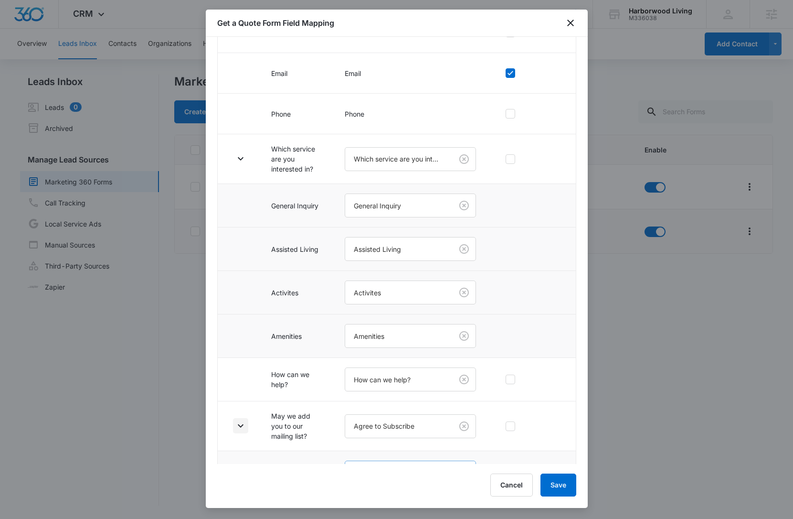
scroll to position [219, 0]
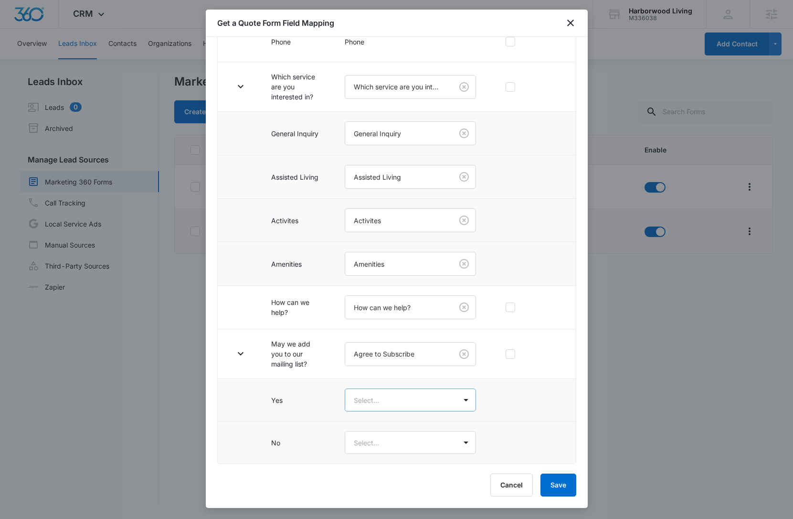
click at [378, 404] on body "CRM Apps Reputation Websites Forms CRM Email Social Content Ads Intelligence Fi…" at bounding box center [396, 259] width 793 height 519
drag, startPoint x: 382, startPoint y: 424, endPoint x: 382, endPoint y: 431, distance: 6.7
click at [382, 425] on div "Yes" at bounding box center [408, 434] width 126 height 18
click at [384, 441] on body "CRM Apps Reputation Websites Forms CRM Email Social Content Ads Intelligence Fi…" at bounding box center [396, 259] width 793 height 519
click at [393, 501] on div "No" at bounding box center [408, 495] width 126 height 18
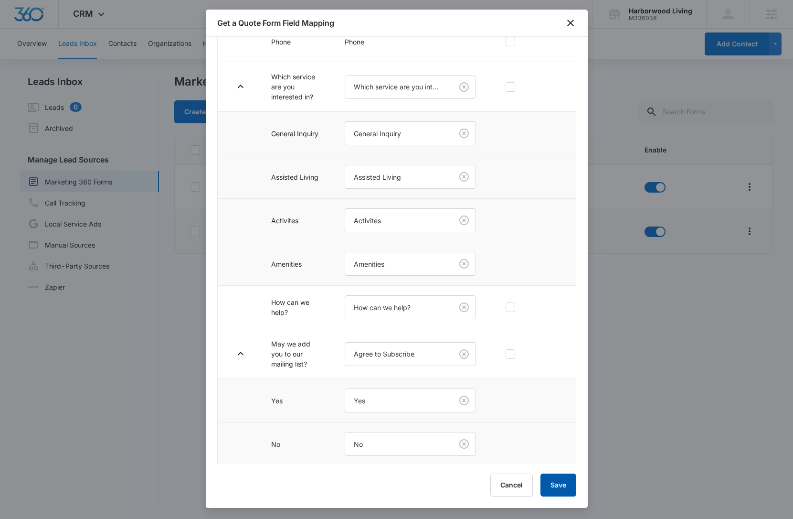
click at [562, 488] on button "Save" at bounding box center [559, 484] width 36 height 23
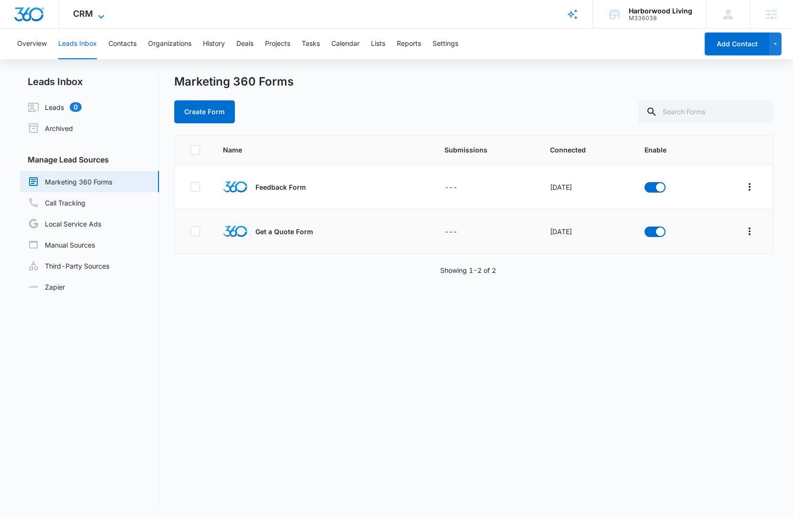
click at [86, 13] on span "CRM" at bounding box center [83, 14] width 20 height 10
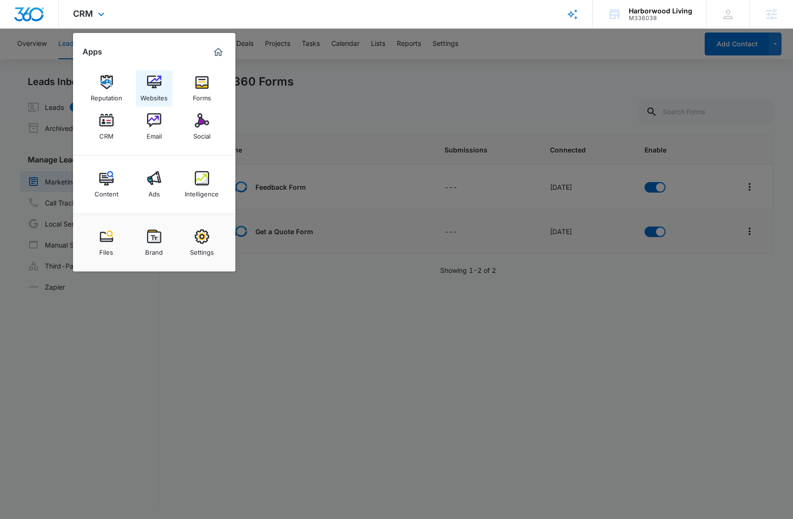
click at [165, 93] on div "Websites" at bounding box center [153, 95] width 27 height 12
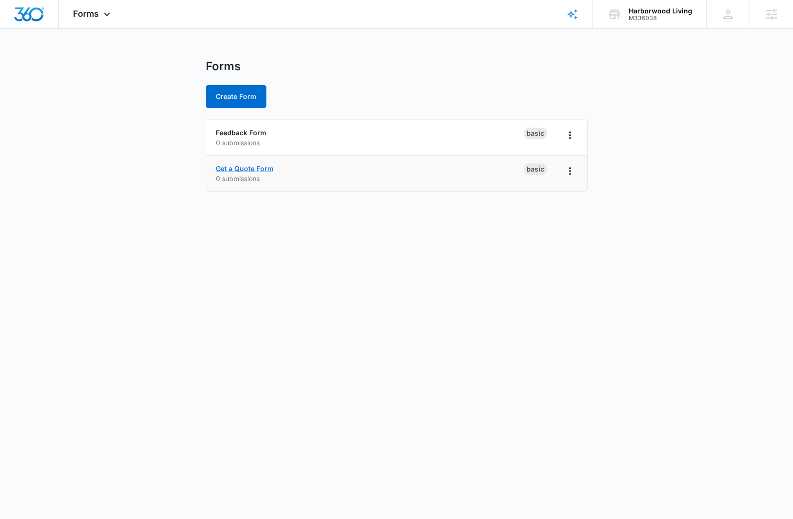
click at [226, 165] on link "Get a Quote Form" at bounding box center [245, 168] width 58 height 8
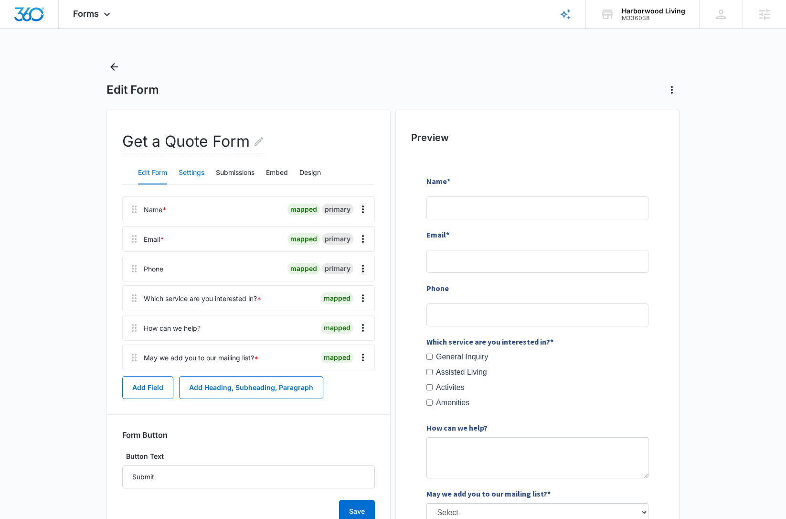
click at [187, 170] on button "Settings" at bounding box center [192, 172] width 26 height 23
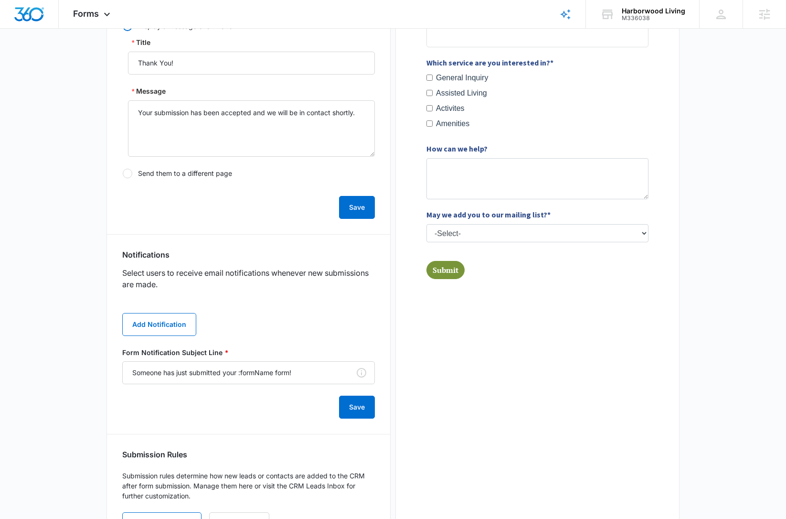
scroll to position [291, 0]
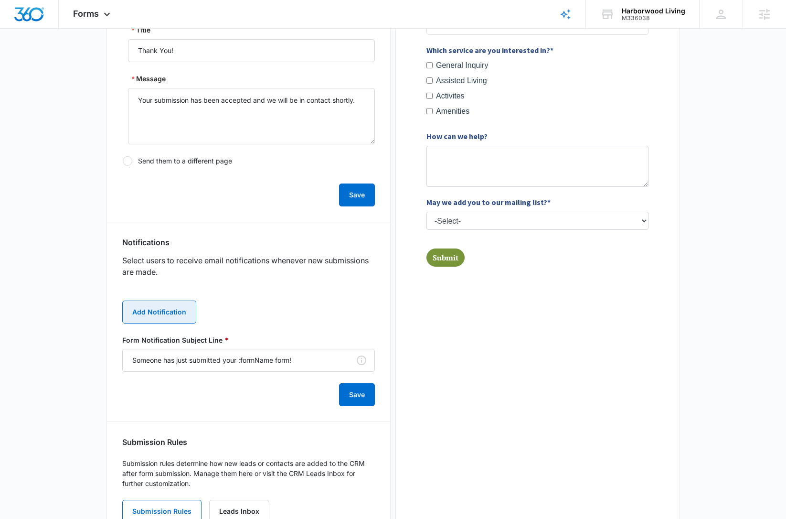
click at [167, 312] on button "Add Notification" at bounding box center [159, 311] width 74 height 23
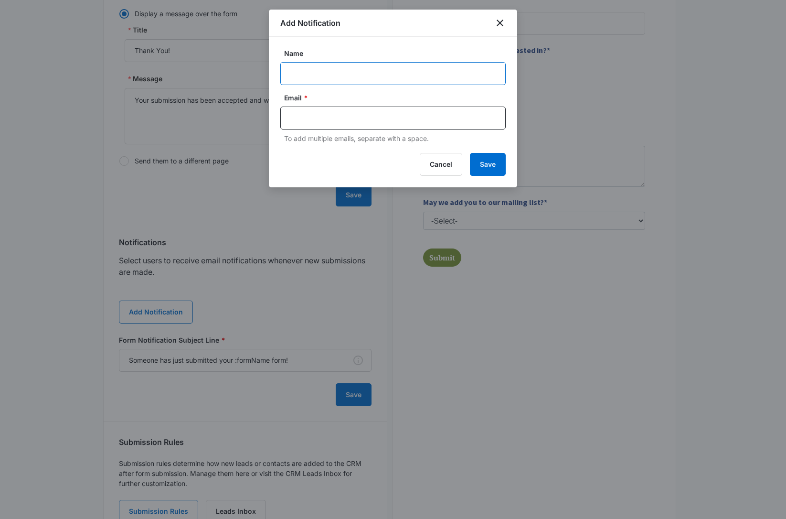
click at [306, 66] on input "Name" at bounding box center [392, 73] width 225 height 23
paste input "M336038"
type input "M336038Harborwood Living"
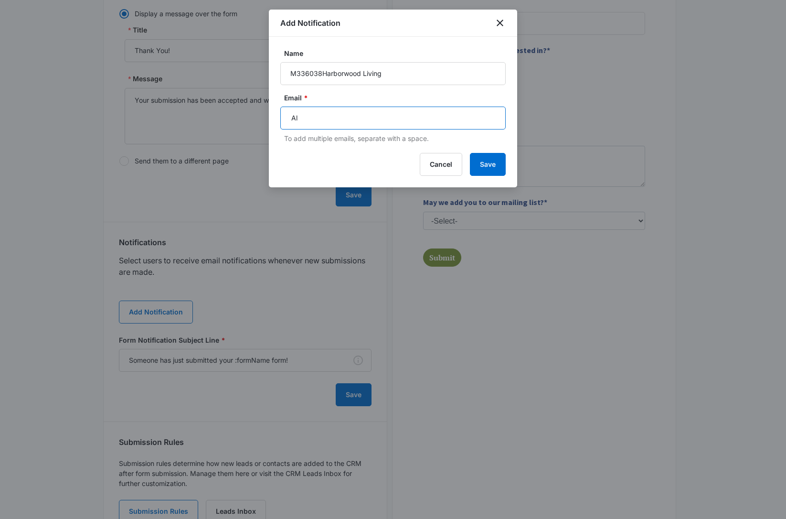
type input "A"
type input "alexis.austere@madwire.com"
click at [492, 170] on button "Save" at bounding box center [488, 164] width 36 height 23
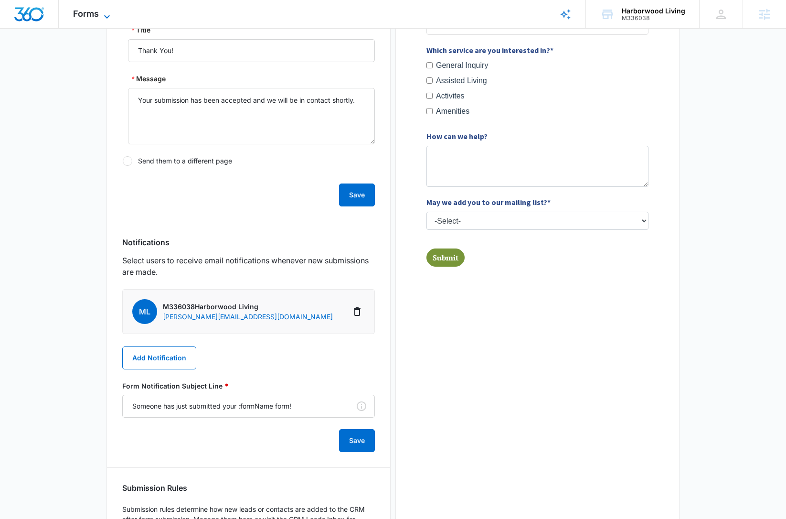
click at [98, 11] on span "Forms" at bounding box center [86, 14] width 26 height 10
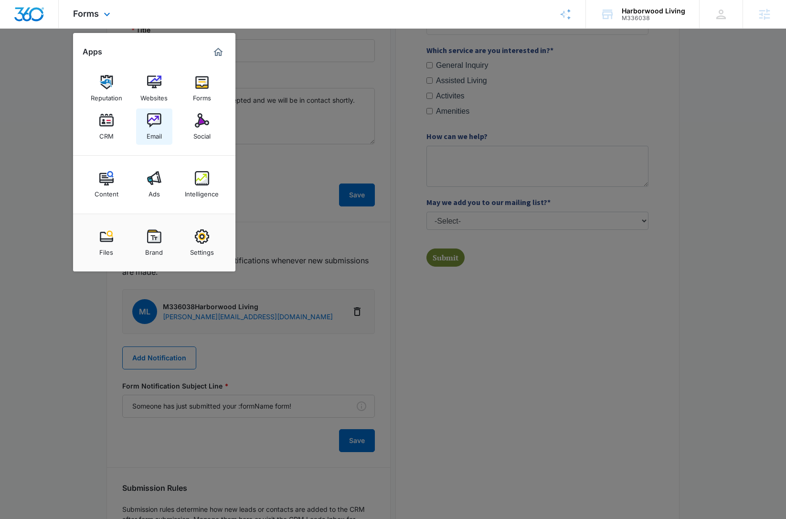
click at [158, 130] on div "Email" at bounding box center [154, 134] width 15 height 12
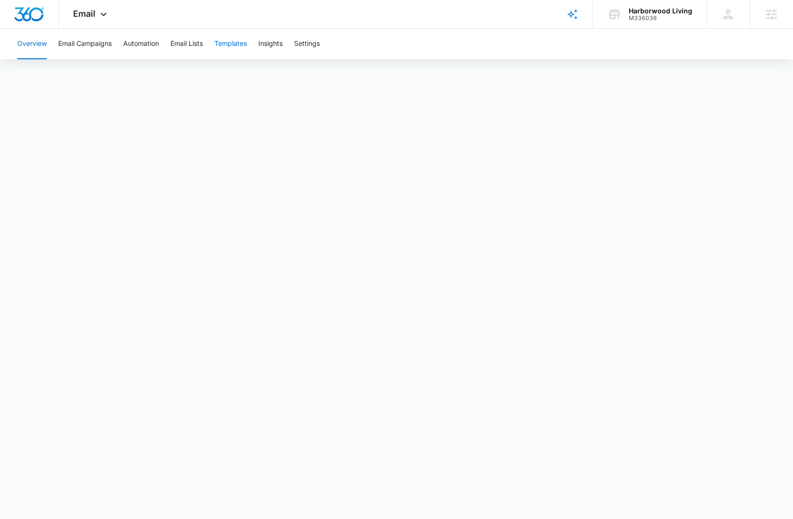
click at [234, 46] on button "Templates" at bounding box center [230, 44] width 32 height 31
click at [137, 46] on button "Automation" at bounding box center [141, 44] width 36 height 31
click at [98, 11] on icon at bounding box center [103, 16] width 11 height 11
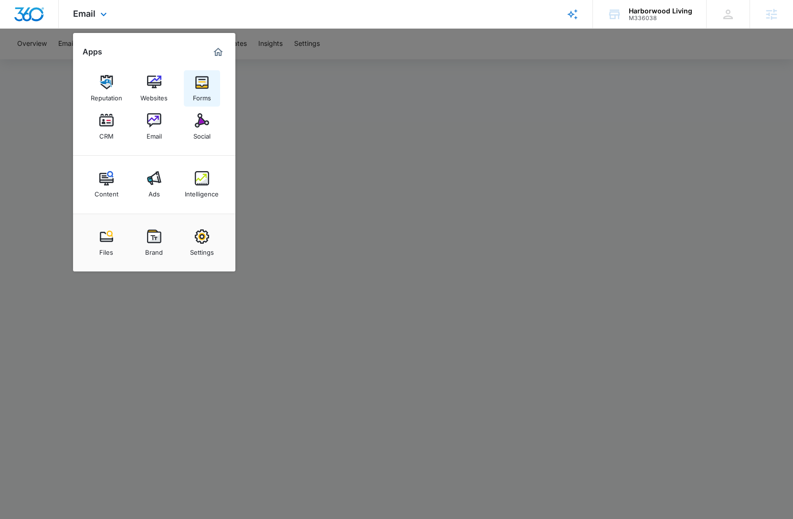
click at [197, 94] on div "Forms" at bounding box center [202, 95] width 18 height 12
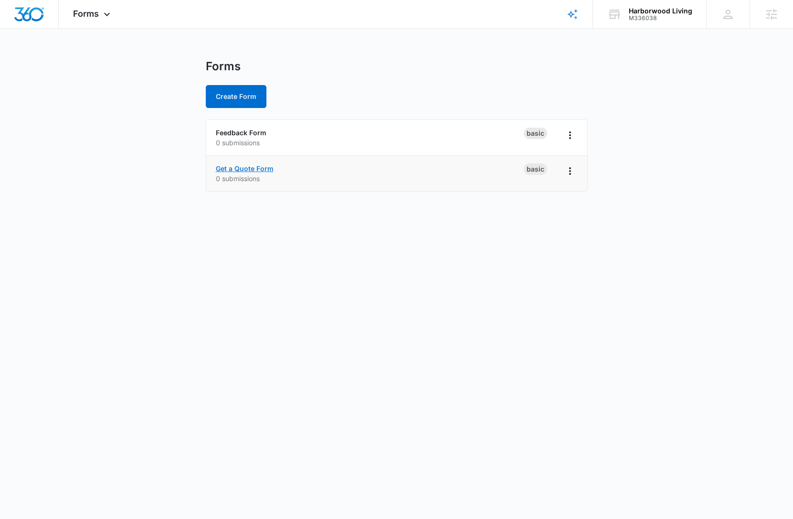
click at [247, 170] on link "Get a Quote Form" at bounding box center [245, 168] width 58 height 8
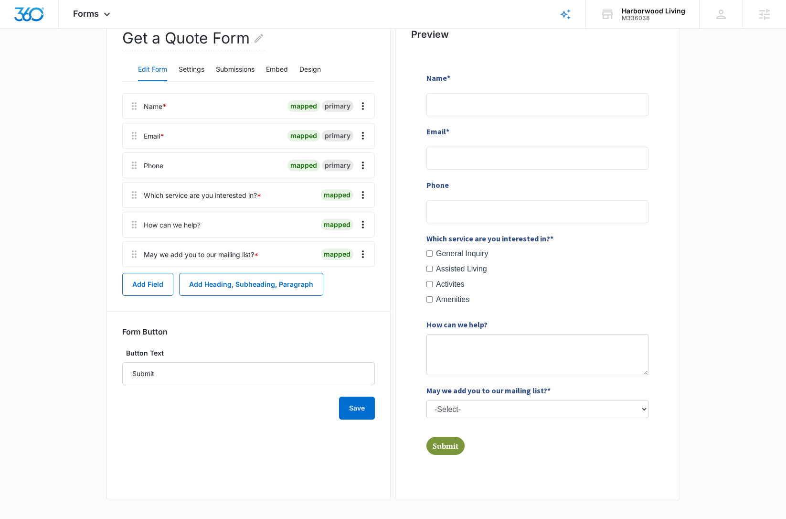
scroll to position [104, 0]
click at [195, 69] on button "Settings" at bounding box center [192, 69] width 26 height 23
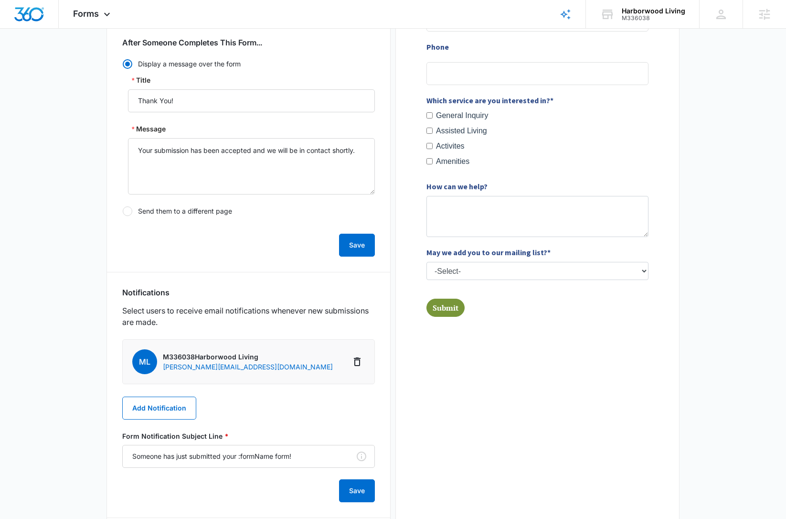
scroll to position [310, 0]
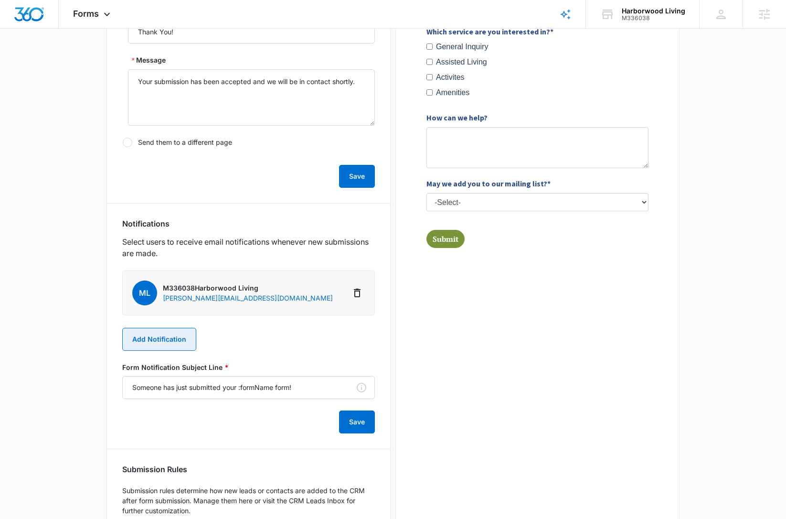
click at [177, 333] on button "Add Notification" at bounding box center [159, 339] width 74 height 23
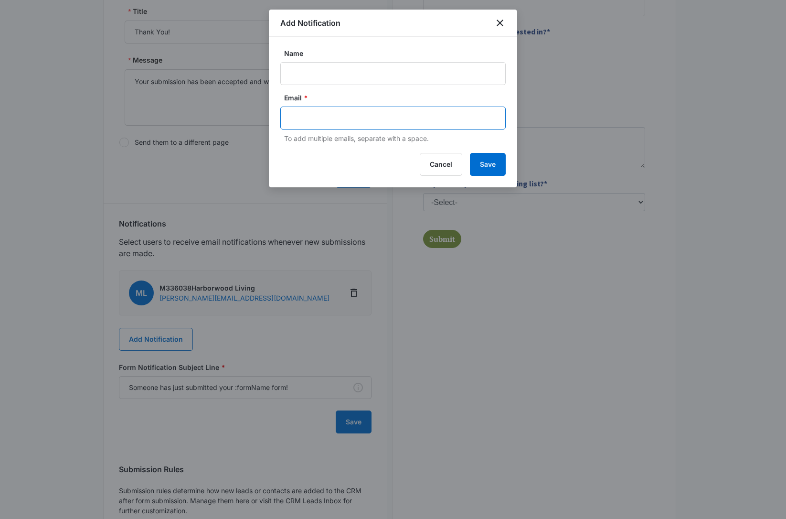
click at [389, 113] on input "text" at bounding box center [393, 118] width 207 height 14
paste input "wassimnoureddine@gmail.com"
type input "wassimnoureddine@gmail.com"
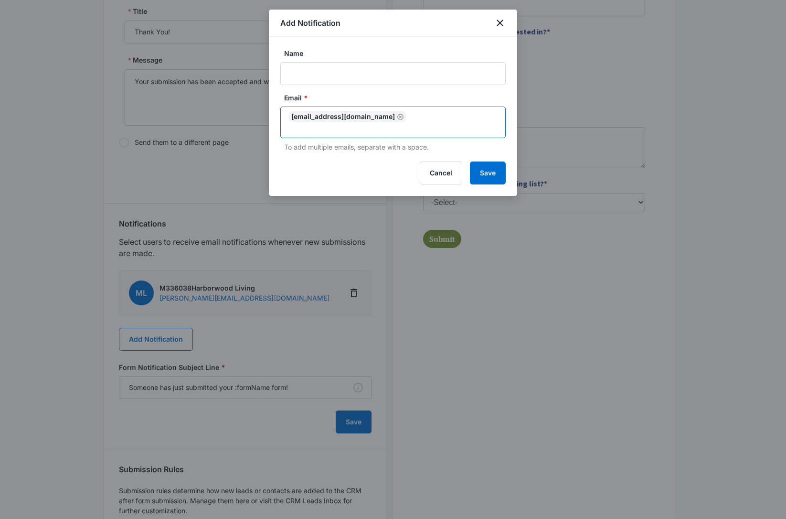
paste input "claske5@yahoo.com"
type input "claske5@yahoo.com"
click input "Name"
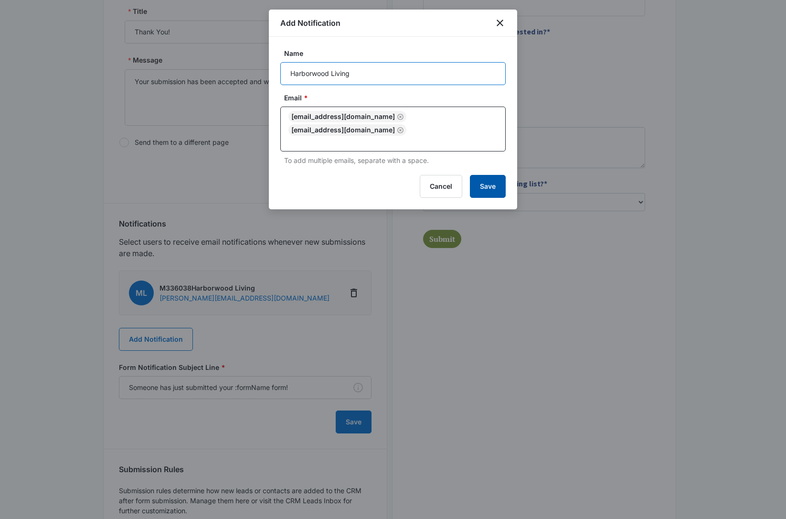
type input "Harborwood Living"
click button "Save"
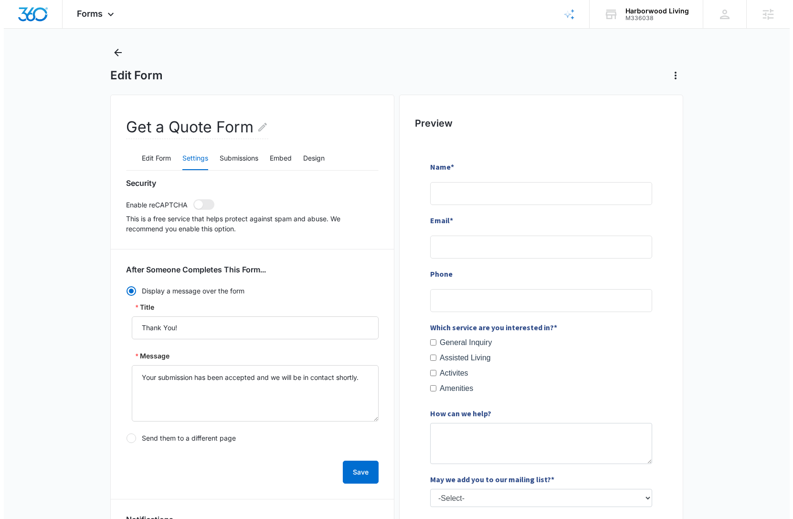
scroll to position [0, 0]
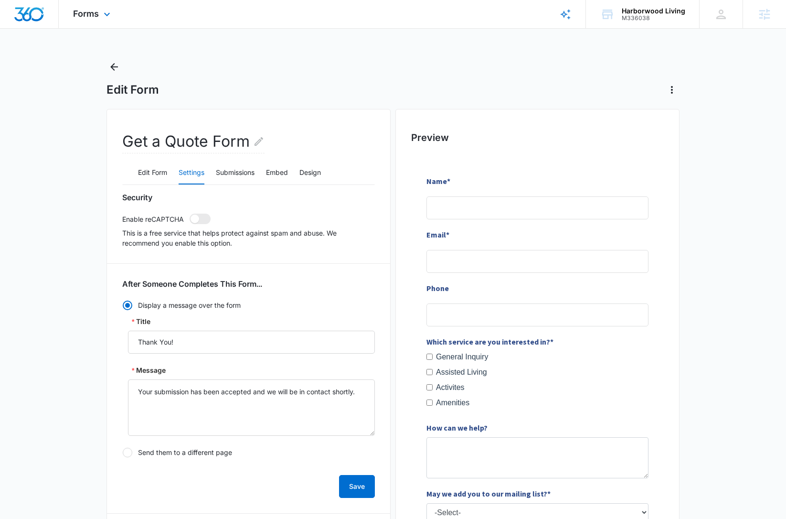
click div "Forms Apps Reputation Websites Forms CRM Email Social Content Ads Intelligence …"
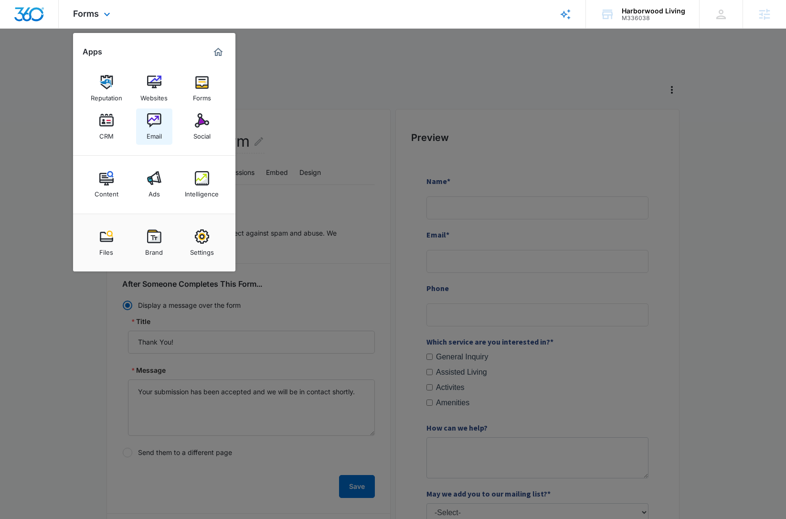
click link "Email"
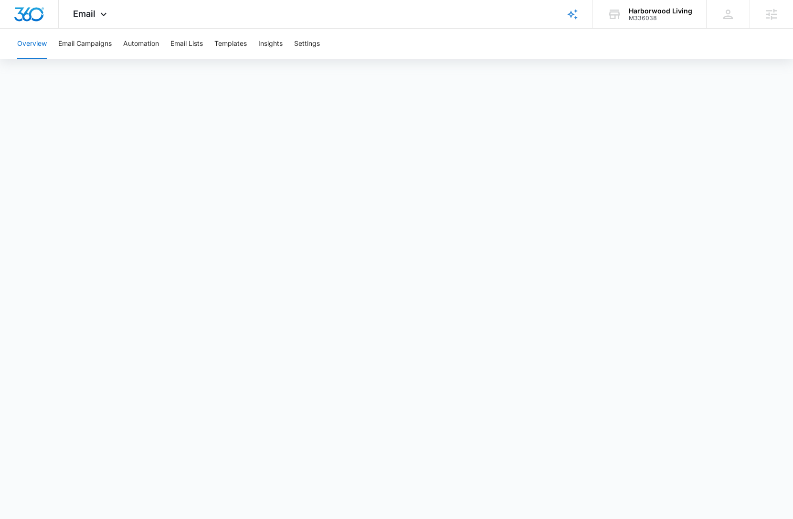
click div "Overview Email Campaigns Automation Email Lists Templates Insights Settings"
click button "Automation"
click button "Settings"
drag, startPoint x: 154, startPoint y: 43, endPoint x: 197, endPoint y: 22, distance: 47.6
click button "Automation"
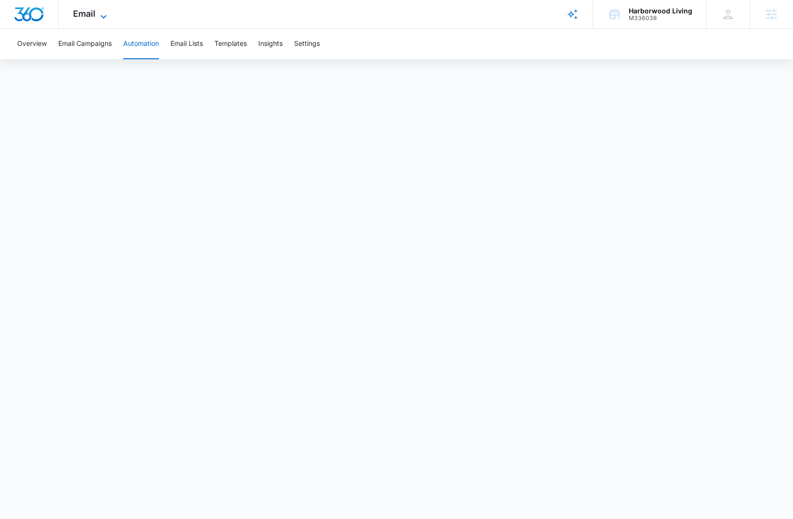
click icon
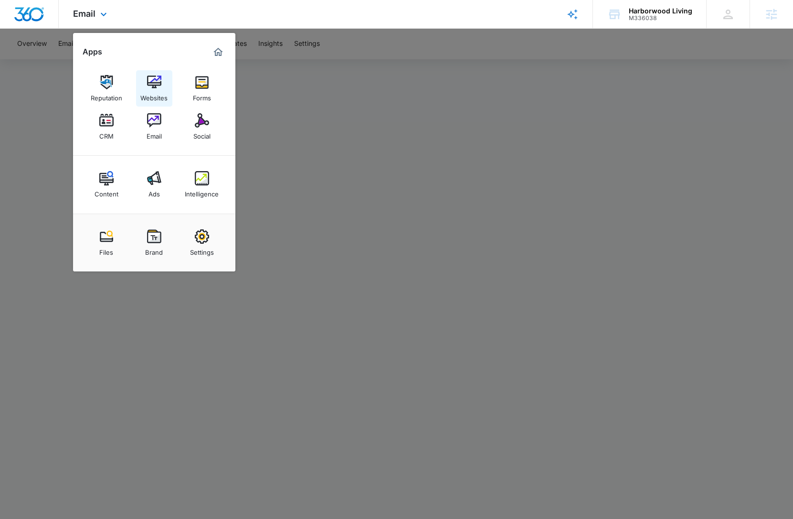
click img
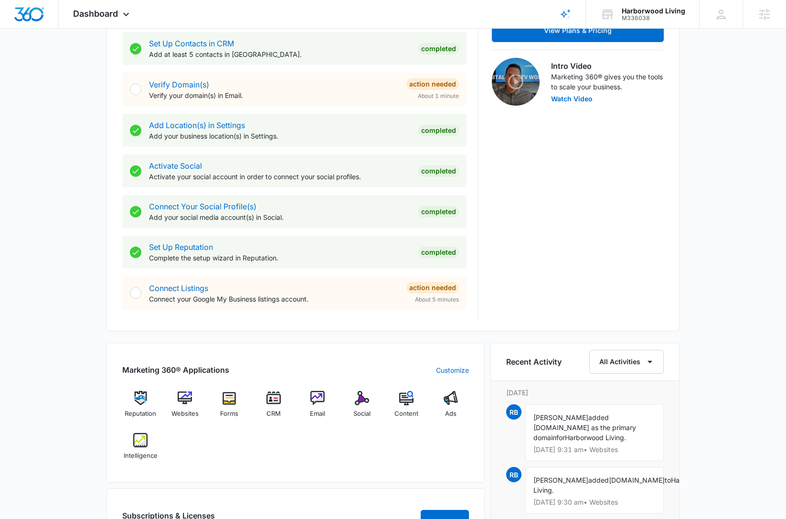
scroll to position [523, 0]
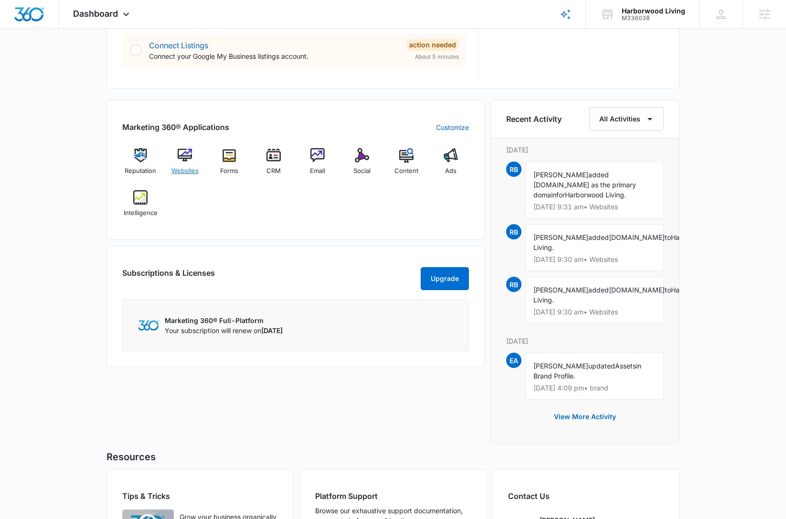
click at [188, 160] on img at bounding box center [185, 155] width 14 height 14
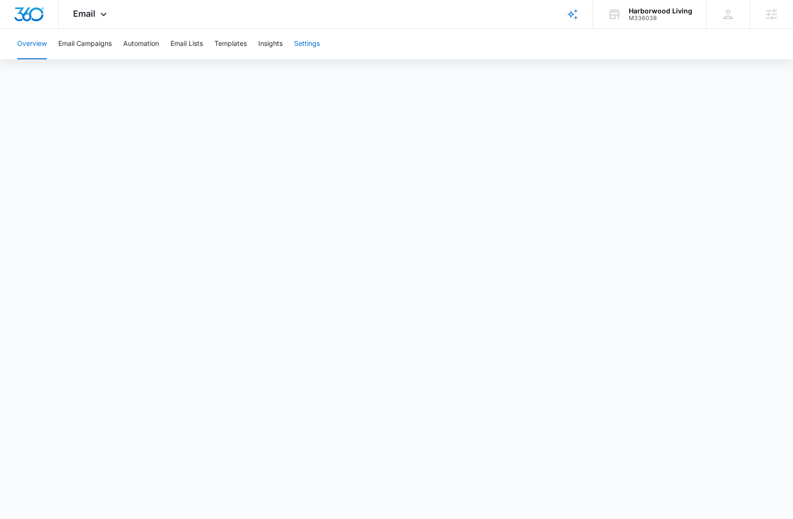
click at [305, 49] on button "Settings" at bounding box center [307, 44] width 26 height 31
click at [24, 12] on img "Dashboard" at bounding box center [29, 14] width 31 height 14
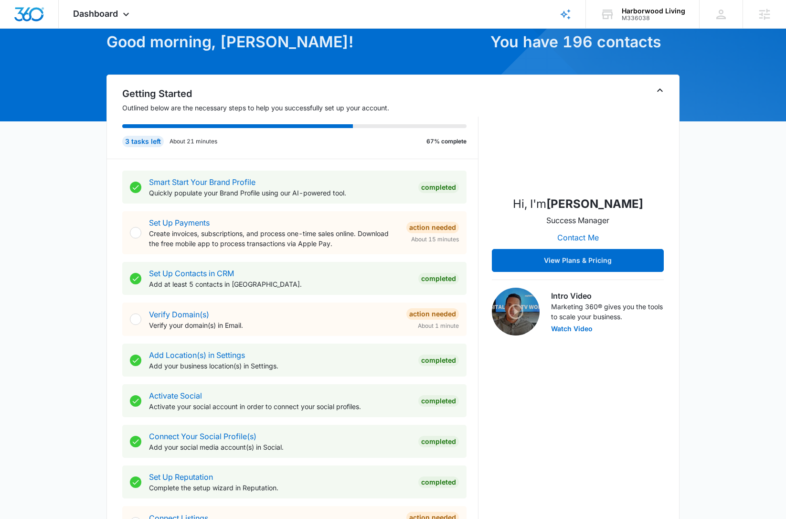
scroll to position [53, 0]
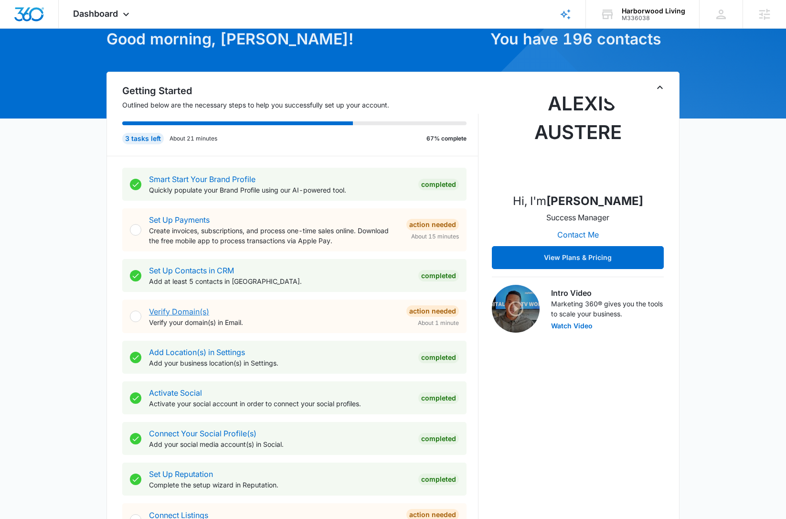
click at [188, 311] on link "Verify Domain(s)" at bounding box center [179, 312] width 60 height 10
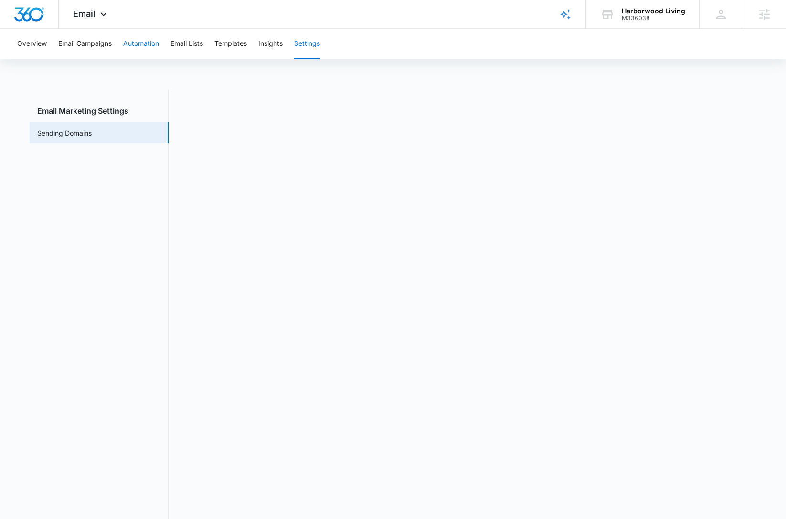
click at [136, 44] on button "Automation" at bounding box center [141, 44] width 36 height 31
click at [41, 10] on img "Dashboard" at bounding box center [29, 14] width 31 height 14
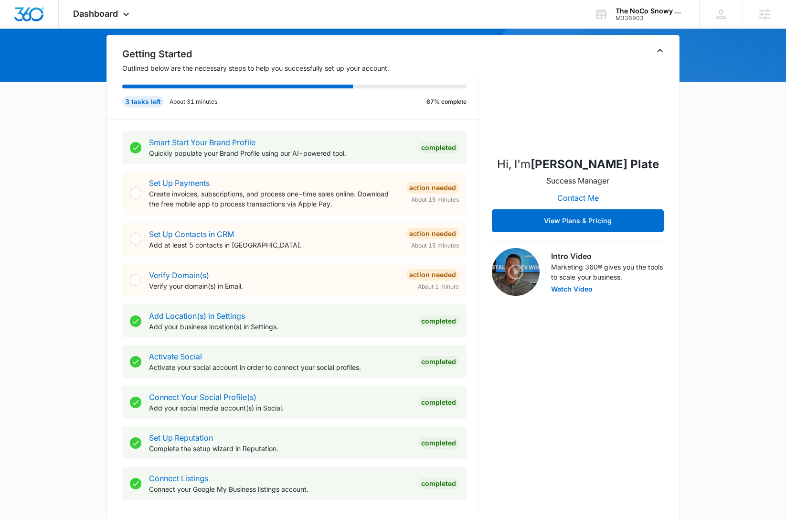
scroll to position [554, 0]
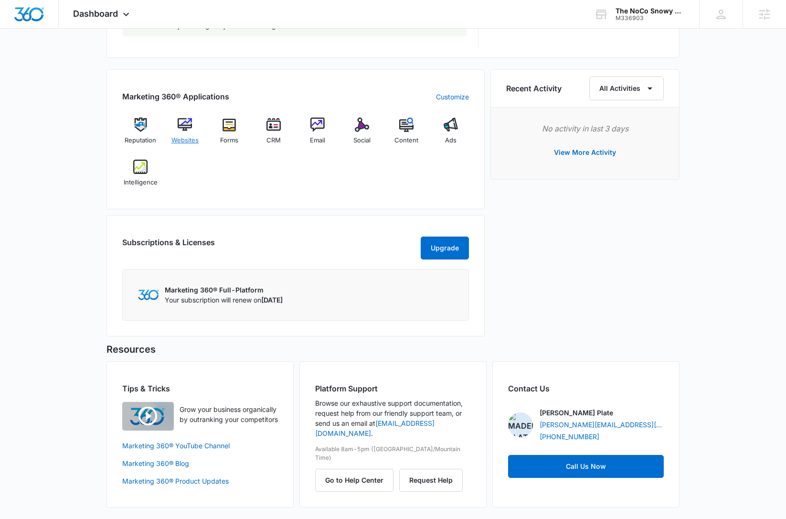
click at [185, 127] on img at bounding box center [185, 124] width 14 height 14
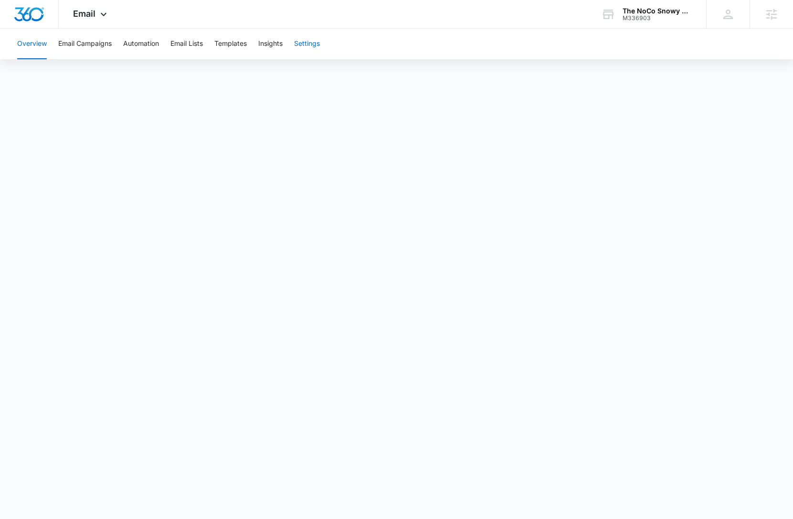
click at [313, 46] on button "Settings" at bounding box center [307, 44] width 26 height 31
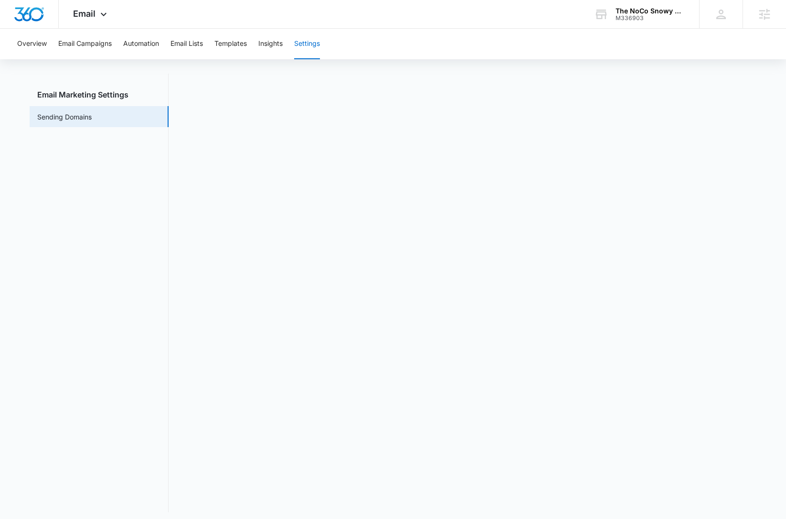
scroll to position [21, 0]
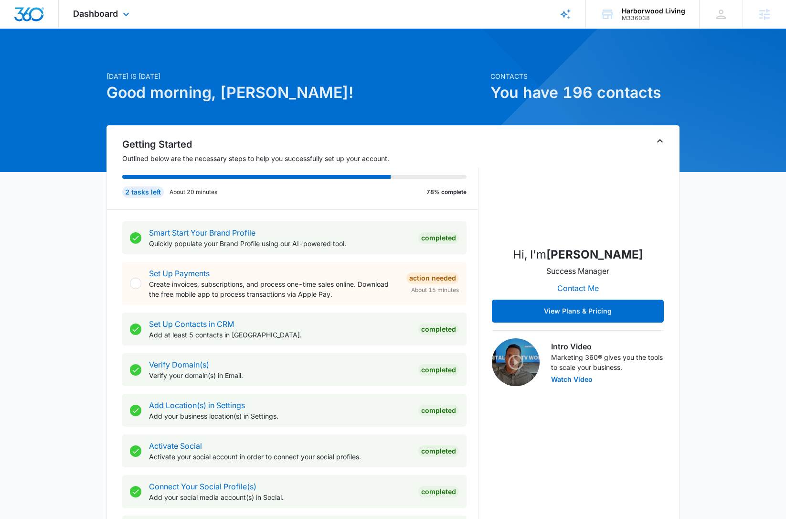
drag, startPoint x: 89, startPoint y: 17, endPoint x: 98, endPoint y: 59, distance: 43.5
click at [89, 16] on span "Dashboard" at bounding box center [95, 14] width 45 height 10
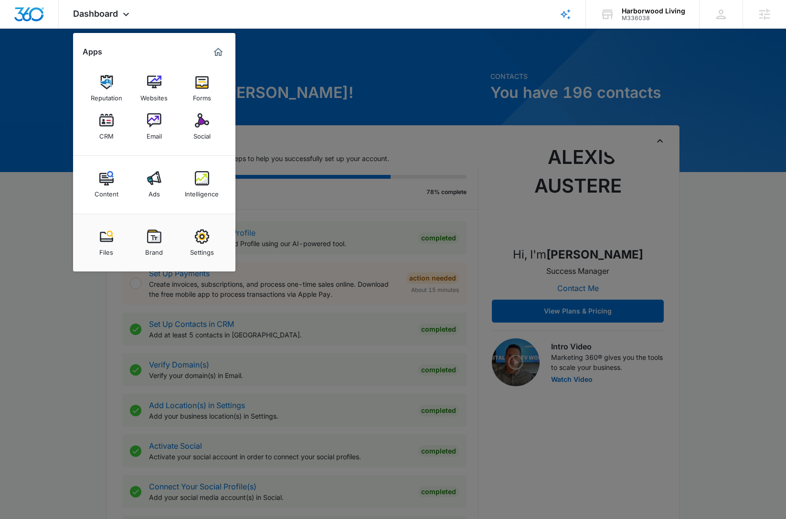
click at [203, 234] on img at bounding box center [202, 236] width 14 height 14
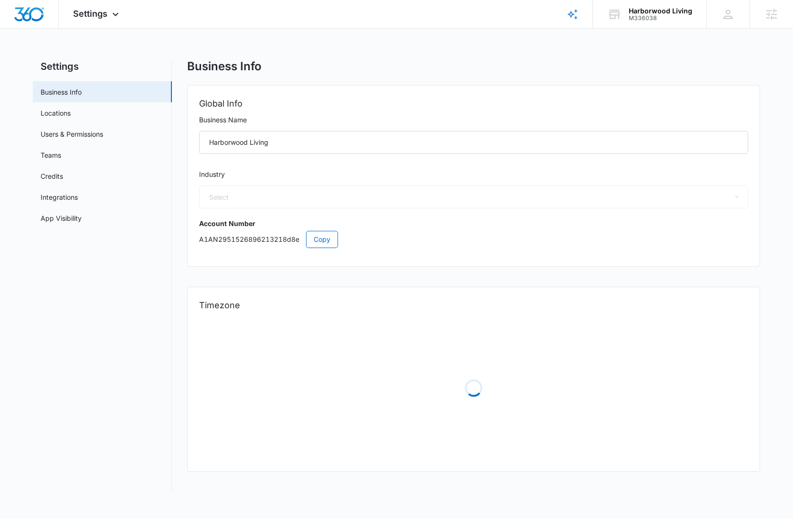
select select "20"
select select "US"
select select "America/[GEOGRAPHIC_DATA]"
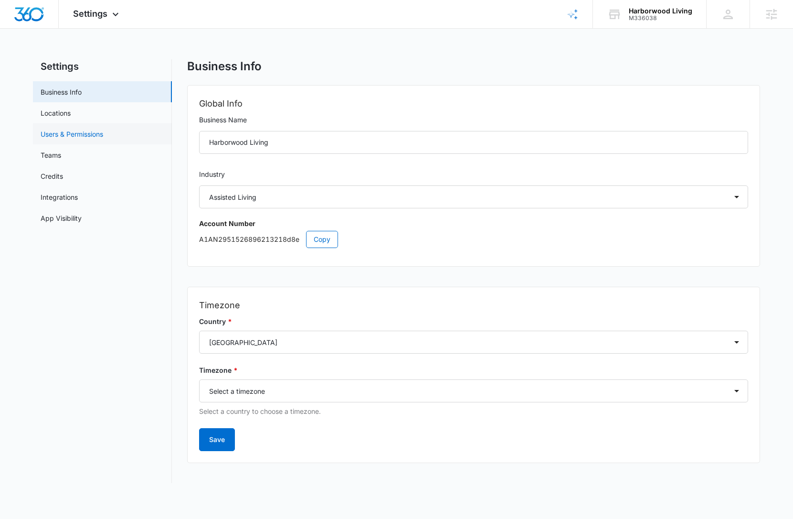
click at [103, 135] on link "Users & Permissions" at bounding box center [72, 134] width 63 height 10
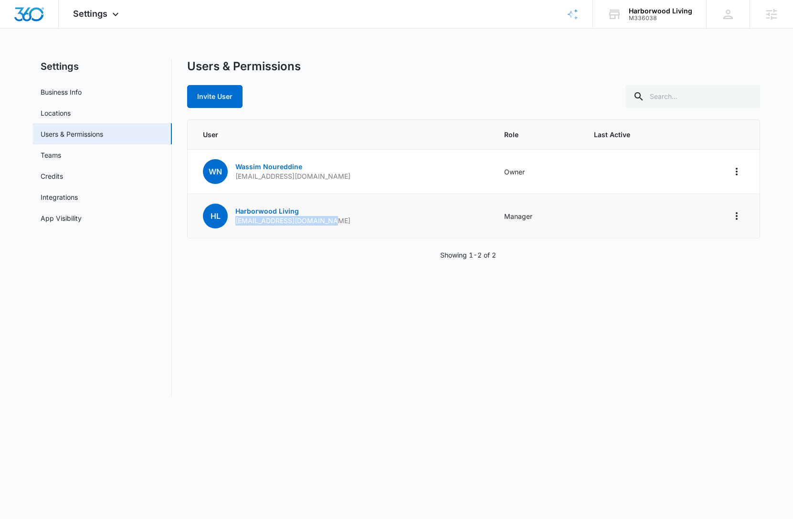
drag, startPoint x: 324, startPoint y: 223, endPoint x: 234, endPoint y: 224, distance: 89.3
click at [234, 224] on div "HL Harborwood Living [EMAIL_ADDRESS][DOMAIN_NAME]" at bounding box center [277, 215] width 148 height 25
copy p "[EMAIL_ADDRESS][DOMAIN_NAME]"
click at [109, 12] on div "Settings Apps Reputation Websites Forms CRM Email Social Content Ads Intelligen…" at bounding box center [97, 14] width 77 height 28
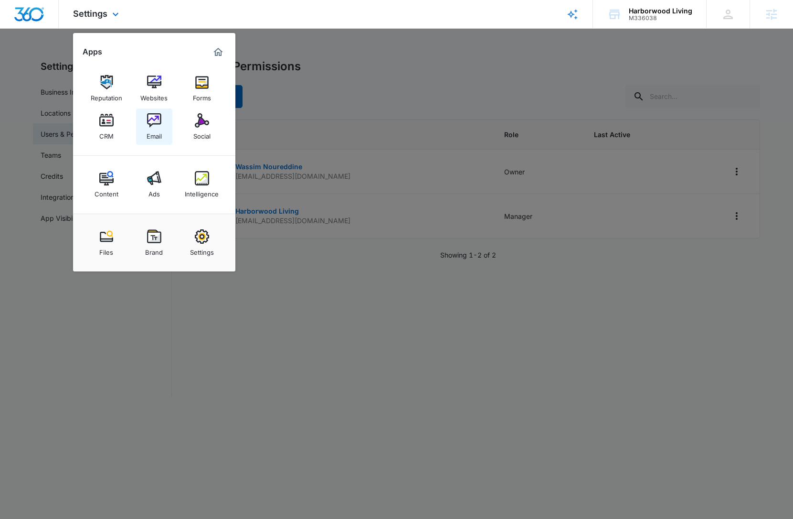
click at [147, 128] on div "Email" at bounding box center [154, 134] width 15 height 12
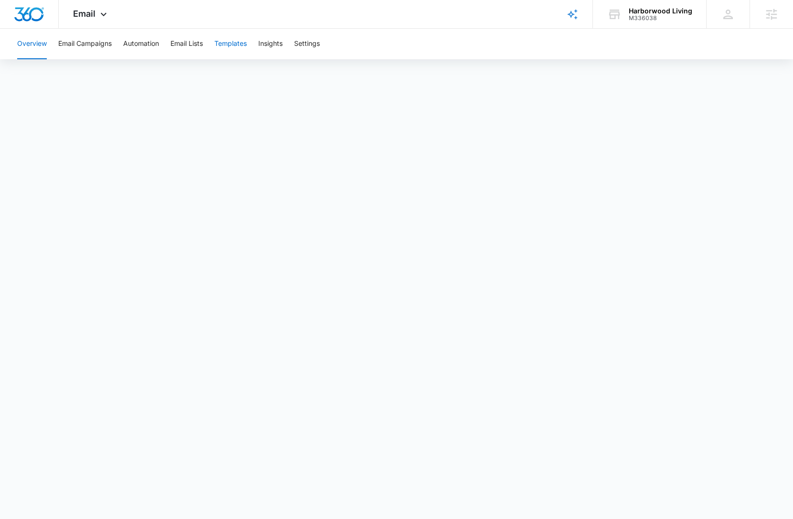
click at [227, 44] on button "Templates" at bounding box center [230, 44] width 32 height 31
click at [143, 41] on button "Automation" at bounding box center [141, 44] width 36 height 31
click at [30, 19] on img "Dashboard" at bounding box center [29, 14] width 31 height 14
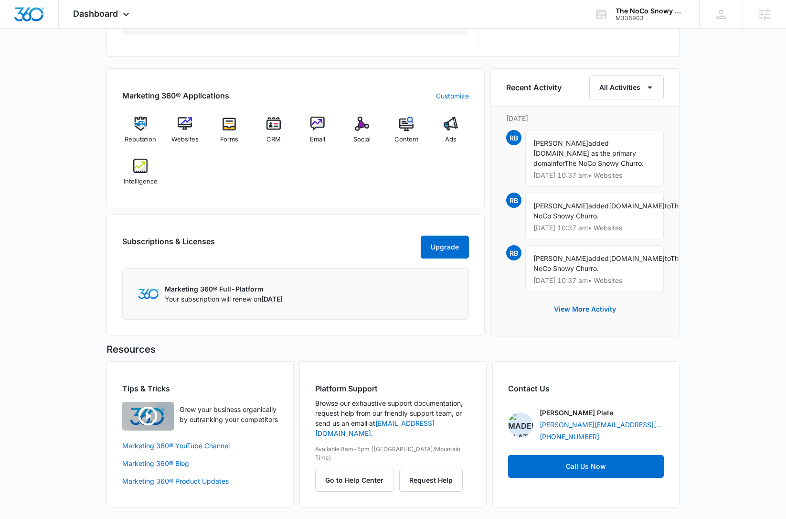
scroll to position [582, 0]
drag, startPoint x: 614, startPoint y: 262, endPoint x: 527, endPoint y: 259, distance: 87.4
click at [527, 259] on div "[PERSON_NAME] added [DOMAIN_NAME] to The NoCo Snowy Churro. [DATE] 10:37 am • W…" at bounding box center [594, 268] width 138 height 47
